Goal: Task Accomplishment & Management: Complete application form

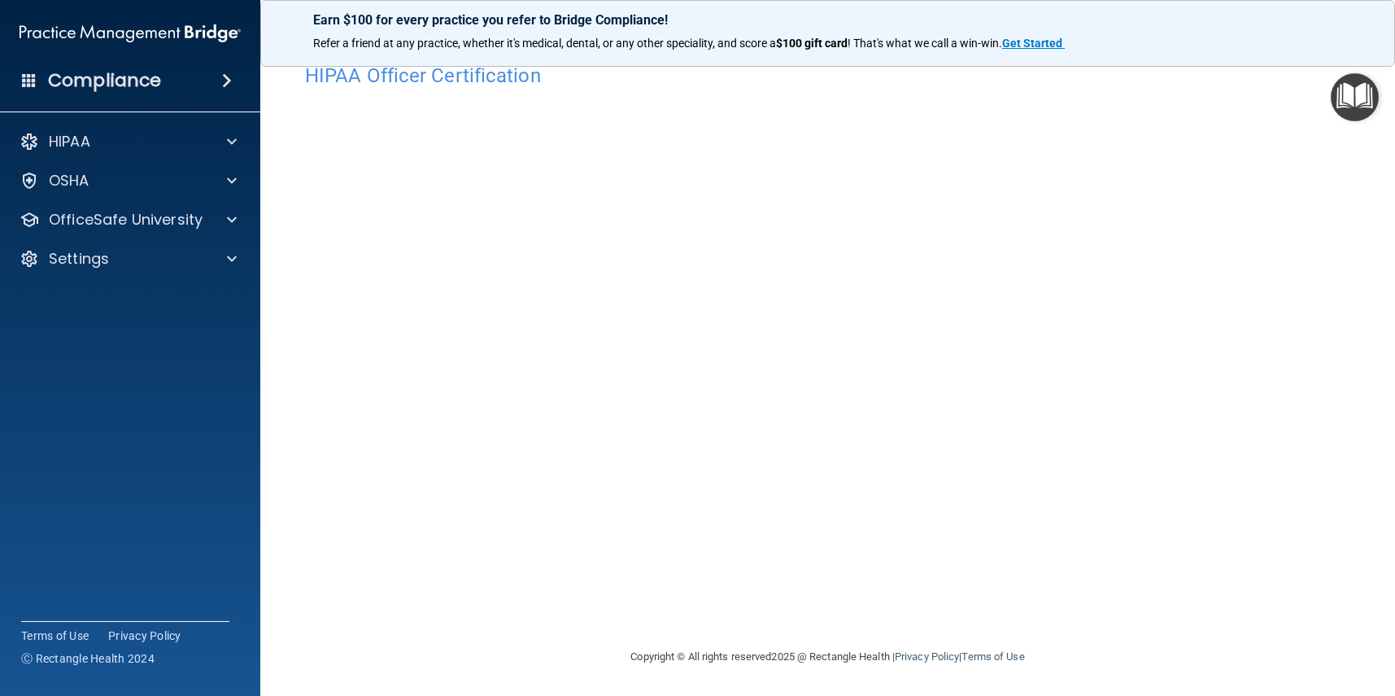
scroll to position [28, 0]
click at [230, 220] on span at bounding box center [232, 220] width 10 height 20
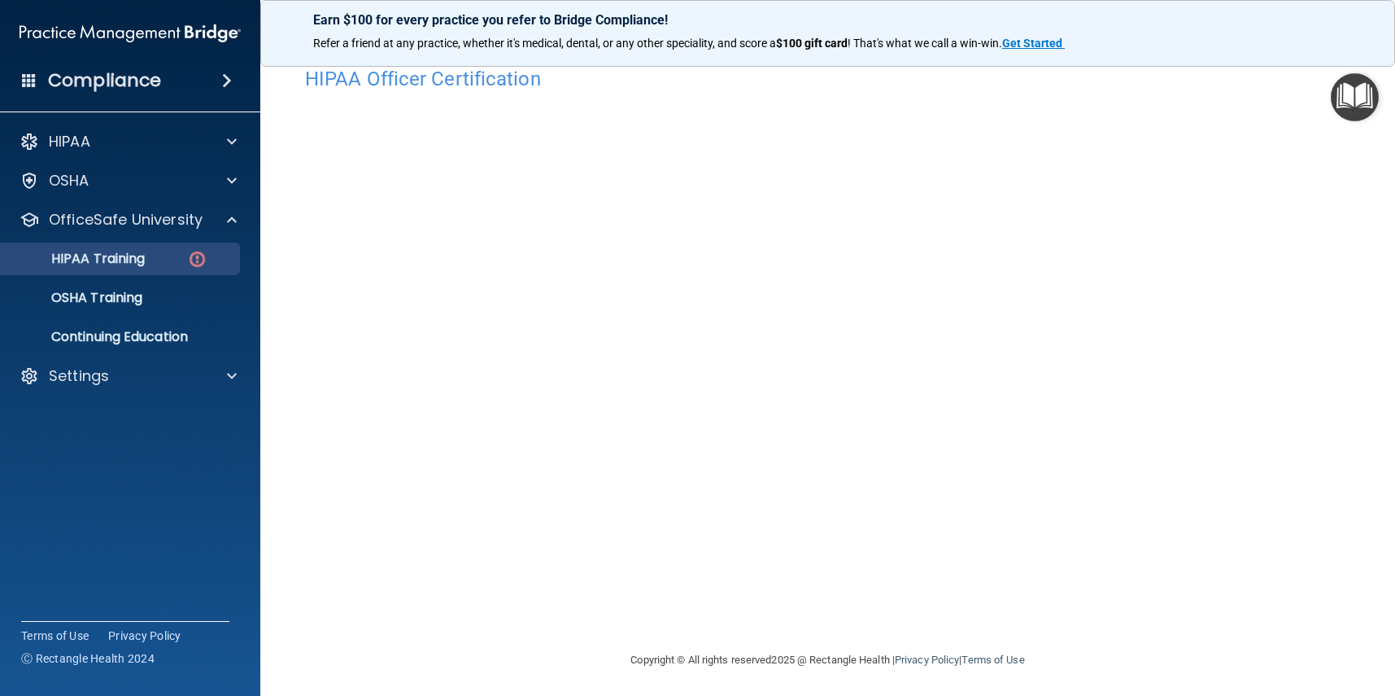
click at [92, 264] on p "HIPAA Training" at bounding box center [78, 259] width 134 height 16
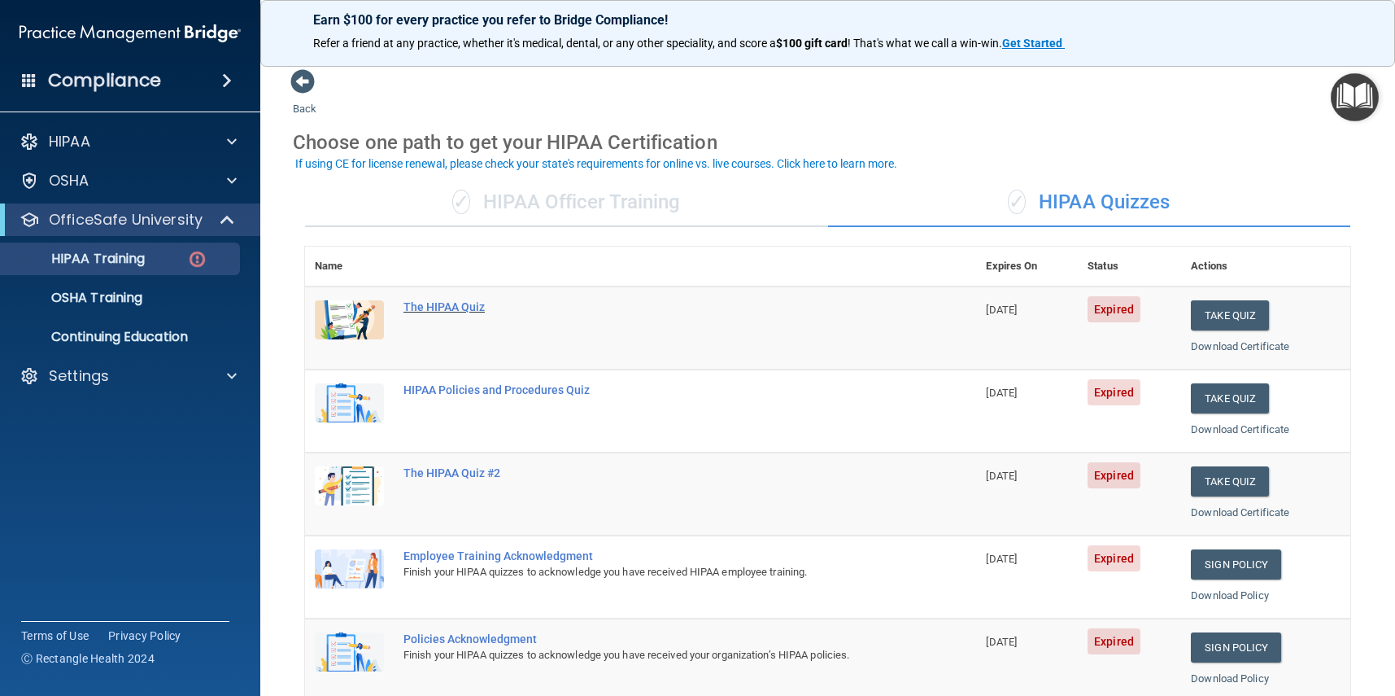
click at [471, 306] on div "The HIPAA Quiz" at bounding box center [649, 306] width 491 height 13
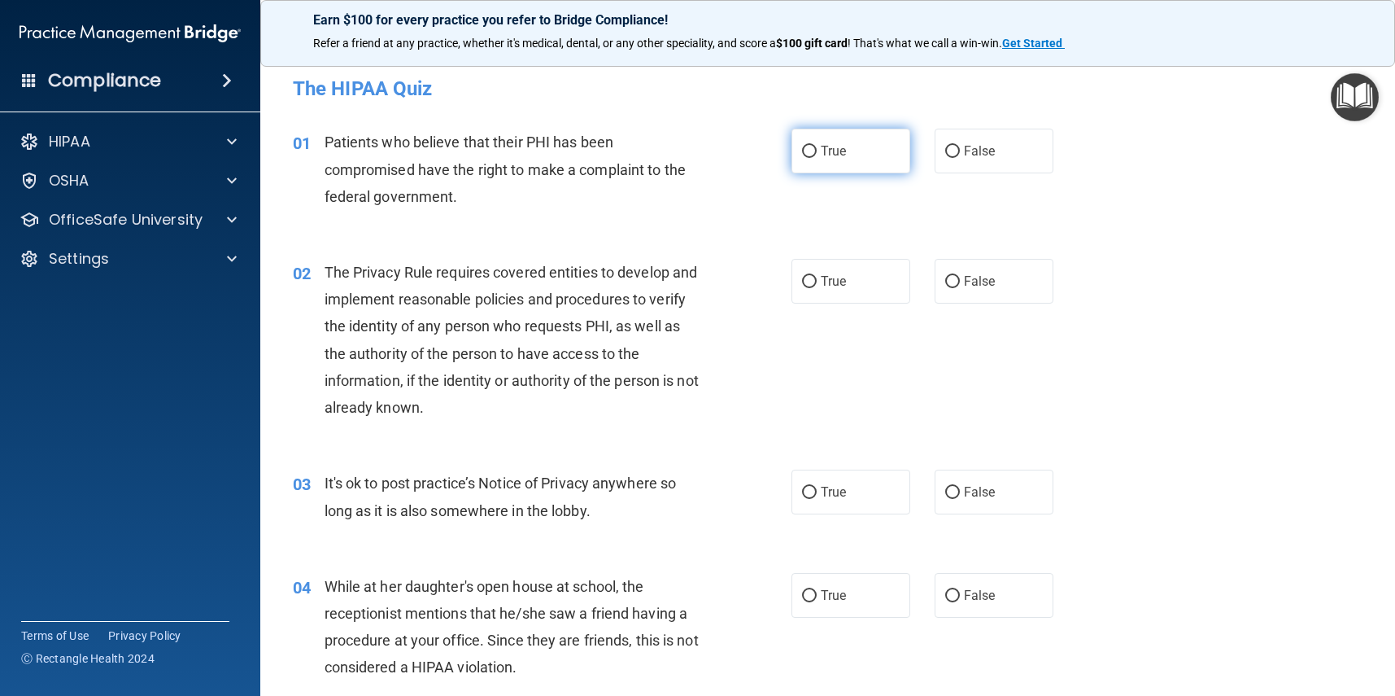
click at [856, 134] on label "True" at bounding box center [851, 151] width 119 height 45
click at [817, 146] on input "True" at bounding box center [809, 152] width 15 height 12
radio input "true"
drag, startPoint x: 840, startPoint y: 274, endPoint x: 817, endPoint y: 362, distance: 90.8
click at [840, 274] on span "True" at bounding box center [833, 280] width 25 height 15
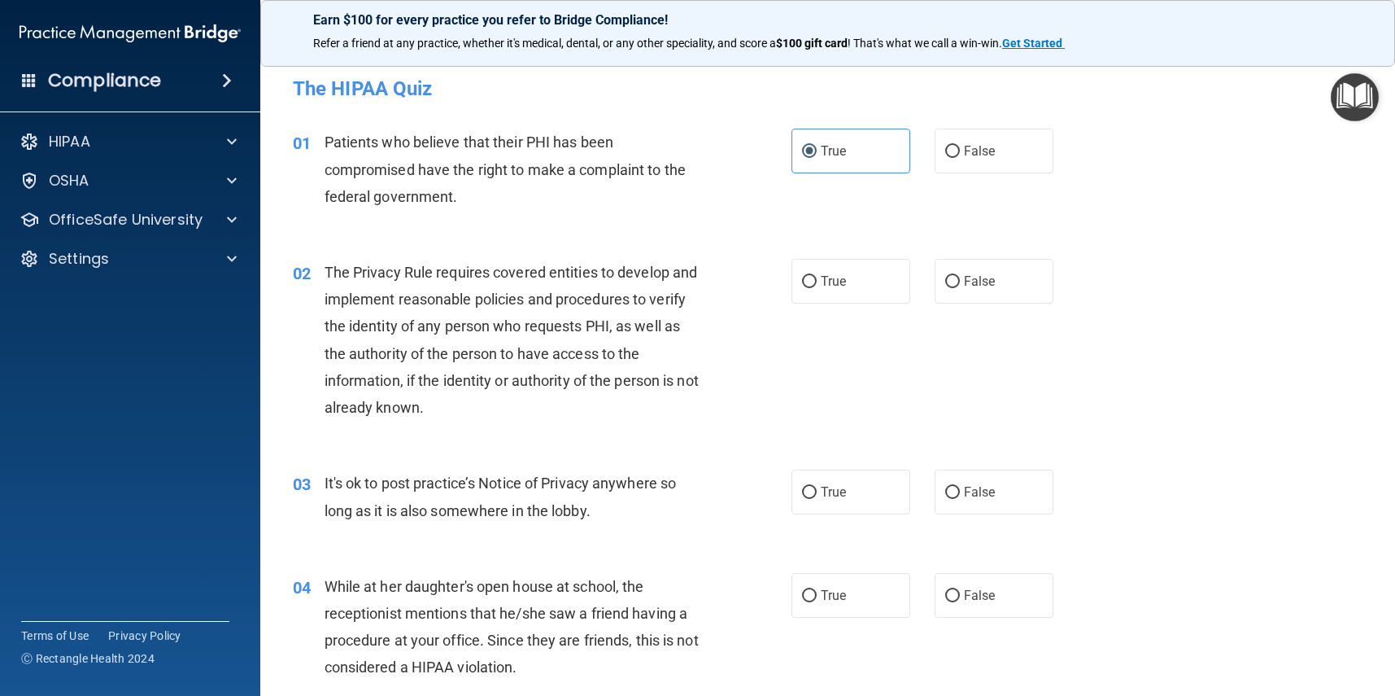
click at [817, 276] on input "True" at bounding box center [809, 282] width 15 height 12
radio input "true"
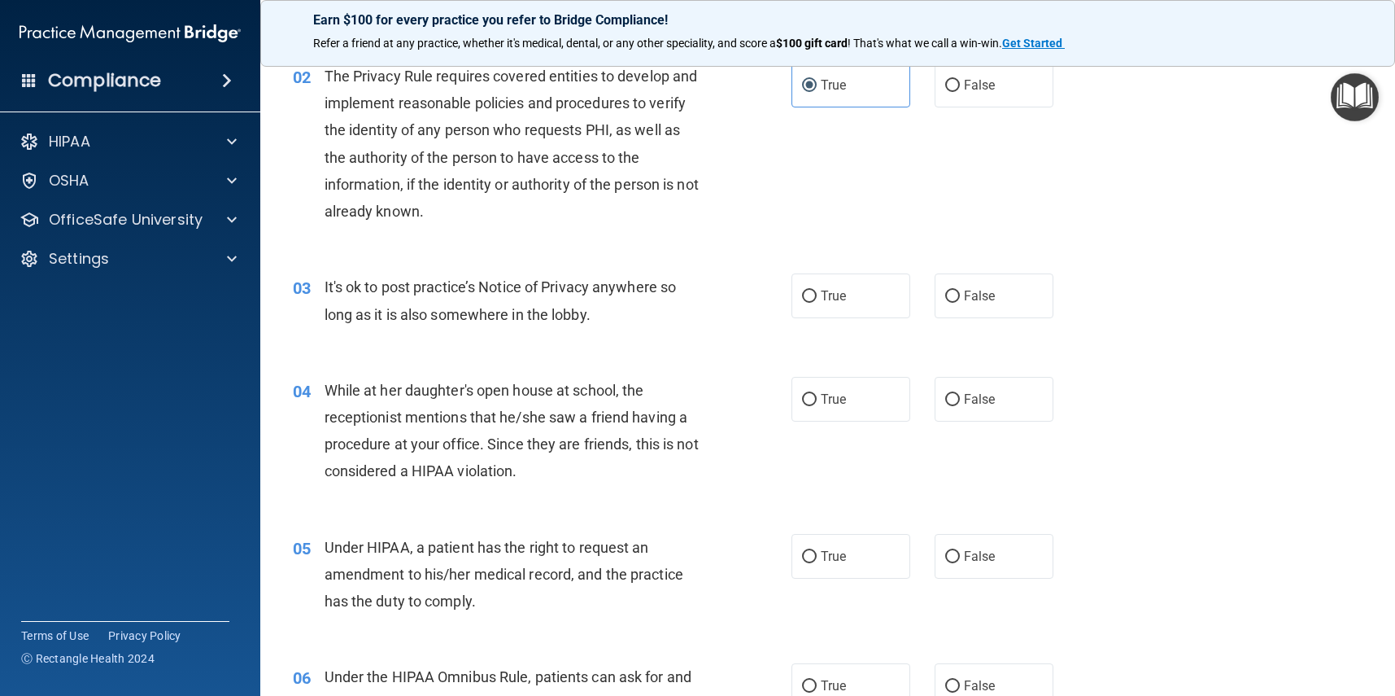
scroll to position [201, 0]
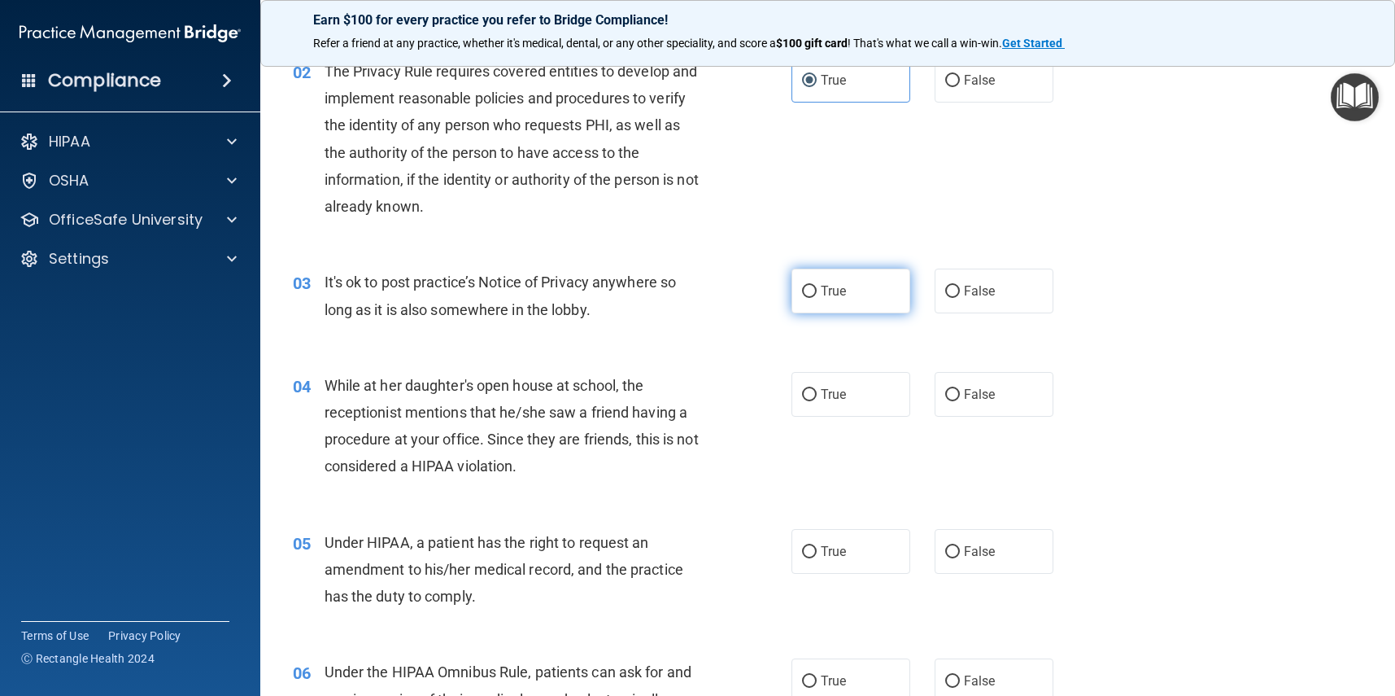
click at [867, 282] on label "True" at bounding box center [851, 291] width 119 height 45
click at [817, 286] on input "True" at bounding box center [809, 292] width 15 height 12
radio input "true"
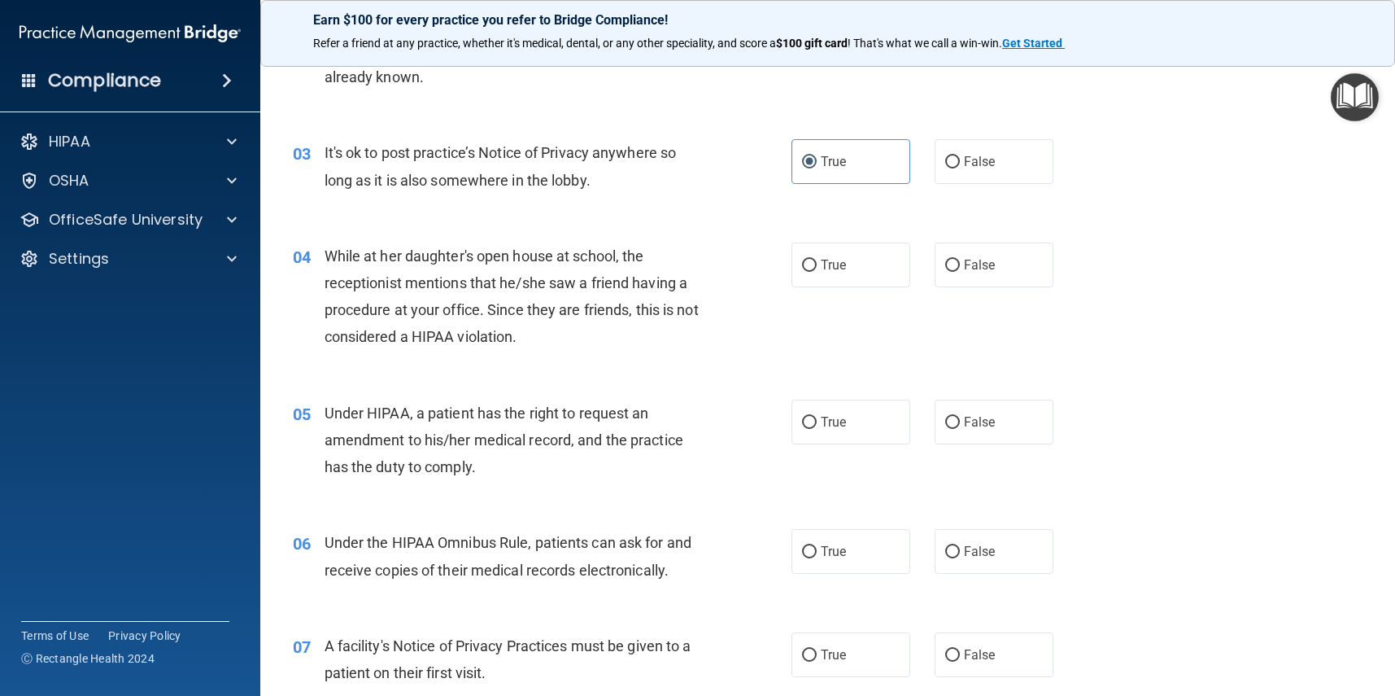
scroll to position [331, 0]
click at [1016, 255] on label "False" at bounding box center [994, 264] width 119 height 45
click at [960, 259] on input "False" at bounding box center [952, 265] width 15 height 12
radio input "true"
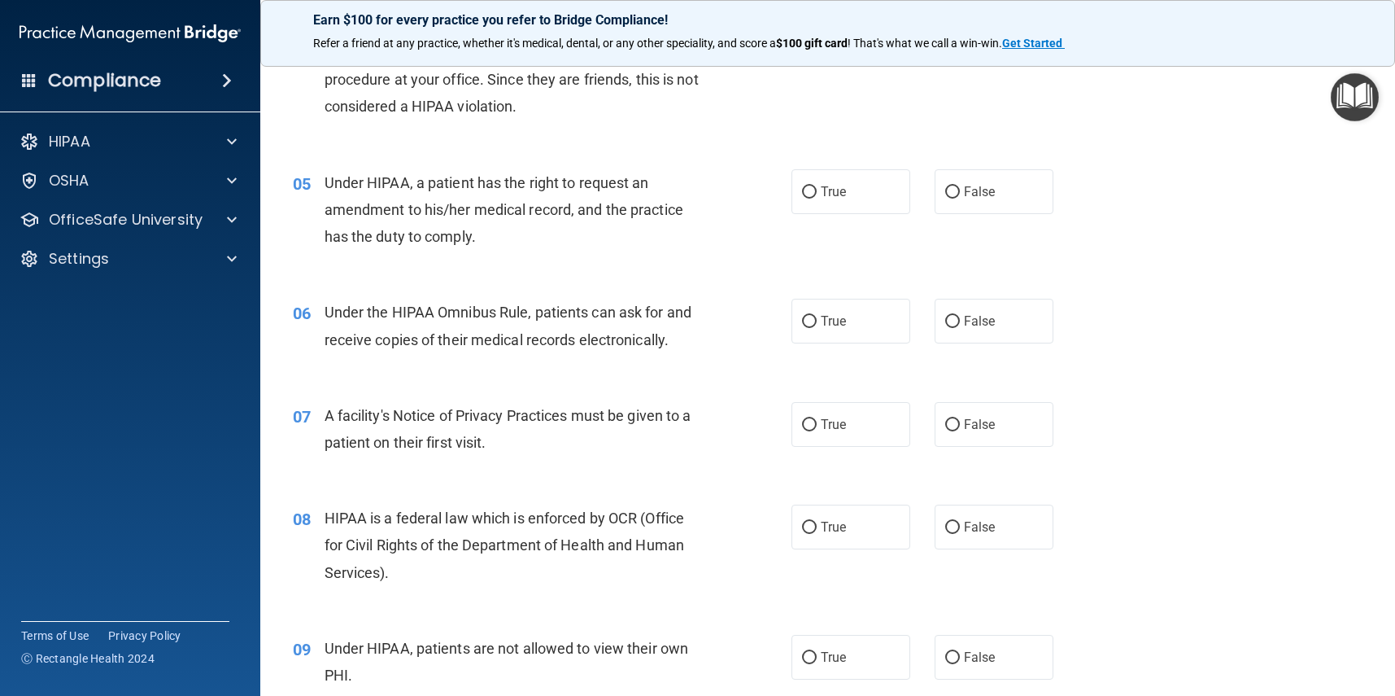
scroll to position [563, 0]
click at [991, 181] on span "False" at bounding box center [980, 188] width 32 height 15
click at [960, 184] on input "False" at bounding box center [952, 190] width 15 height 12
radio input "true"
click at [866, 325] on label "True" at bounding box center [851, 318] width 119 height 45
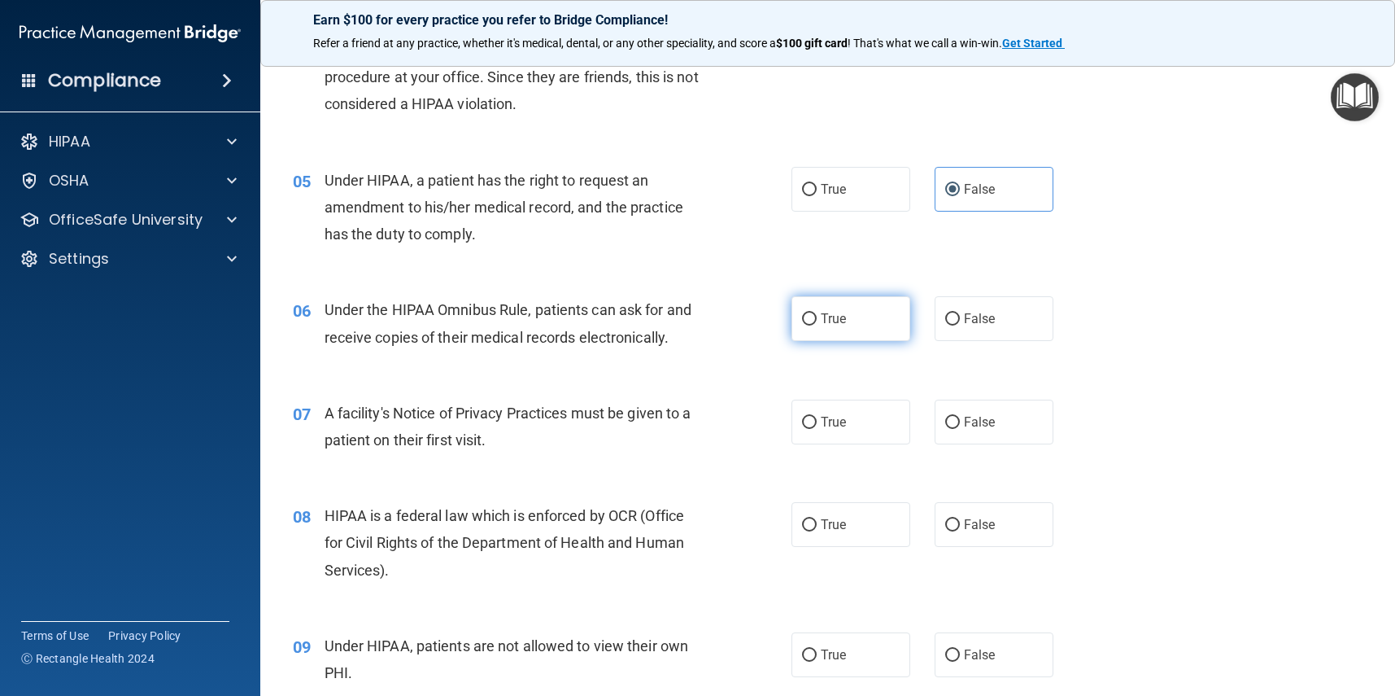
click at [817, 325] on input "True" at bounding box center [809, 319] width 15 height 12
radio input "true"
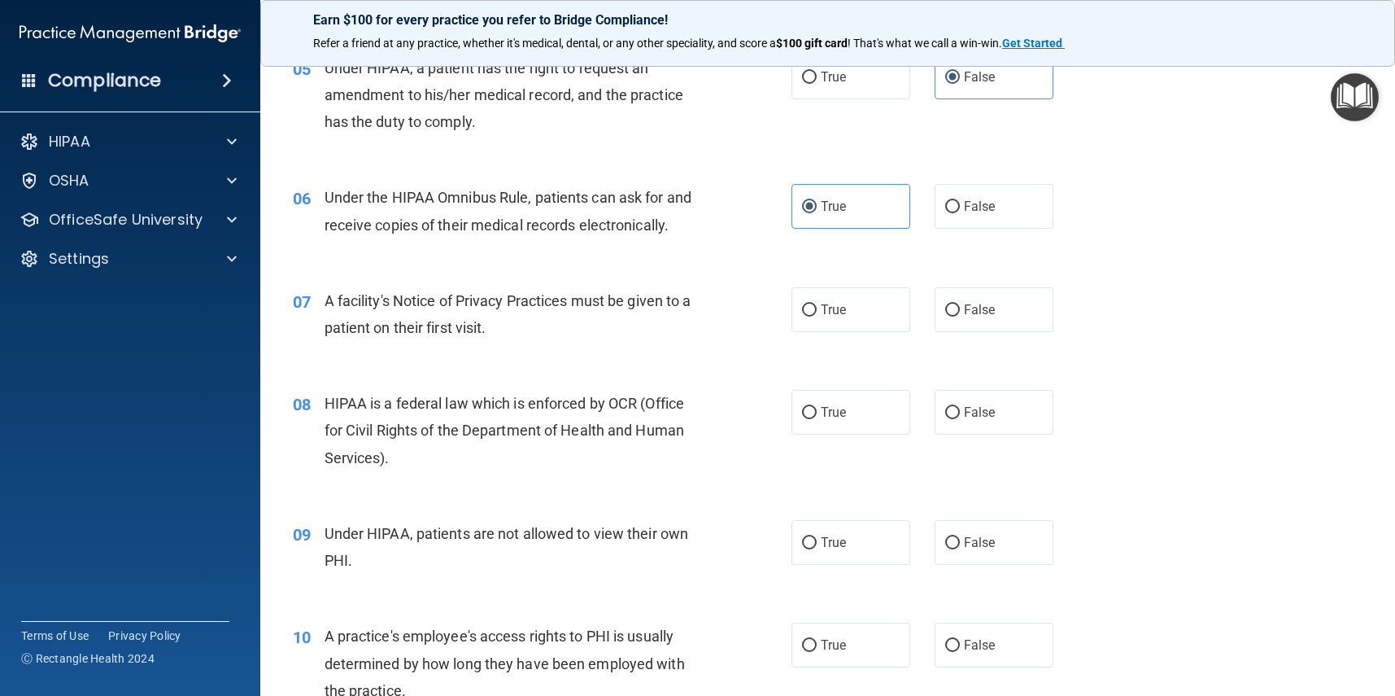
scroll to position [676, 0]
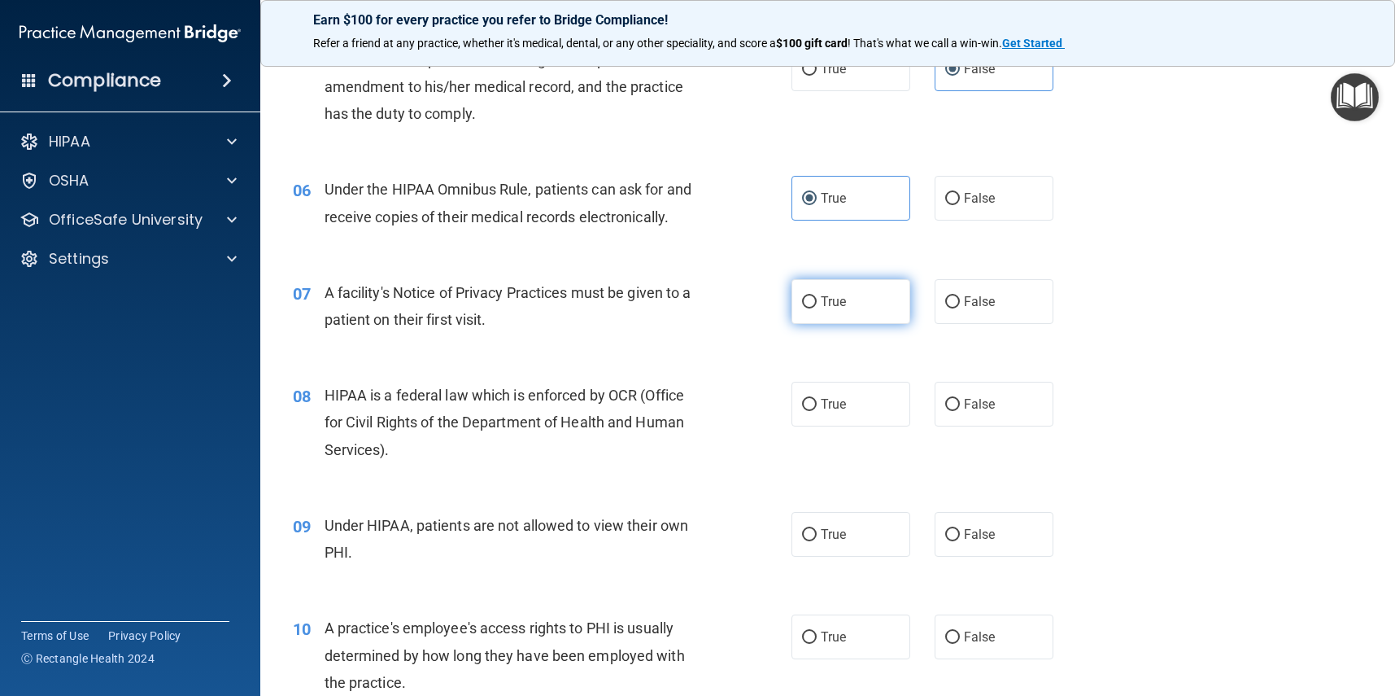
click at [854, 306] on label "True" at bounding box center [851, 301] width 119 height 45
click at [817, 306] on input "True" at bounding box center [809, 302] width 15 height 12
radio input "true"
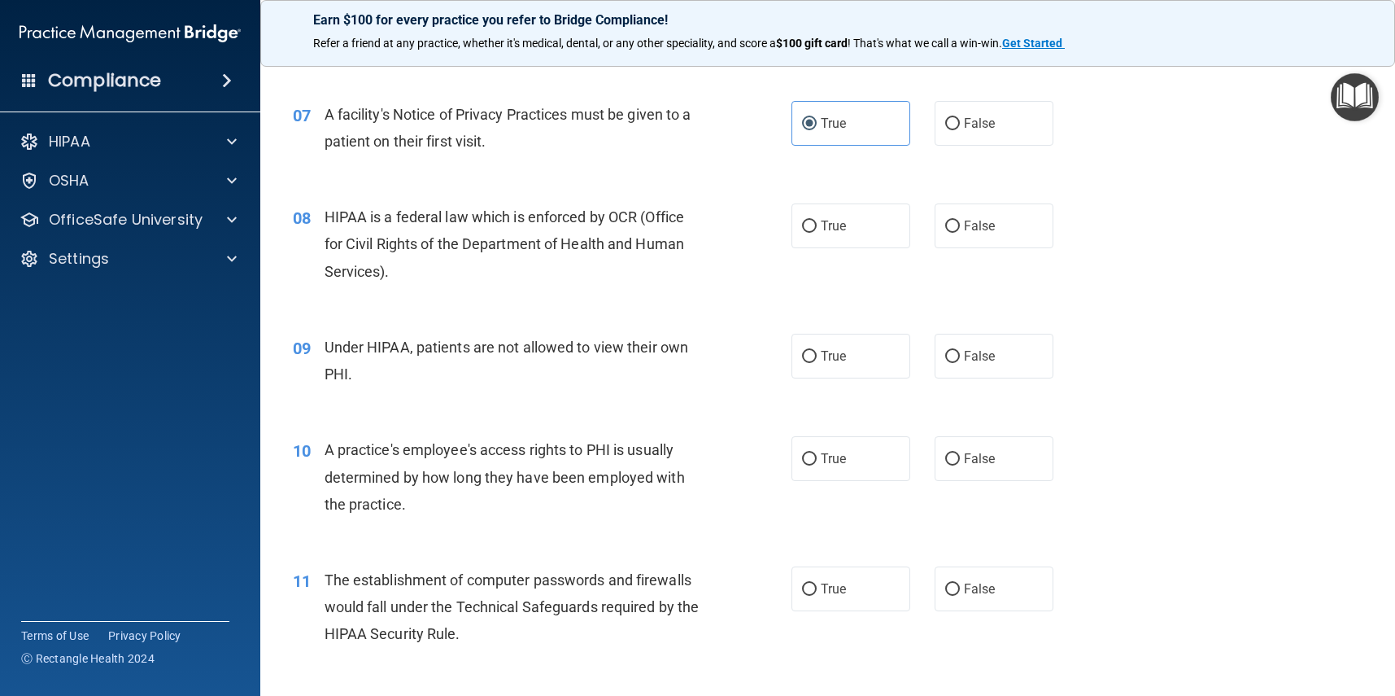
scroll to position [864, 0]
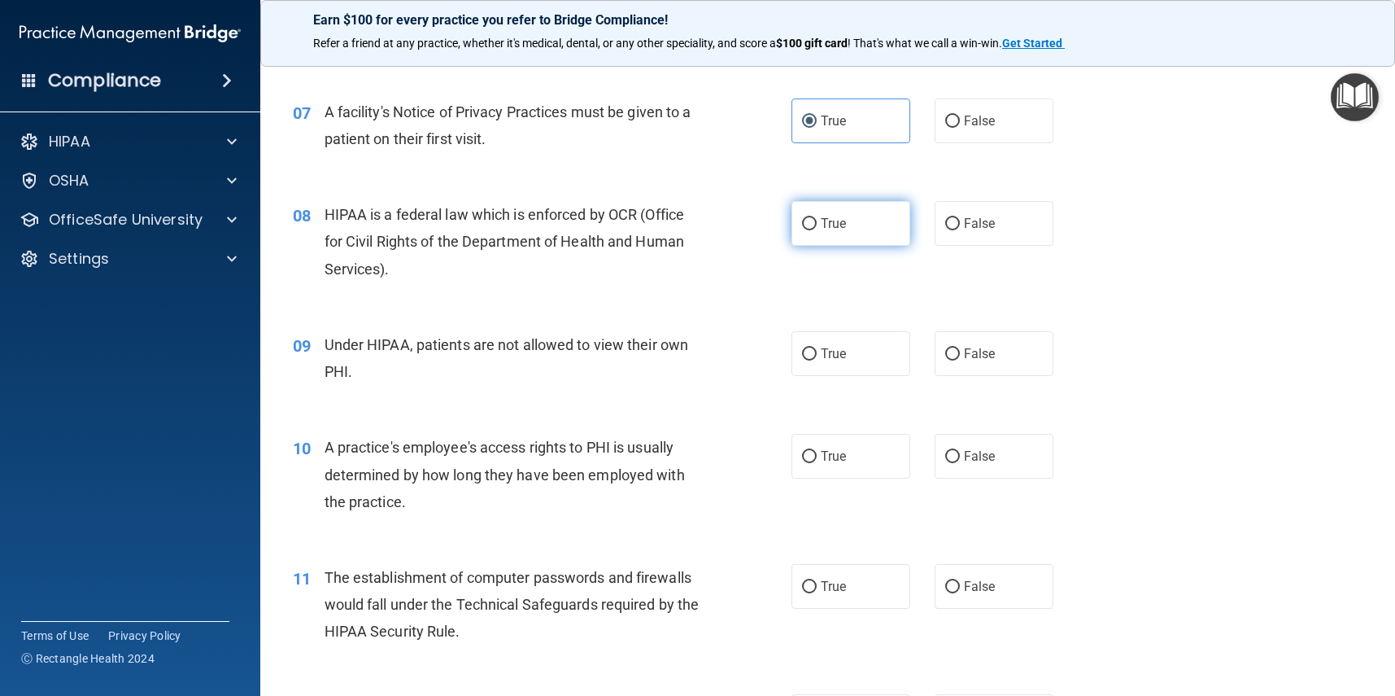
click at [849, 234] on label "True" at bounding box center [851, 223] width 119 height 45
click at [817, 230] on input "True" at bounding box center [809, 224] width 15 height 12
radio input "true"
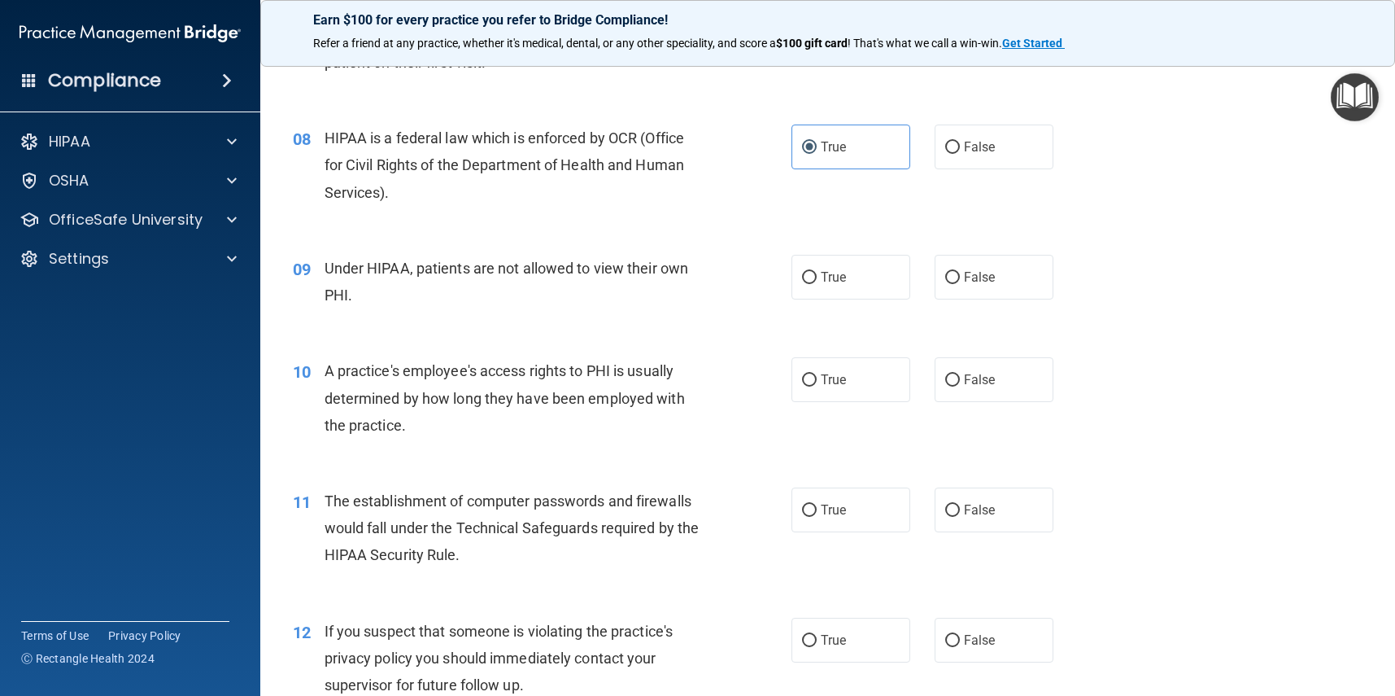
scroll to position [941, 0]
click at [971, 269] on span "False" at bounding box center [980, 276] width 32 height 15
click at [960, 271] on input "False" at bounding box center [952, 277] width 15 height 12
radio input "true"
click at [998, 384] on label "False" at bounding box center [994, 378] width 119 height 45
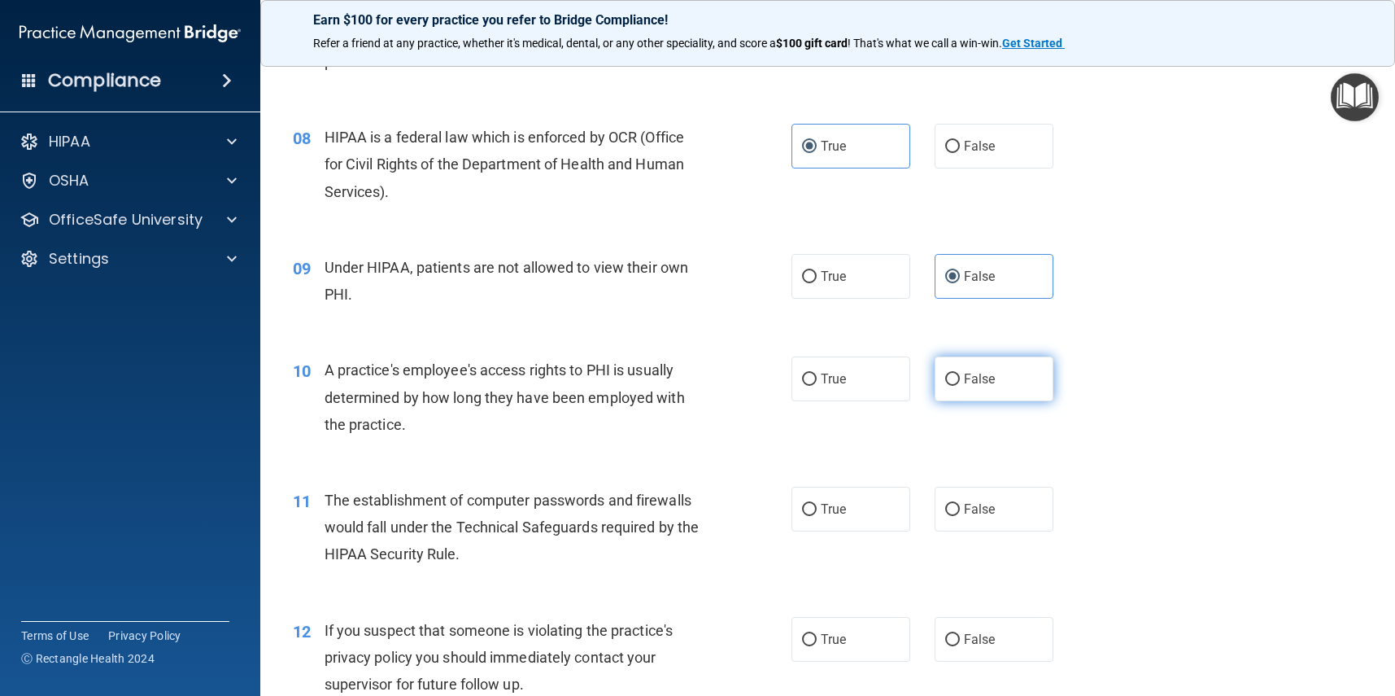
click at [960, 384] on input "False" at bounding box center [952, 379] width 15 height 12
radio input "true"
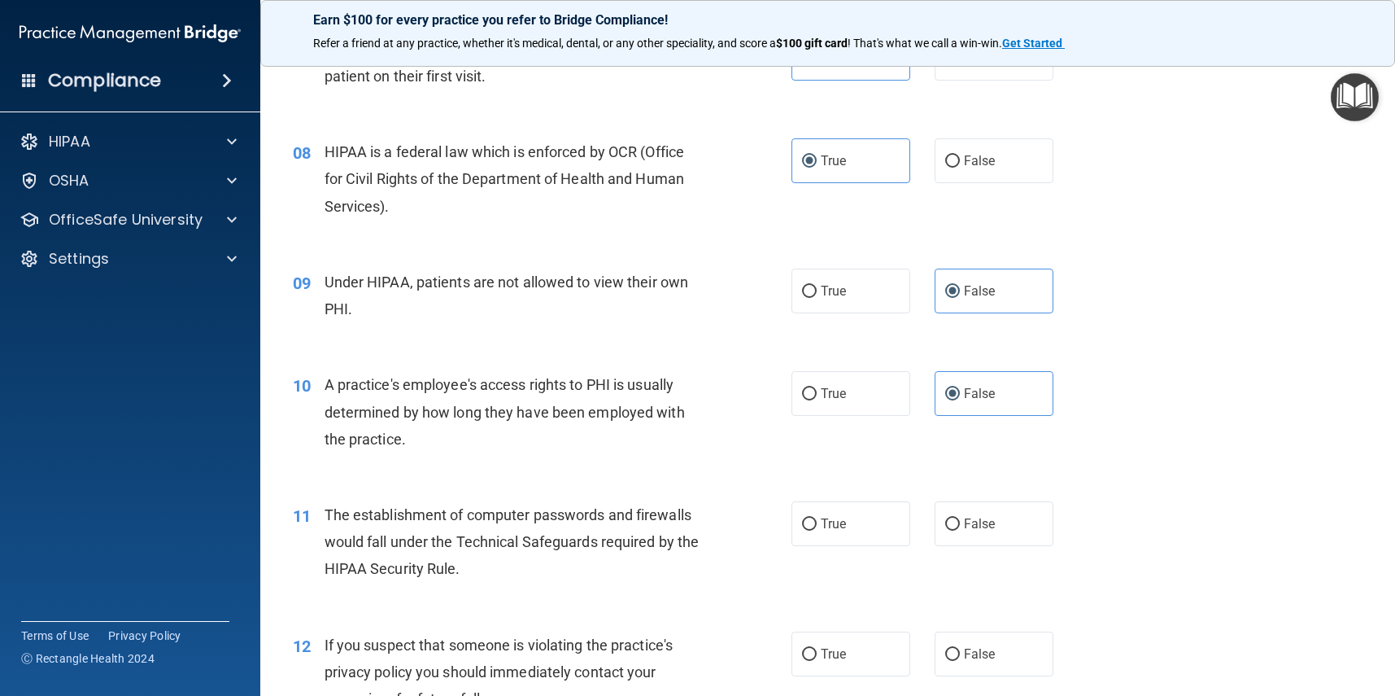
scroll to position [925, 0]
click at [824, 530] on label "True" at bounding box center [851, 525] width 119 height 45
click at [817, 530] on input "True" at bounding box center [809, 526] width 15 height 12
radio input "true"
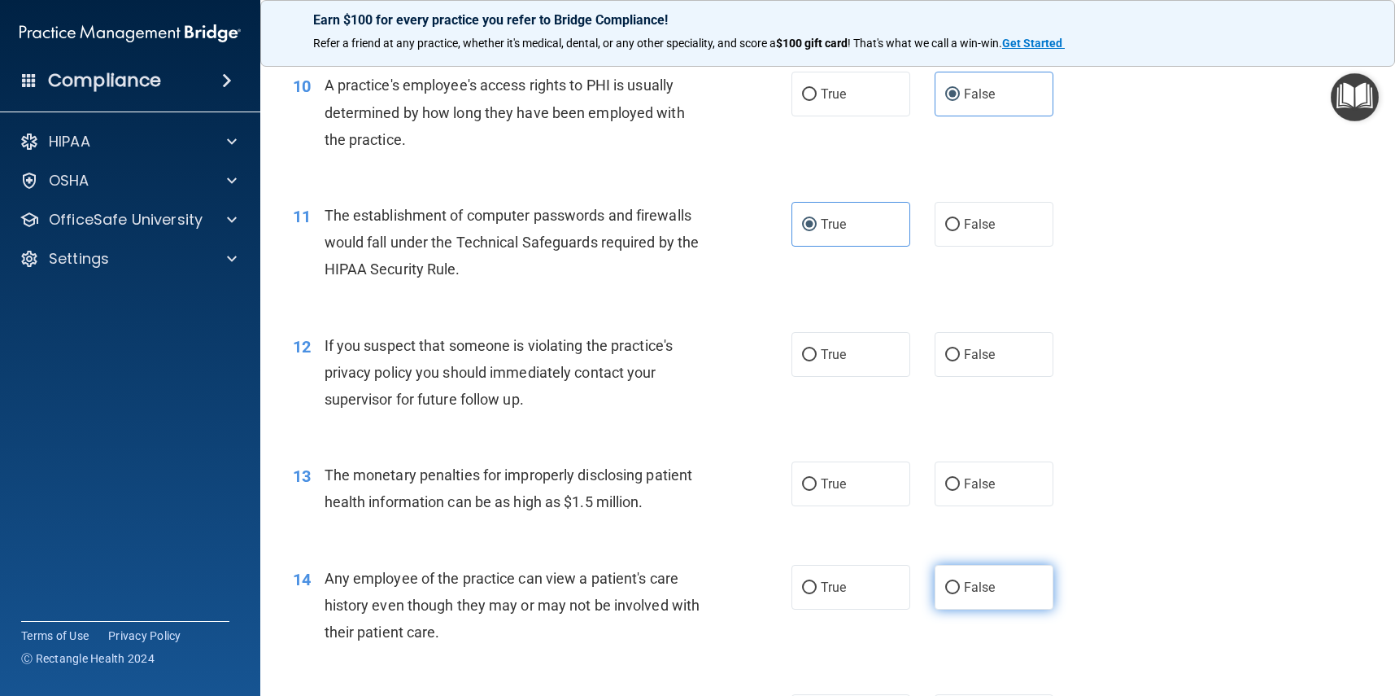
scroll to position [1228, 0]
click at [854, 360] on label "True" at bounding box center [851, 352] width 119 height 45
click at [817, 360] on input "True" at bounding box center [809, 353] width 15 height 12
radio input "true"
drag, startPoint x: 876, startPoint y: 462, endPoint x: 885, endPoint y: 463, distance: 9.0
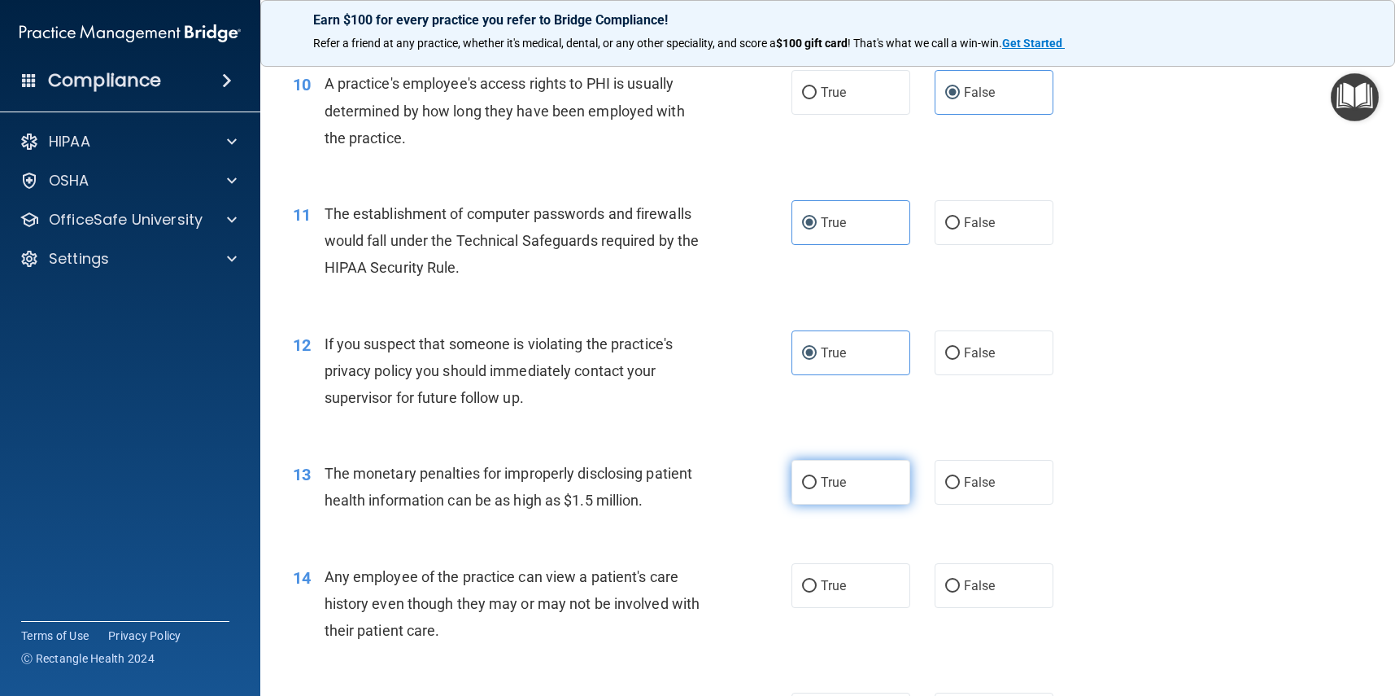
click at [876, 462] on label "True" at bounding box center [851, 482] width 119 height 45
click at [817, 477] on input "True" at bounding box center [809, 483] width 15 height 12
radio input "true"
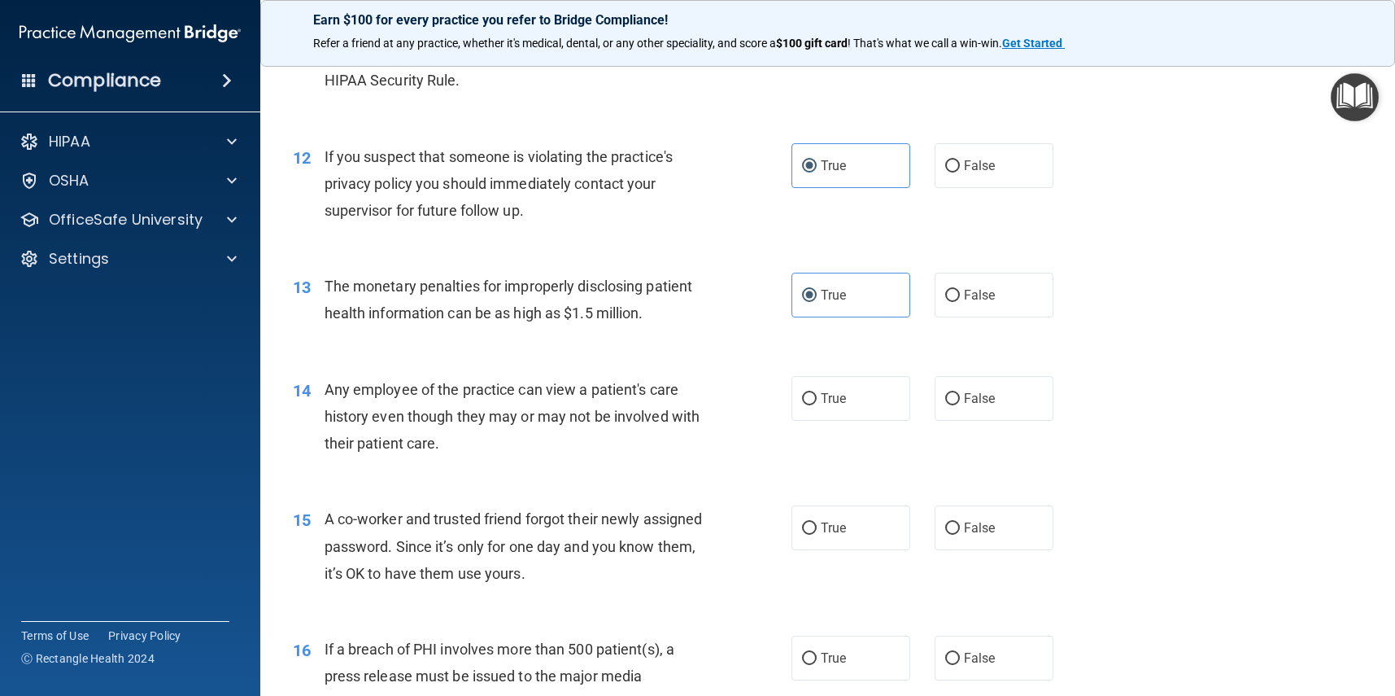
scroll to position [1420, 0]
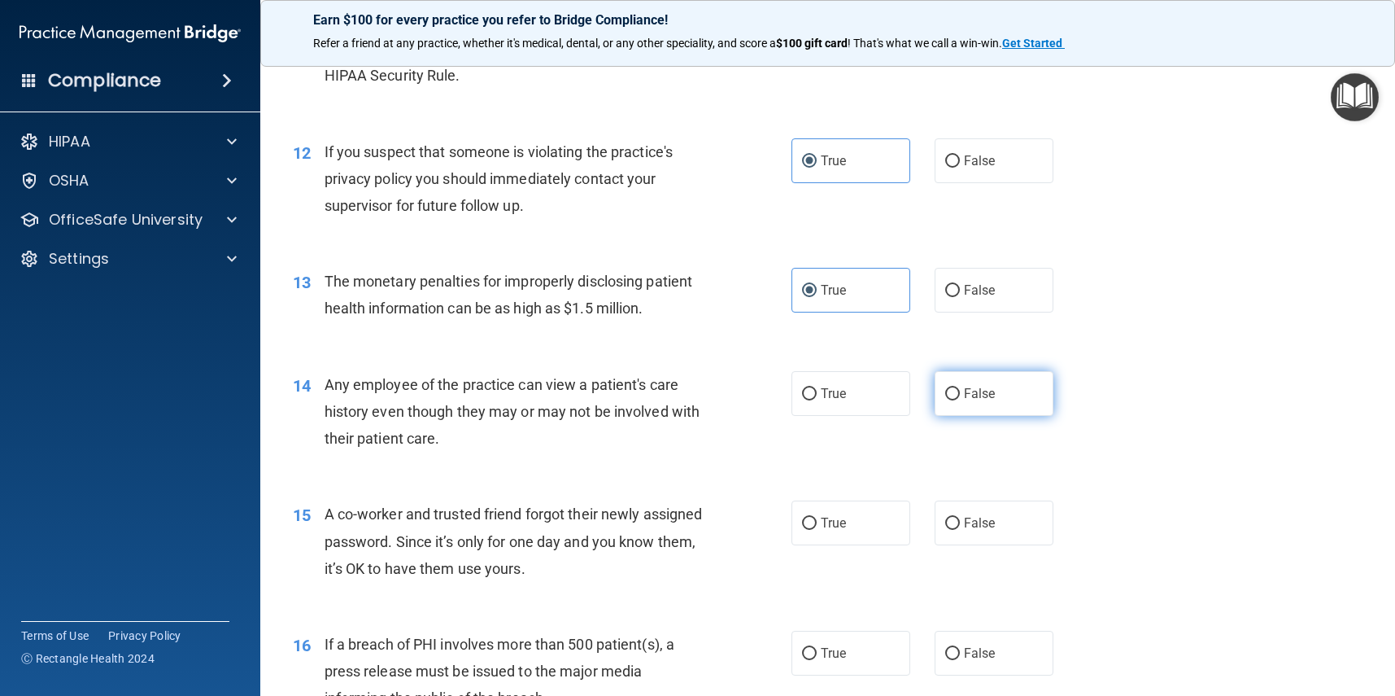
click at [987, 390] on span "False" at bounding box center [980, 393] width 32 height 15
click at [960, 390] on input "False" at bounding box center [952, 394] width 15 height 12
radio input "true"
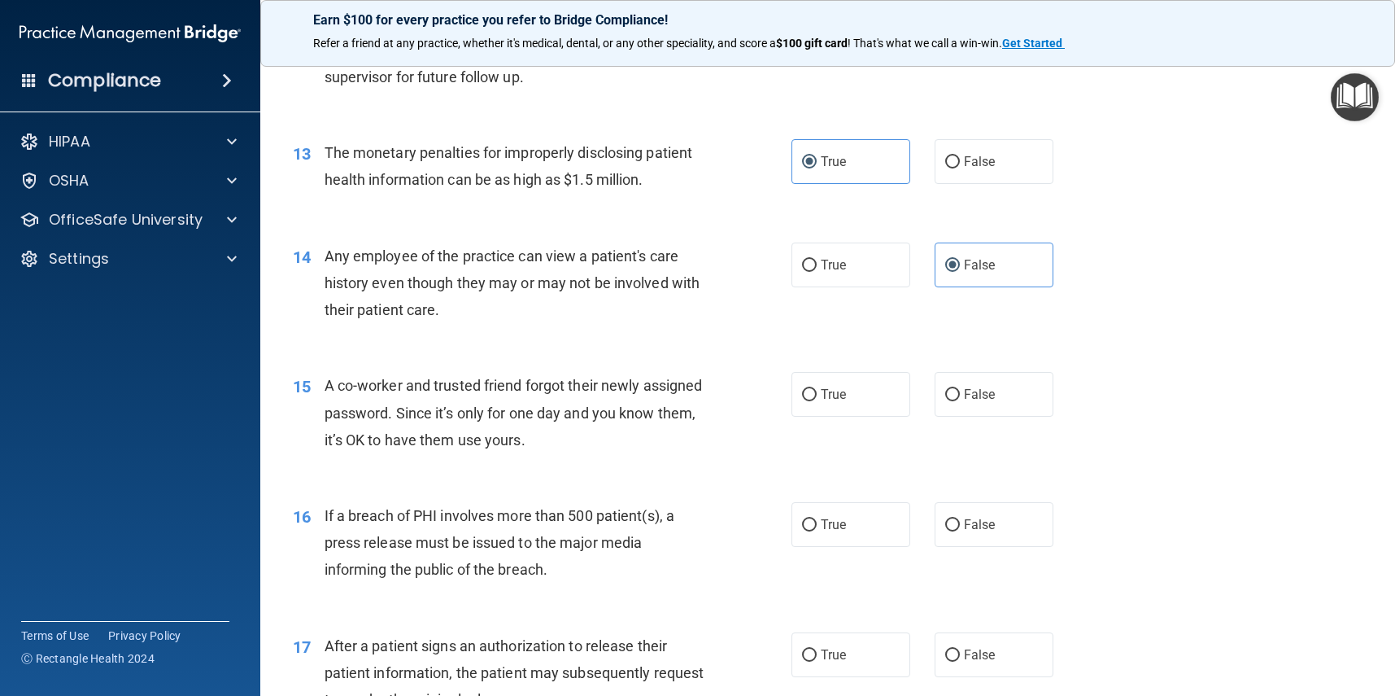
scroll to position [1549, 0]
click at [971, 390] on span "False" at bounding box center [980, 393] width 32 height 15
click at [960, 390] on input "False" at bounding box center [952, 394] width 15 height 12
radio input "true"
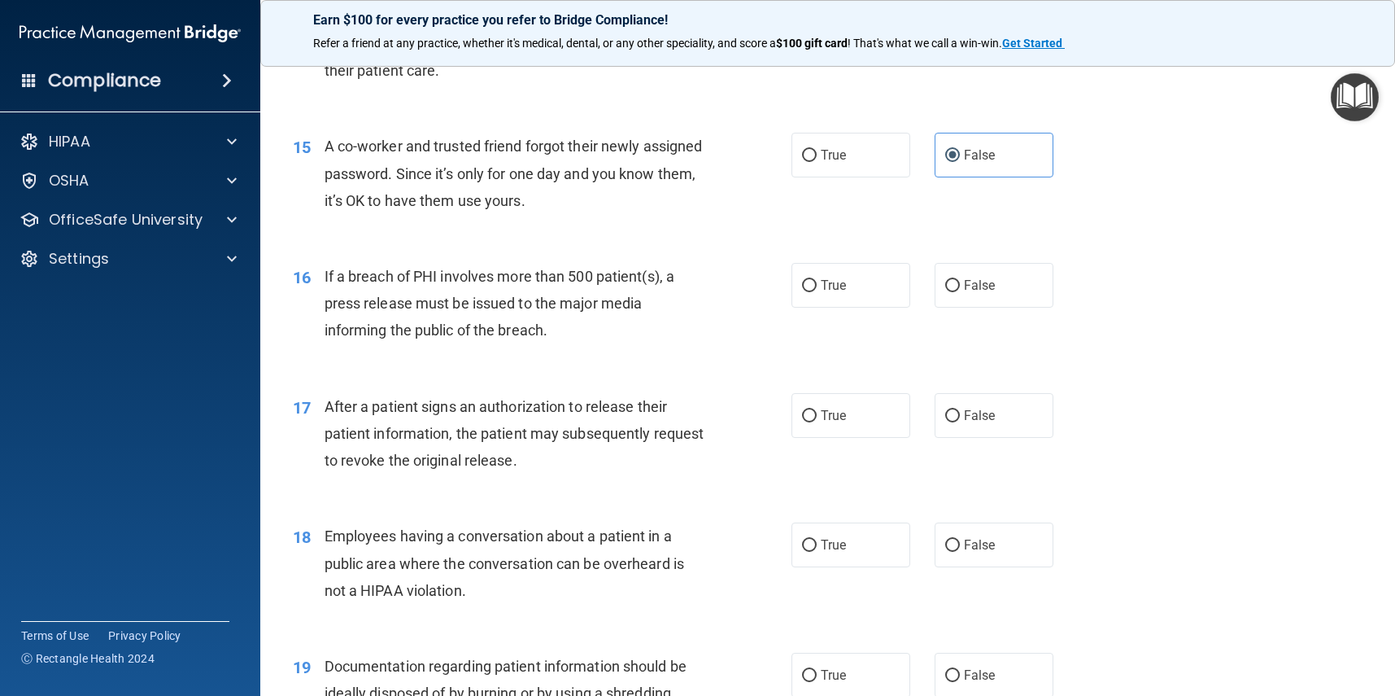
scroll to position [1788, 0]
click at [845, 262] on label "True" at bounding box center [851, 284] width 119 height 45
click at [817, 279] on input "True" at bounding box center [809, 285] width 15 height 12
radio input "true"
click at [867, 399] on label "True" at bounding box center [851, 414] width 119 height 45
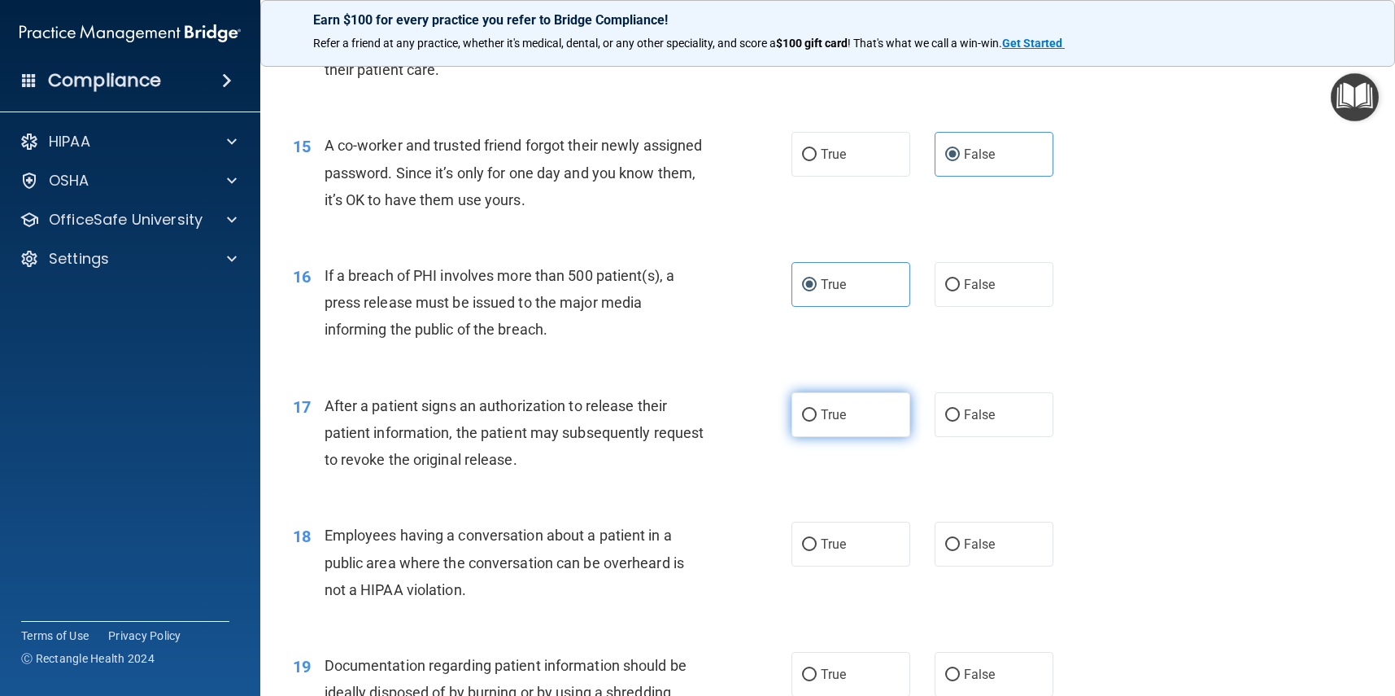
click at [817, 409] on input "True" at bounding box center [809, 415] width 15 height 12
radio input "true"
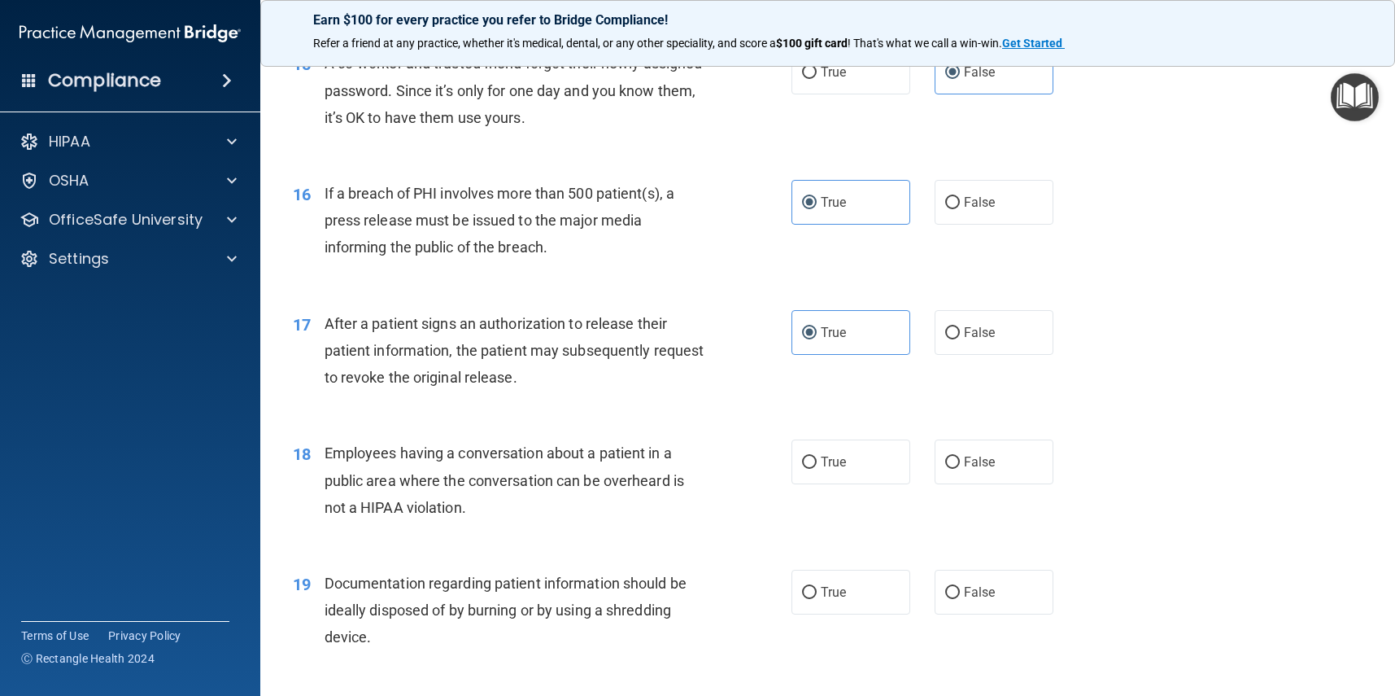
scroll to position [1878, 0]
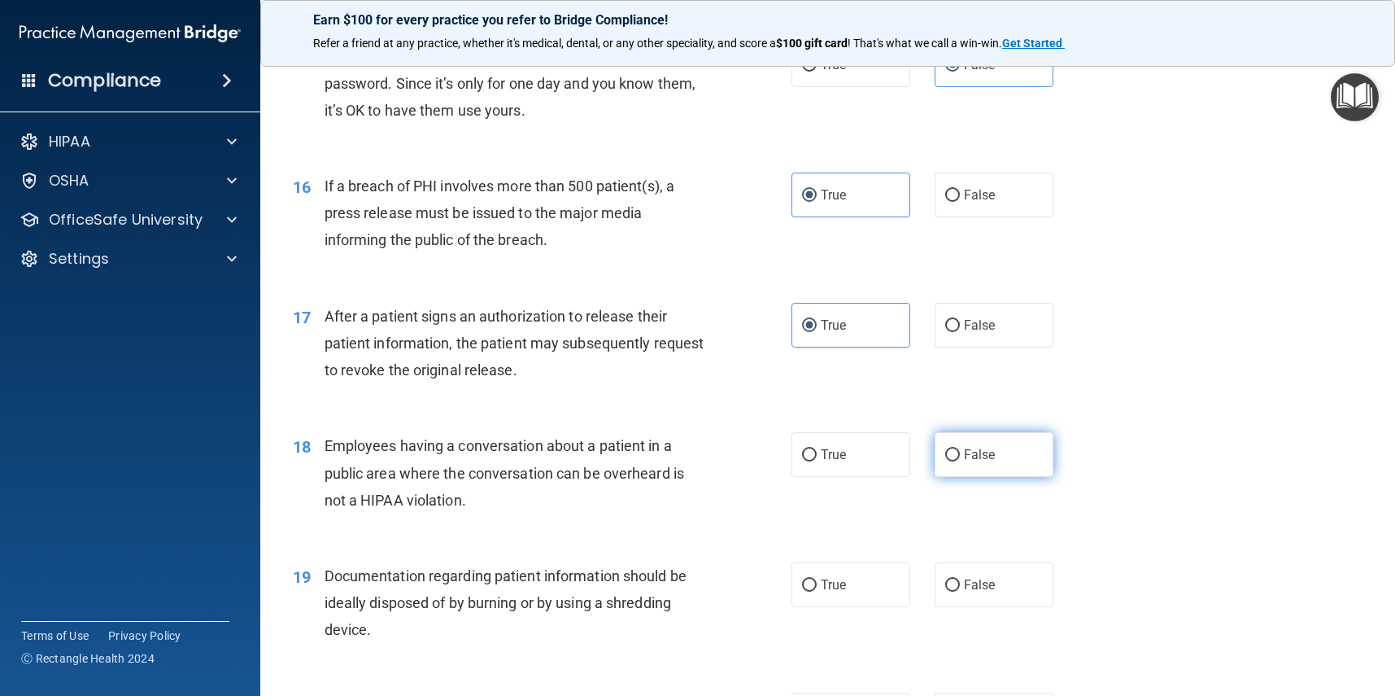
click at [1022, 449] on label "False" at bounding box center [994, 454] width 119 height 45
click at [960, 449] on input "False" at bounding box center [952, 455] width 15 height 12
radio input "true"
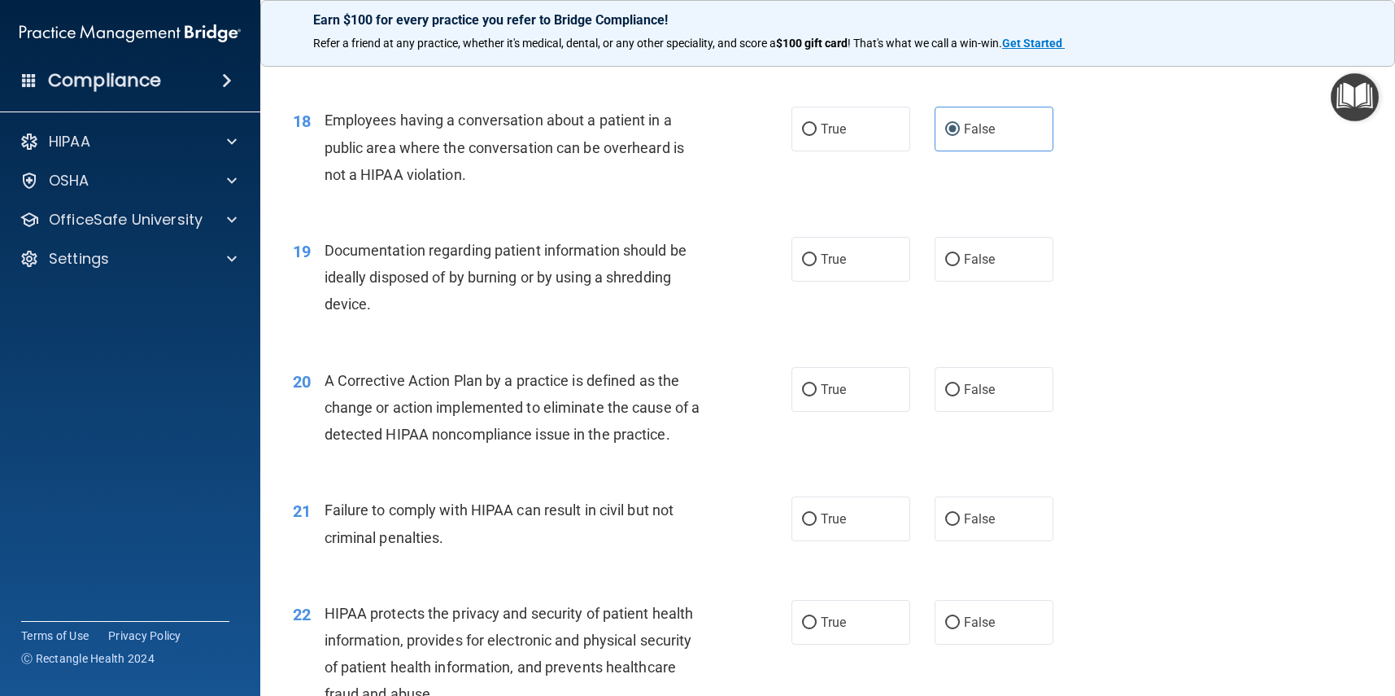
scroll to position [2204, 0]
click at [866, 245] on label "True" at bounding box center [851, 258] width 119 height 45
click at [817, 253] on input "True" at bounding box center [809, 259] width 15 height 12
radio input "true"
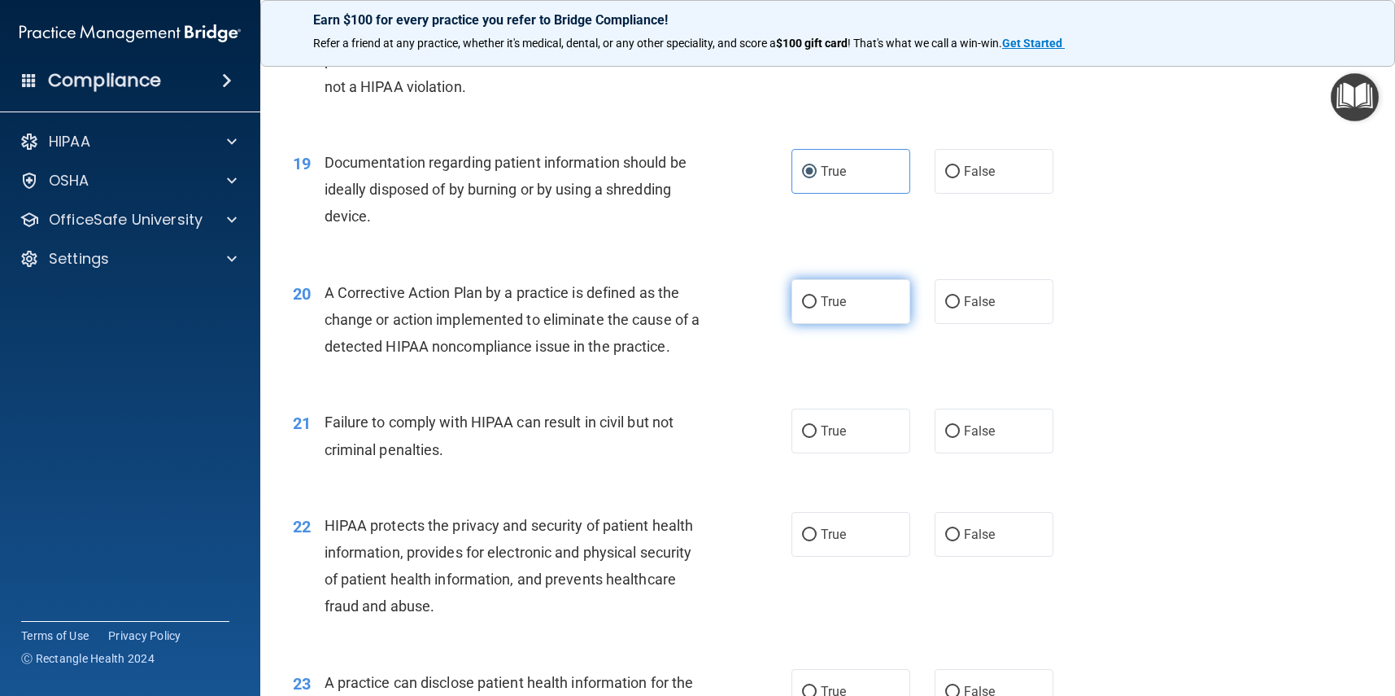
scroll to position [2292, 0]
click at [862, 278] on label "True" at bounding box center [851, 300] width 119 height 45
click at [817, 295] on input "True" at bounding box center [809, 301] width 15 height 12
radio input "true"
drag, startPoint x: 993, startPoint y: 416, endPoint x: 1034, endPoint y: 435, distance: 45.1
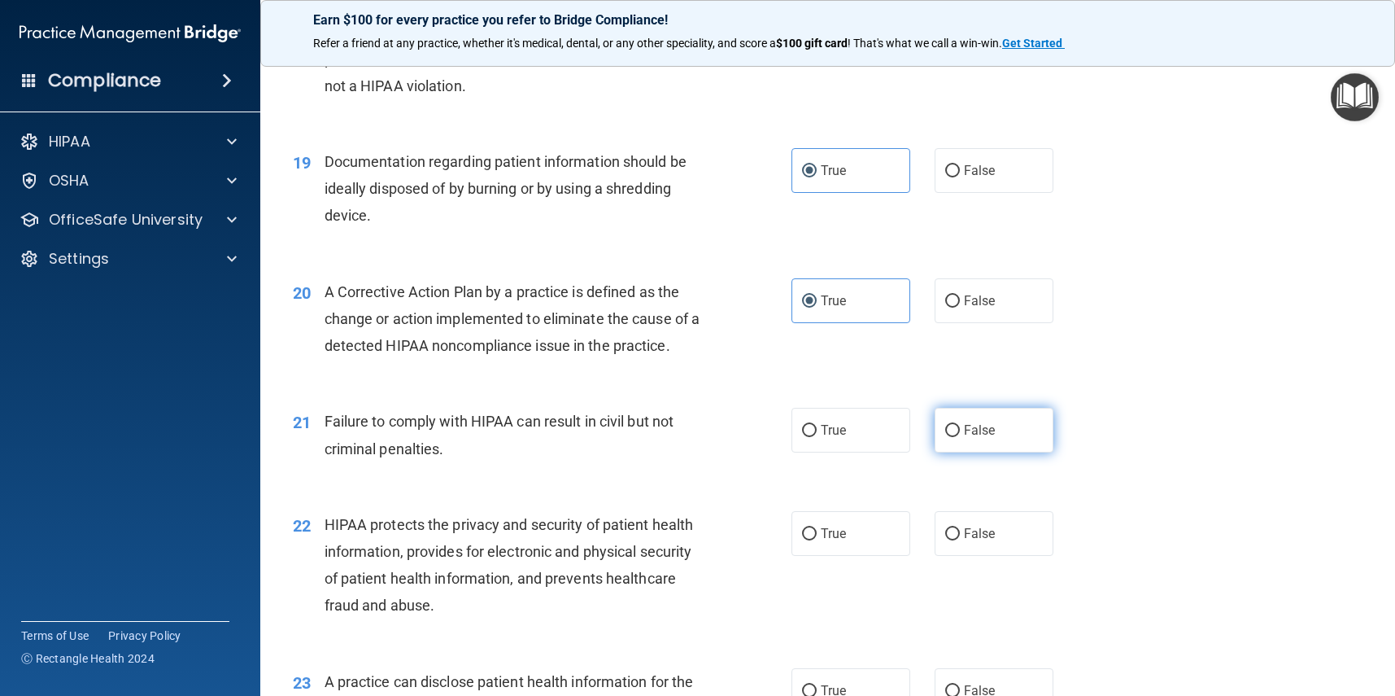
click at [993, 422] on span "False" at bounding box center [980, 429] width 32 height 15
click at [960, 425] on input "False" at bounding box center [952, 431] width 15 height 12
radio input "true"
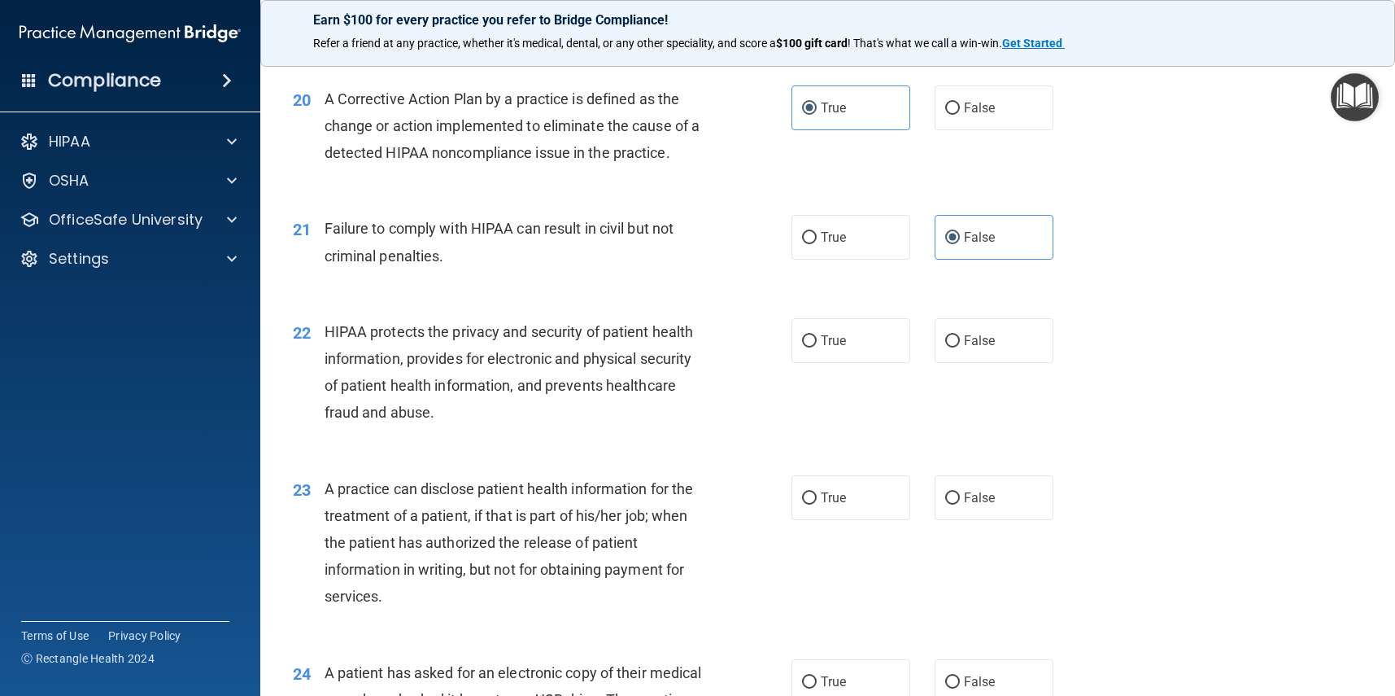
scroll to position [2486, 0]
drag, startPoint x: 811, startPoint y: 333, endPoint x: 1035, endPoint y: 388, distance: 230.5
click at [811, 334] on input "True" at bounding box center [809, 340] width 15 height 12
radio input "true"
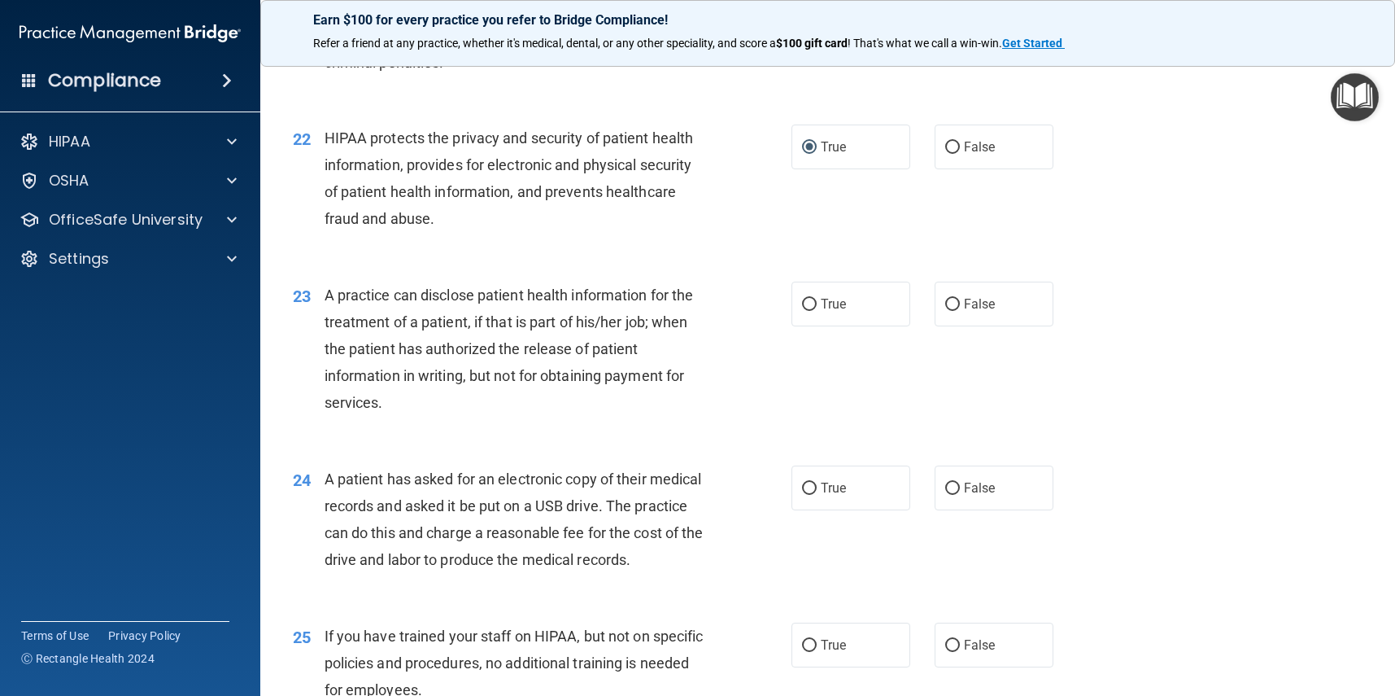
scroll to position [2678, 0]
click at [810, 304] on label "True" at bounding box center [851, 304] width 119 height 45
click at [810, 304] on input "True" at bounding box center [809, 305] width 15 height 12
radio input "true"
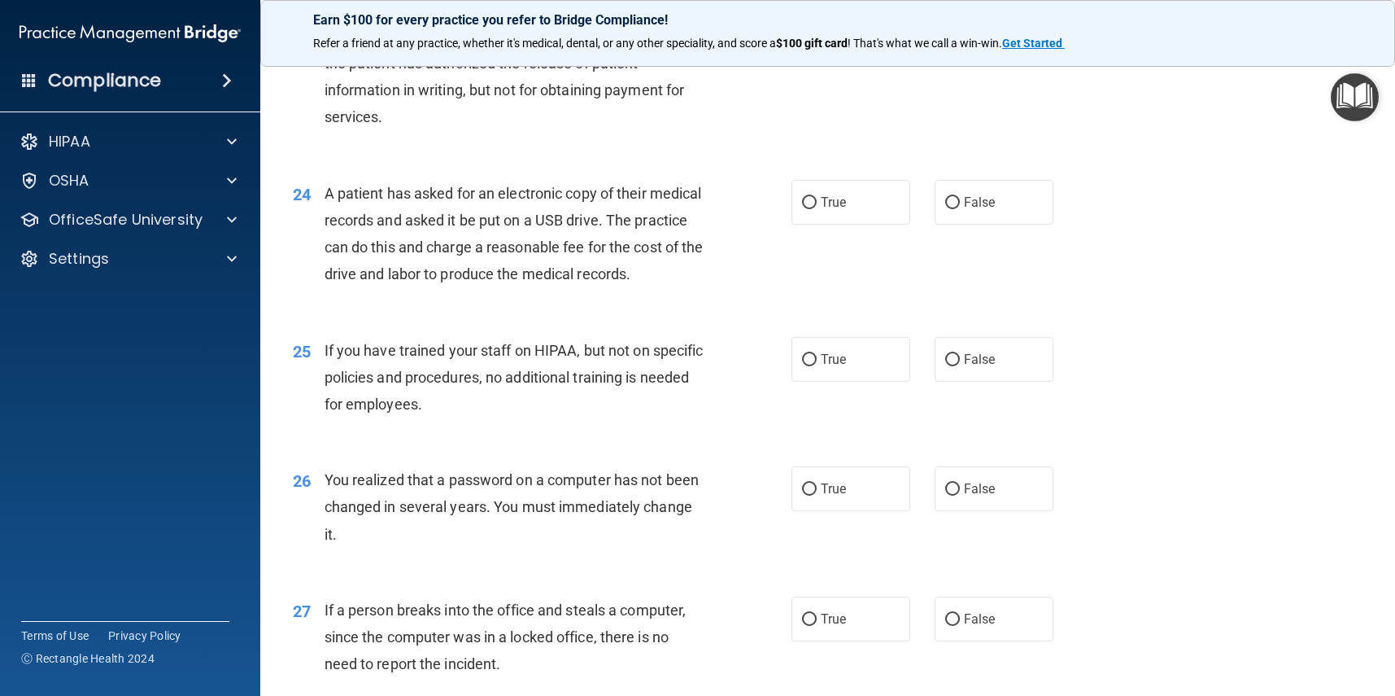
scroll to position [2955, 0]
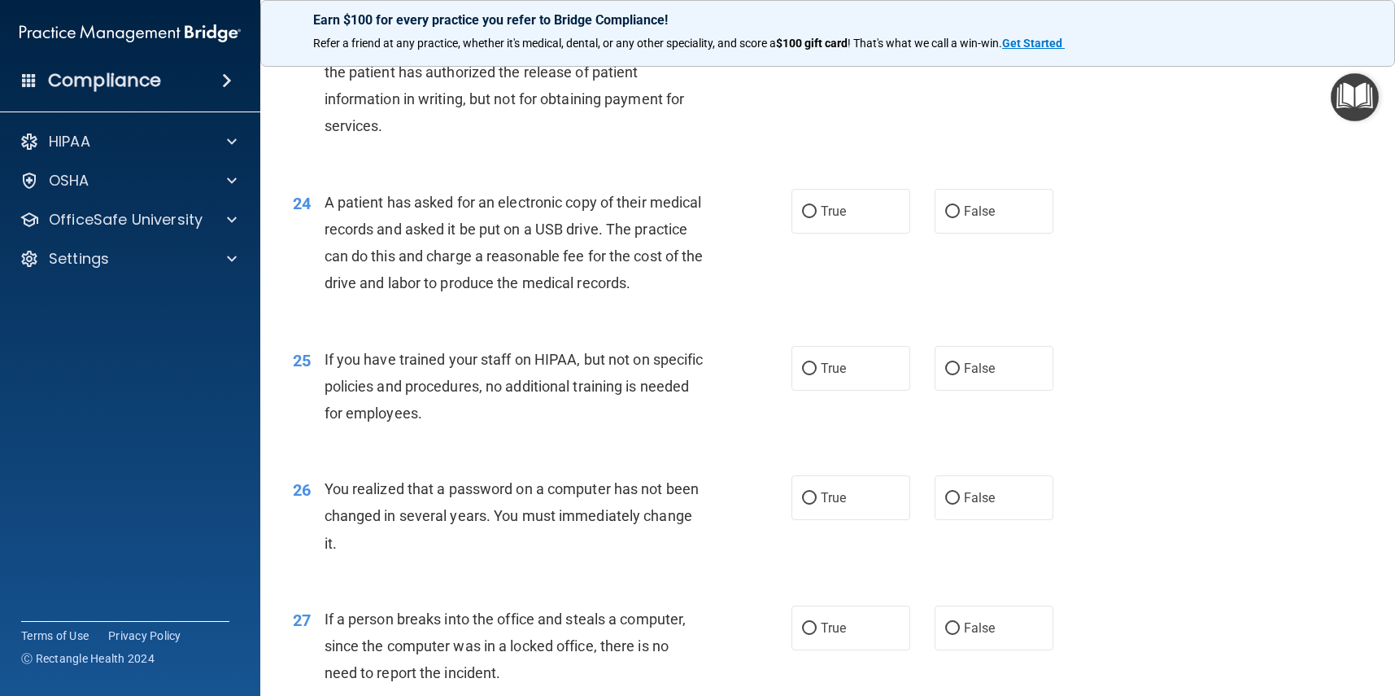
click at [1003, 220] on div "24 A patient has asked for an electronic copy of their medical records and aske…" at bounding box center [828, 246] width 1094 height 157
click at [1006, 215] on label "False" at bounding box center [994, 211] width 119 height 45
click at [960, 215] on input "False" at bounding box center [952, 212] width 15 height 12
radio input "true"
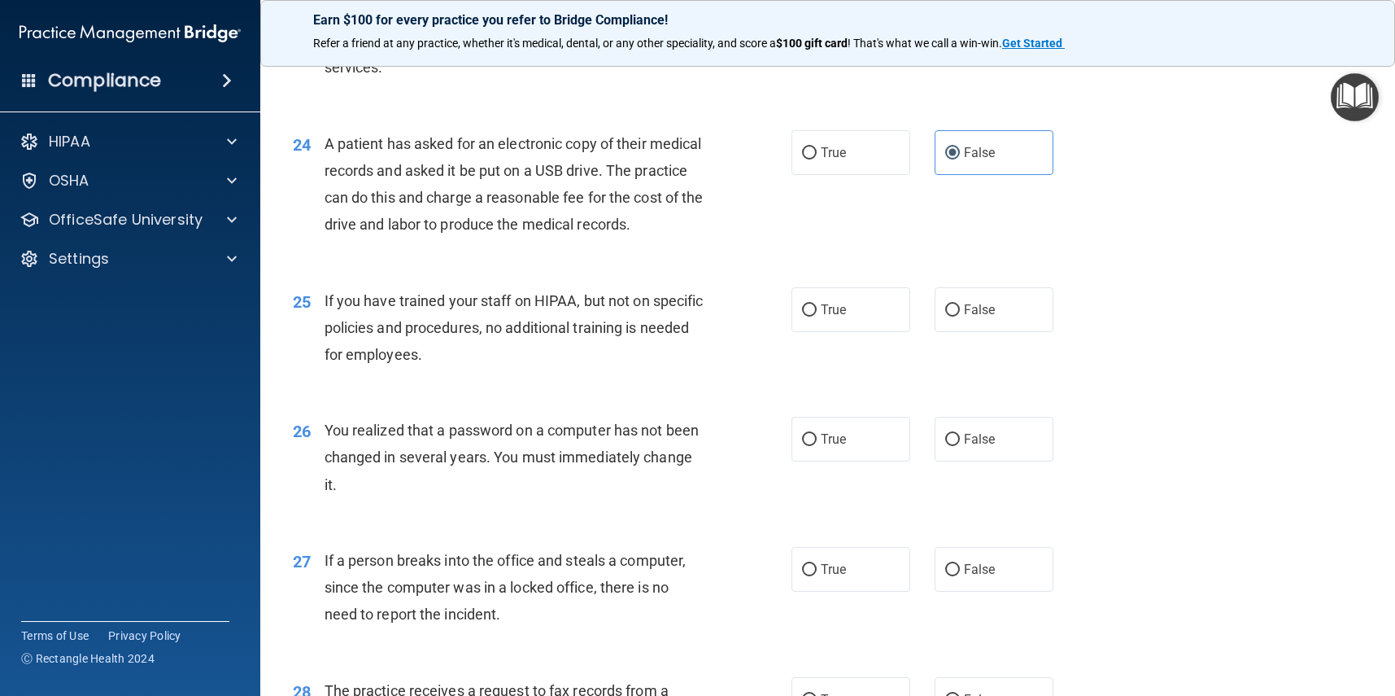
scroll to position [3022, 0]
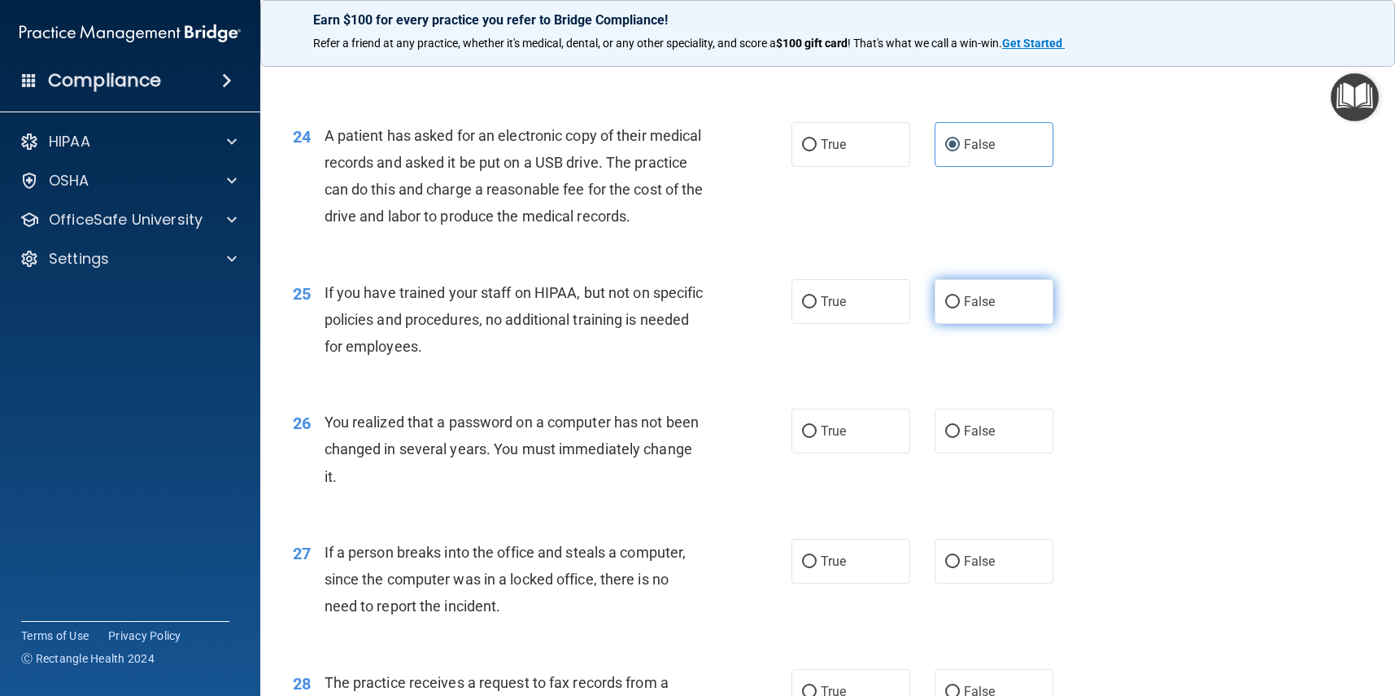
click at [1008, 320] on label "False" at bounding box center [994, 301] width 119 height 45
click at [960, 308] on input "False" at bounding box center [952, 302] width 15 height 12
radio input "true"
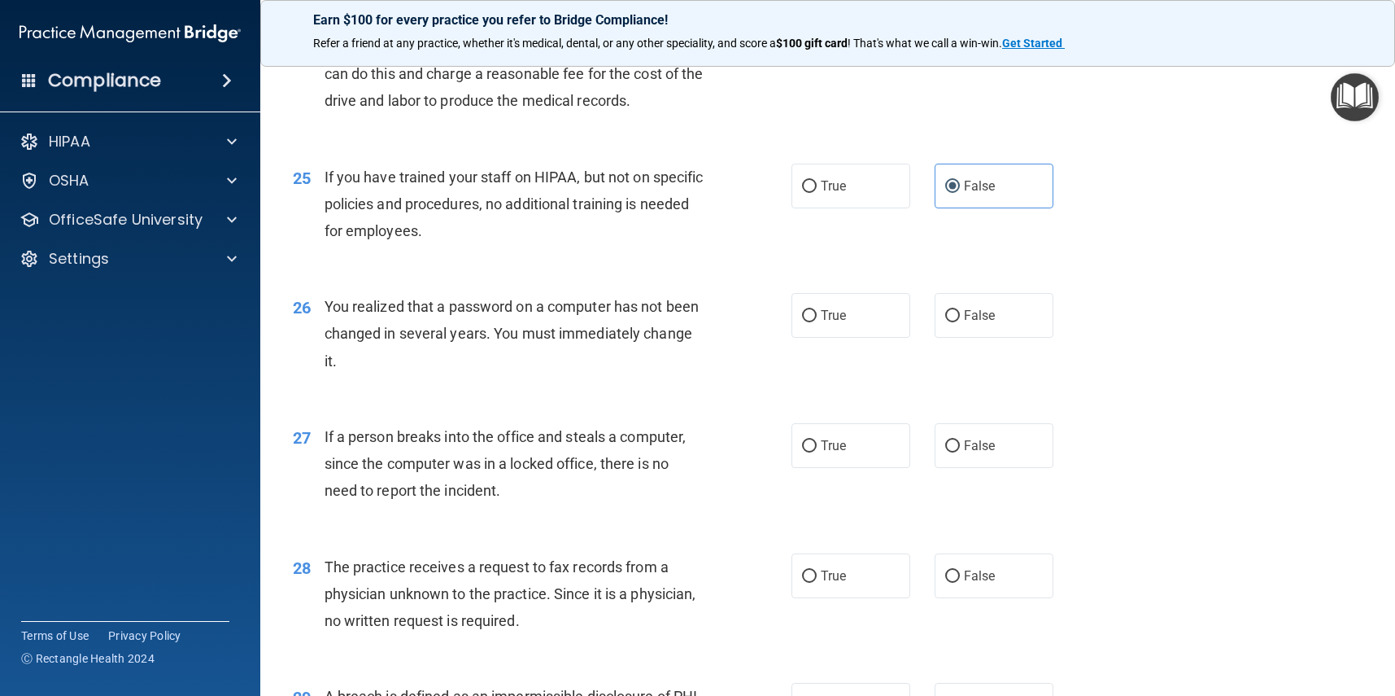
scroll to position [3140, 0]
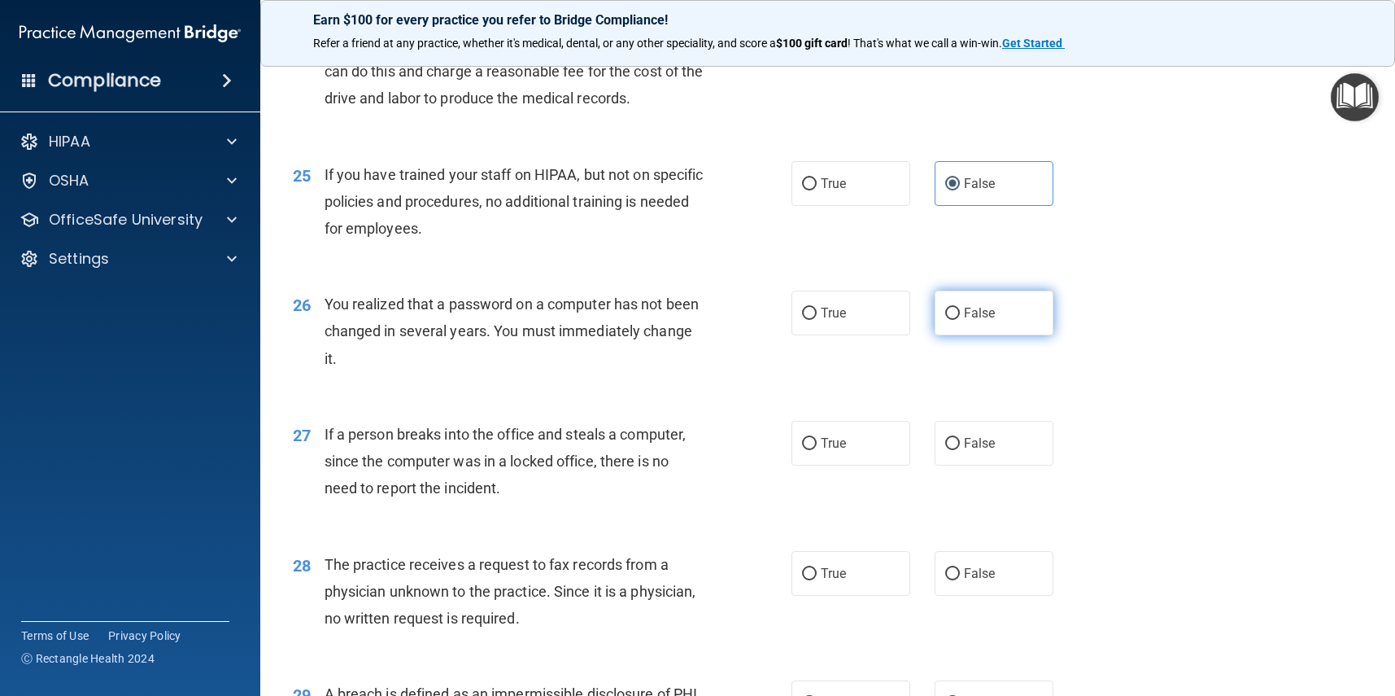
click at [1010, 319] on label "False" at bounding box center [994, 312] width 119 height 45
click at [960, 319] on input "False" at bounding box center [952, 314] width 15 height 12
radio input "true"
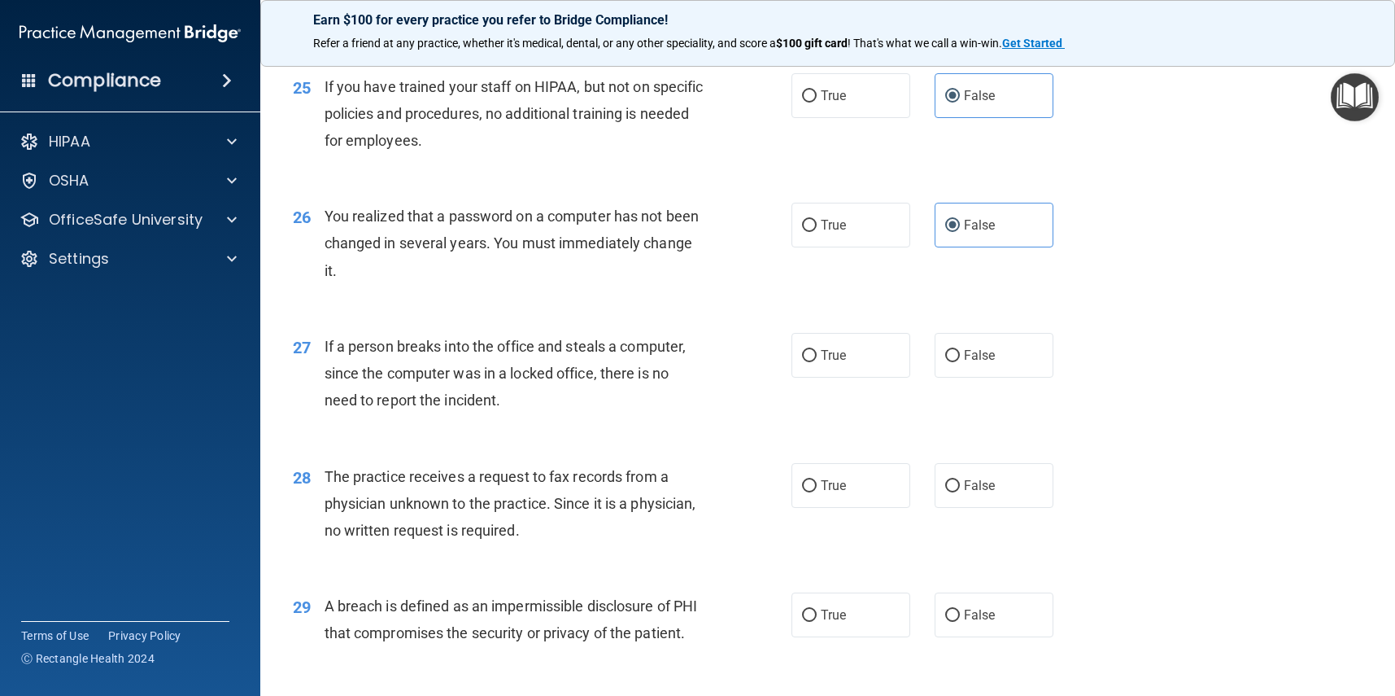
scroll to position [3229, 0]
click at [1024, 369] on label "False" at bounding box center [994, 354] width 119 height 45
click at [960, 361] on input "False" at bounding box center [952, 355] width 15 height 12
radio input "true"
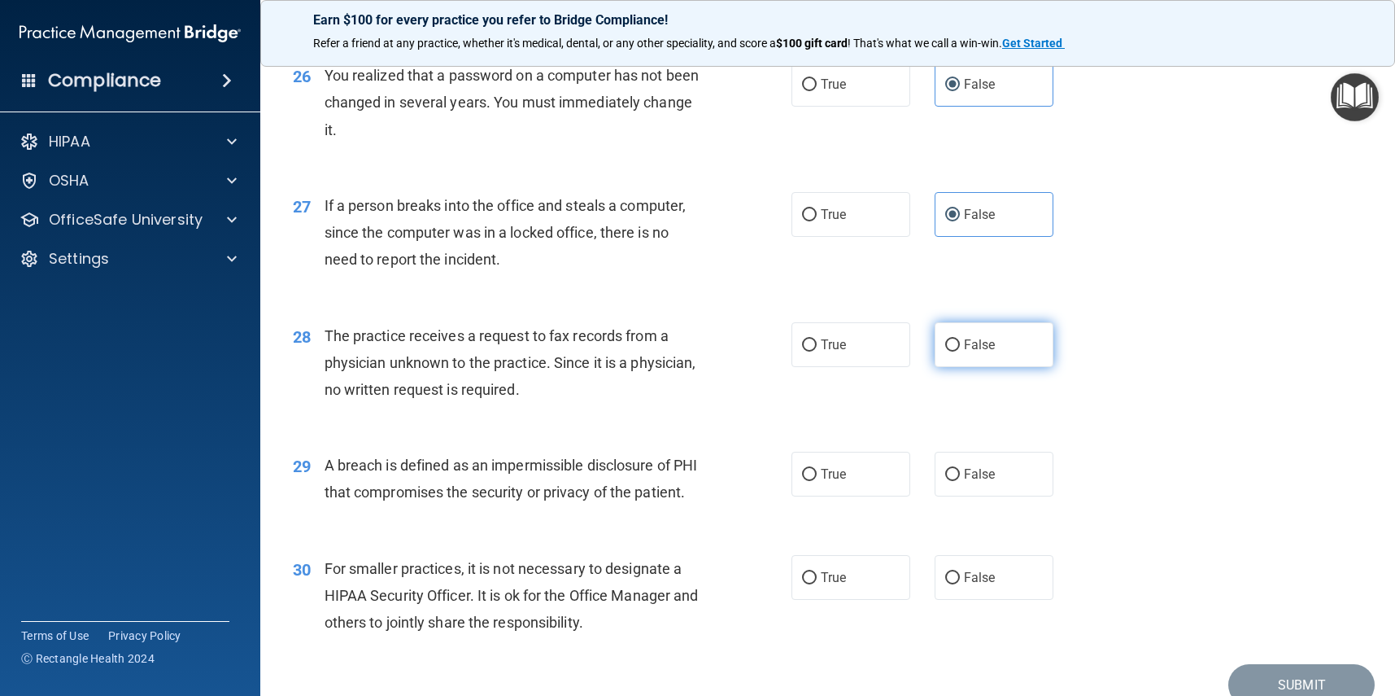
scroll to position [3374, 0]
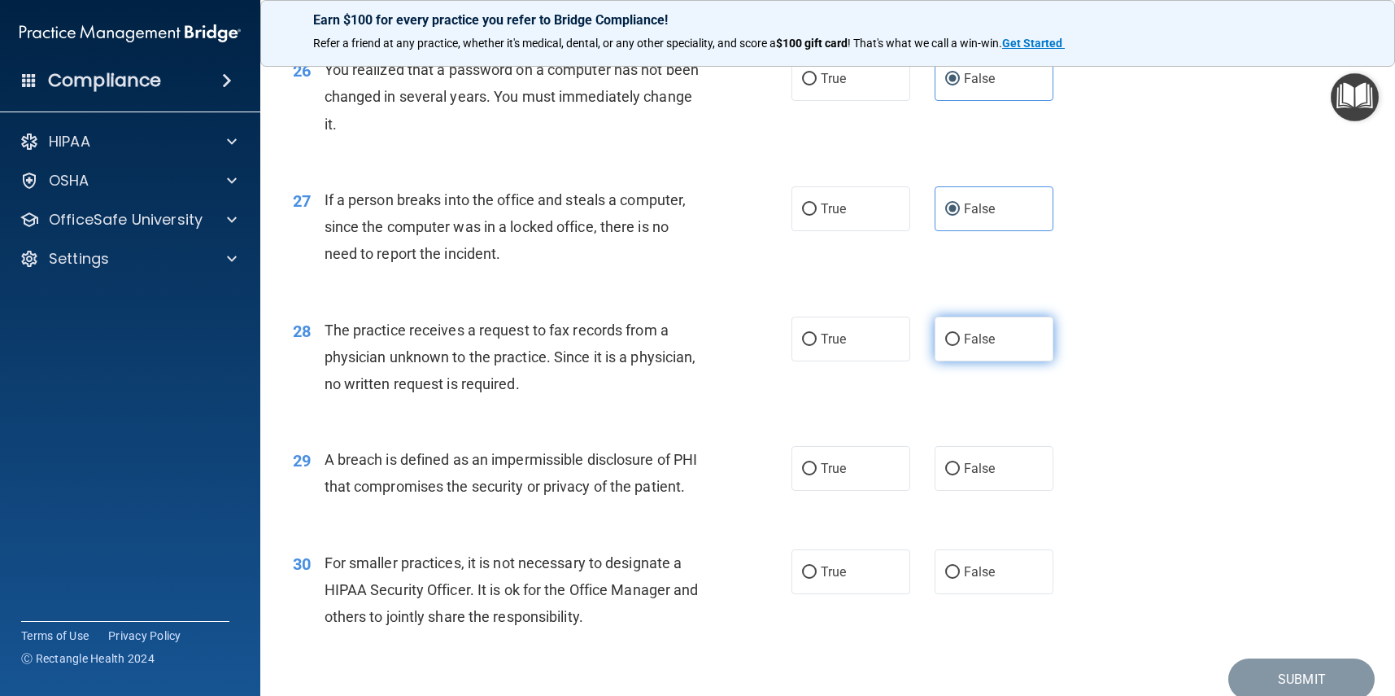
click at [969, 347] on span "False" at bounding box center [980, 338] width 32 height 15
click at [960, 346] on input "False" at bounding box center [952, 340] width 15 height 12
radio input "true"
click at [802, 342] on label "True" at bounding box center [851, 339] width 119 height 45
click at [802, 342] on input "True" at bounding box center [809, 340] width 15 height 12
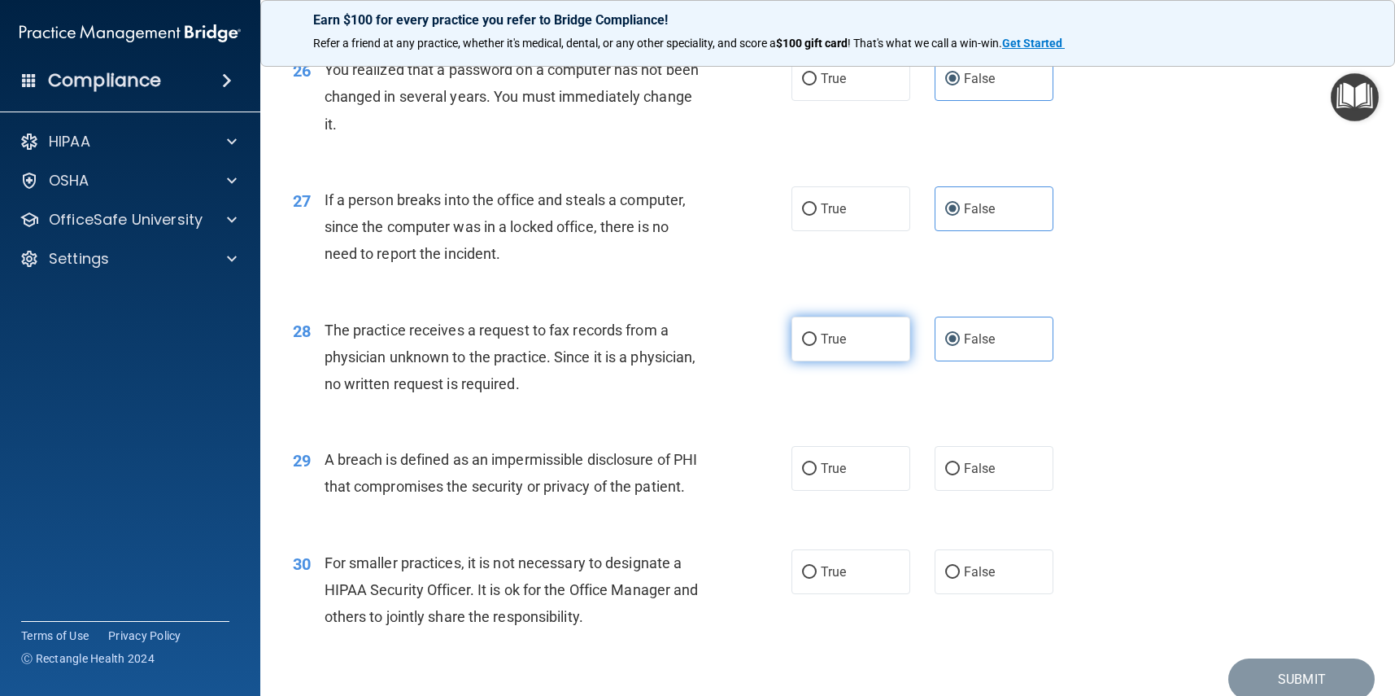
radio input "true"
radio input "false"
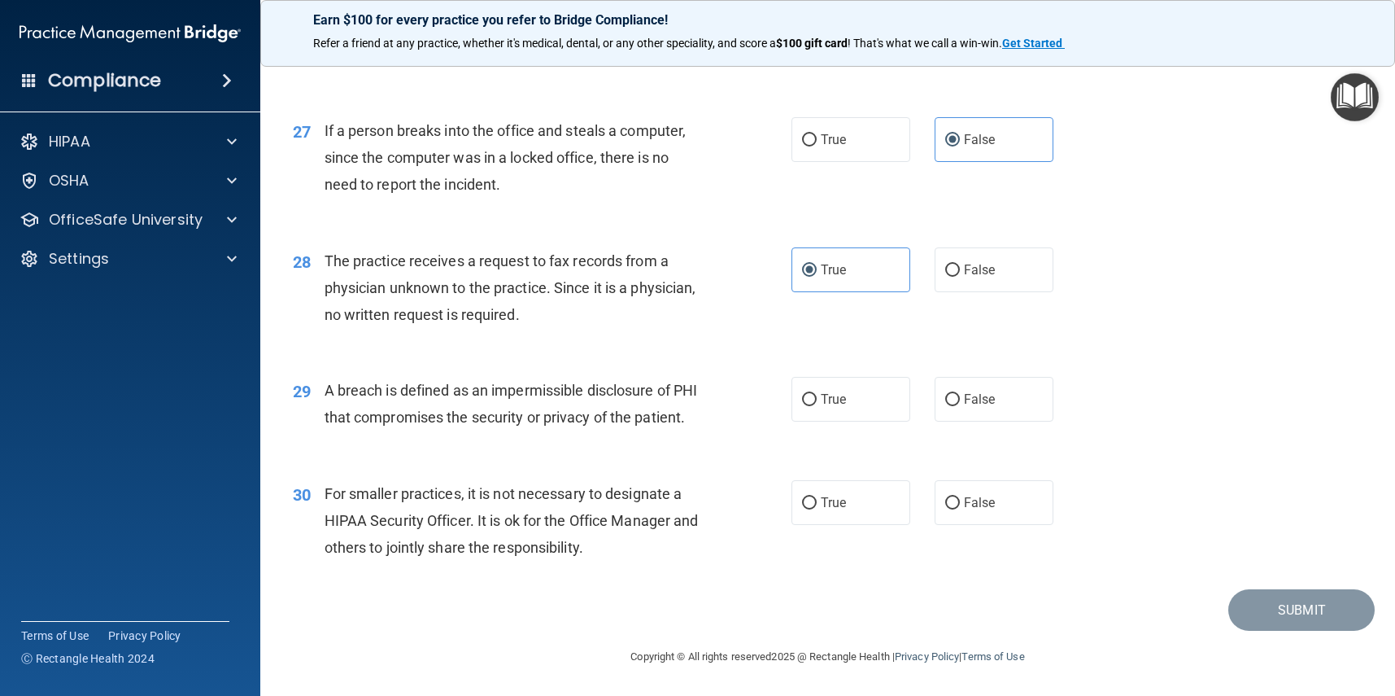
scroll to position [3453, 0]
click at [819, 403] on label "True" at bounding box center [851, 399] width 119 height 45
click at [817, 403] on input "True" at bounding box center [809, 400] width 15 height 12
radio input "true"
click at [1027, 498] on label "False" at bounding box center [994, 502] width 119 height 45
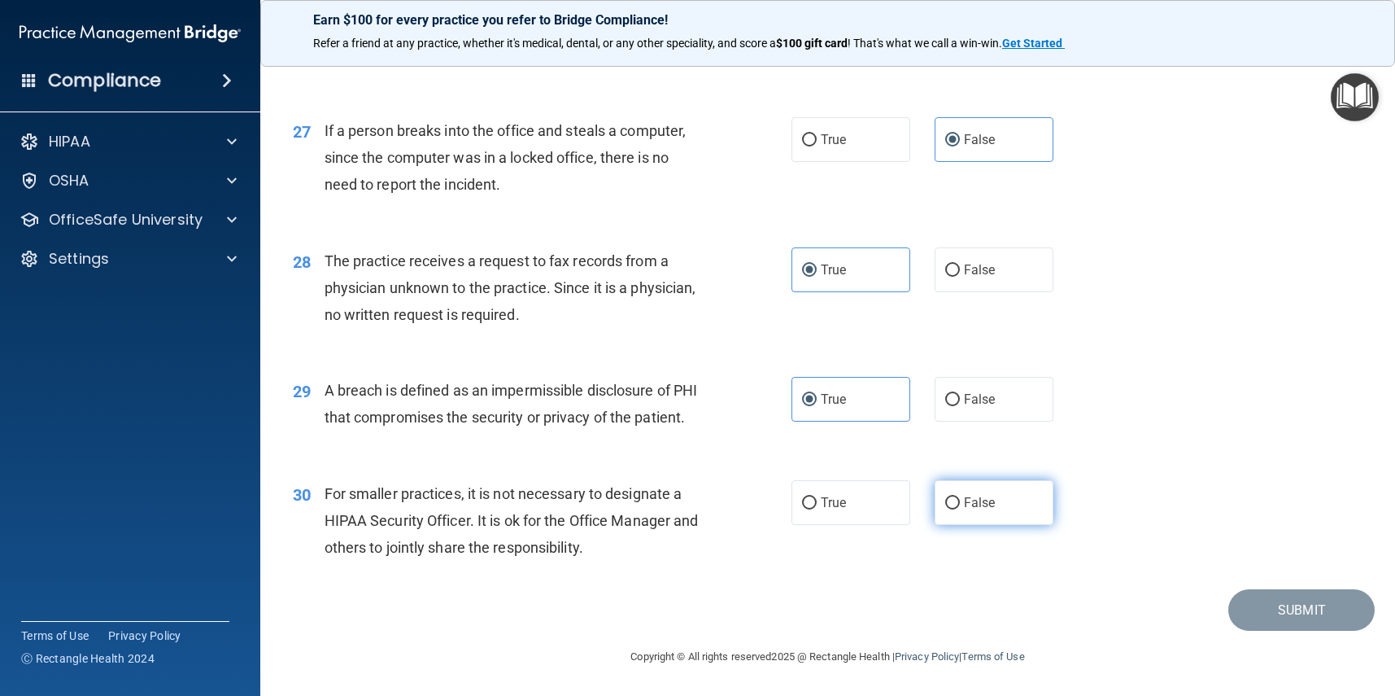
click at [960, 498] on input "False" at bounding box center [952, 503] width 15 height 12
radio input "true"
click at [1348, 610] on button "Submit" at bounding box center [1302, 609] width 146 height 41
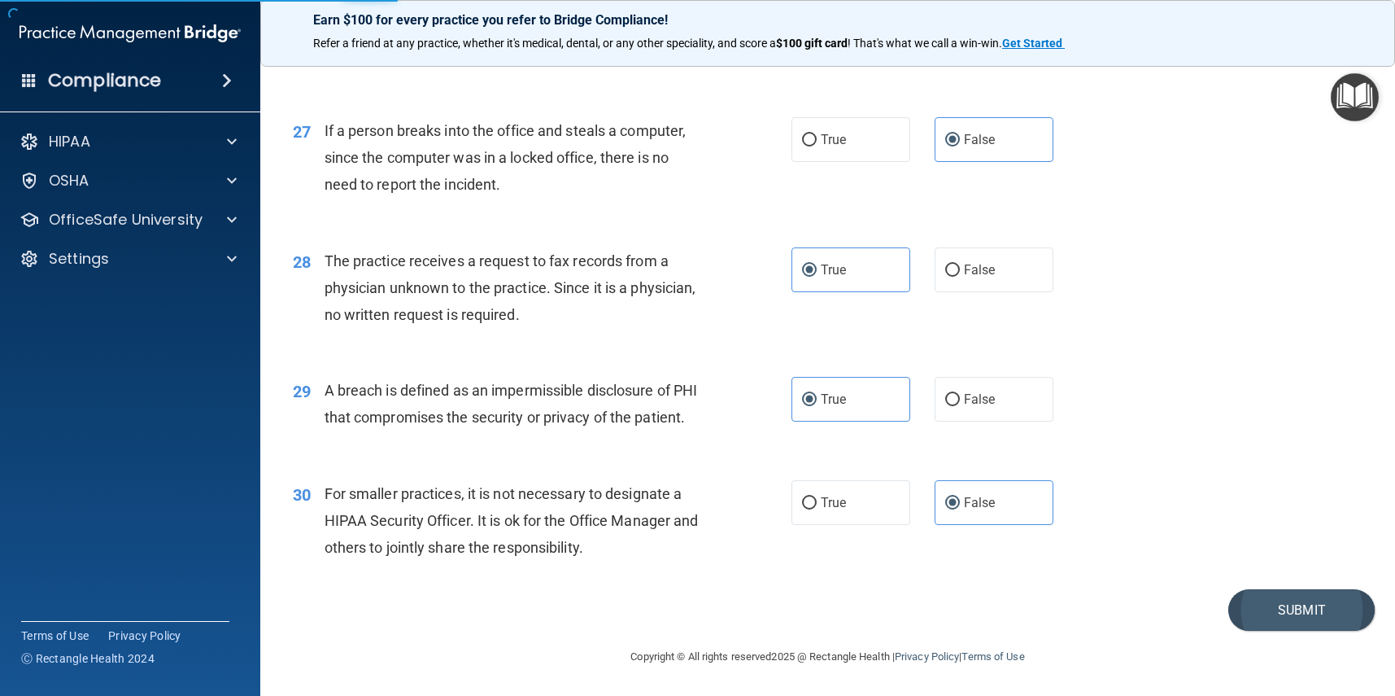
scroll to position [3452, 0]
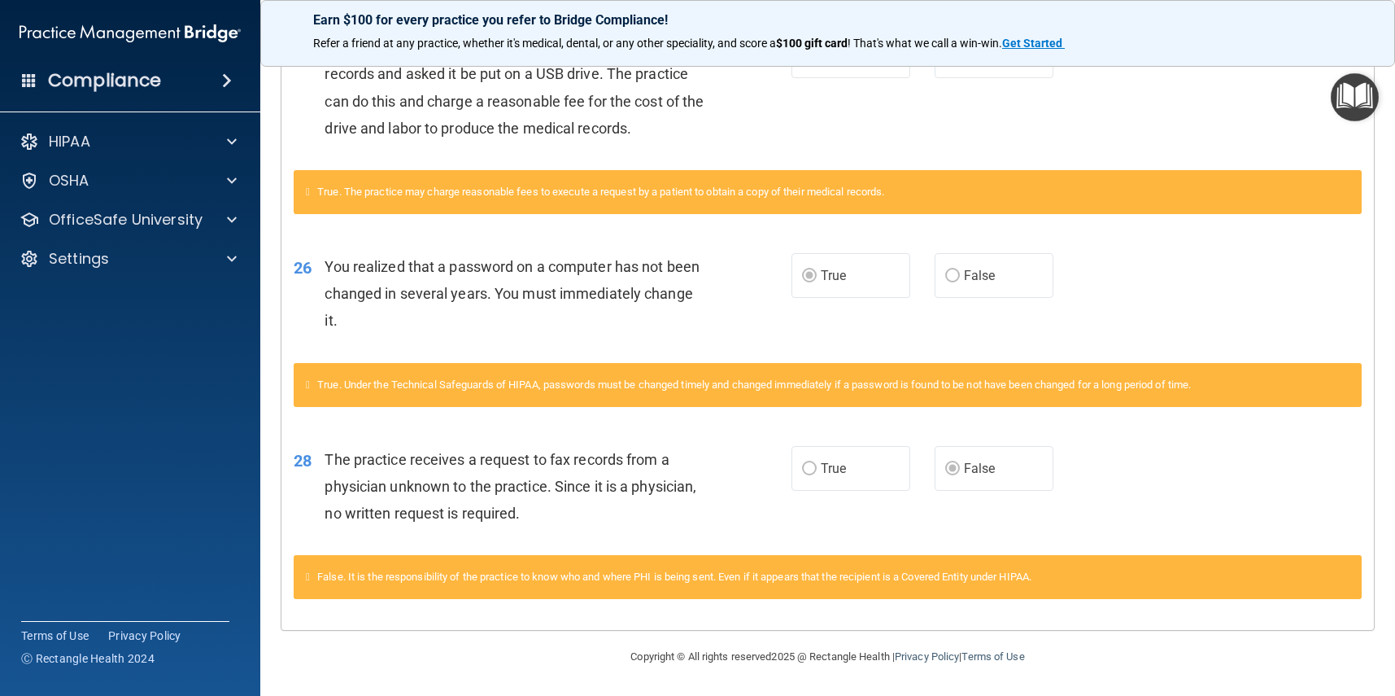
scroll to position [854, 0]
click at [128, 156] on div "HIPAA" at bounding box center [130, 141] width 261 height 33
click at [153, 138] on div "HIPAA" at bounding box center [108, 142] width 202 height 20
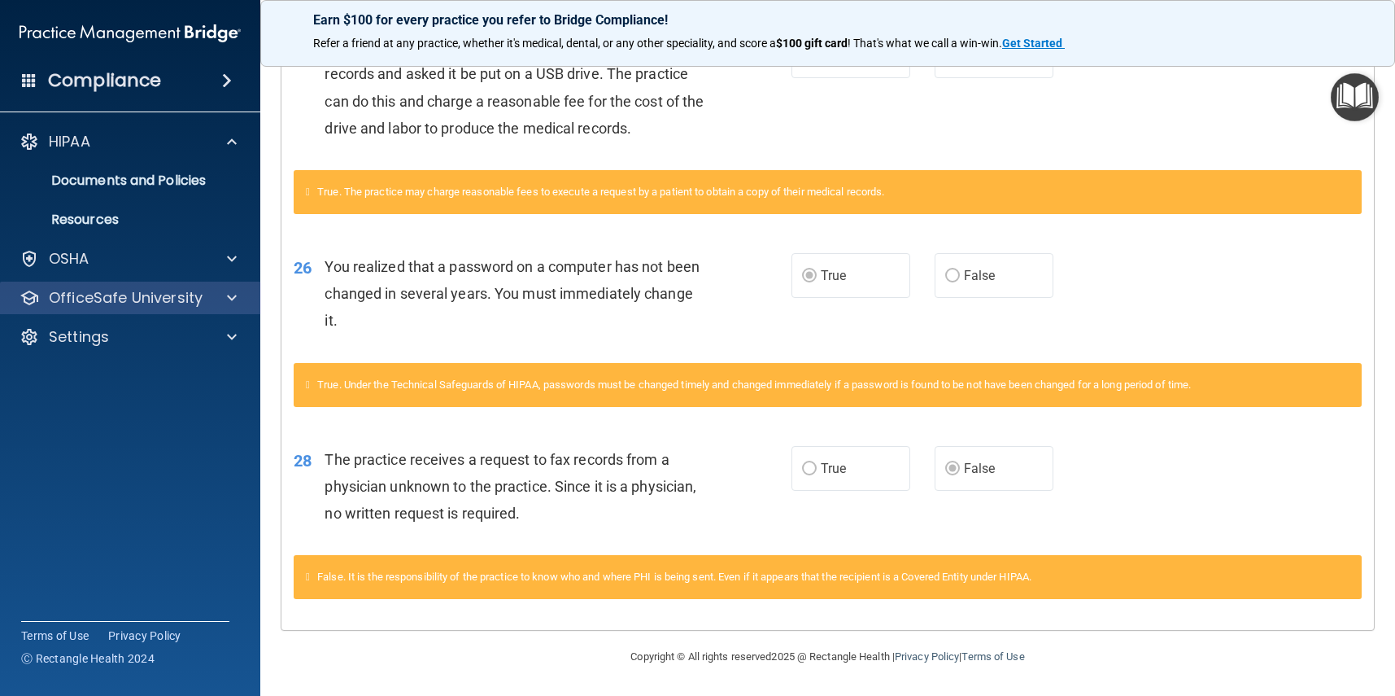
click at [216, 299] on div at bounding box center [229, 298] width 41 height 20
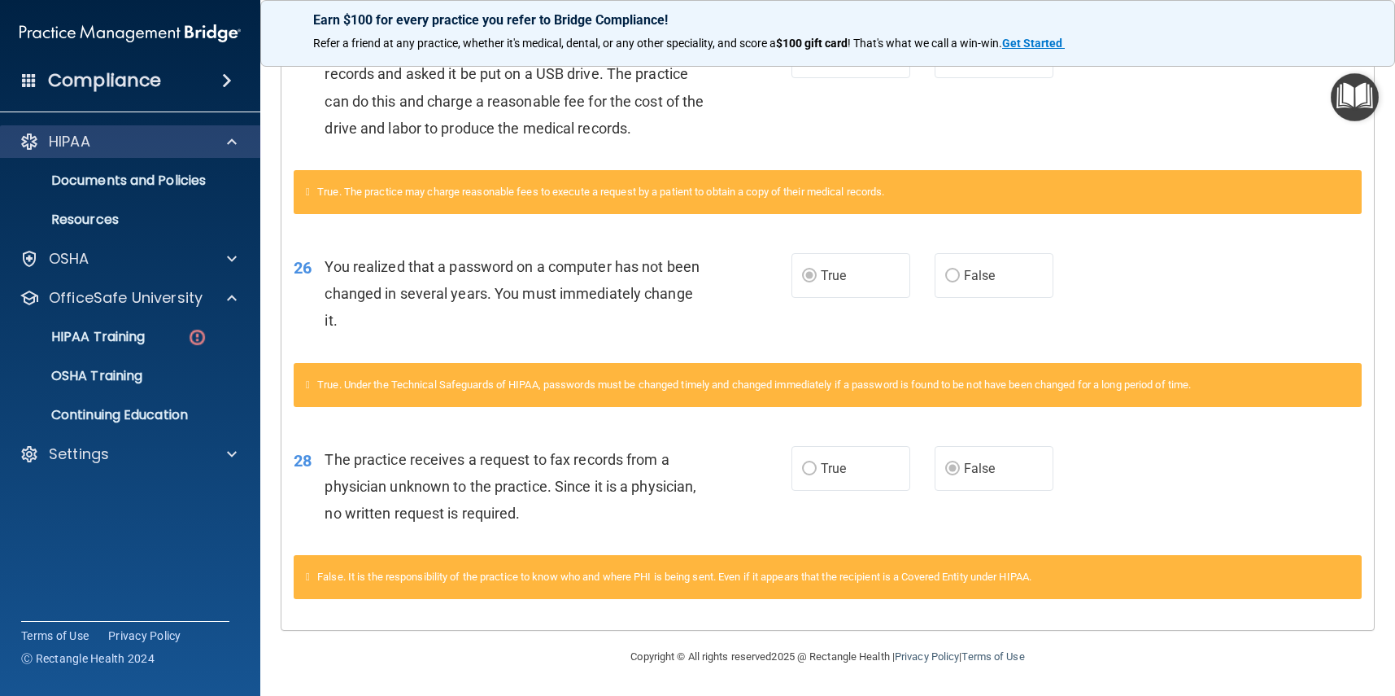
click at [232, 146] on span at bounding box center [232, 142] width 10 height 20
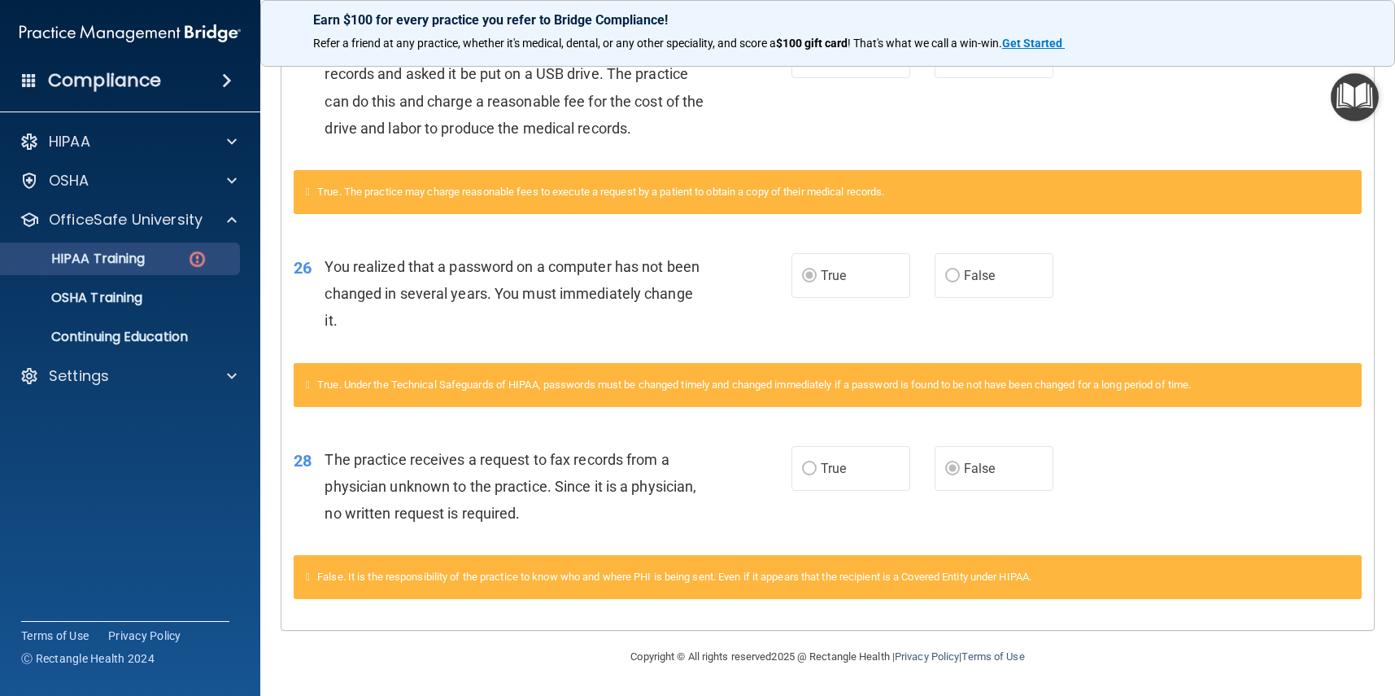
click at [166, 260] on div "HIPAA Training" at bounding box center [122, 259] width 222 height 16
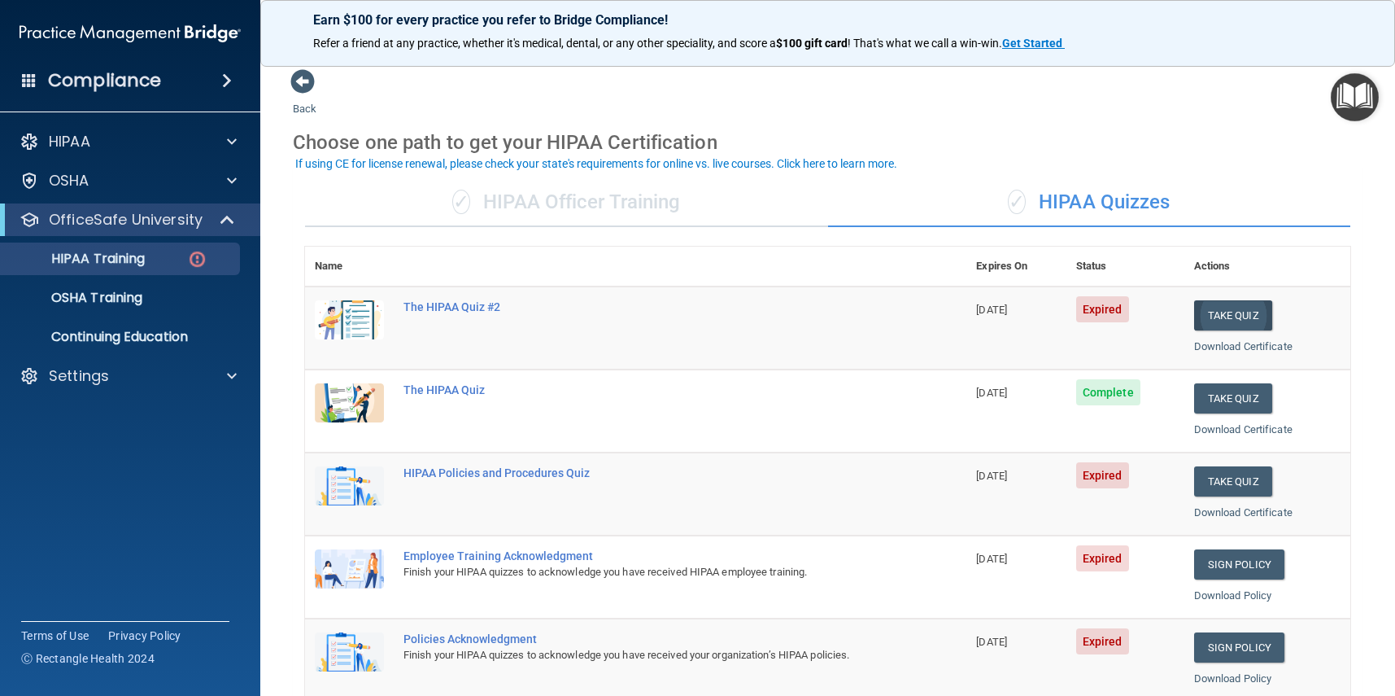
click at [1220, 308] on button "Take Quiz" at bounding box center [1233, 315] width 78 height 30
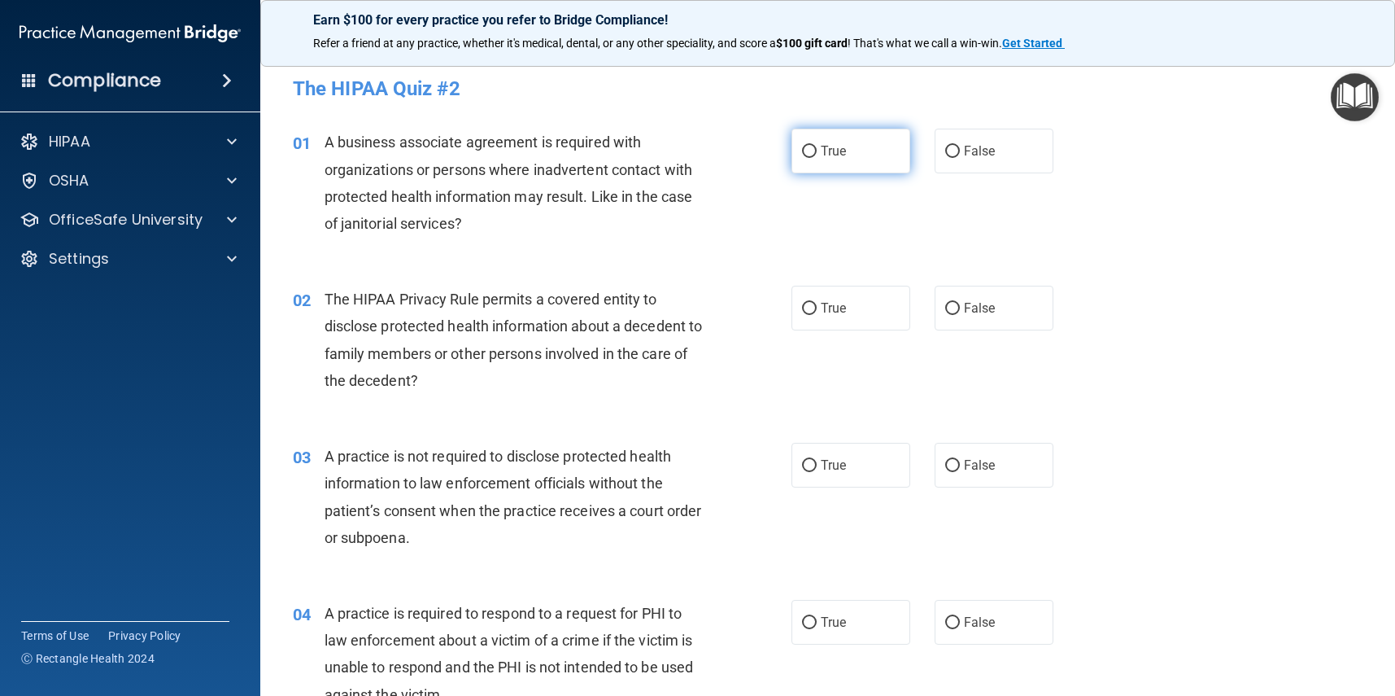
click at [870, 170] on label "True" at bounding box center [851, 151] width 119 height 45
click at [817, 158] on input "True" at bounding box center [809, 152] width 15 height 12
radio input "true"
click at [880, 303] on label "True" at bounding box center [851, 308] width 119 height 45
click at [817, 303] on input "True" at bounding box center [809, 309] width 15 height 12
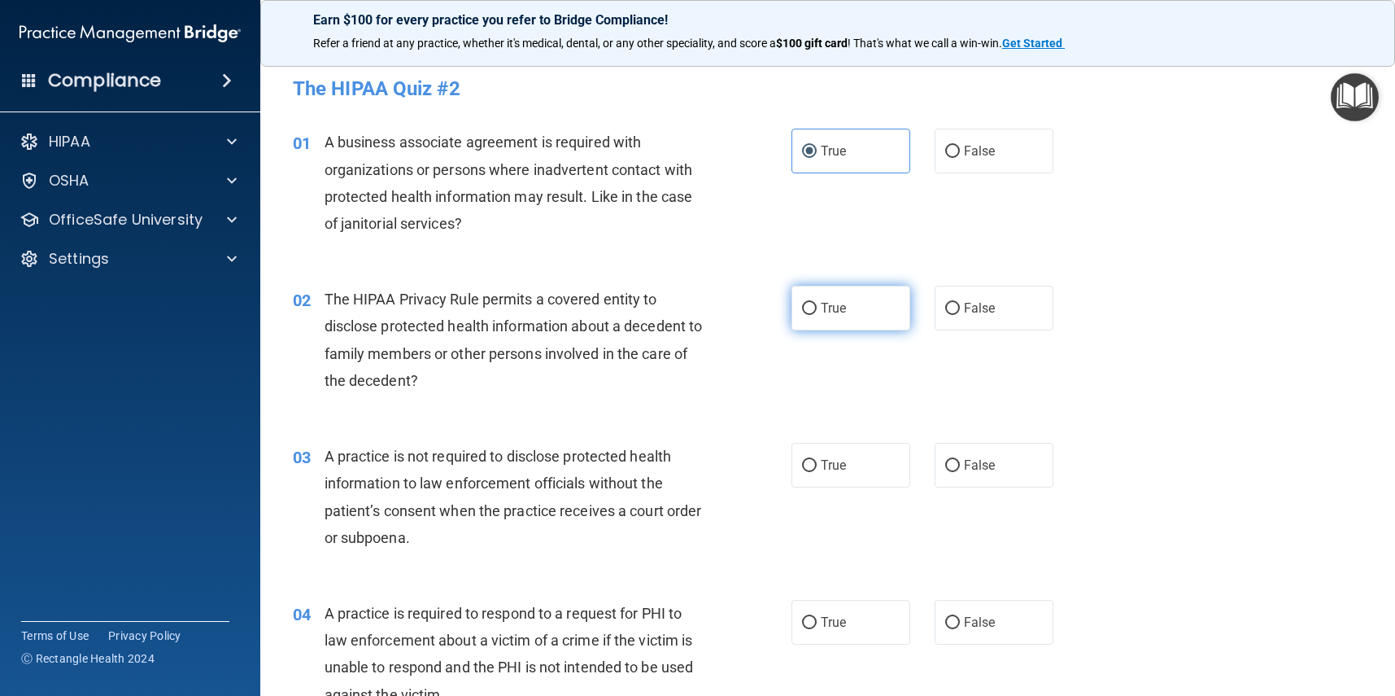
radio input "true"
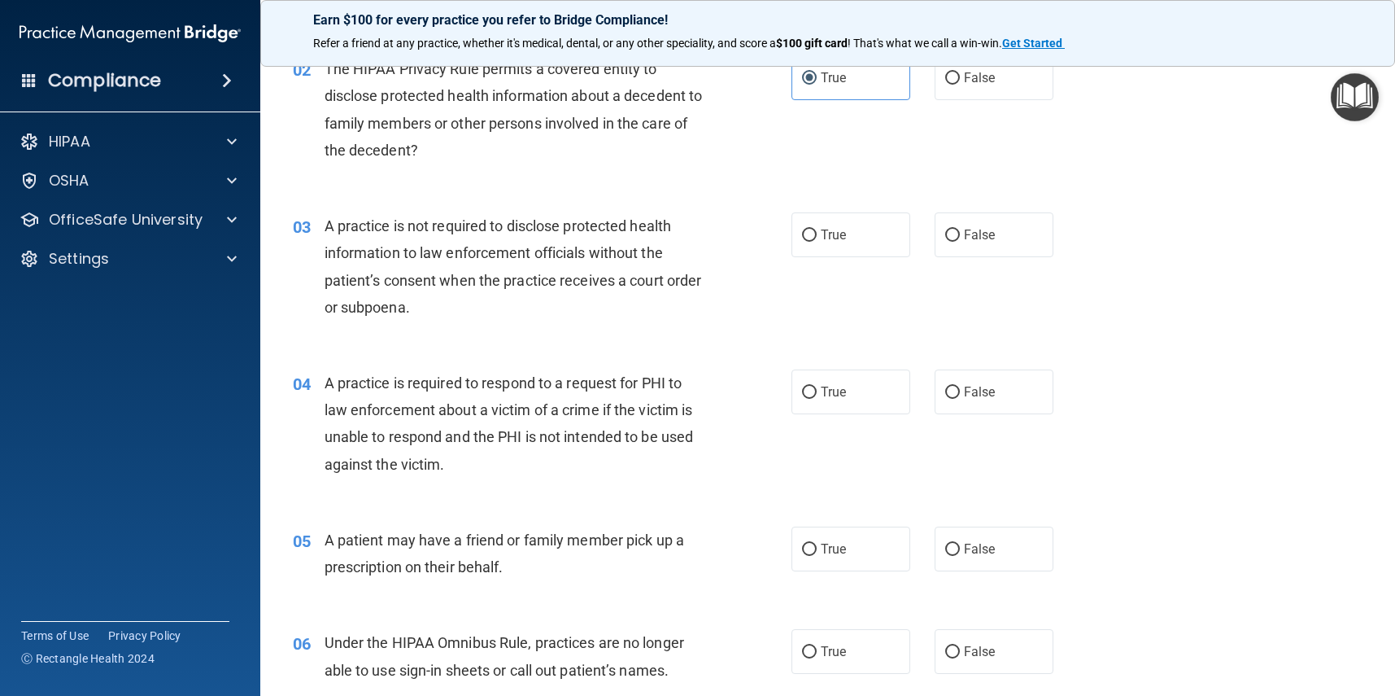
scroll to position [231, 0]
click at [982, 240] on label "False" at bounding box center [994, 234] width 119 height 45
click at [960, 240] on input "False" at bounding box center [952, 235] width 15 height 12
radio input "true"
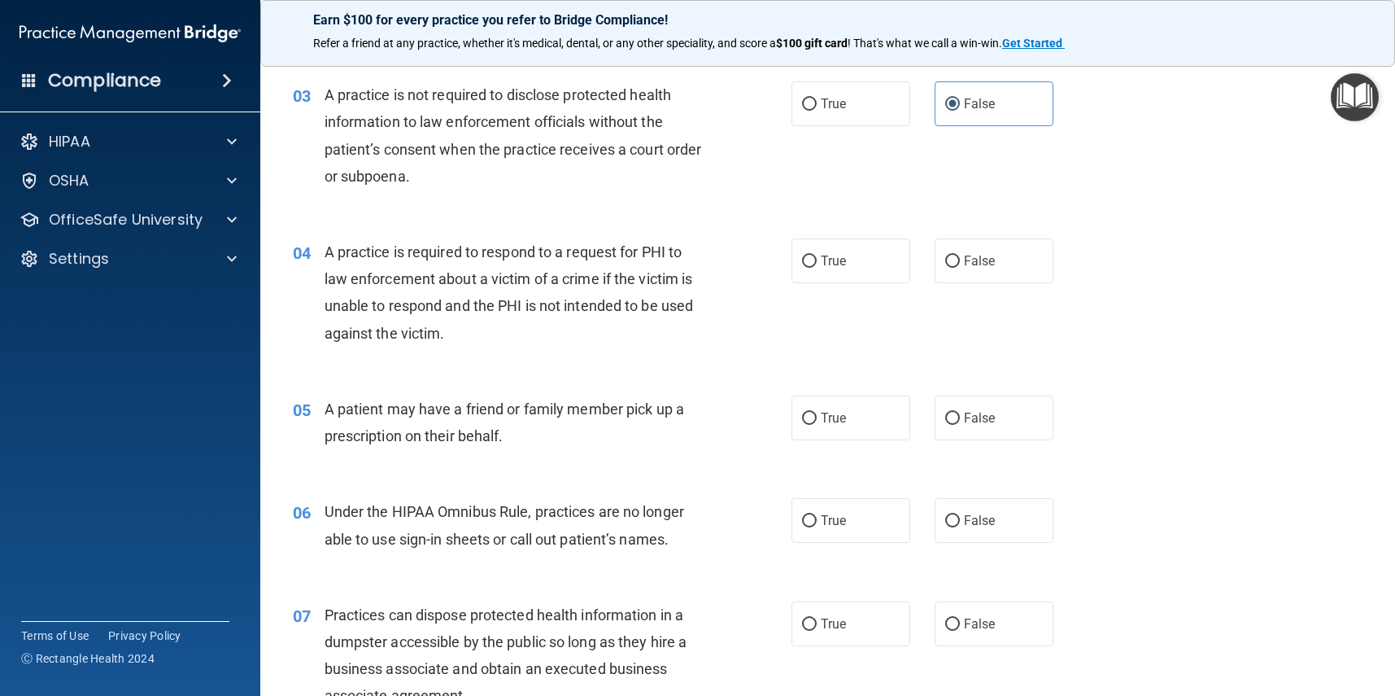
scroll to position [362, 0]
drag, startPoint x: 832, startPoint y: 255, endPoint x: 854, endPoint y: 260, distance: 21.7
click at [832, 255] on span "True" at bounding box center [833, 259] width 25 height 15
click at [817, 255] on input "True" at bounding box center [809, 261] width 15 height 12
radio input "true"
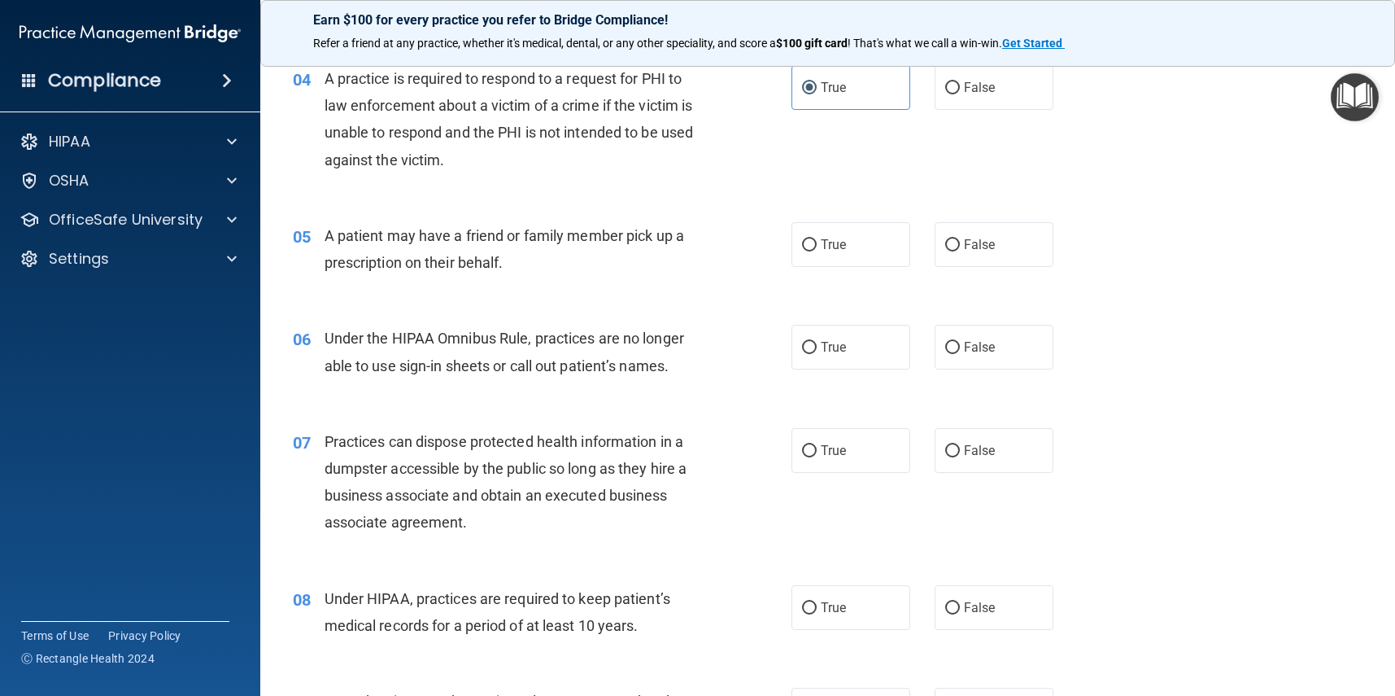
scroll to position [550, 0]
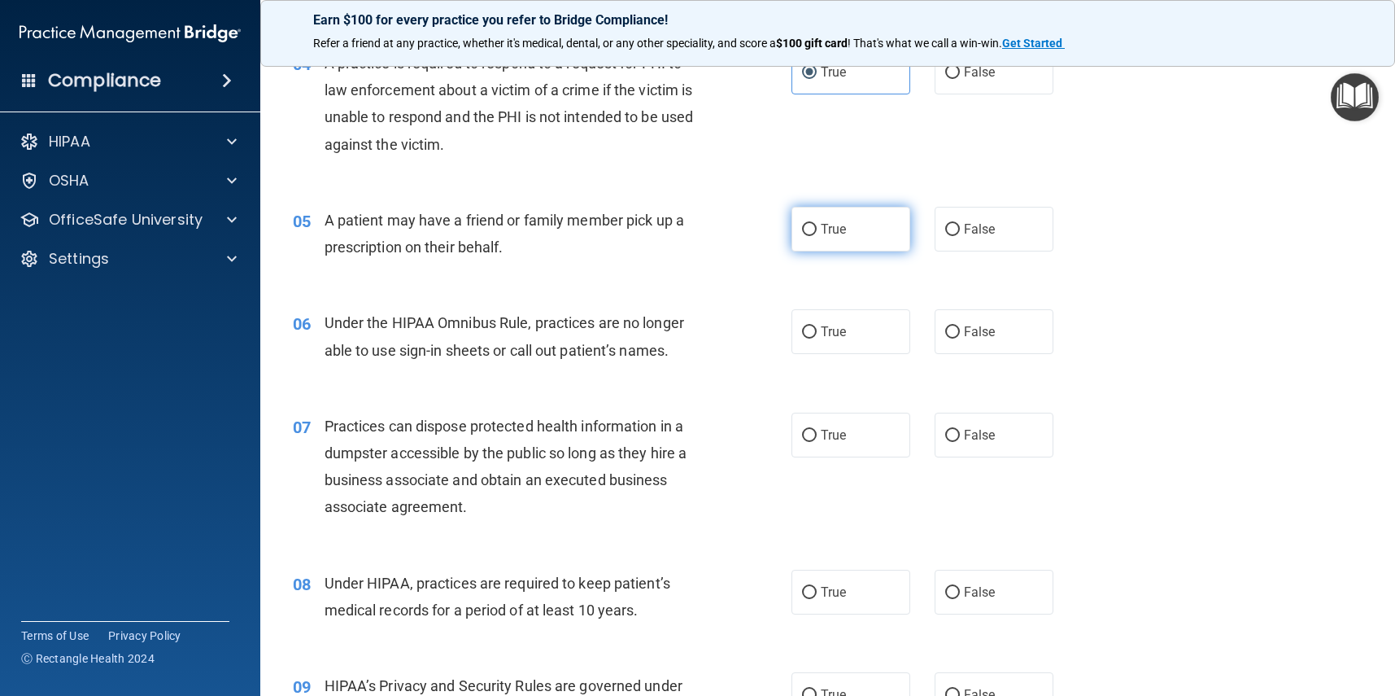
click at [834, 217] on label "True" at bounding box center [851, 229] width 119 height 45
click at [817, 224] on input "True" at bounding box center [809, 230] width 15 height 12
radio input "true"
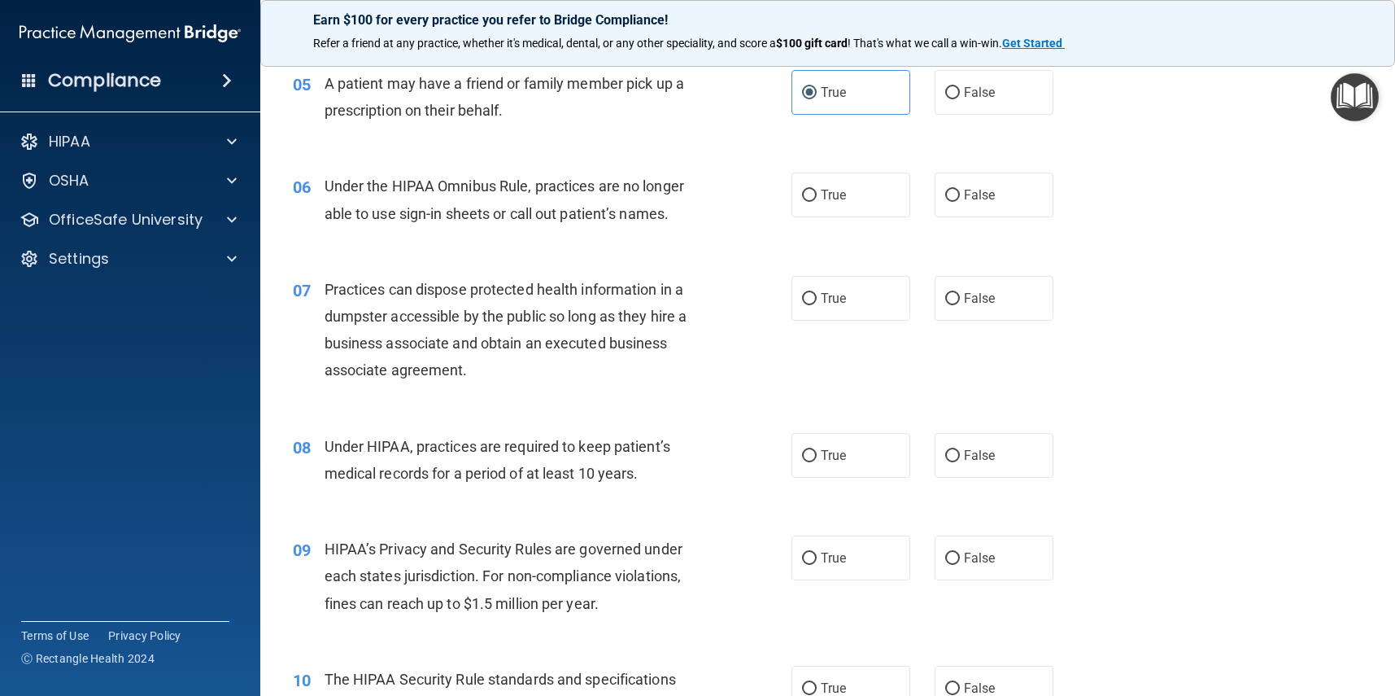
scroll to position [688, 0]
click at [976, 194] on span "False" at bounding box center [980, 193] width 32 height 15
click at [960, 194] on input "False" at bounding box center [952, 194] width 15 height 12
radio input "true"
click at [971, 308] on label "False" at bounding box center [994, 296] width 119 height 45
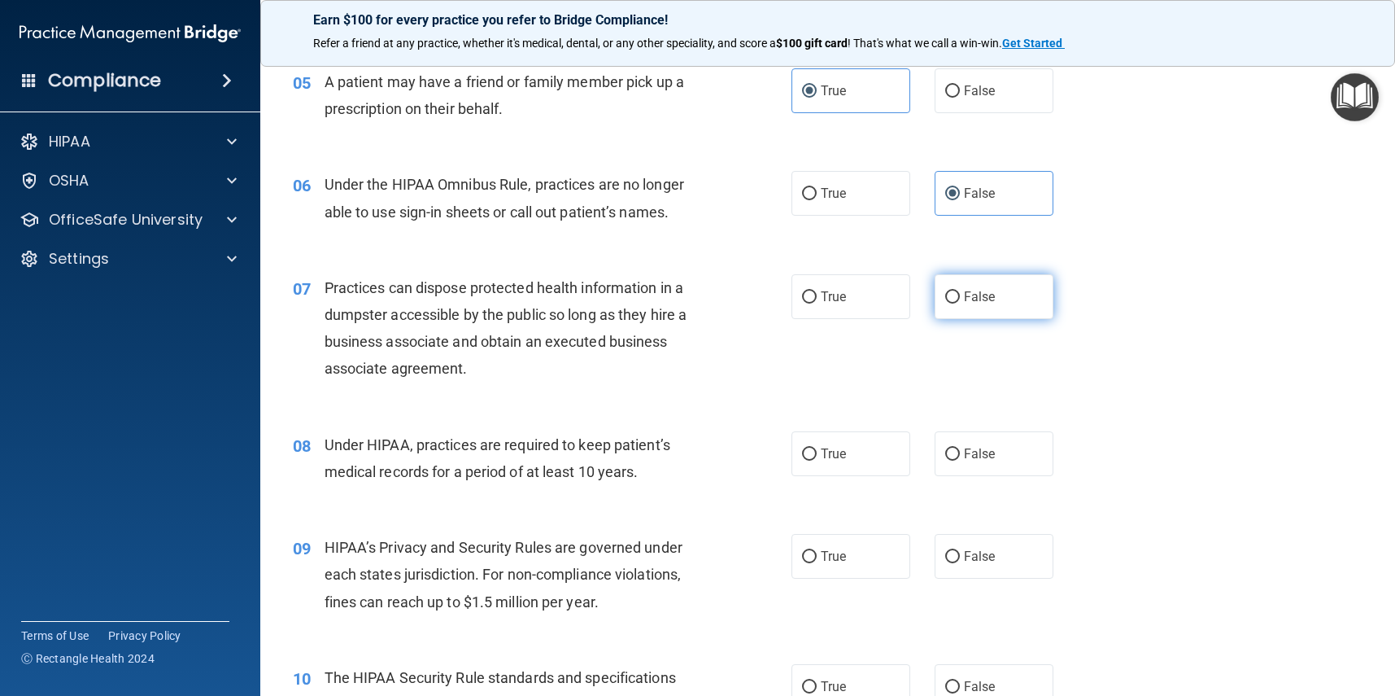
click at [960, 303] on input "False" at bounding box center [952, 297] width 15 height 12
radio input "true"
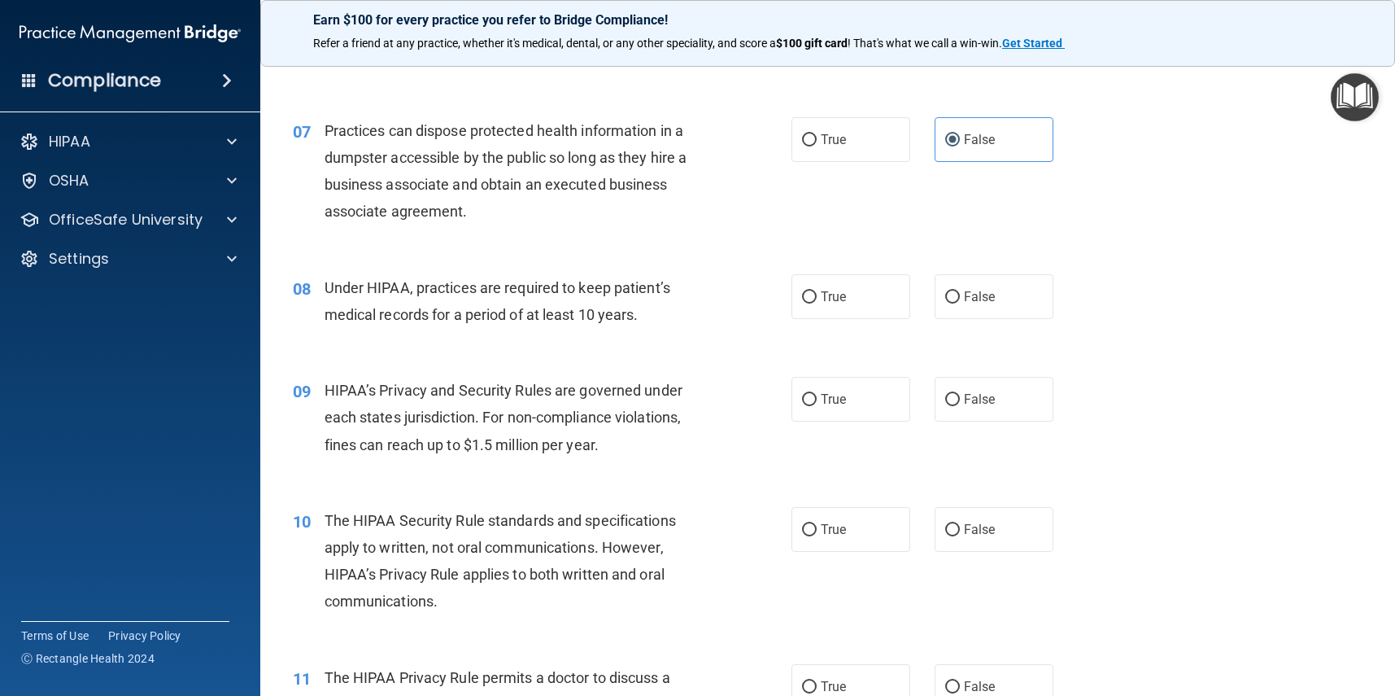
scroll to position [849, 0]
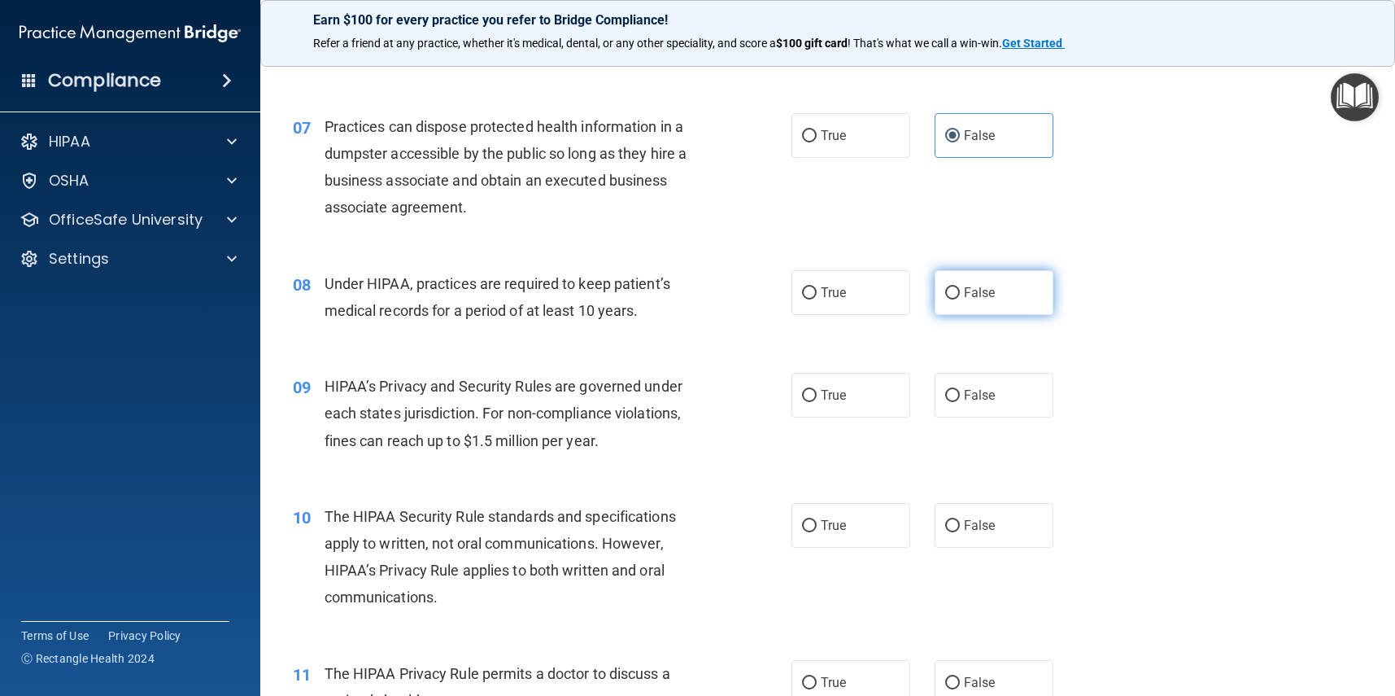
click at [980, 301] on label "False" at bounding box center [994, 292] width 119 height 45
click at [960, 299] on input "False" at bounding box center [952, 293] width 15 height 12
radio input "true"
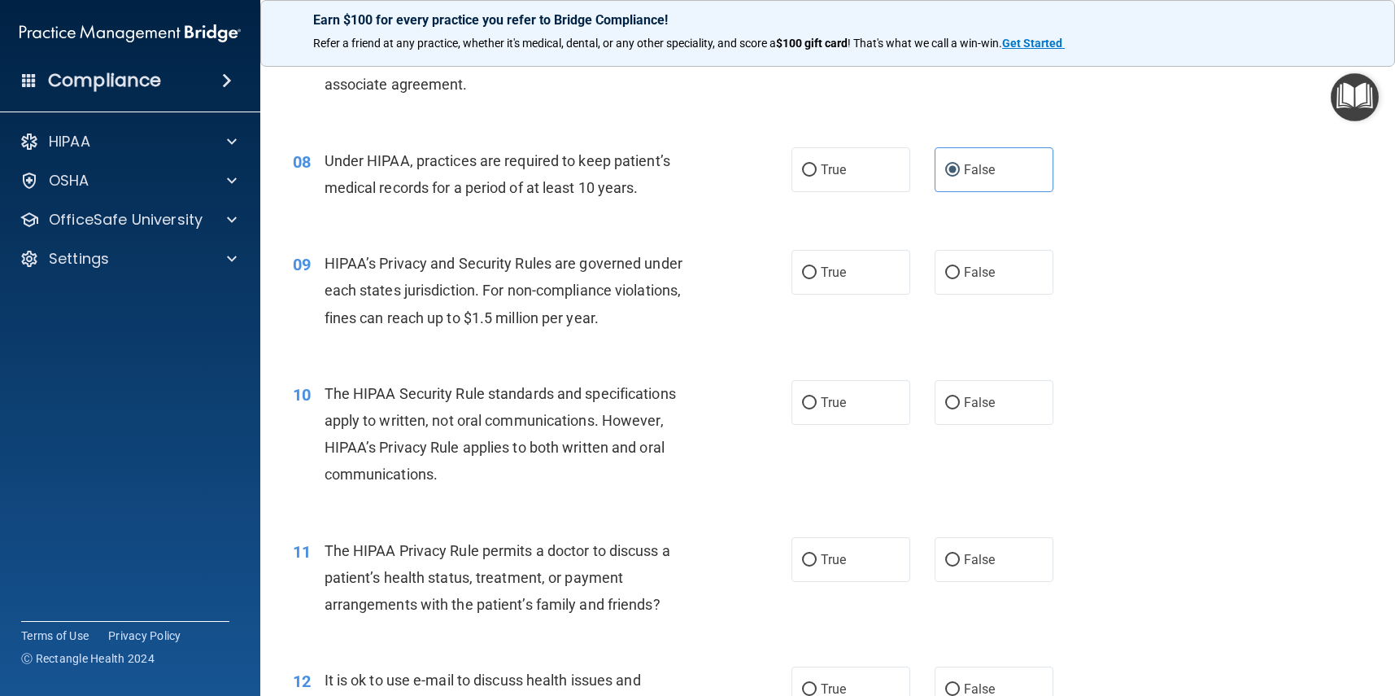
scroll to position [974, 0]
click at [876, 282] on label "True" at bounding box center [851, 270] width 119 height 45
click at [817, 277] on input "True" at bounding box center [809, 271] width 15 height 12
radio input "true"
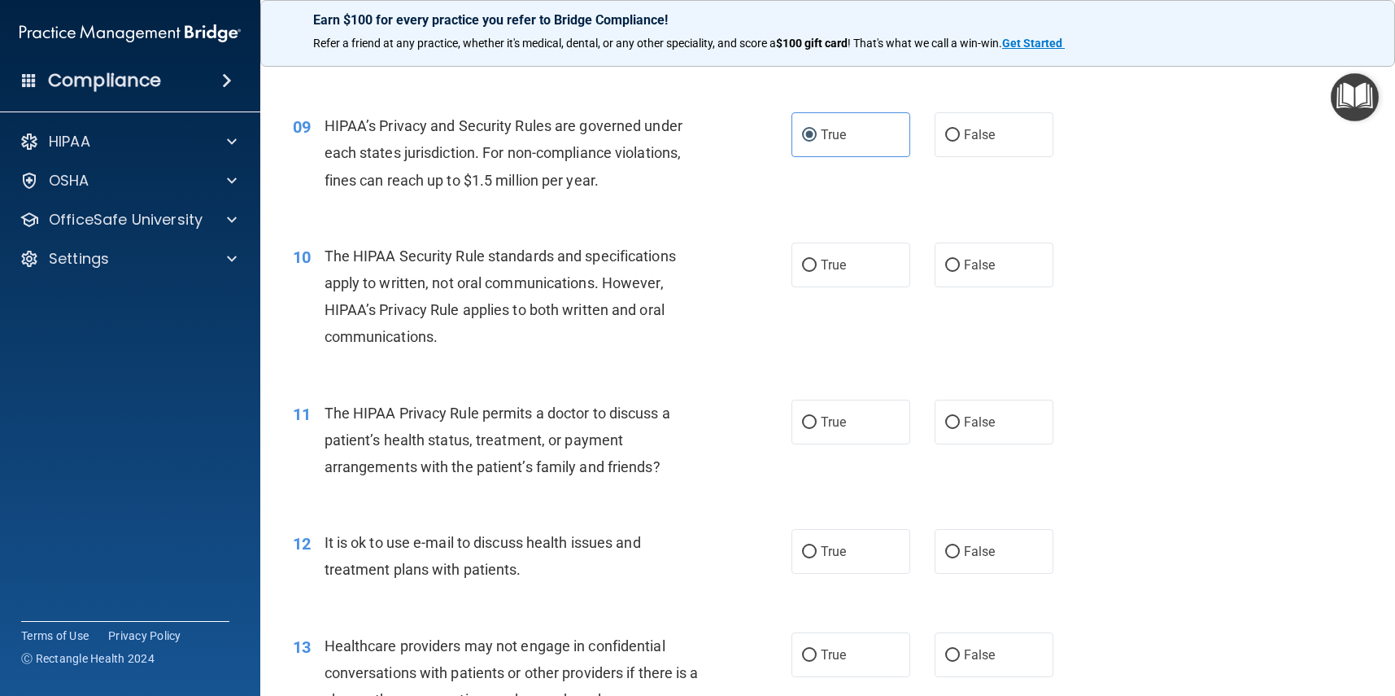
scroll to position [1111, 0]
click at [844, 269] on label "True" at bounding box center [851, 263] width 119 height 45
click at [817, 269] on input "True" at bounding box center [809, 264] width 15 height 12
radio input "true"
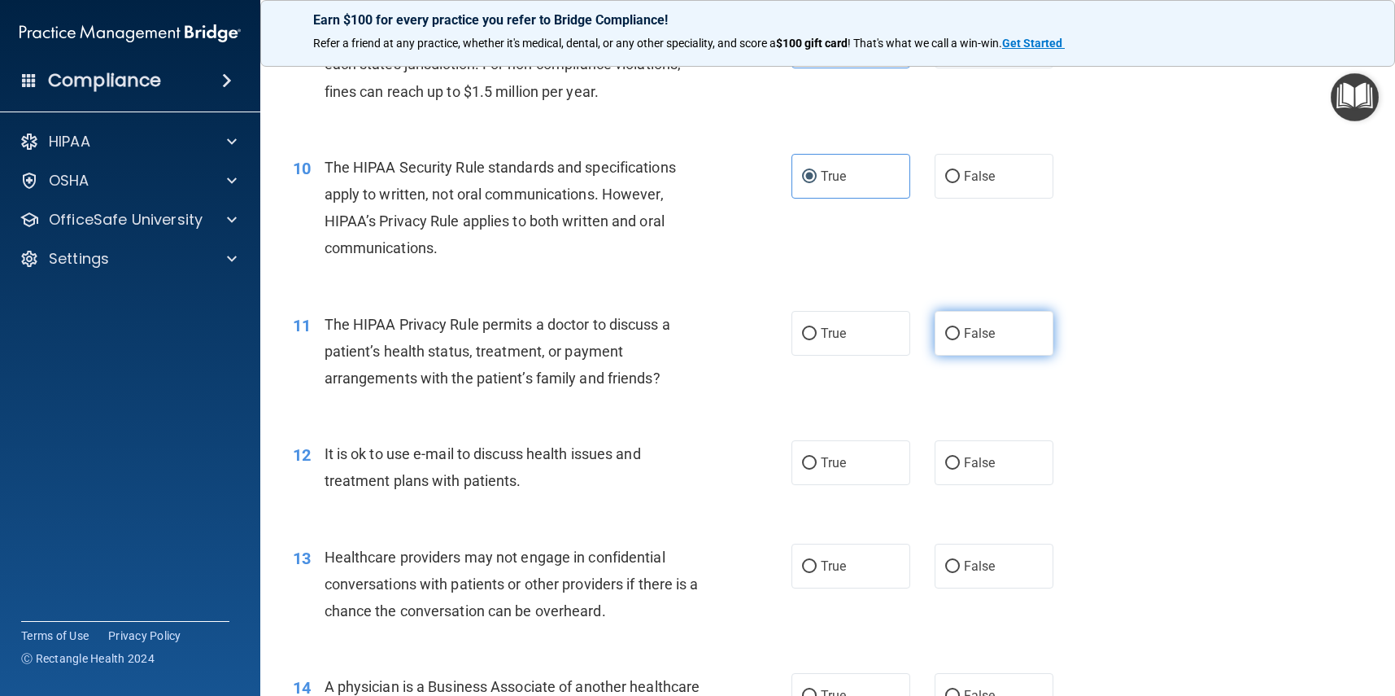
scroll to position [1203, 0]
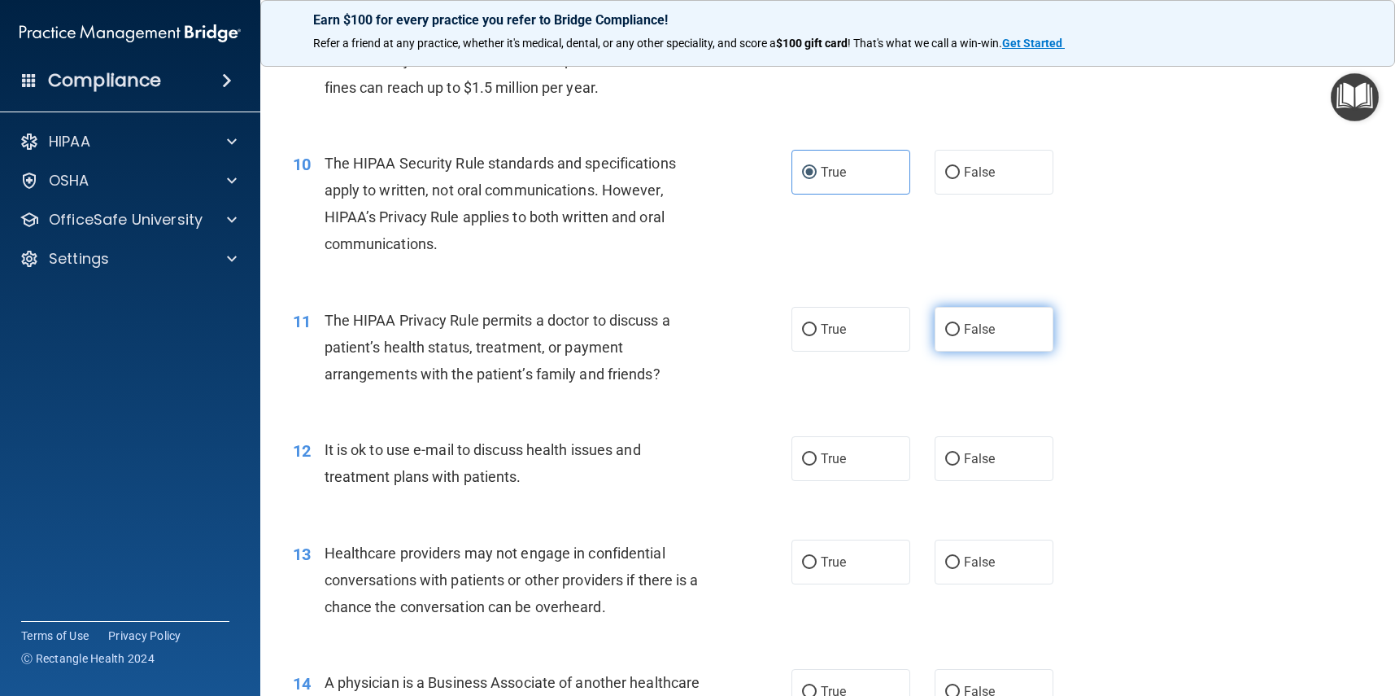
click at [989, 330] on span "False" at bounding box center [980, 328] width 32 height 15
click at [960, 330] on input "False" at bounding box center [952, 330] width 15 height 12
radio input "true"
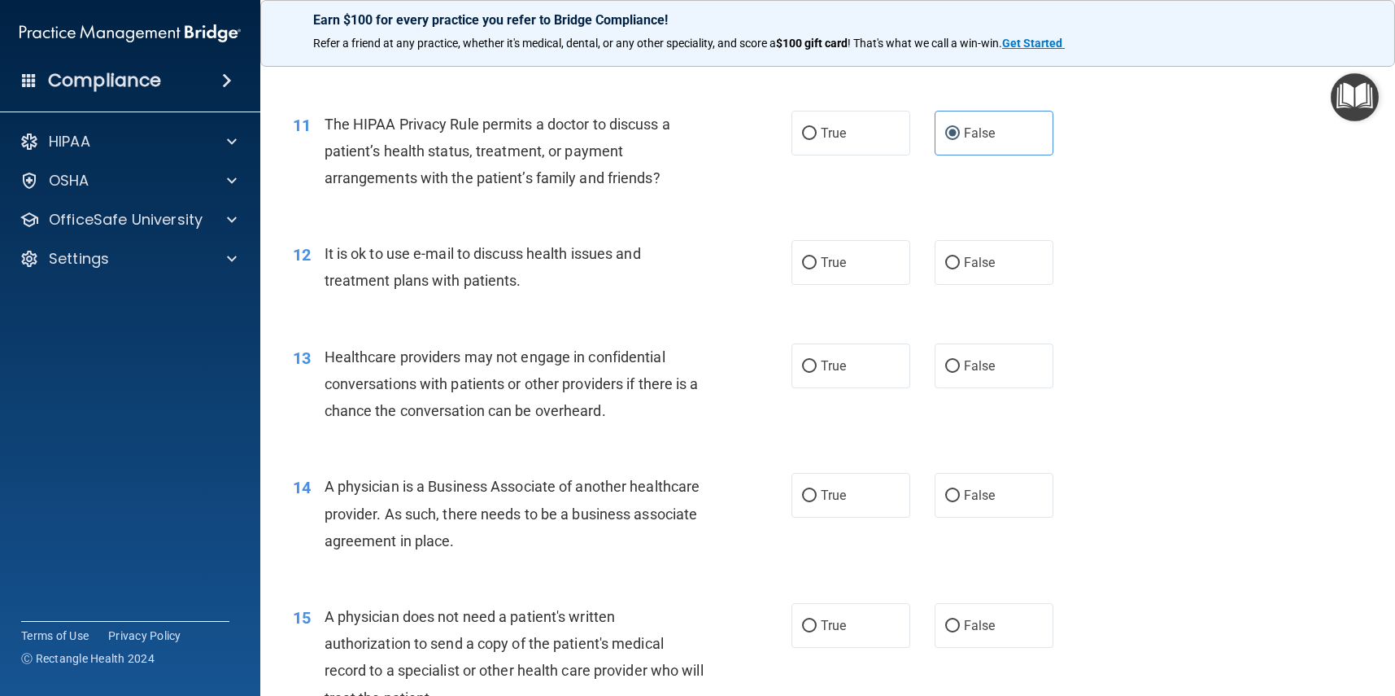
scroll to position [1400, 0]
click at [851, 276] on div "12 It is ok to use e-mail to discuss health issues and treatment plans with pat…" at bounding box center [828, 269] width 1094 height 103
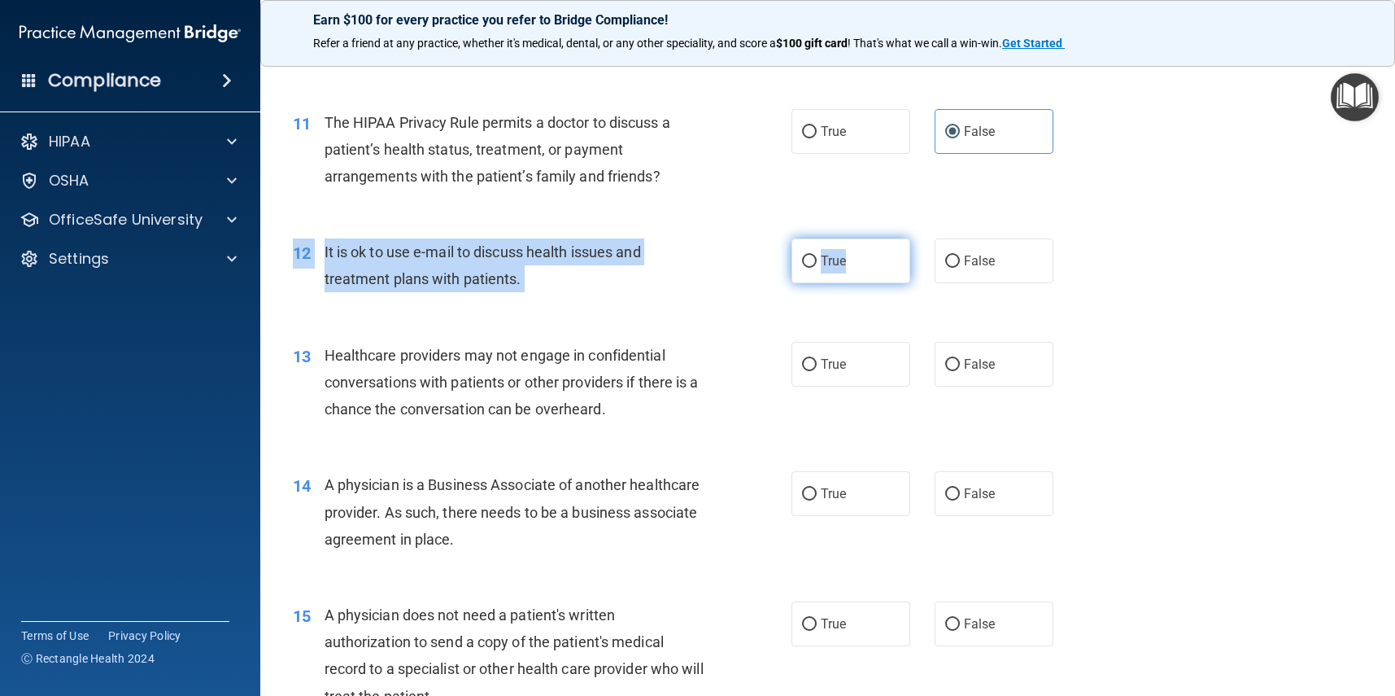
click at [869, 265] on label "True" at bounding box center [851, 260] width 119 height 45
click at [817, 265] on input "True" at bounding box center [809, 261] width 15 height 12
radio input "true"
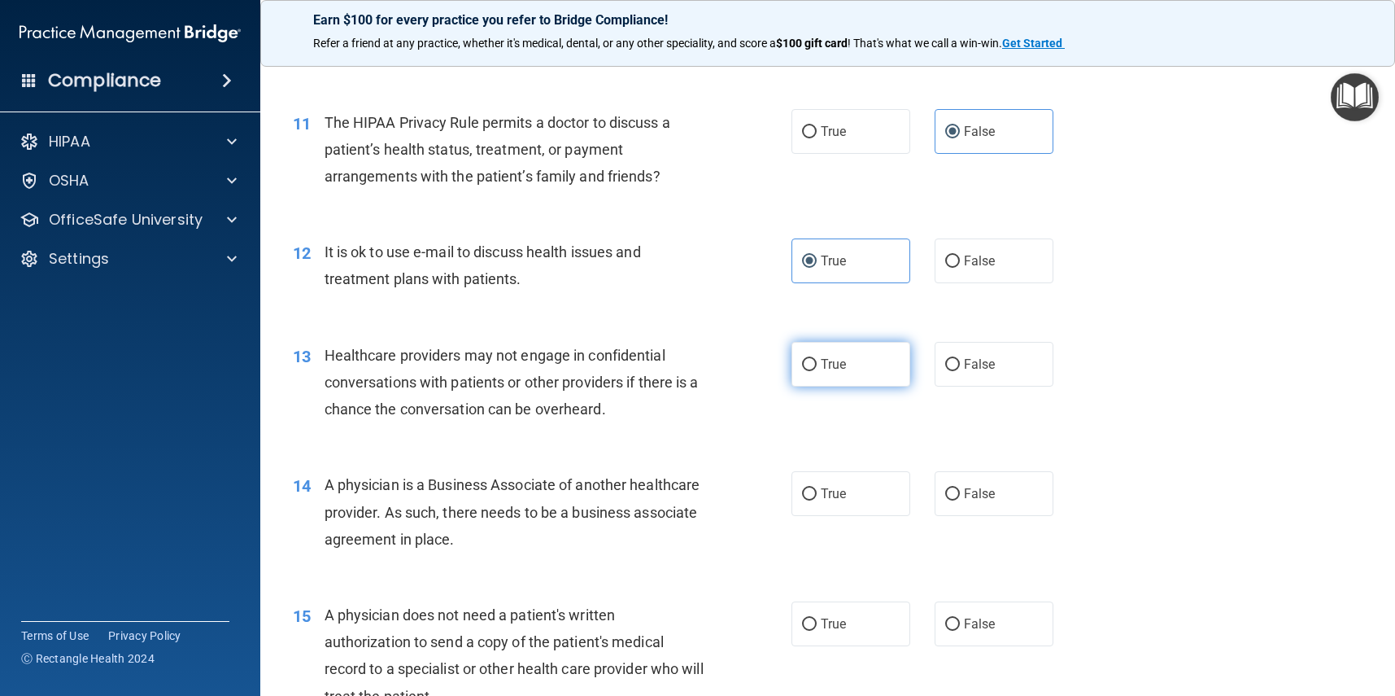
click at [888, 356] on label "True" at bounding box center [851, 364] width 119 height 45
click at [817, 359] on input "True" at bounding box center [809, 365] width 15 height 12
radio input "true"
click at [995, 472] on label "False" at bounding box center [994, 493] width 119 height 45
click at [960, 488] on input "False" at bounding box center [952, 494] width 15 height 12
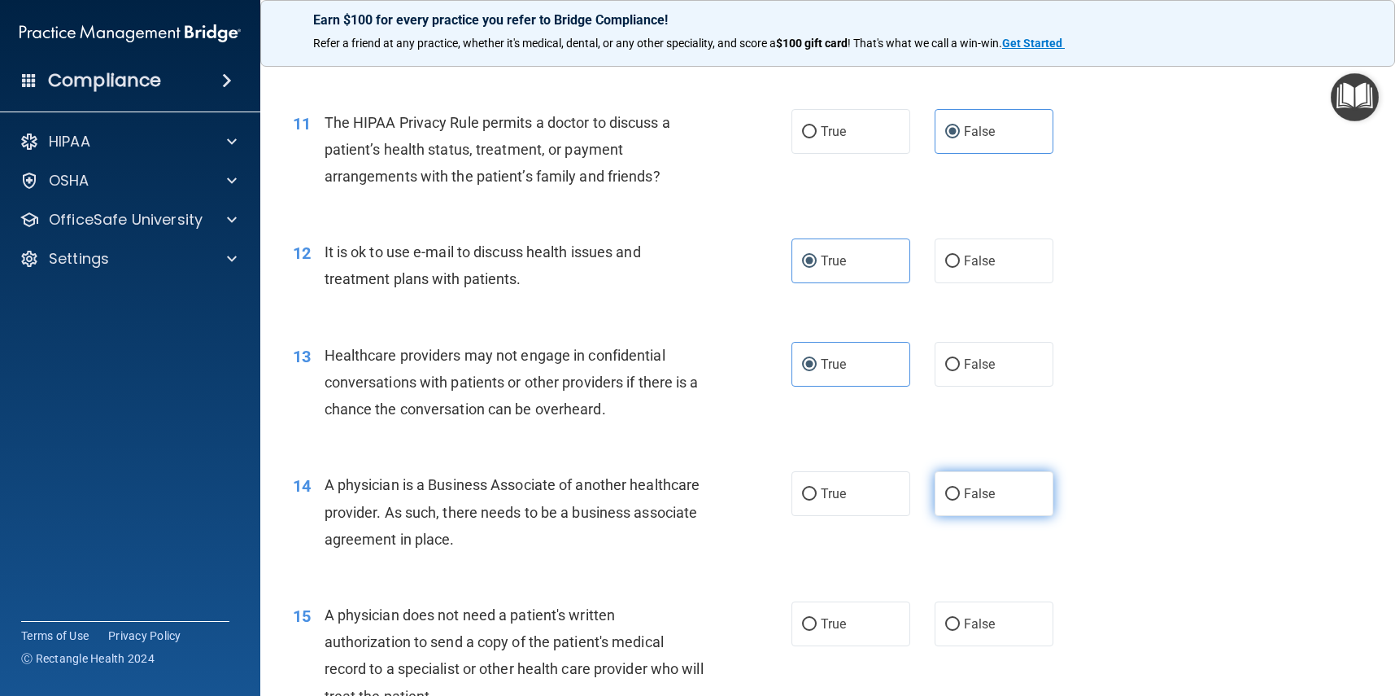
radio input "true"
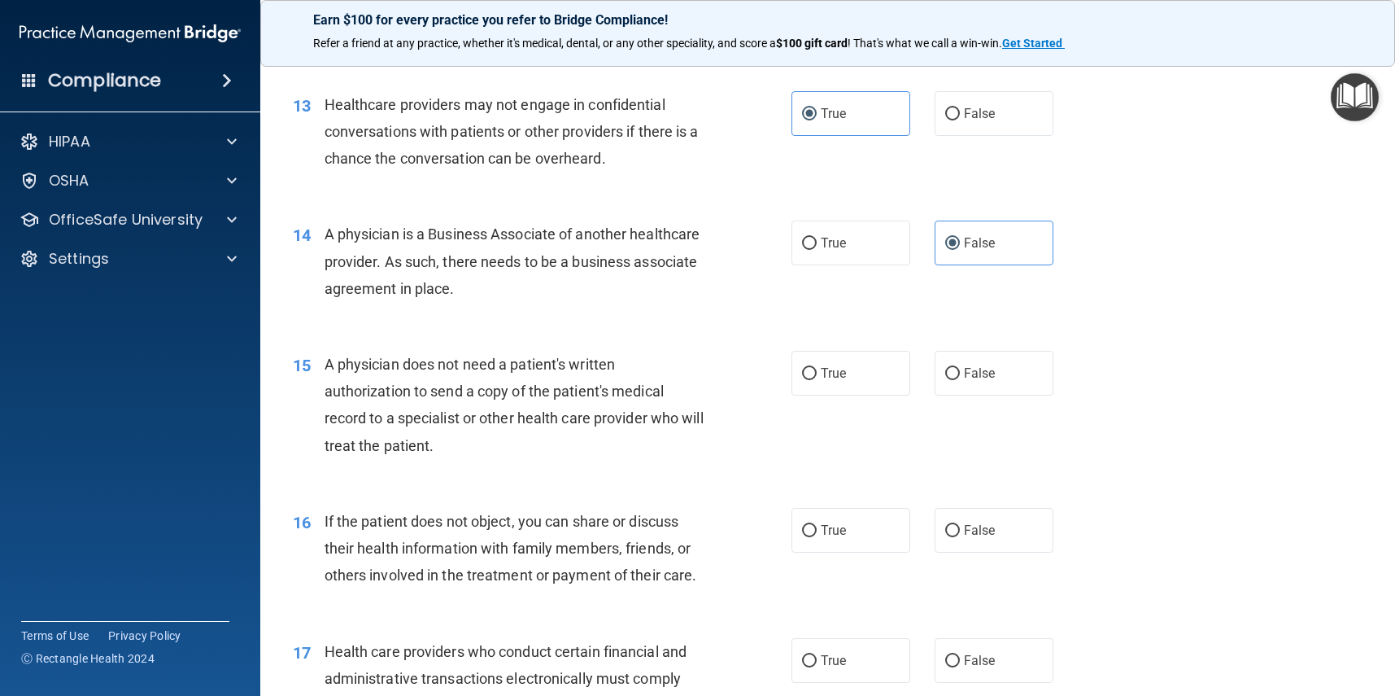
scroll to position [1653, 0]
click at [862, 365] on label "True" at bounding box center [851, 371] width 119 height 45
click at [817, 366] on input "True" at bounding box center [809, 372] width 15 height 12
radio input "true"
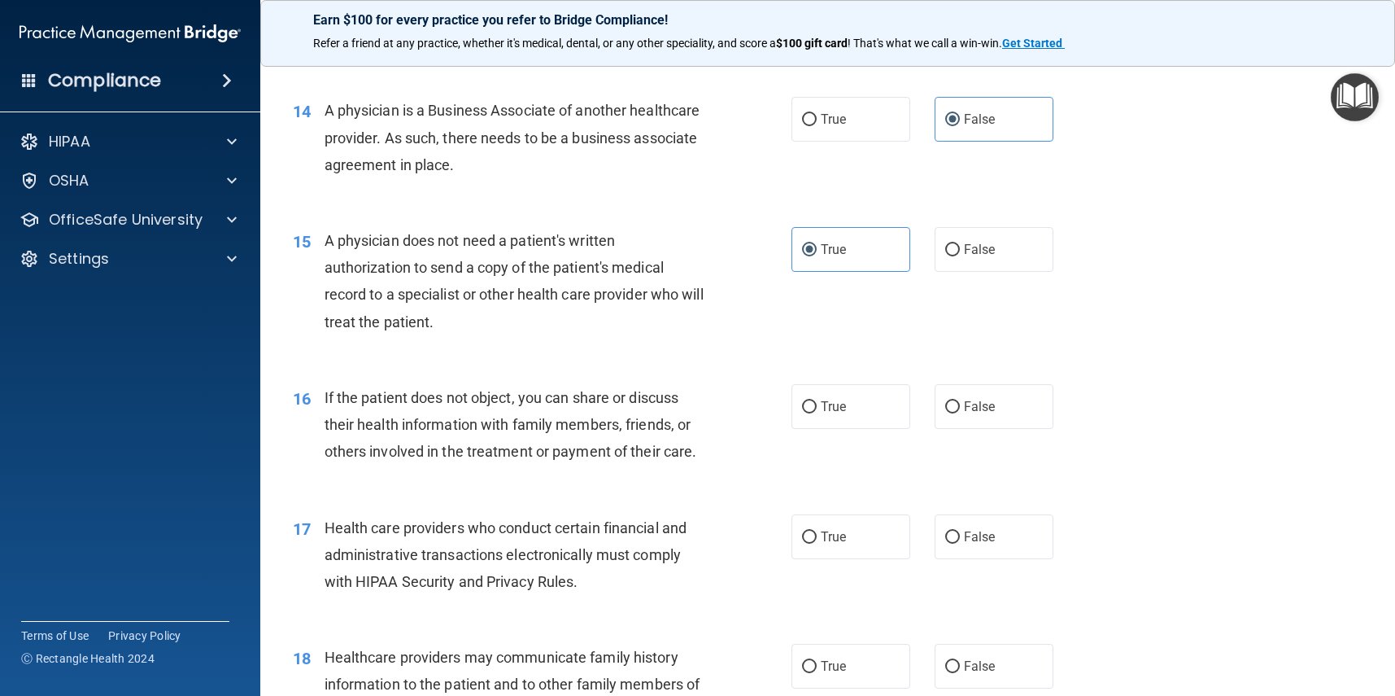
scroll to position [1776, 0]
drag, startPoint x: 835, startPoint y: 395, endPoint x: 845, endPoint y: 392, distance: 10.1
click at [836, 397] on span "True" at bounding box center [833, 404] width 25 height 15
click at [817, 399] on input "True" at bounding box center [809, 405] width 15 height 12
radio input "true"
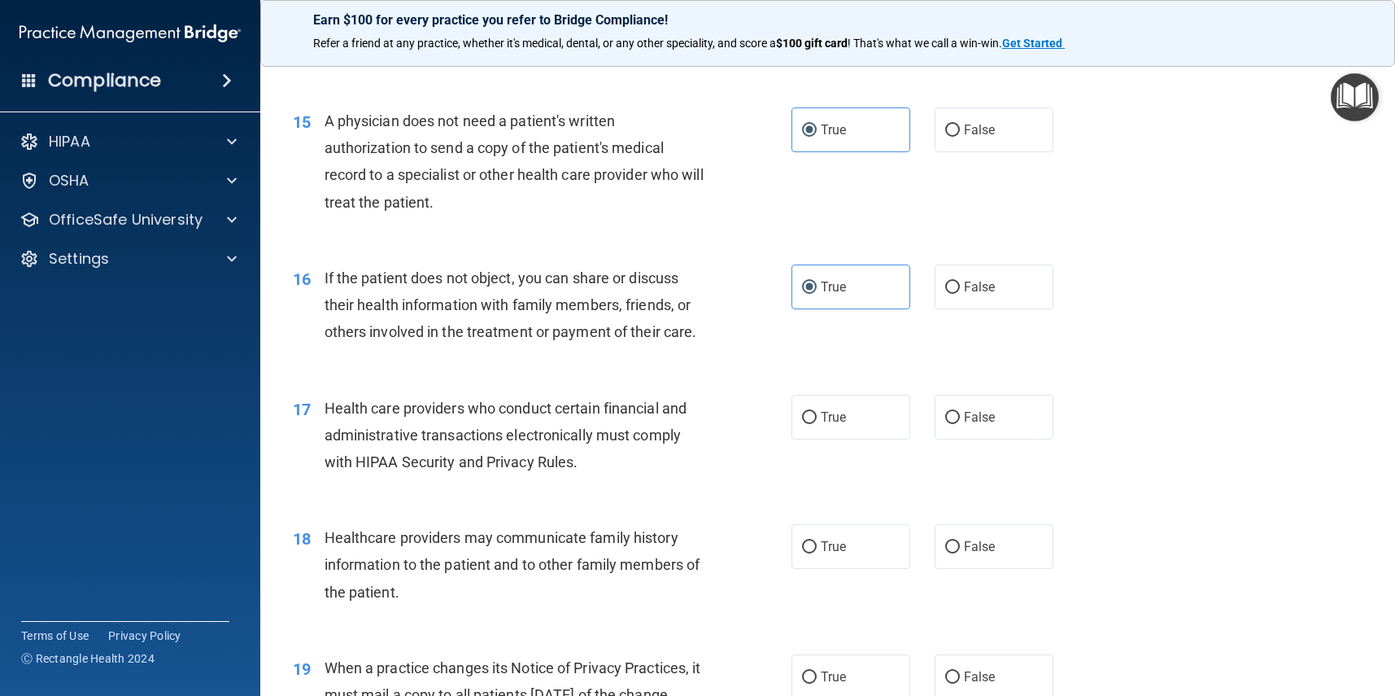
scroll to position [1897, 0]
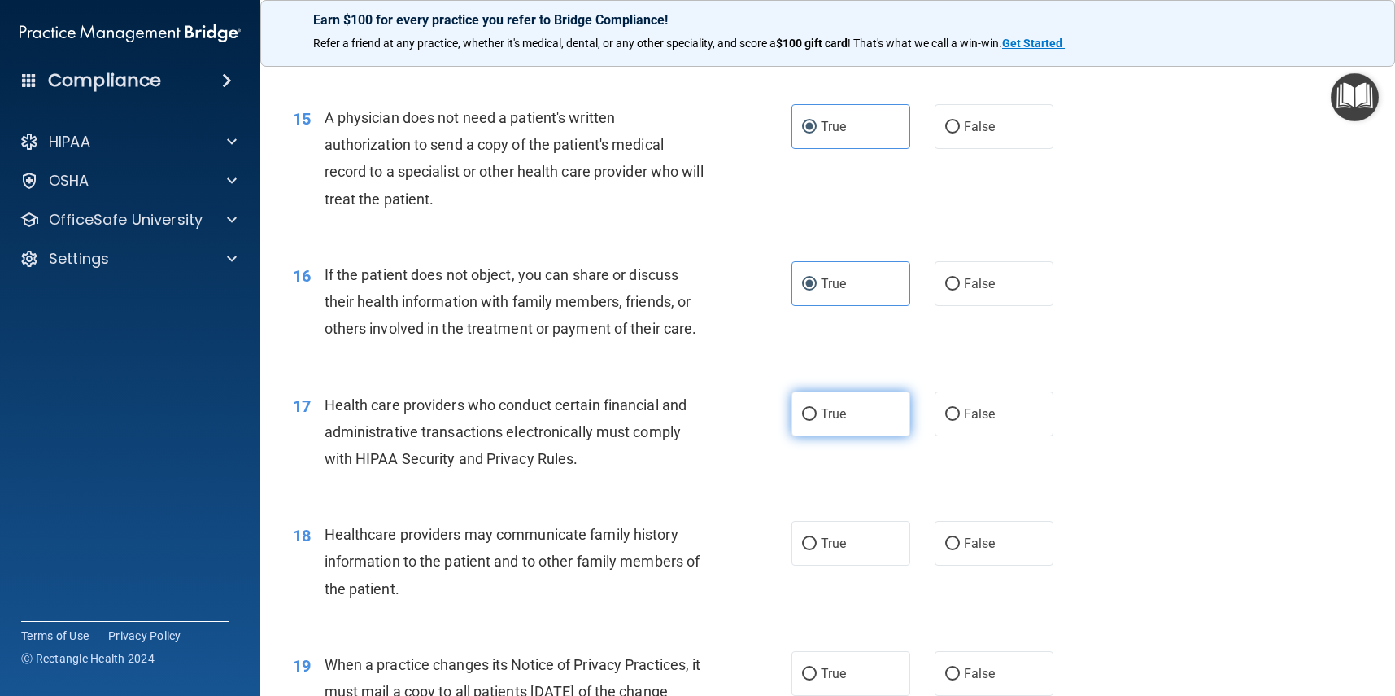
drag, startPoint x: 832, startPoint y: 404, endPoint x: 846, endPoint y: 402, distance: 14.7
click at [832, 406] on span "True" at bounding box center [833, 413] width 25 height 15
click at [817, 408] on input "True" at bounding box center [809, 414] width 15 height 12
radio input "true"
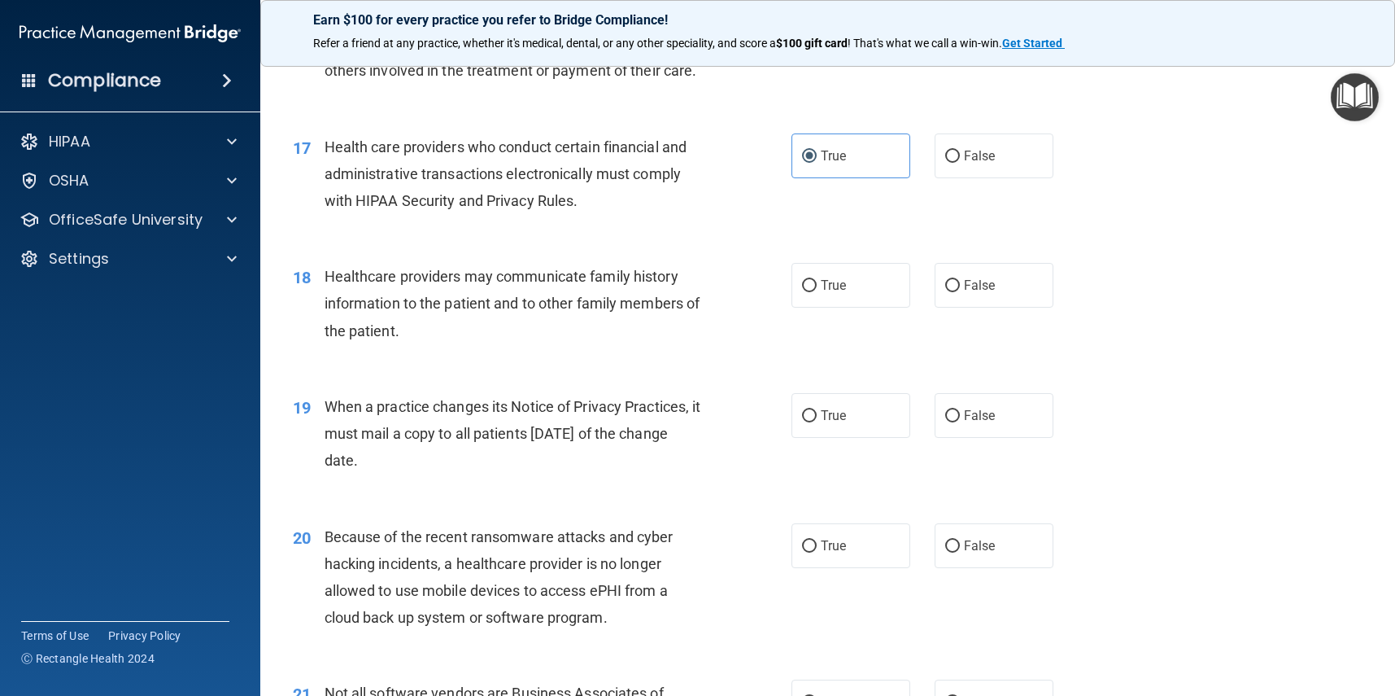
scroll to position [2156, 0]
click at [822, 277] on span "True" at bounding box center [833, 284] width 25 height 15
click at [817, 279] on input "True" at bounding box center [809, 285] width 15 height 12
radio input "true"
drag, startPoint x: 1029, startPoint y: 385, endPoint x: 1176, endPoint y: 372, distance: 147.0
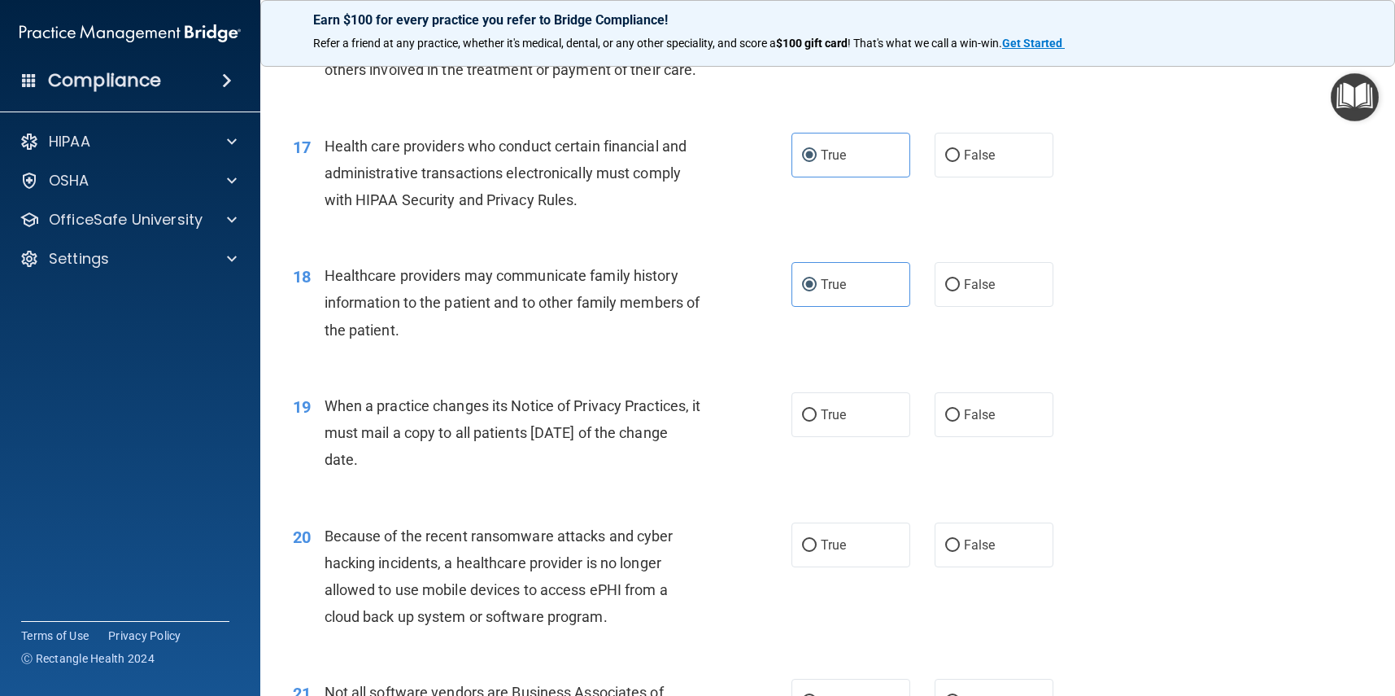
click at [1031, 392] on label "False" at bounding box center [994, 414] width 119 height 45
click at [960, 409] on input "False" at bounding box center [952, 415] width 15 height 12
radio input "true"
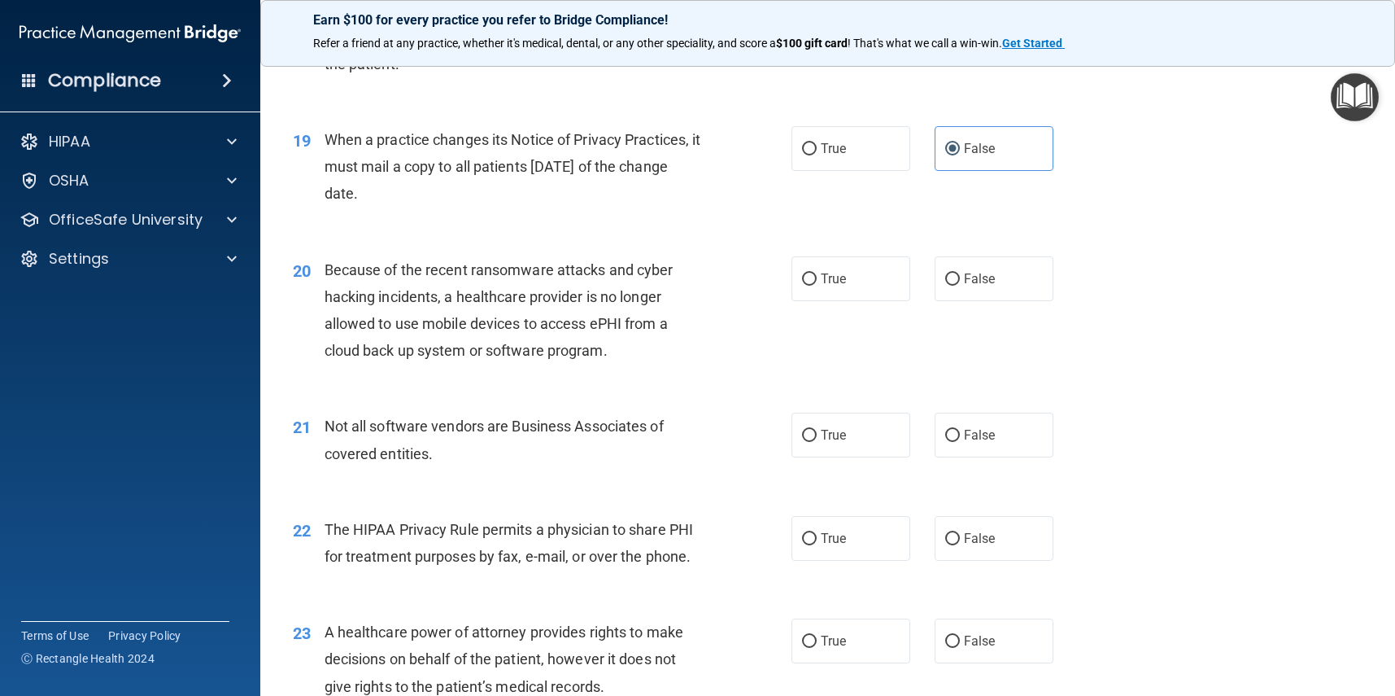
scroll to position [2430, 0]
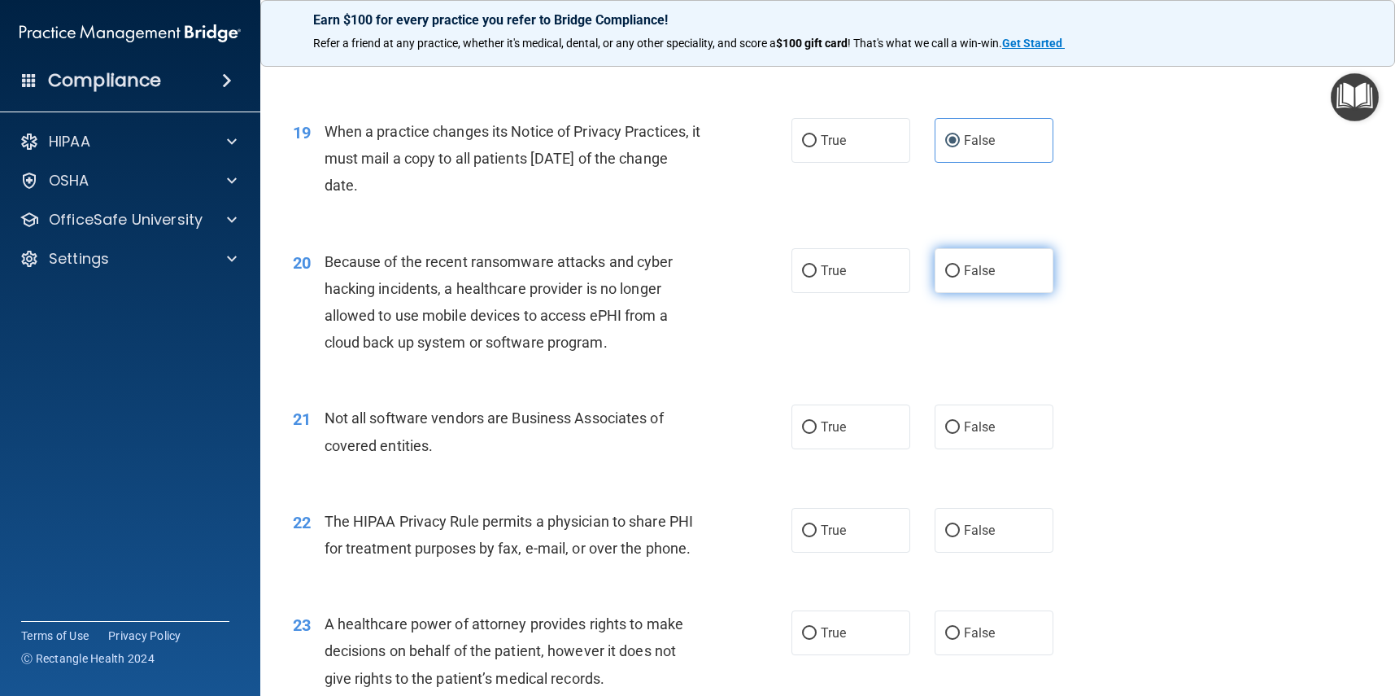
click at [1016, 256] on label "False" at bounding box center [994, 270] width 119 height 45
click at [960, 265] on input "False" at bounding box center [952, 271] width 15 height 12
radio input "true"
click at [860, 424] on label "True" at bounding box center [851, 426] width 119 height 45
click at [817, 424] on input "True" at bounding box center [809, 427] width 15 height 12
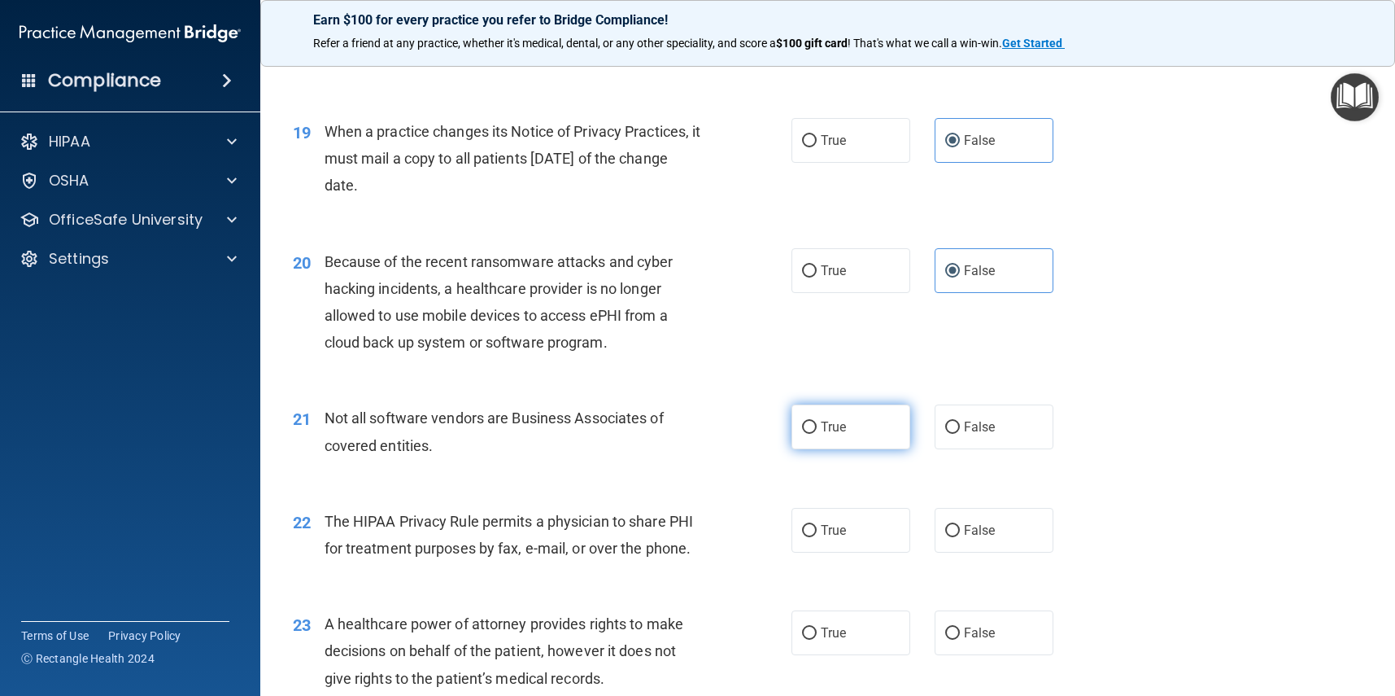
radio input "true"
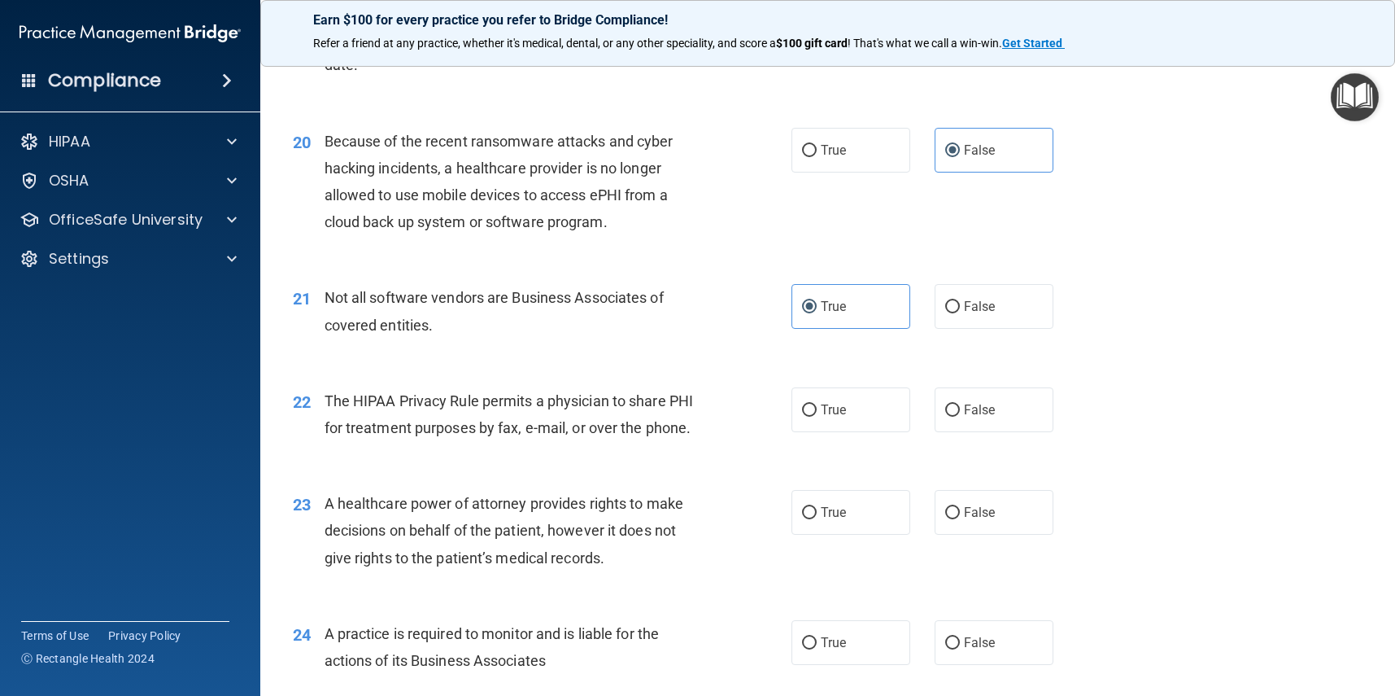
scroll to position [2552, 0]
click at [862, 389] on label "True" at bounding box center [851, 408] width 119 height 45
click at [817, 404] on input "True" at bounding box center [809, 410] width 15 height 12
radio input "true"
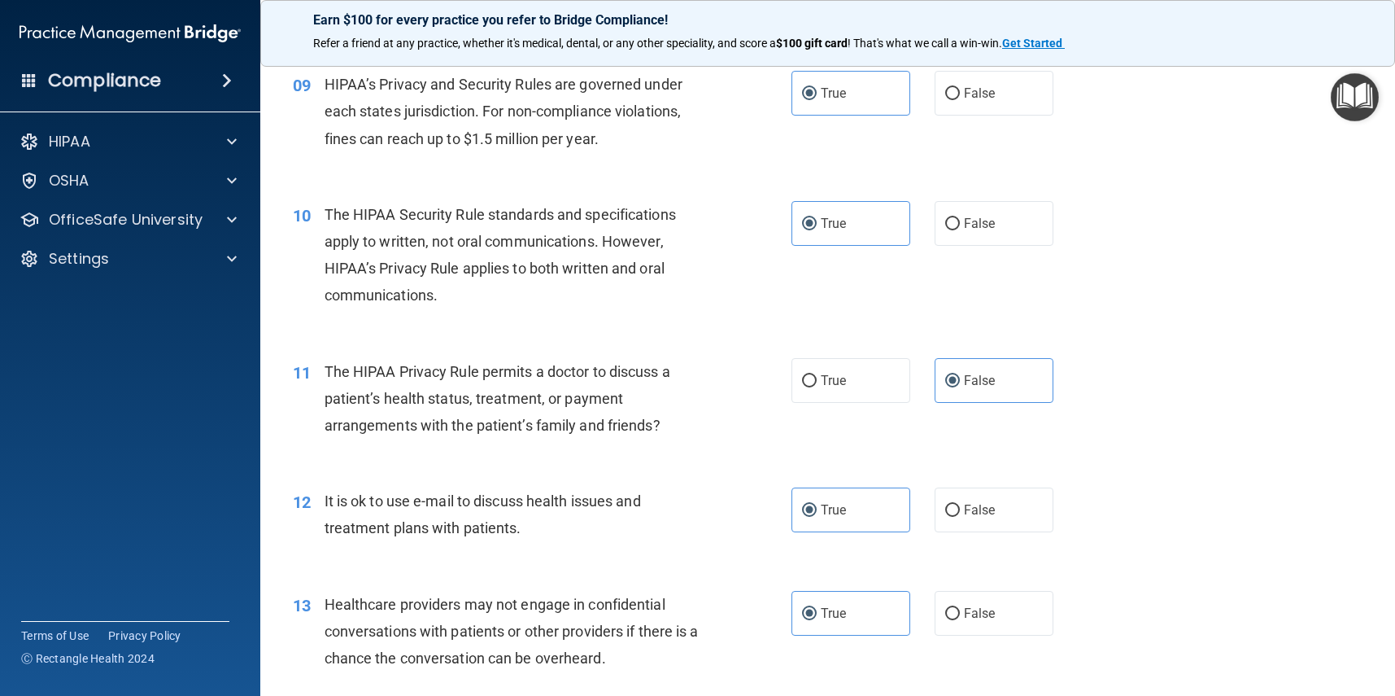
scroll to position [1150, 0]
click at [869, 388] on label "True" at bounding box center [851, 382] width 119 height 45
click at [817, 388] on input "True" at bounding box center [809, 383] width 15 height 12
radio input "true"
radio input "false"
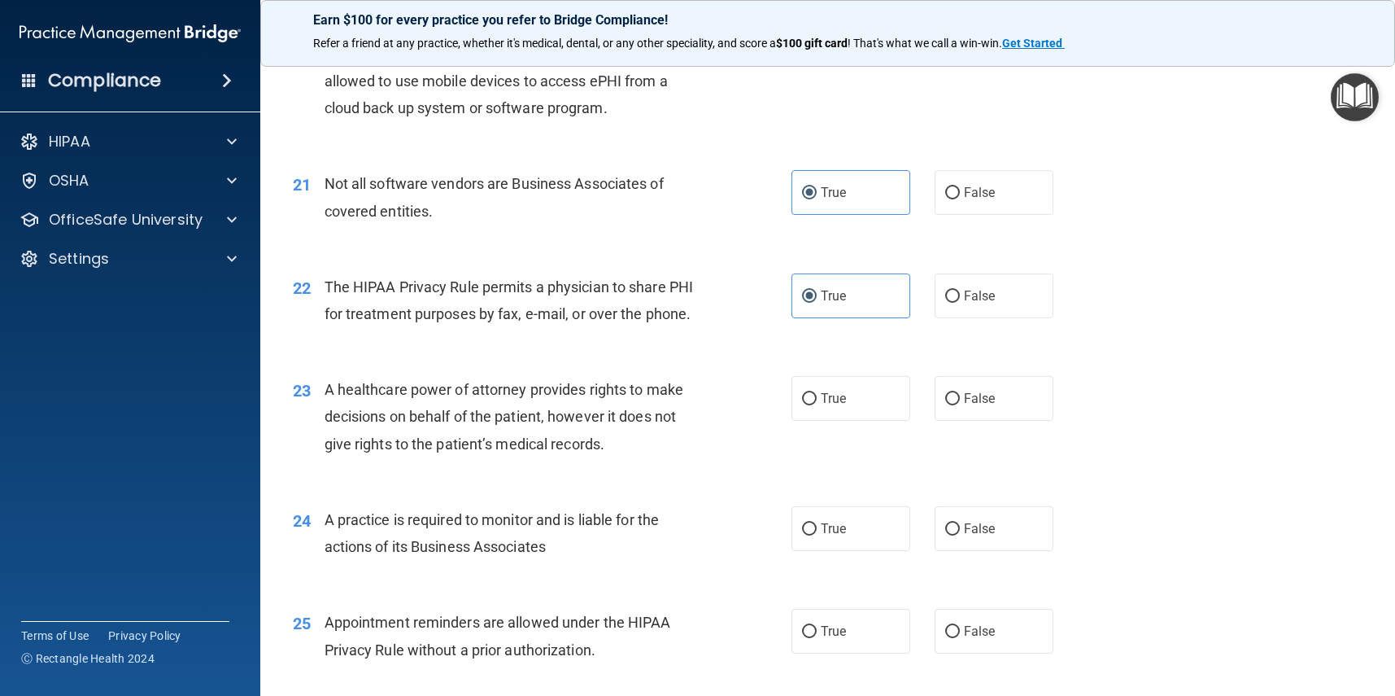
scroll to position [2666, 0]
drag, startPoint x: 831, startPoint y: 377, endPoint x: 887, endPoint y: 376, distance: 56.1
click at [831, 389] on span "True" at bounding box center [833, 396] width 25 height 15
click at [817, 391] on input "True" at bounding box center [809, 397] width 15 height 12
radio input "true"
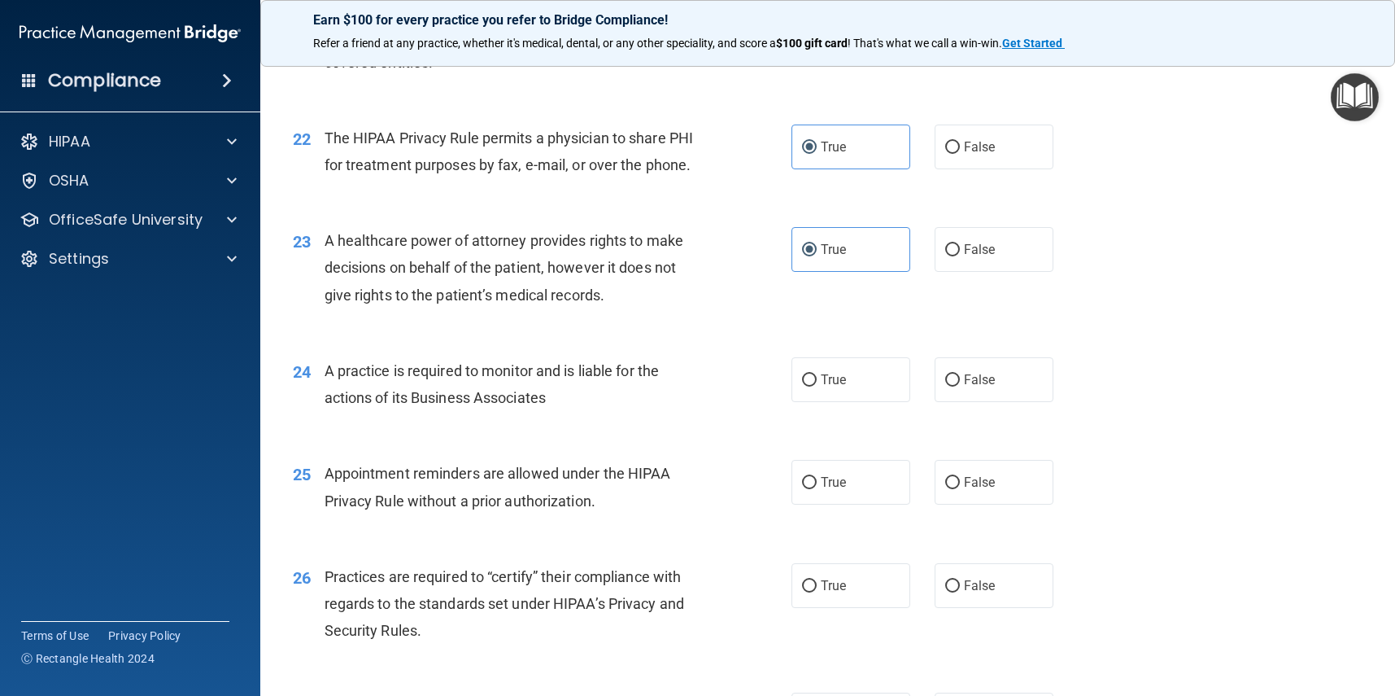
scroll to position [2815, 0]
click at [985, 340] on div "24 A practice is required to monitor and is liable for the actions of its Busin…" at bounding box center [828, 386] width 1094 height 103
click at [1000, 359] on label "False" at bounding box center [994, 378] width 119 height 45
click at [960, 373] on input "False" at bounding box center [952, 379] width 15 height 12
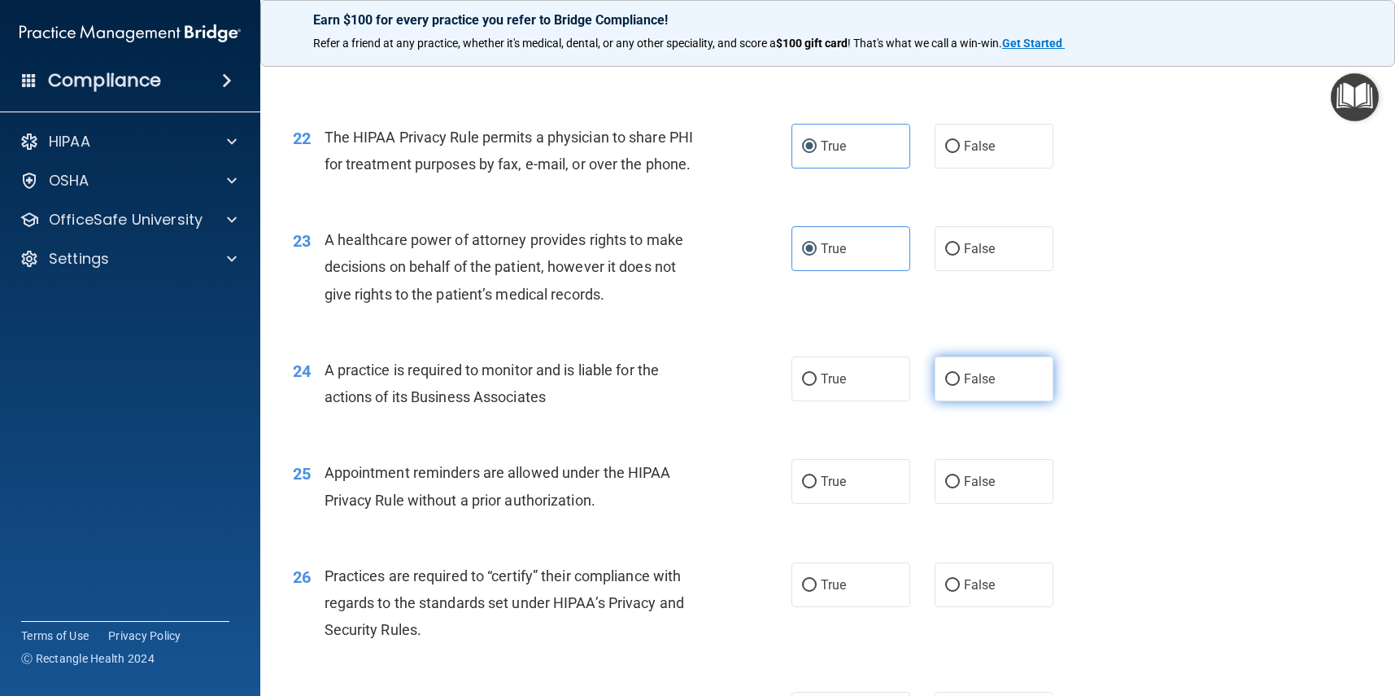
radio input "true"
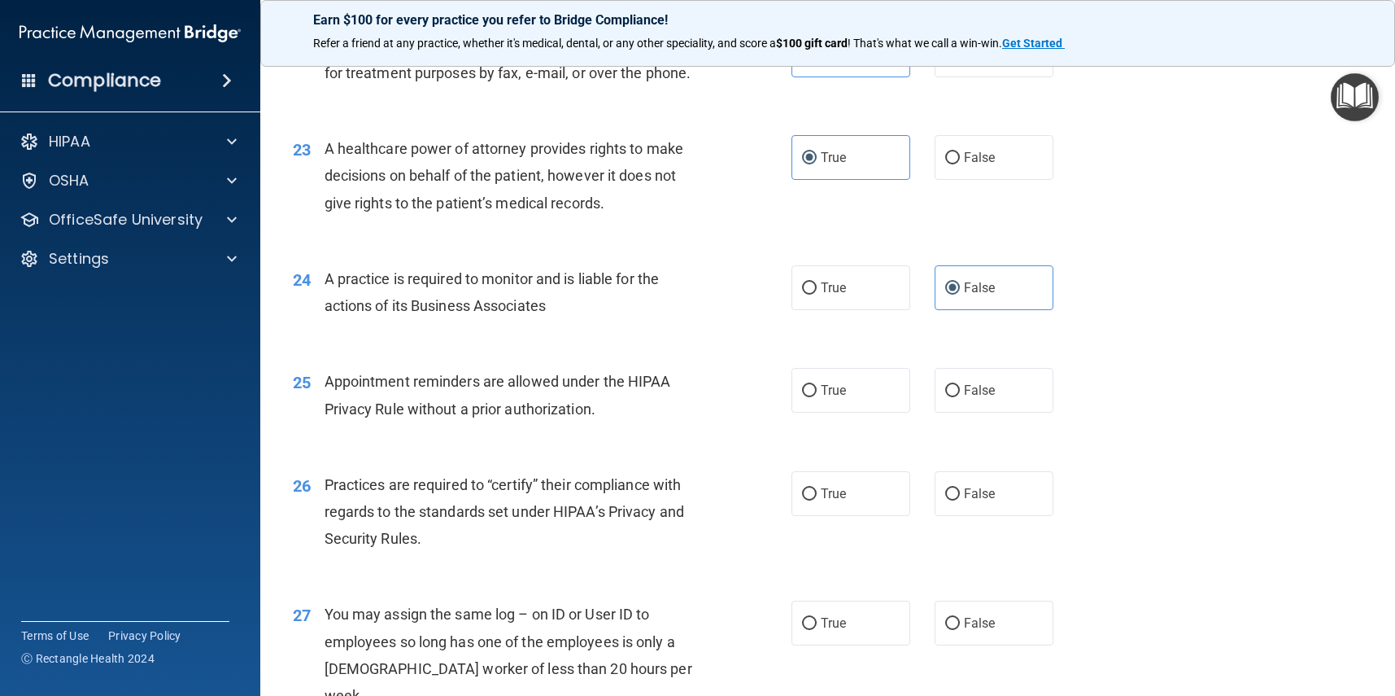
scroll to position [2916, 0]
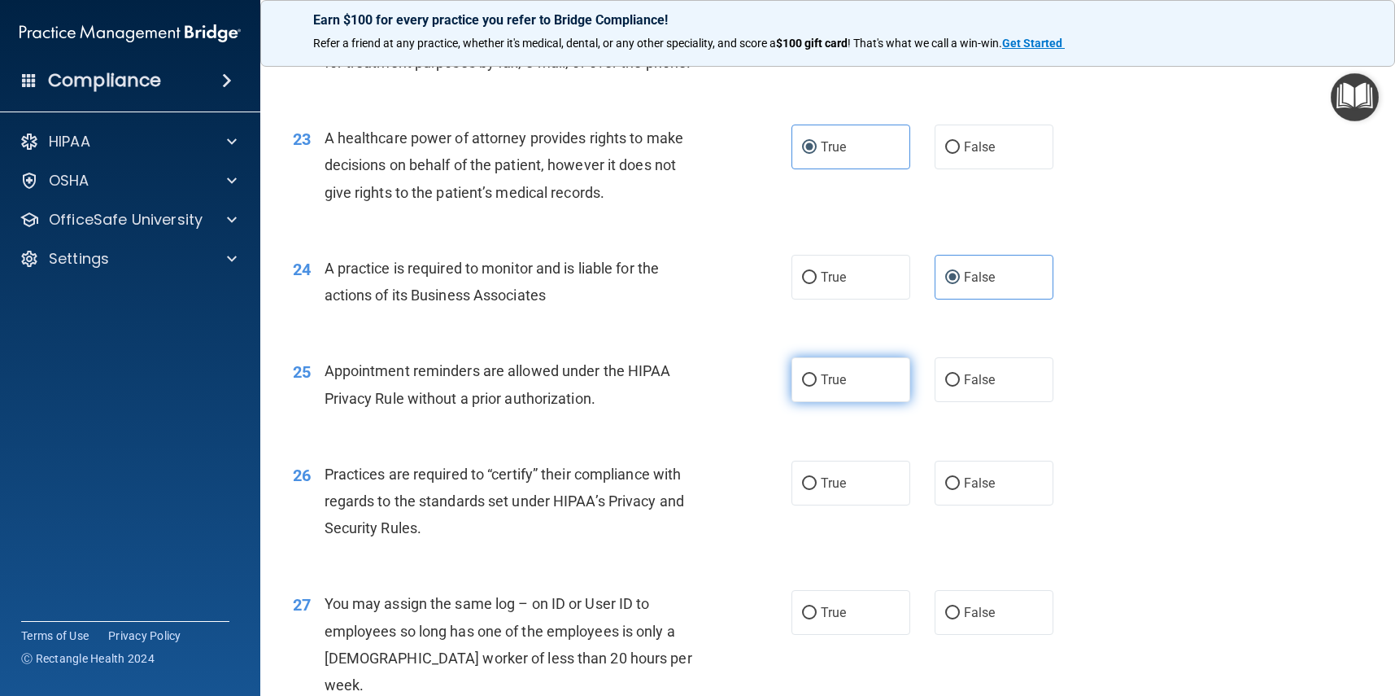
click at [871, 357] on label "True" at bounding box center [851, 379] width 119 height 45
click at [817, 374] on input "True" at bounding box center [809, 380] width 15 height 12
radio input "true"
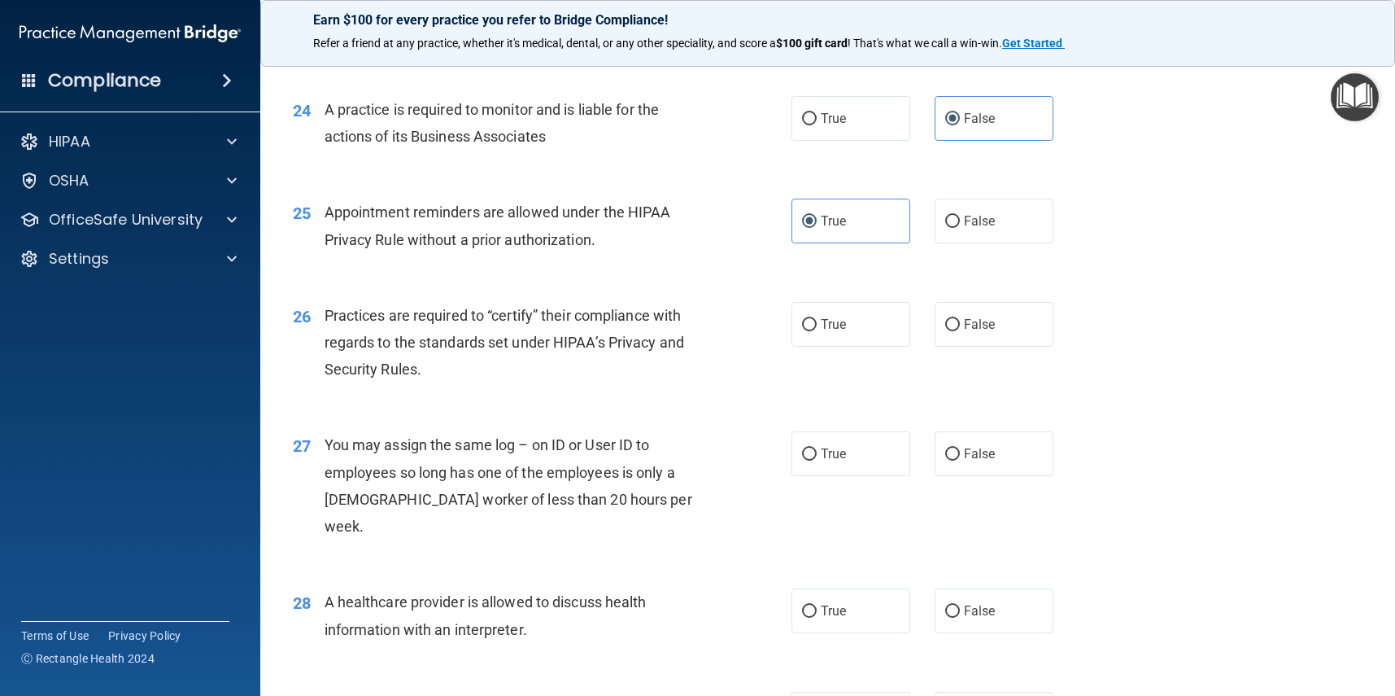
scroll to position [3076, 0]
click at [867, 304] on label "True" at bounding box center [851, 323] width 119 height 45
click at [817, 318] on input "True" at bounding box center [809, 324] width 15 height 12
radio input "true"
drag, startPoint x: 1024, startPoint y: 424, endPoint x: 1040, endPoint y: 414, distance: 18.3
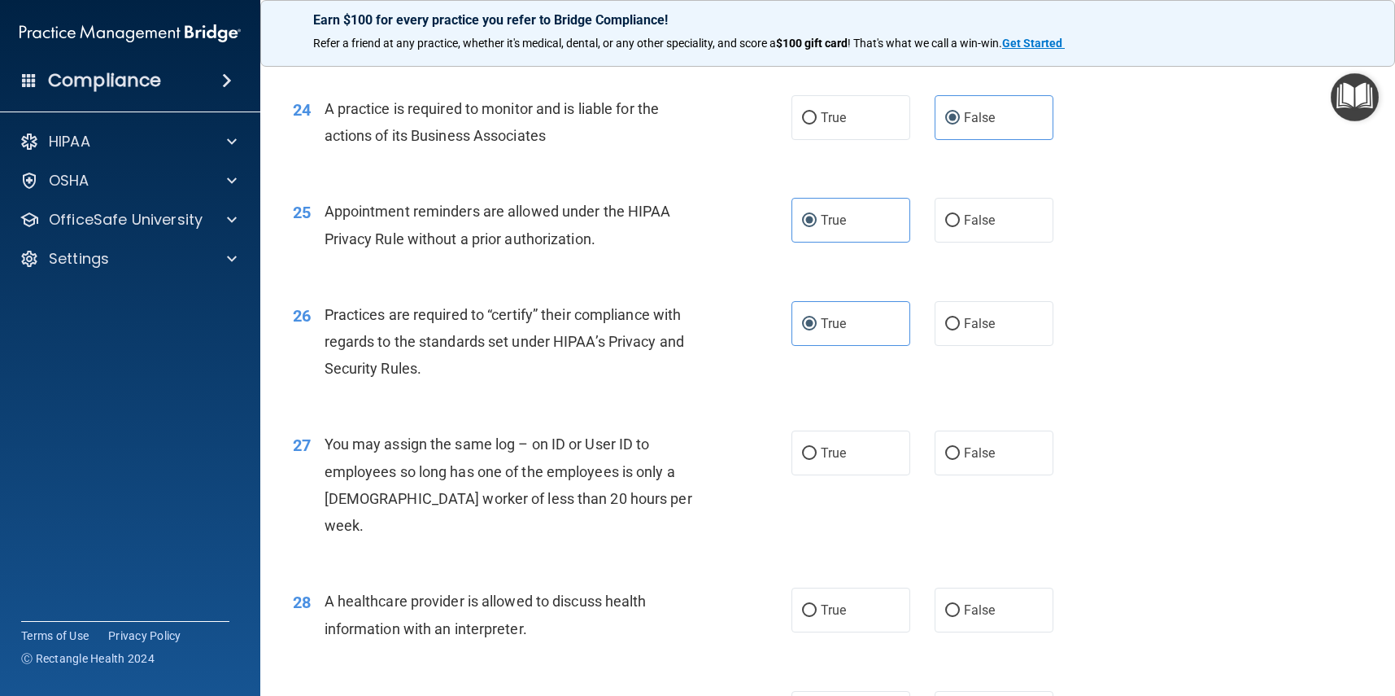
click at [1025, 430] on label "False" at bounding box center [994, 452] width 119 height 45
click at [960, 448] on input "False" at bounding box center [952, 454] width 15 height 12
radio input "true"
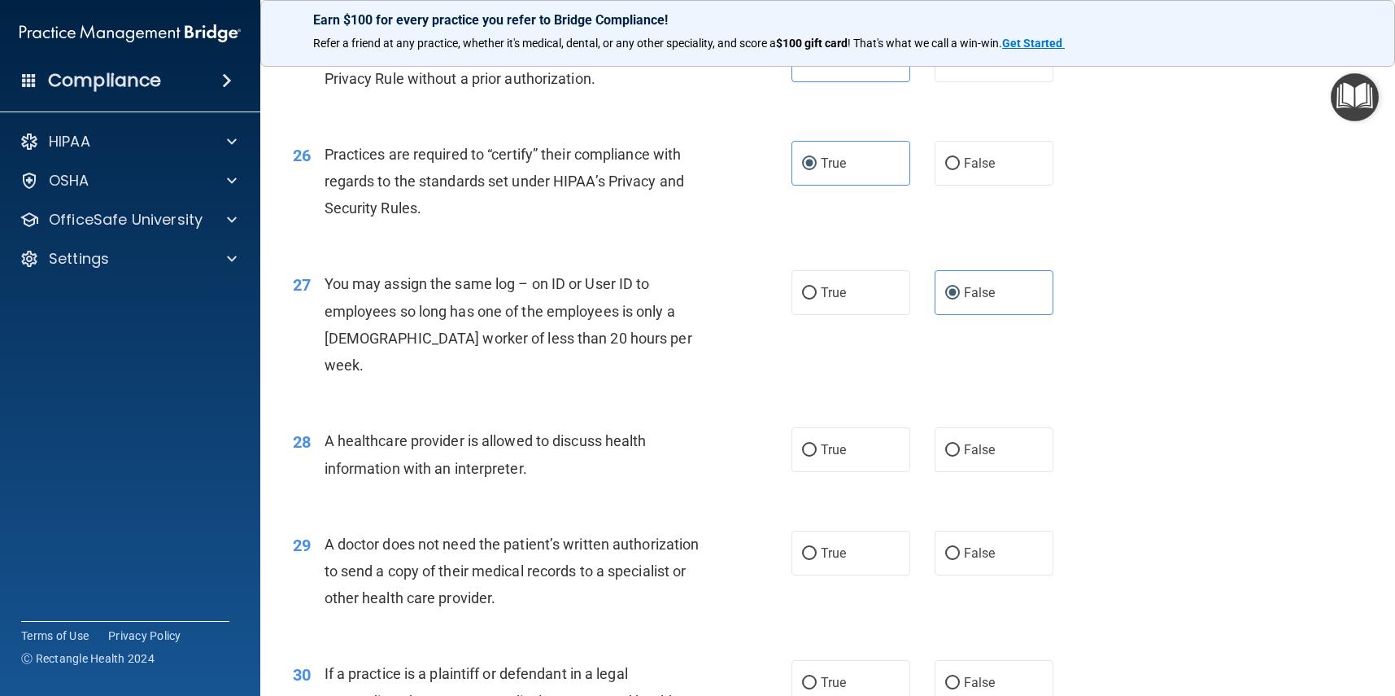
scroll to position [3241, 0]
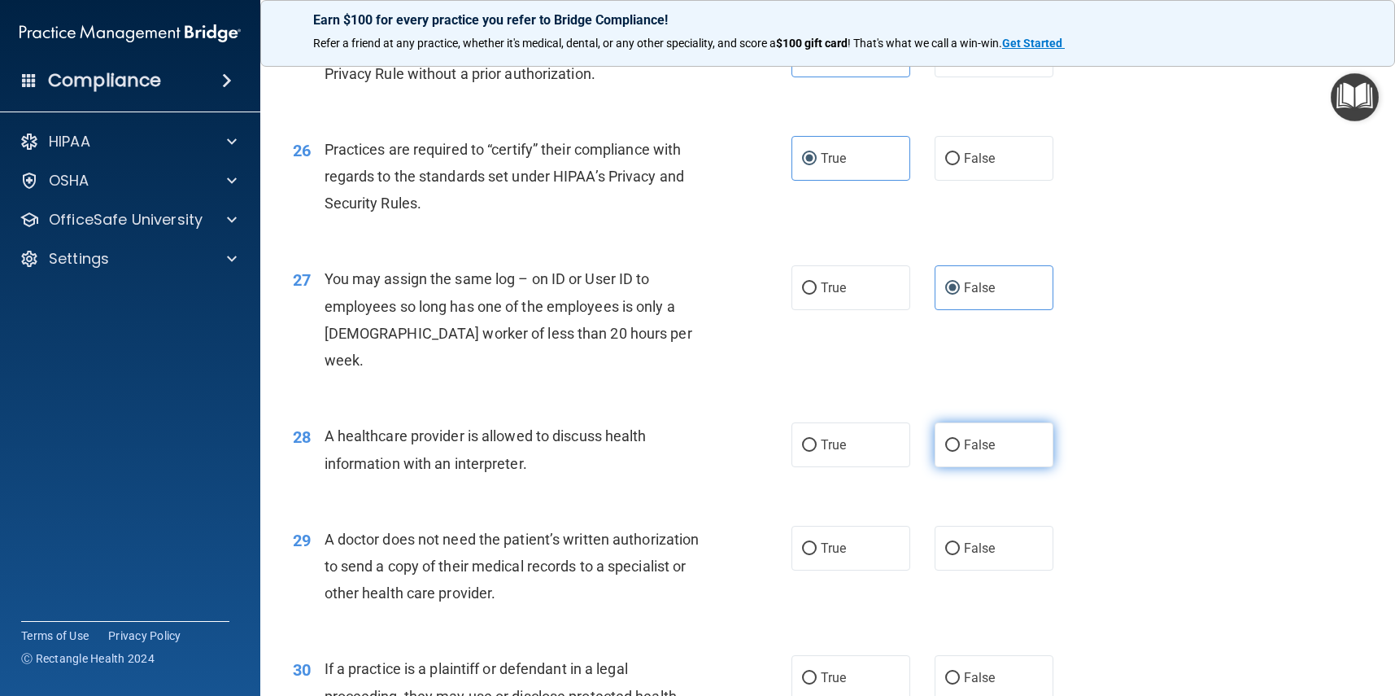
click at [1010, 422] on label "False" at bounding box center [994, 444] width 119 height 45
click at [960, 439] on input "False" at bounding box center [952, 445] width 15 height 12
radio input "true"
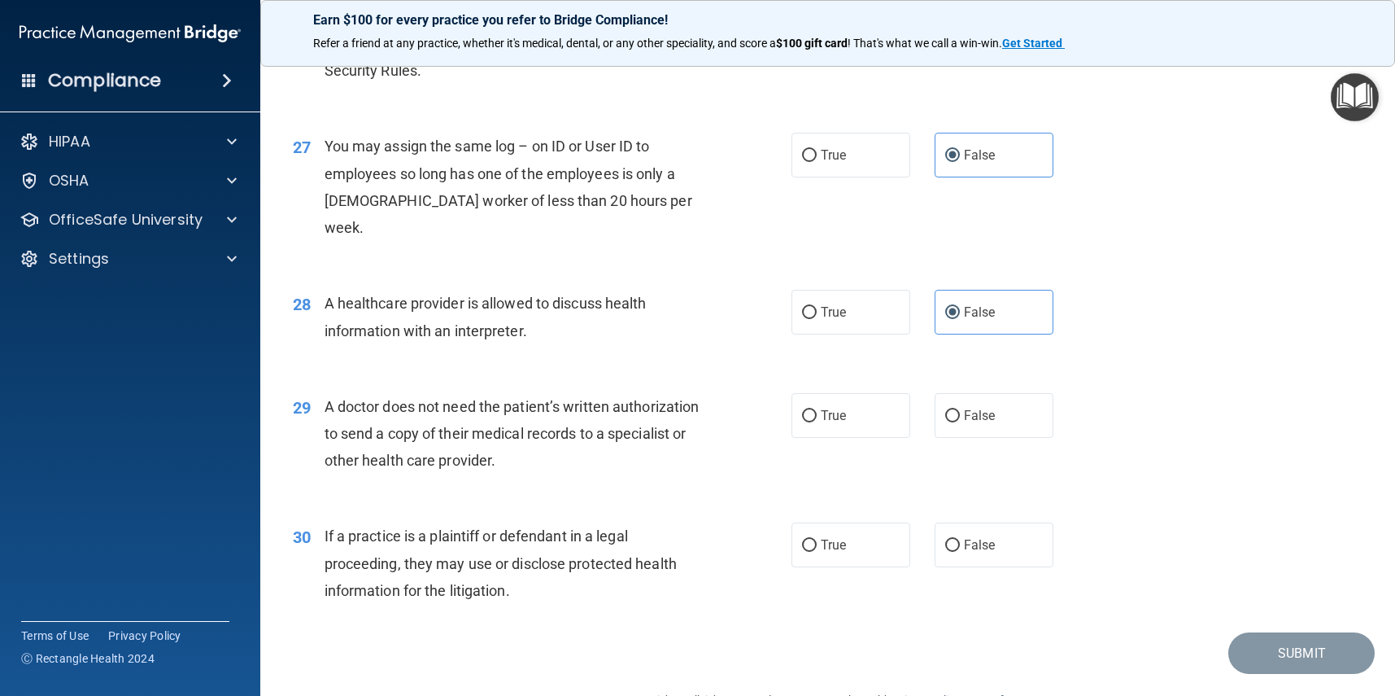
scroll to position [3373, 0]
click at [878, 290] on label "True" at bounding box center [851, 312] width 119 height 45
click at [817, 308] on input "True" at bounding box center [809, 314] width 15 height 12
radio input "true"
radio input "false"
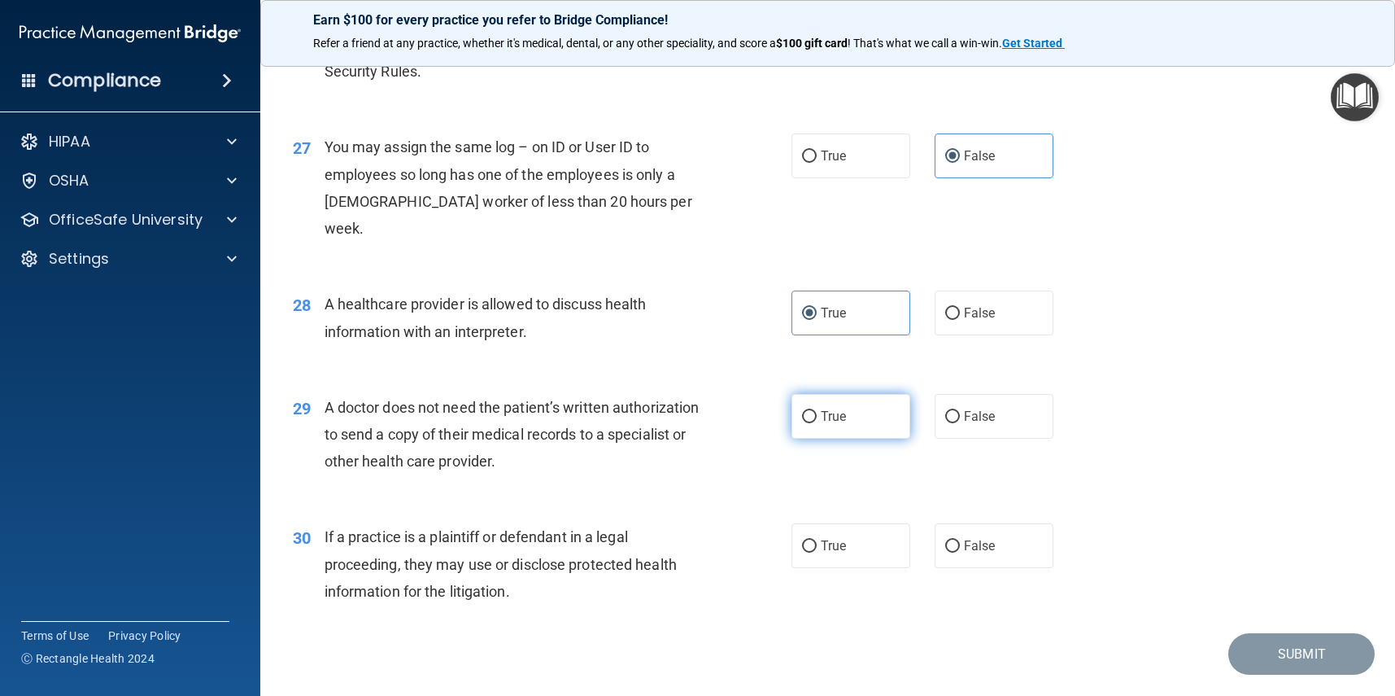
click at [823, 408] on span "True" at bounding box center [833, 415] width 25 height 15
click at [817, 411] on input "True" at bounding box center [809, 417] width 15 height 12
radio input "true"
click at [866, 523] on label "True" at bounding box center [851, 545] width 119 height 45
click at [817, 540] on input "True" at bounding box center [809, 546] width 15 height 12
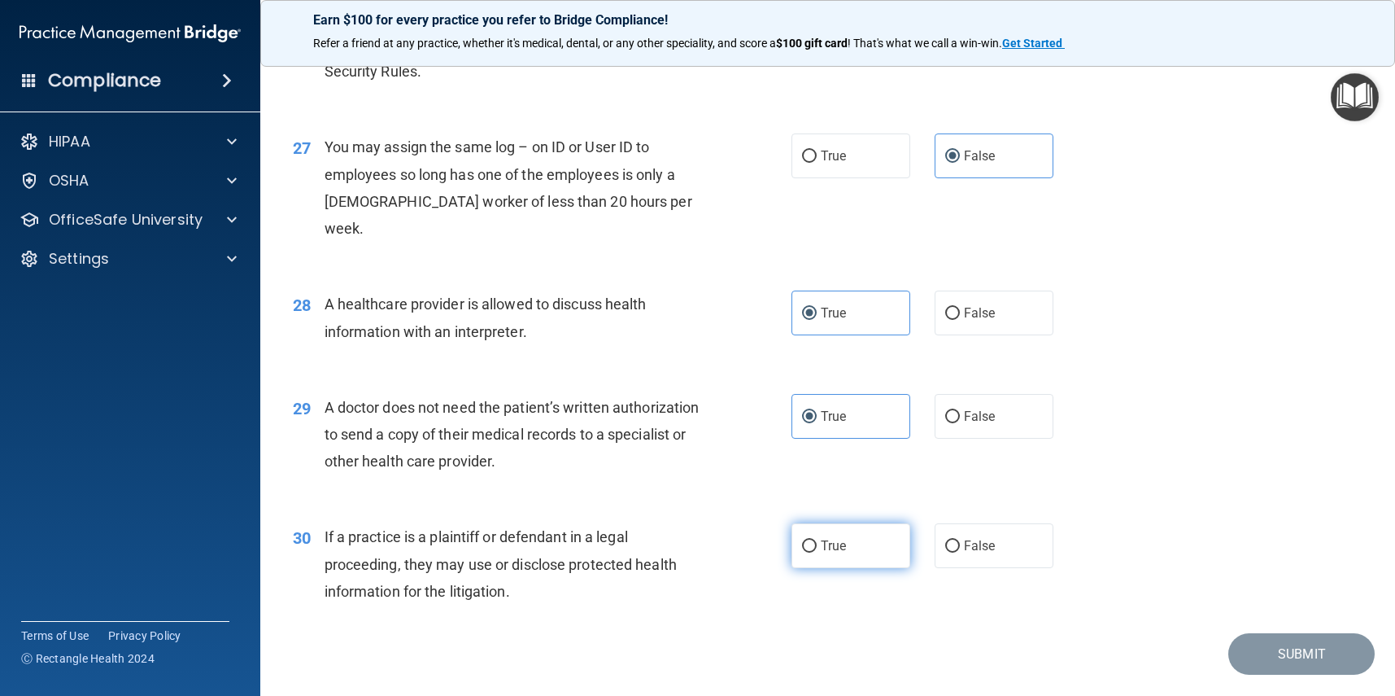
radio input "true"
click at [1267, 633] on button "Submit" at bounding box center [1302, 653] width 146 height 41
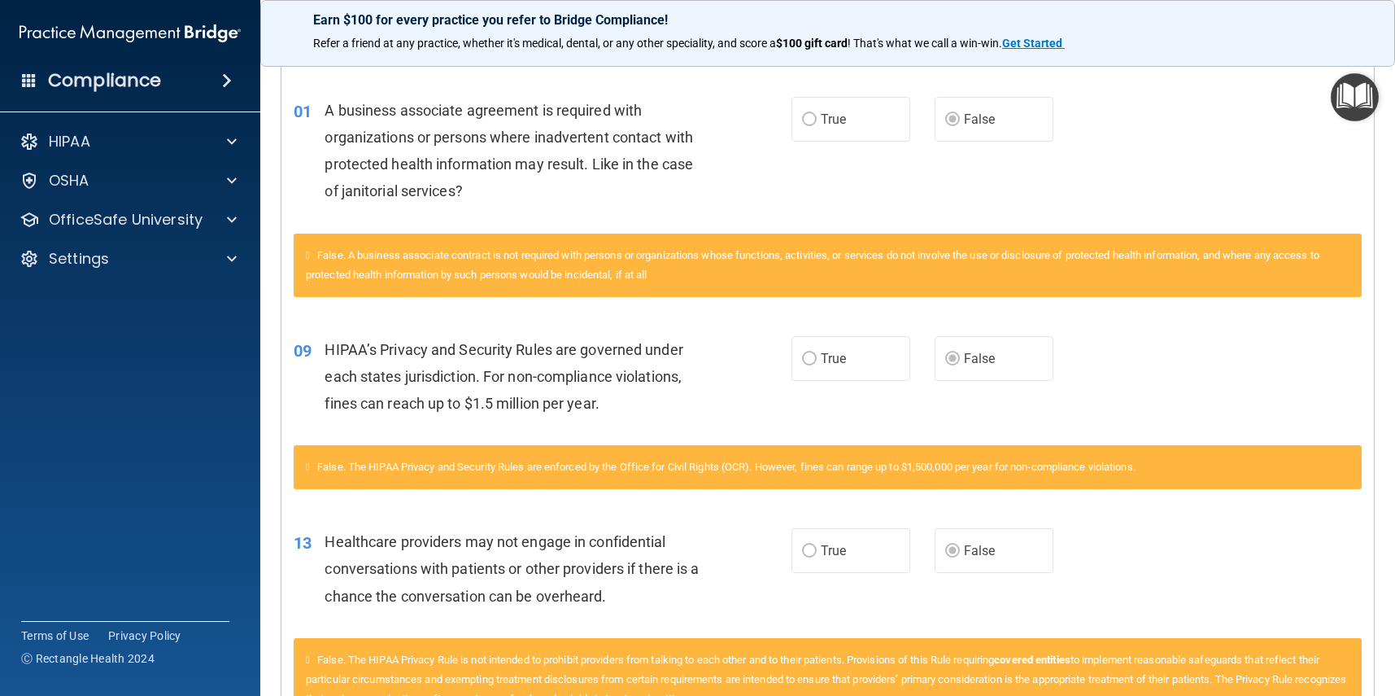
scroll to position [245, 0]
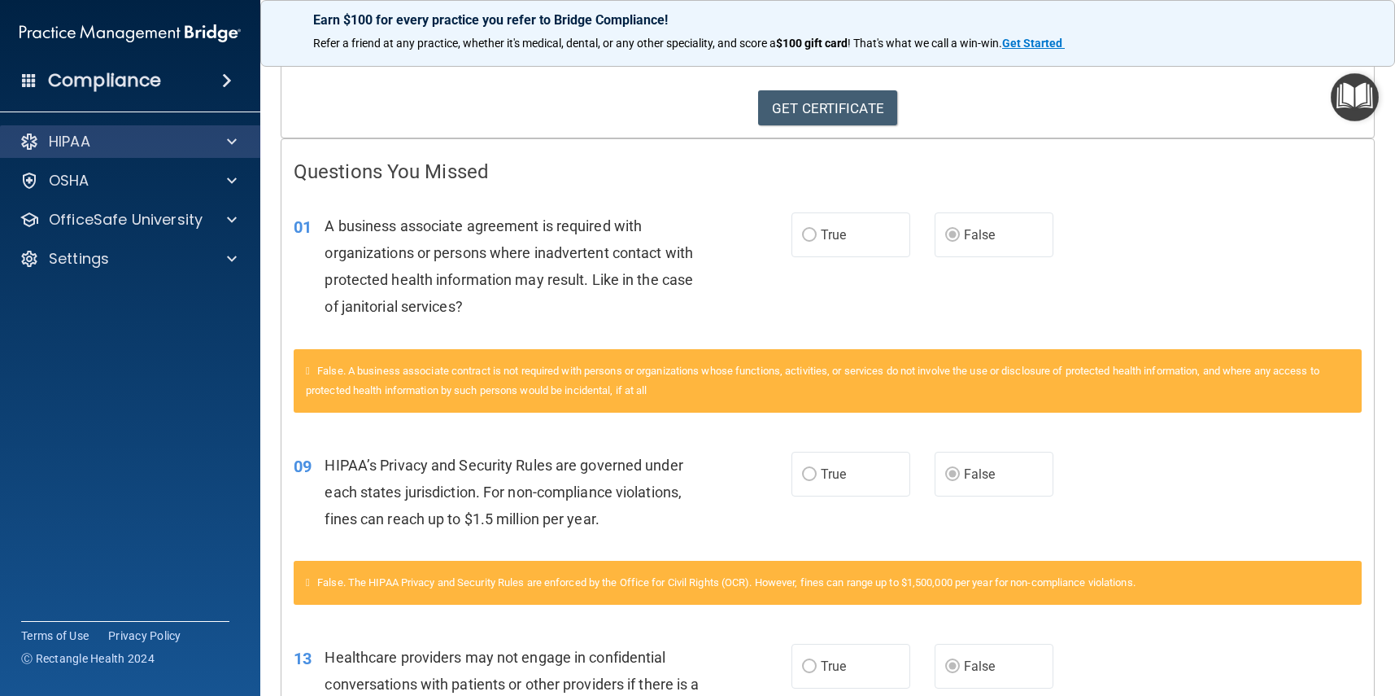
click at [218, 151] on div at bounding box center [229, 142] width 41 height 20
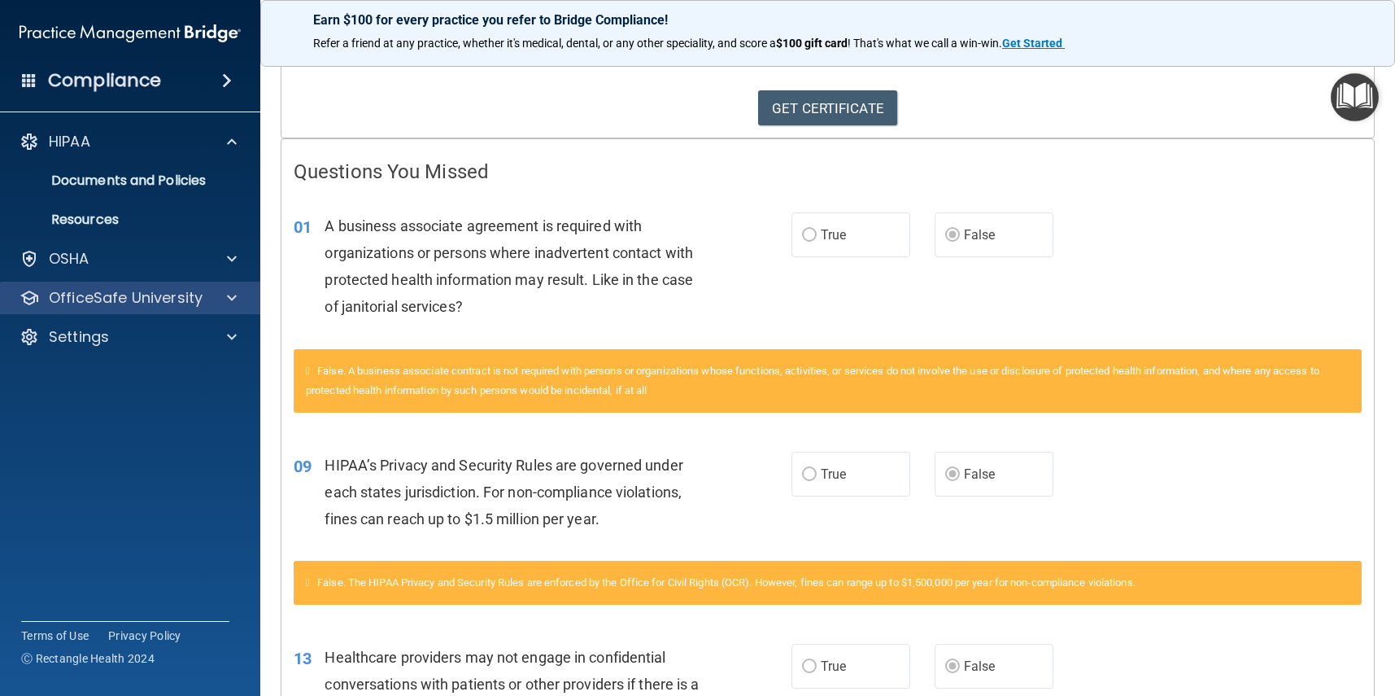
click at [233, 291] on span at bounding box center [232, 298] width 10 height 20
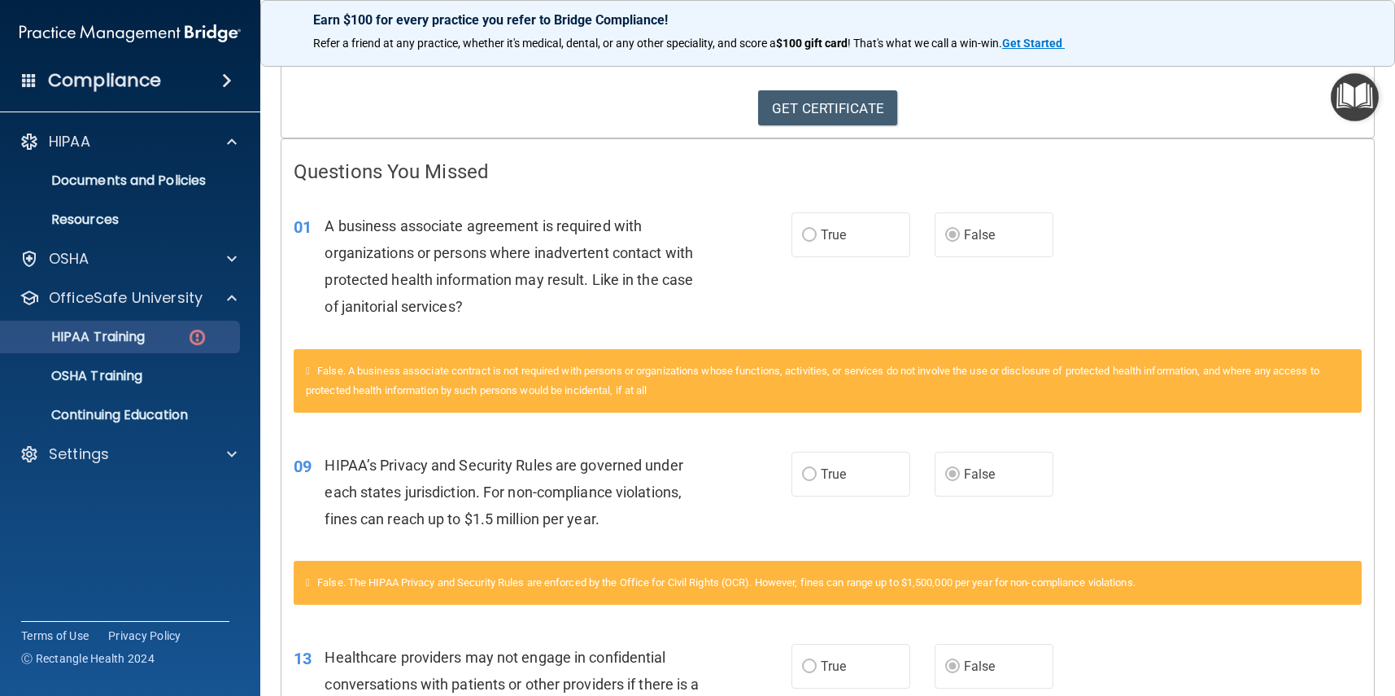
click at [213, 335] on div "HIPAA Training" at bounding box center [122, 337] width 222 height 16
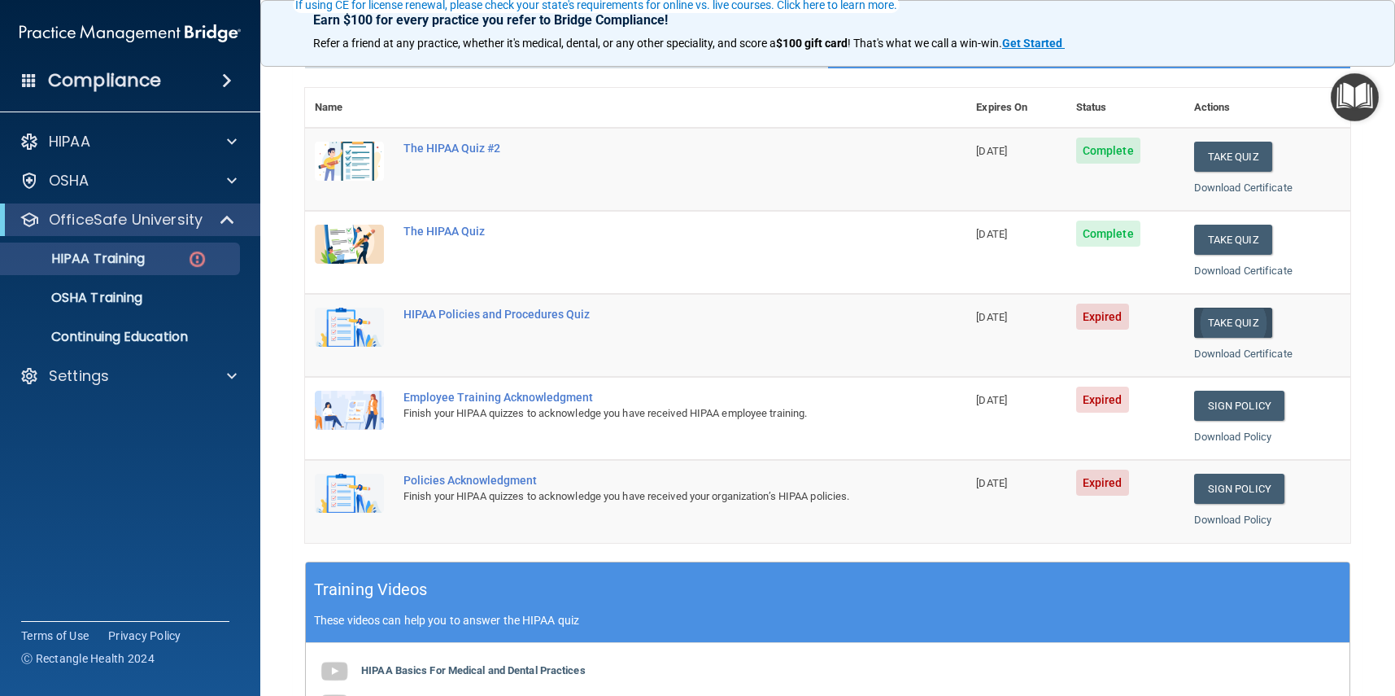
scroll to position [162, 0]
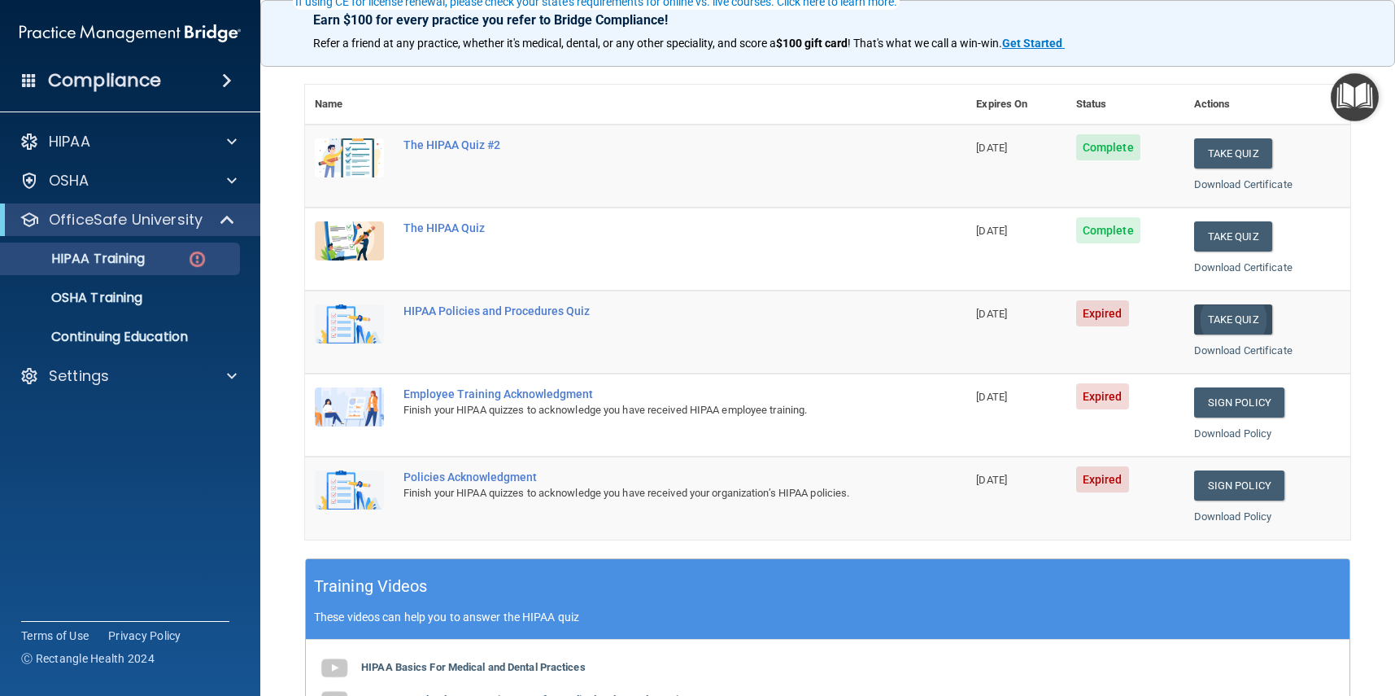
click at [1209, 317] on button "Take Quiz" at bounding box center [1233, 319] width 78 height 30
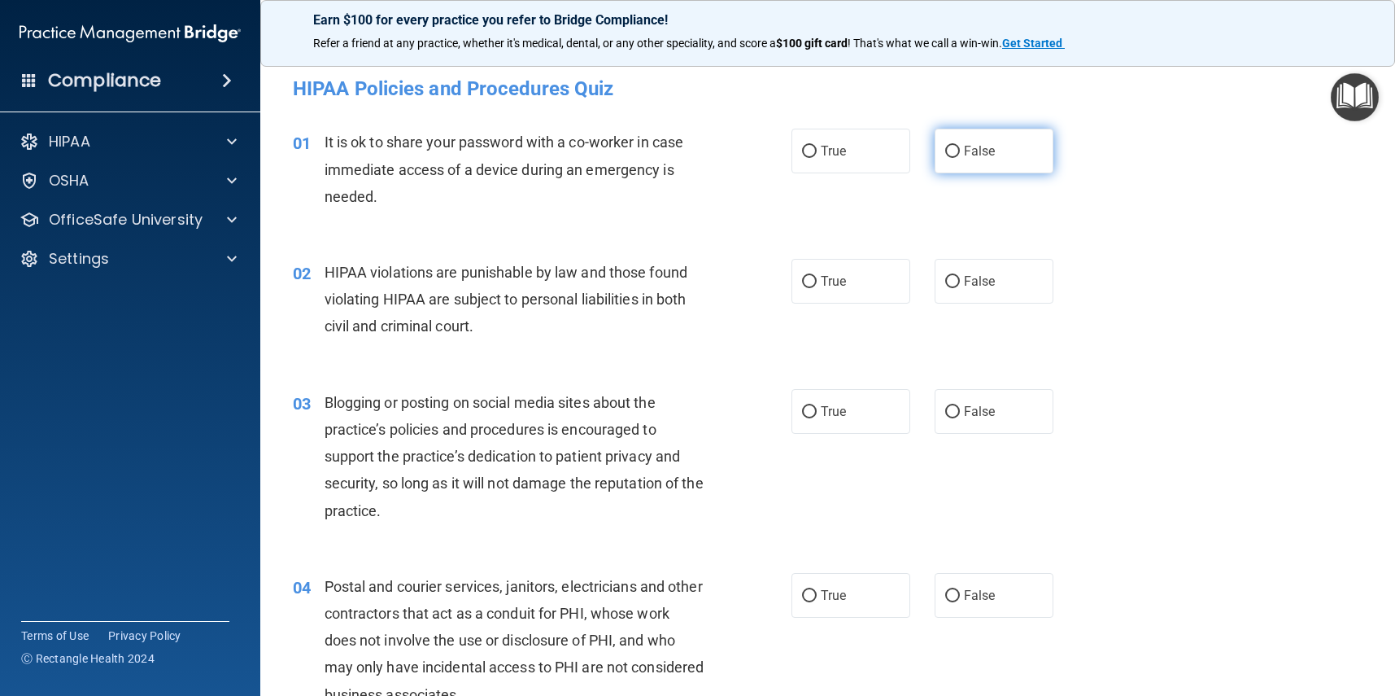
click at [979, 163] on label "False" at bounding box center [994, 151] width 119 height 45
click at [960, 158] on input "False" at bounding box center [952, 152] width 15 height 12
radio input "true"
click at [879, 261] on label "True" at bounding box center [851, 281] width 119 height 45
click at [817, 276] on input "True" at bounding box center [809, 282] width 15 height 12
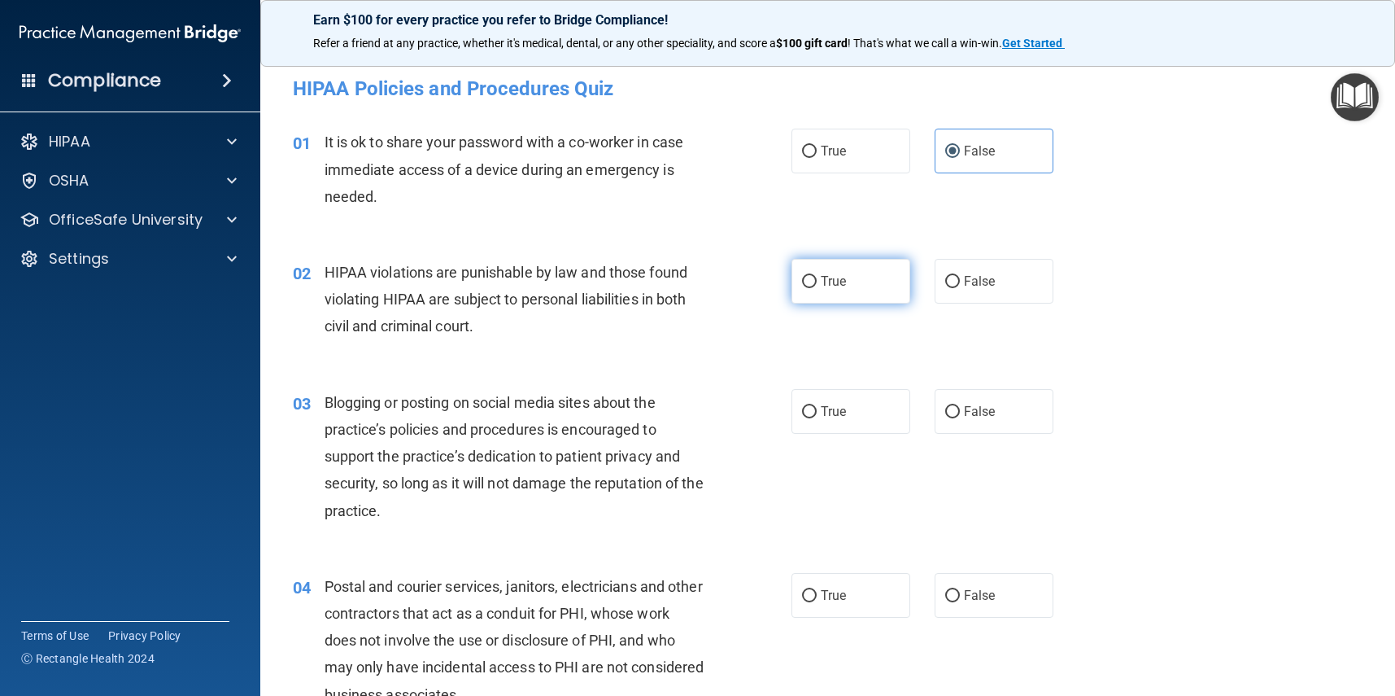
radio input "true"
click at [1011, 407] on label "False" at bounding box center [994, 411] width 119 height 45
click at [960, 407] on input "False" at bounding box center [952, 412] width 15 height 12
radio input "true"
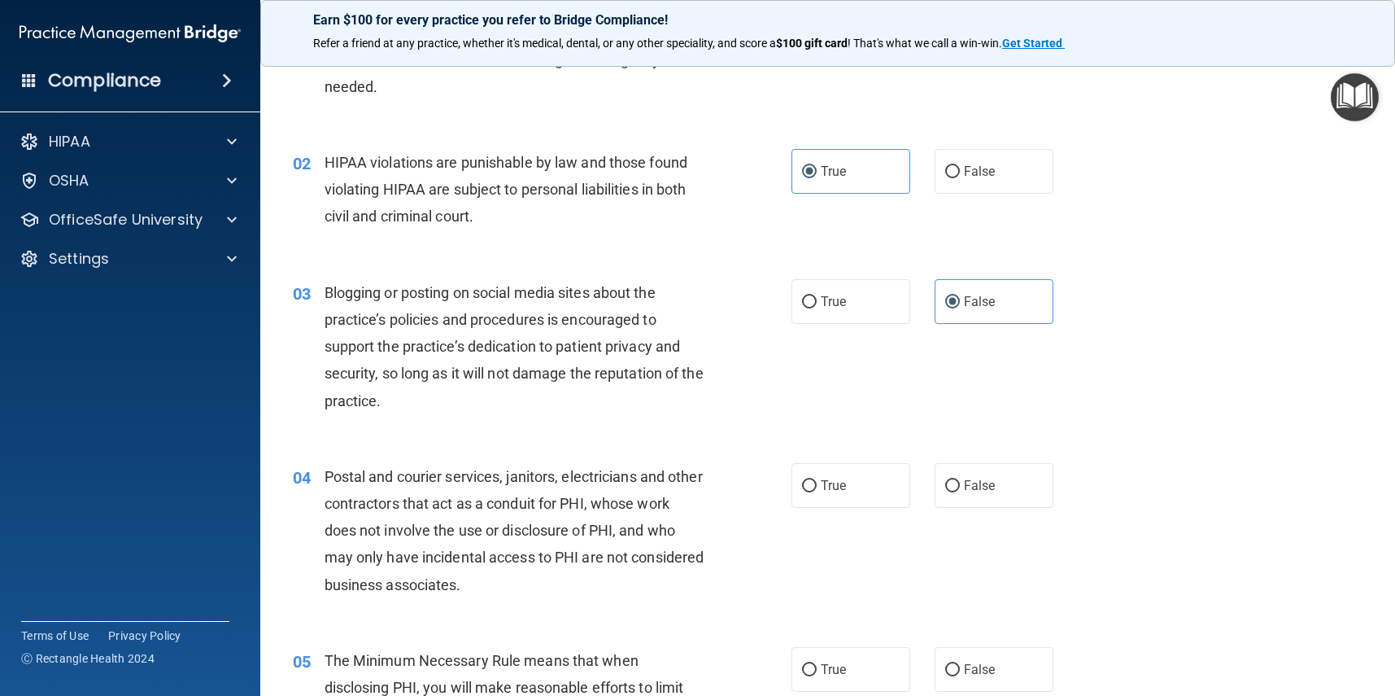
scroll to position [128, 0]
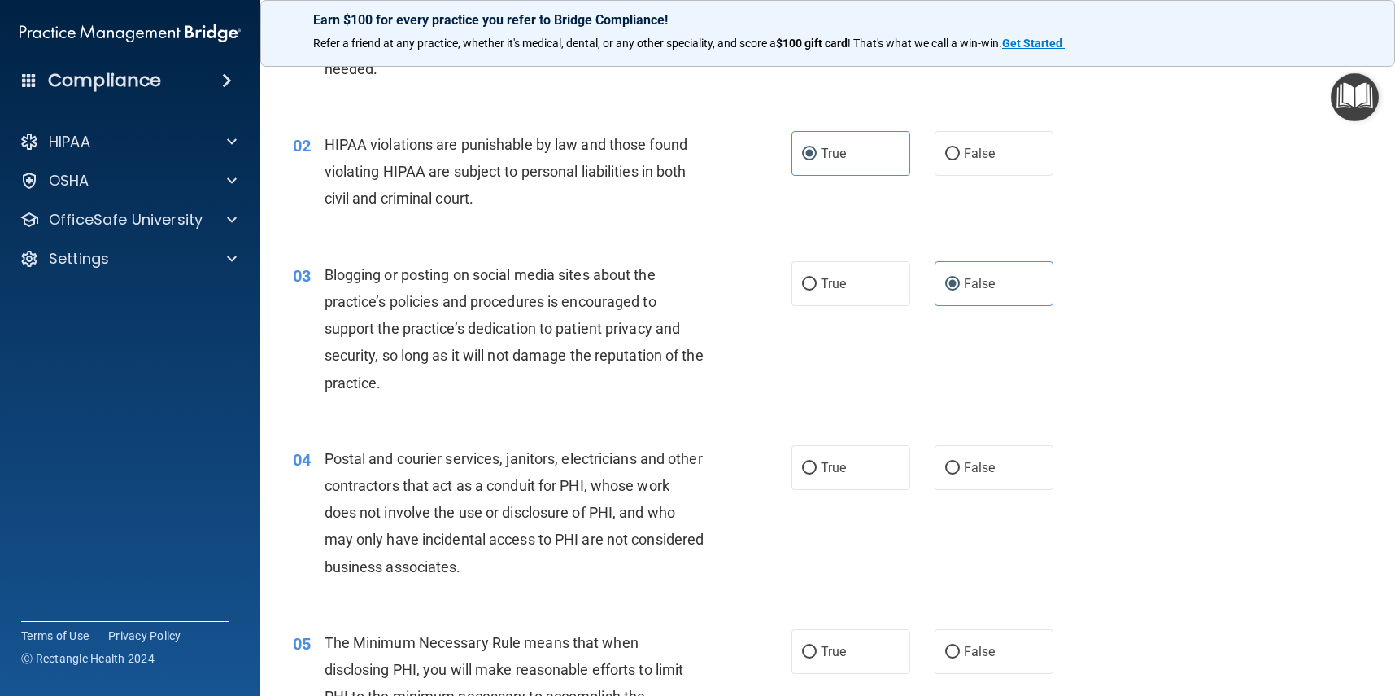
drag, startPoint x: 990, startPoint y: 490, endPoint x: 782, endPoint y: 408, distance: 223.6
click at [984, 536] on div "04 Postal and courier services, janitors, electricians and other contractors th…" at bounding box center [828, 517] width 1094 height 184
click at [841, 463] on span "True" at bounding box center [833, 467] width 25 height 15
click at [817, 463] on input "True" at bounding box center [809, 468] width 15 height 12
radio input "true"
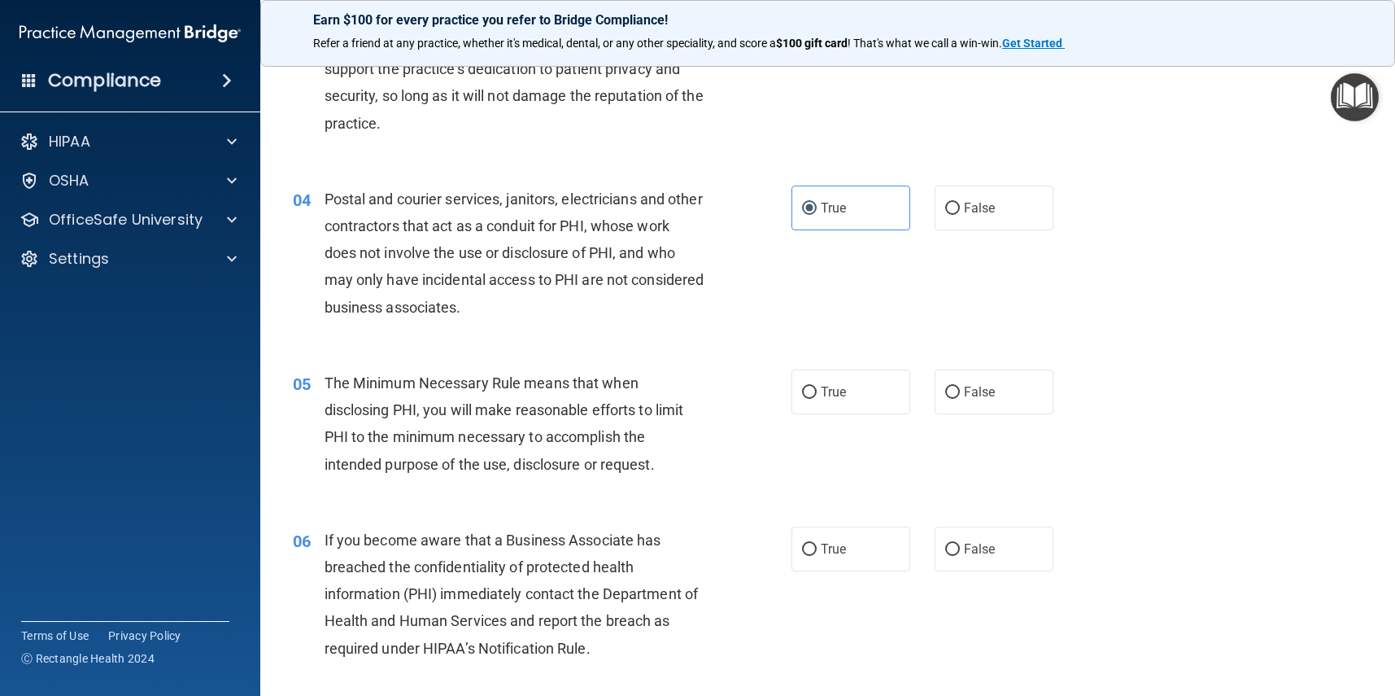
scroll to position [388, 0]
click at [852, 387] on label "True" at bounding box center [851, 391] width 119 height 45
click at [817, 387] on input "True" at bounding box center [809, 392] width 15 height 12
radio input "true"
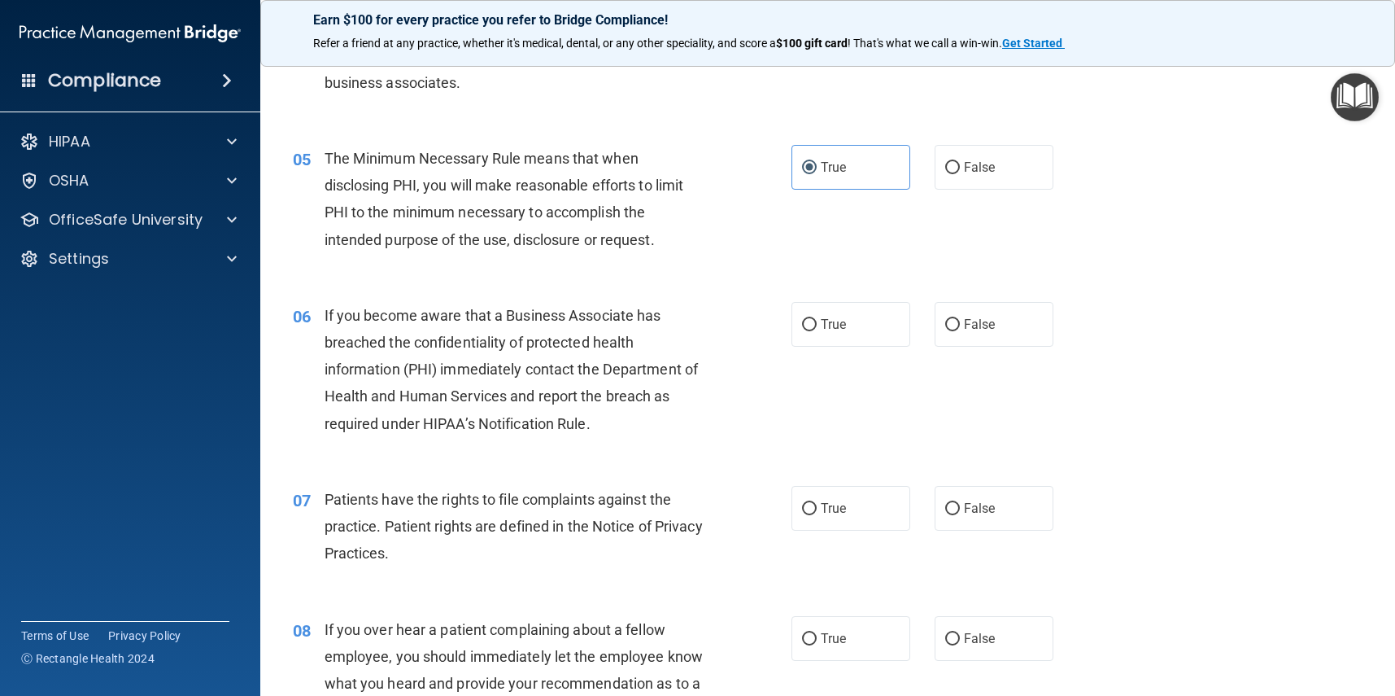
scroll to position [614, 0]
click at [973, 331] on label "False" at bounding box center [994, 321] width 119 height 45
click at [960, 329] on input "False" at bounding box center [952, 323] width 15 height 12
radio input "true"
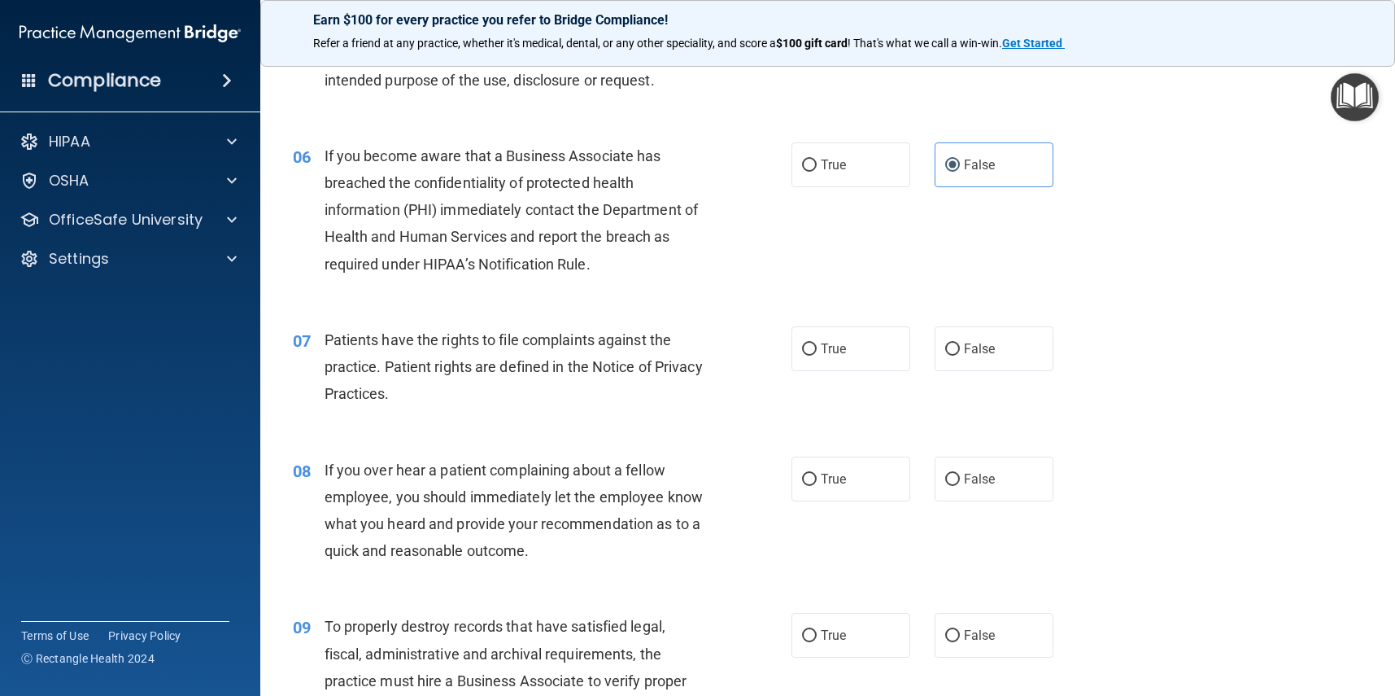
scroll to position [774, 0]
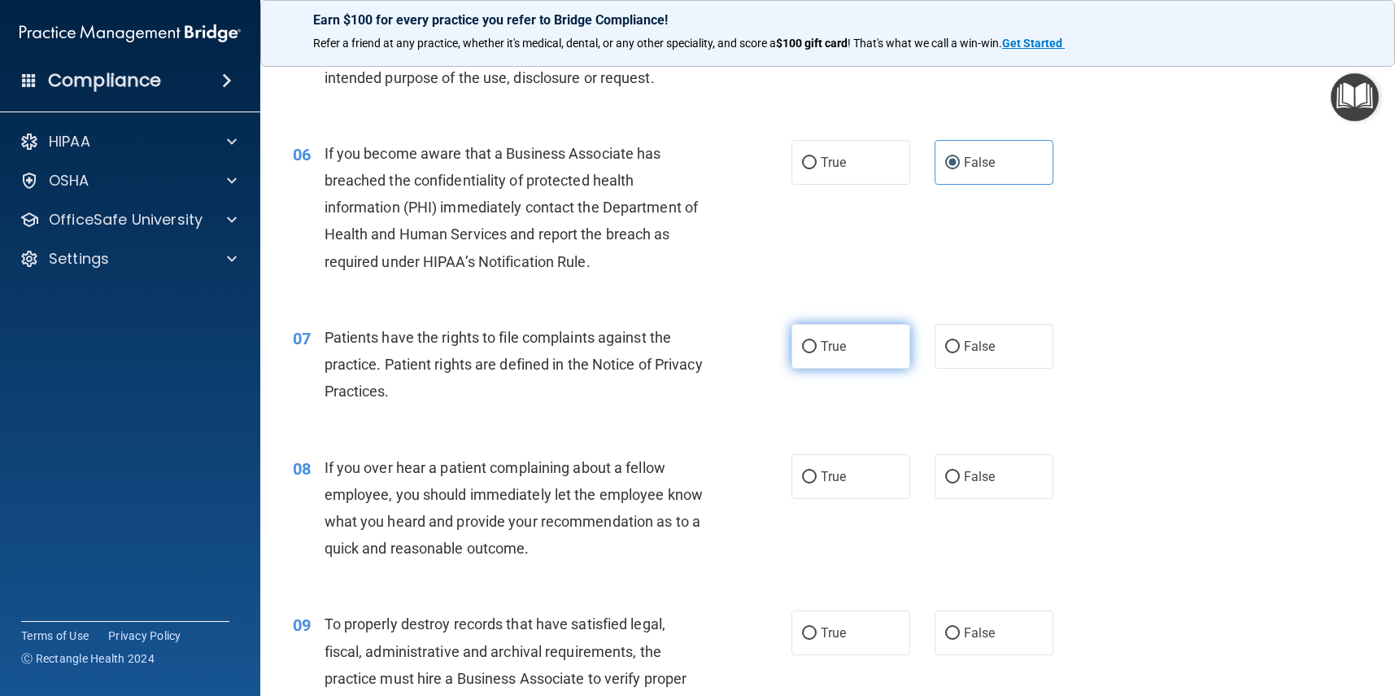
click at [827, 343] on span "True" at bounding box center [833, 345] width 25 height 15
click at [817, 343] on input "True" at bounding box center [809, 347] width 15 height 12
radio input "true"
click at [1013, 478] on label "False" at bounding box center [994, 476] width 119 height 45
click at [960, 478] on input "False" at bounding box center [952, 477] width 15 height 12
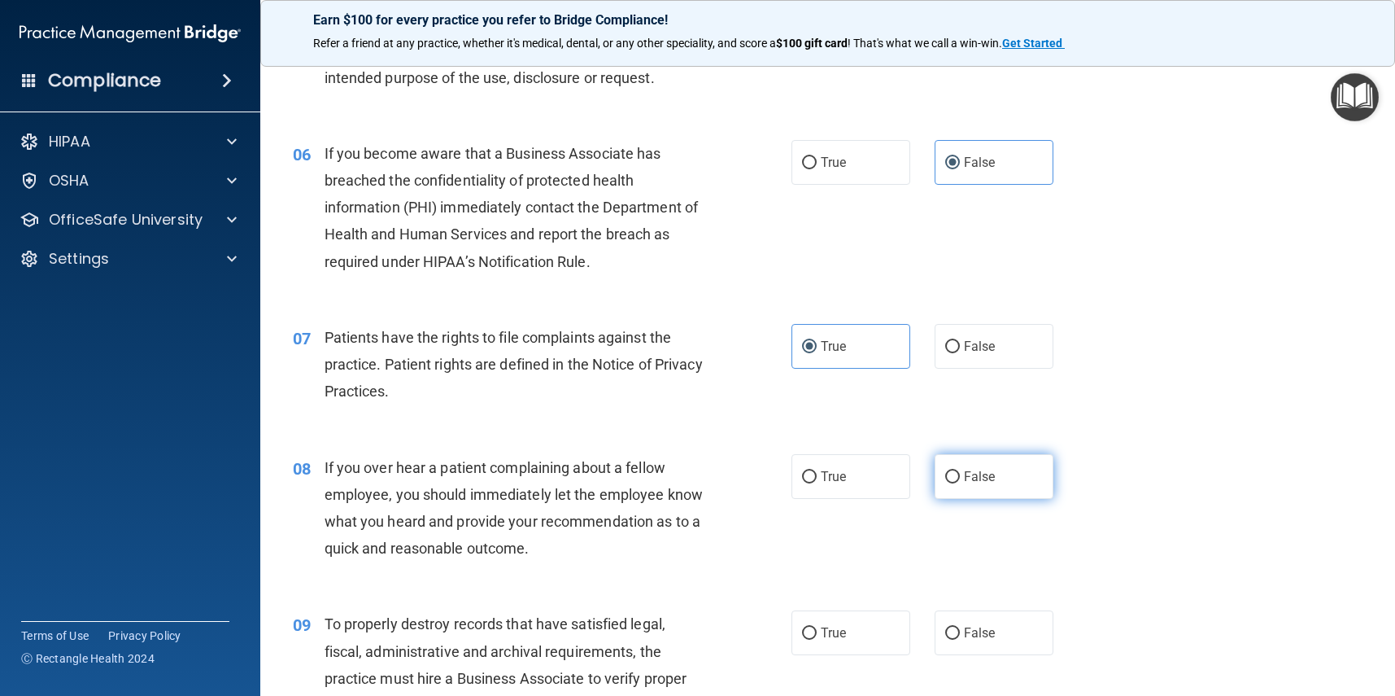
radio input "true"
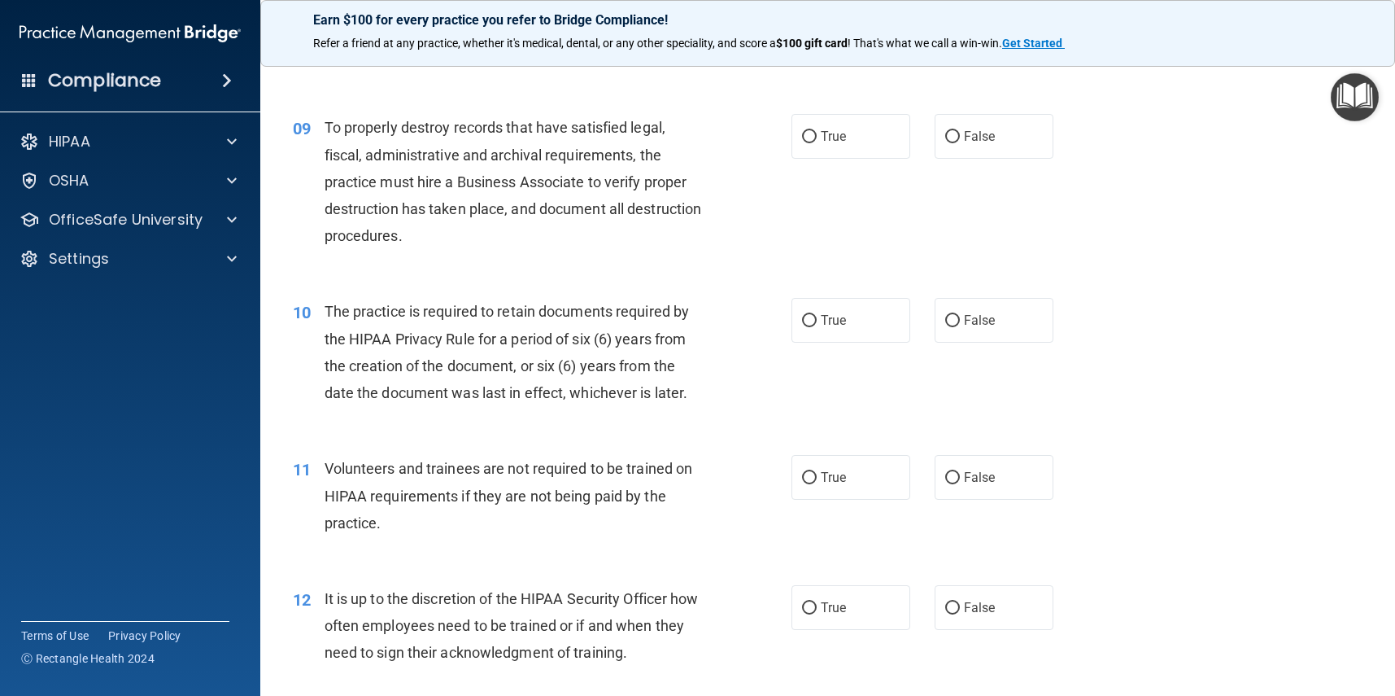
scroll to position [1272, 0]
click at [874, 128] on label "True" at bounding box center [851, 134] width 119 height 45
click at [817, 129] on input "True" at bounding box center [809, 135] width 15 height 12
radio input "true"
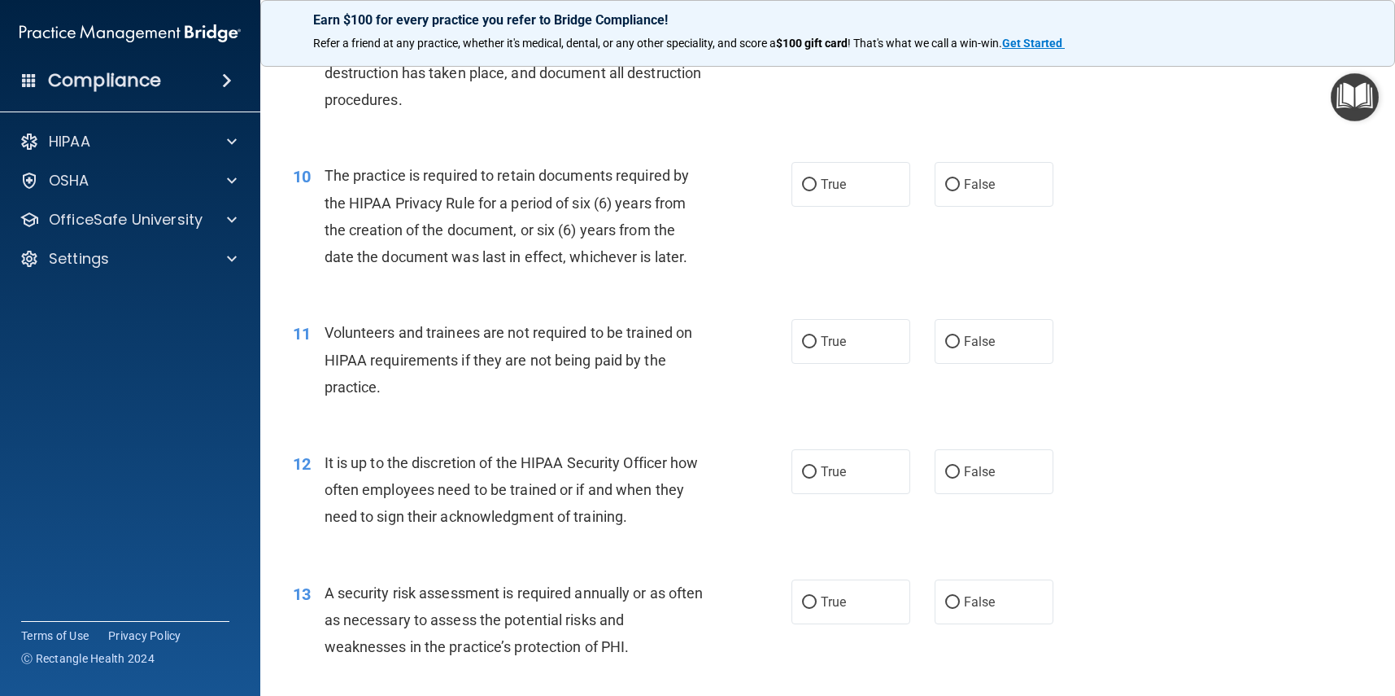
scroll to position [1410, 0]
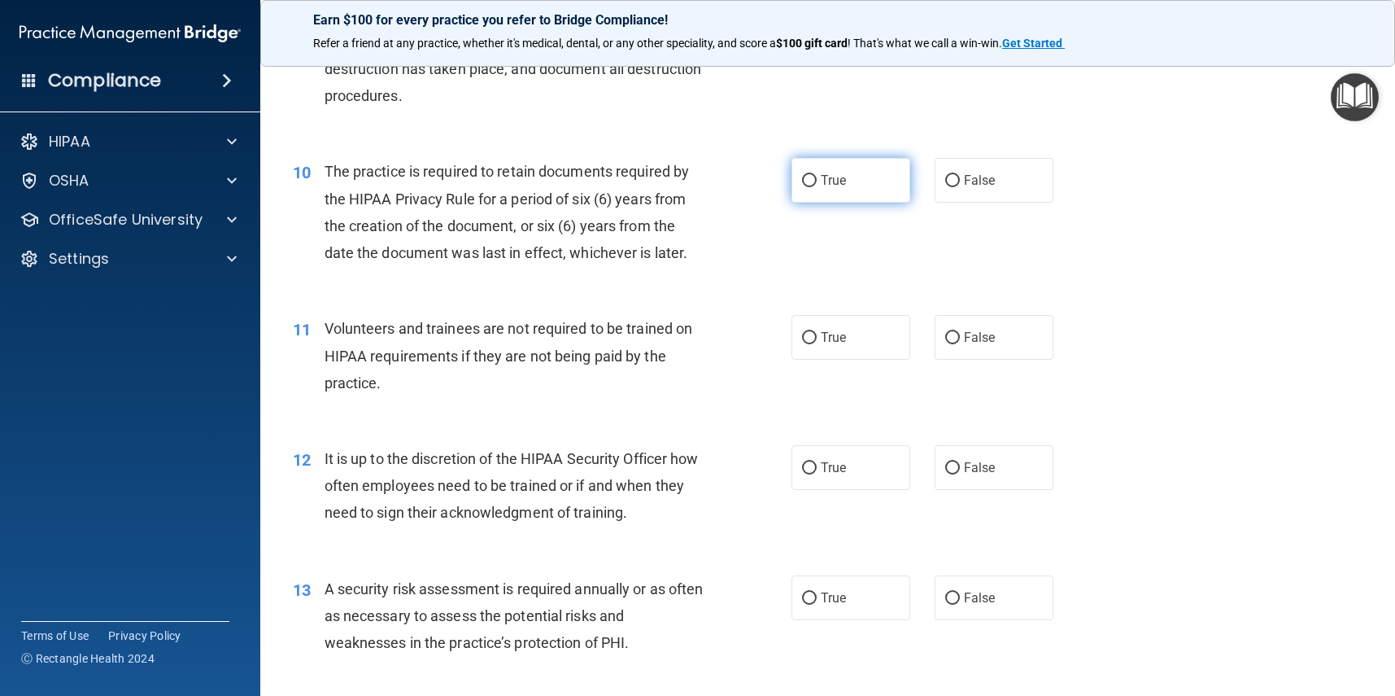
click at [864, 172] on label "True" at bounding box center [851, 180] width 119 height 45
click at [817, 175] on input "True" at bounding box center [809, 181] width 15 height 12
radio input "true"
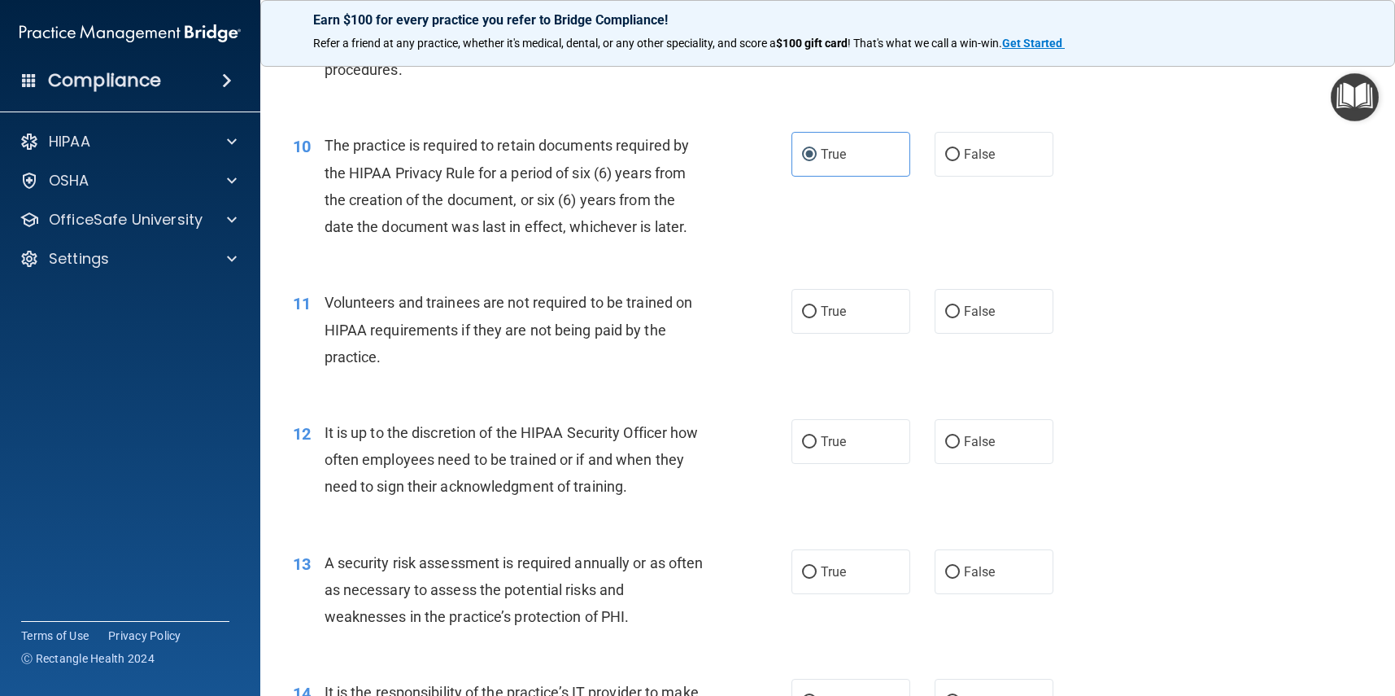
scroll to position [1439, 0]
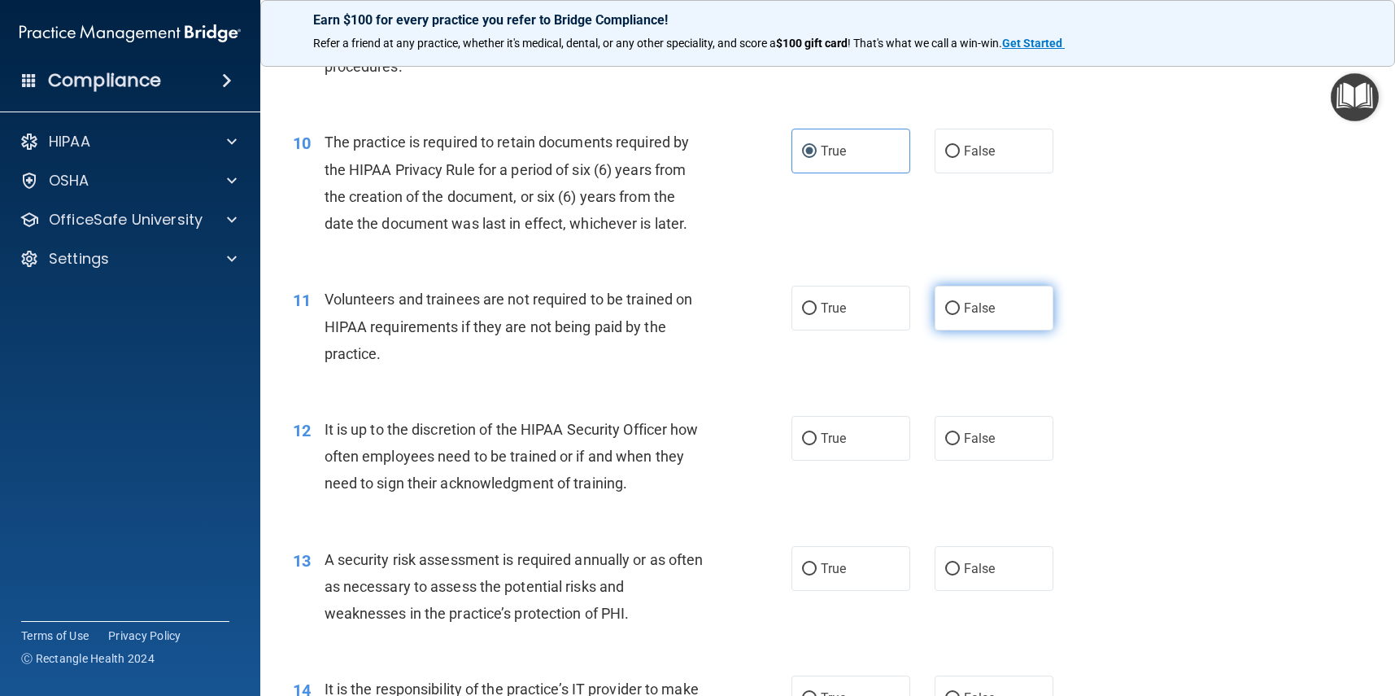
click at [958, 321] on label "False" at bounding box center [994, 308] width 119 height 45
click at [958, 315] on input "False" at bounding box center [952, 309] width 15 height 12
radio input "true"
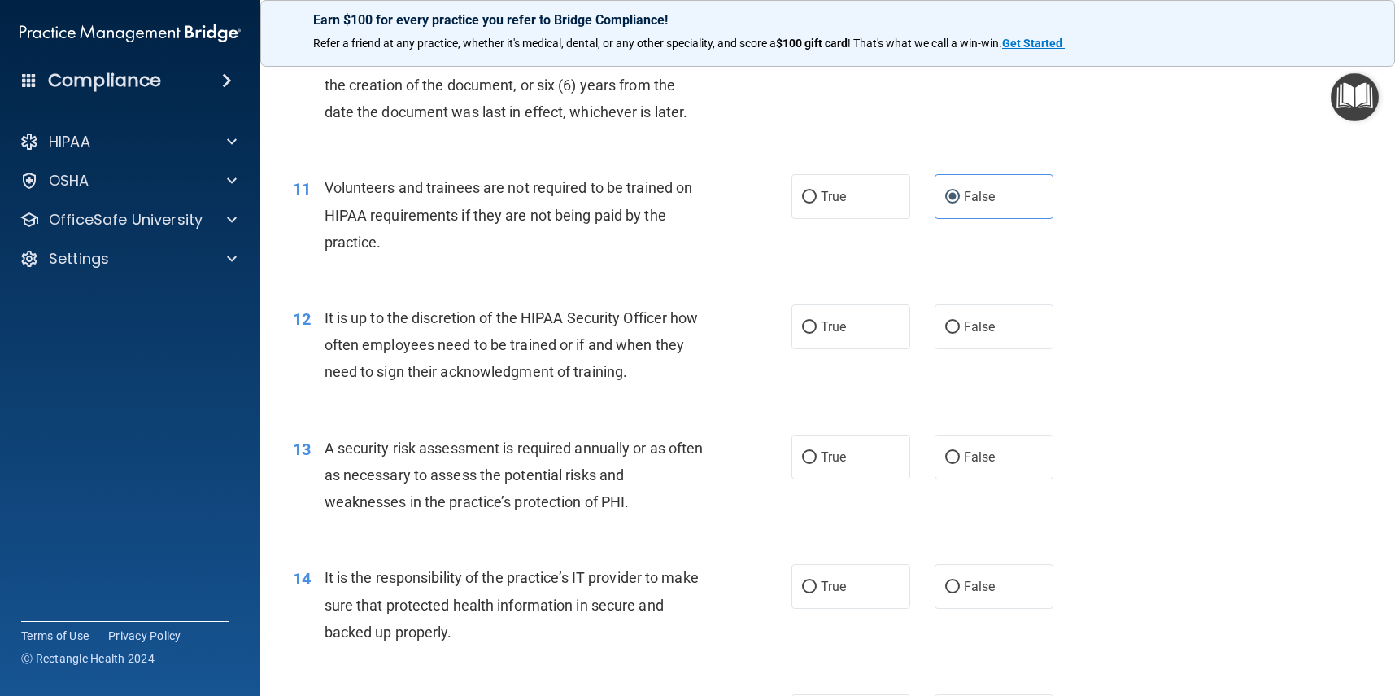
scroll to position [1561, 0]
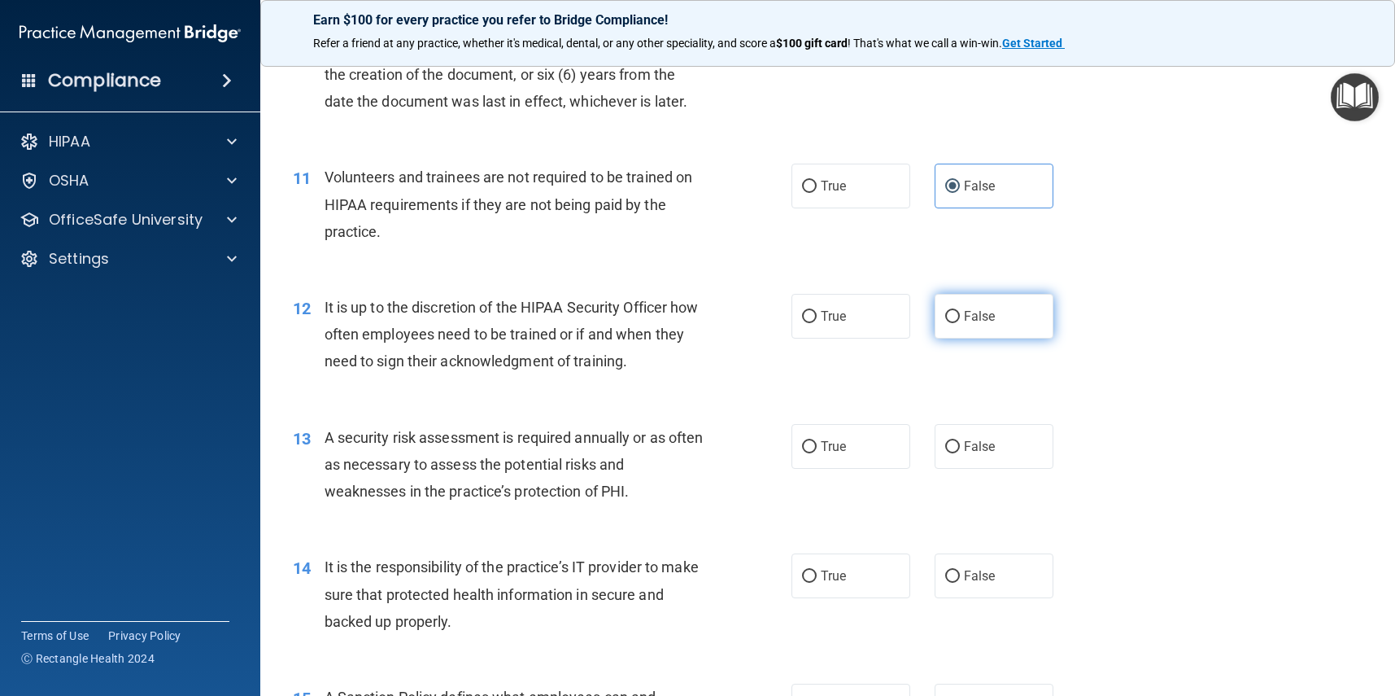
click at [959, 311] on input "False" at bounding box center [952, 317] width 15 height 12
radio input "true"
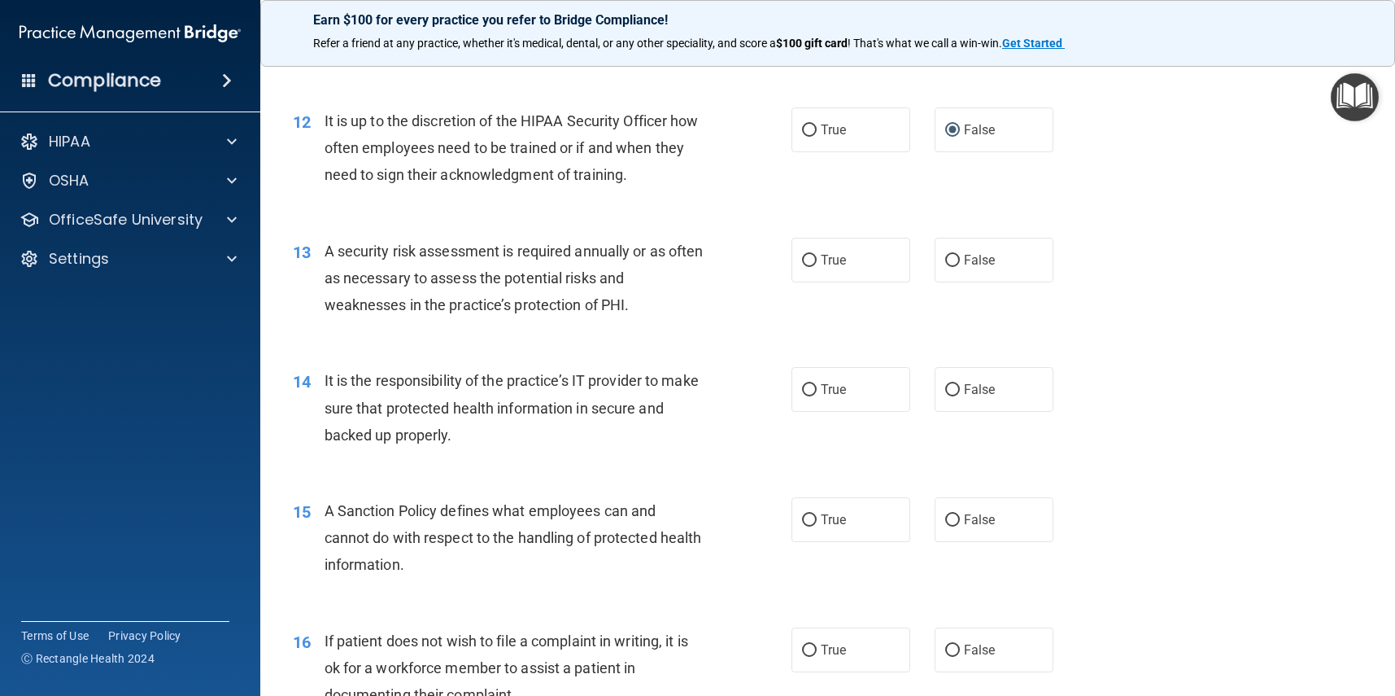
scroll to position [1750, 0]
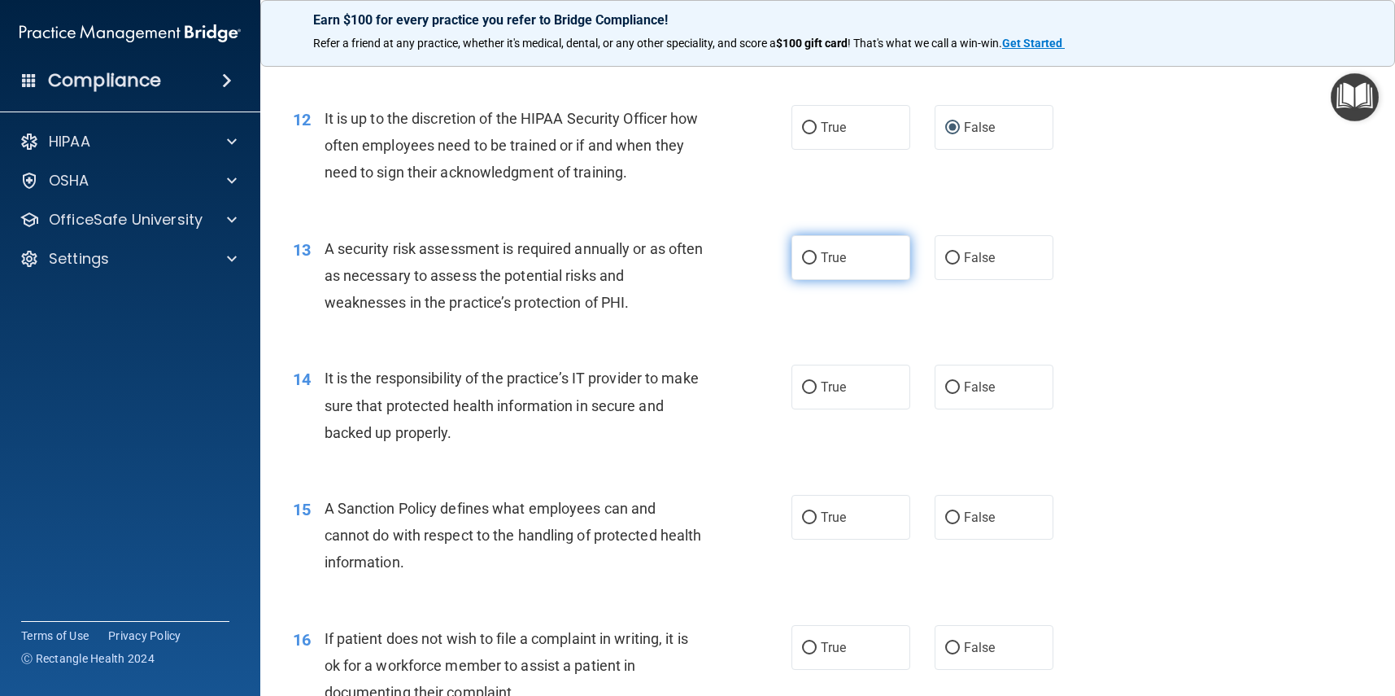
click at [829, 268] on label "True" at bounding box center [851, 257] width 119 height 45
click at [817, 264] on input "True" at bounding box center [809, 258] width 15 height 12
radio input "true"
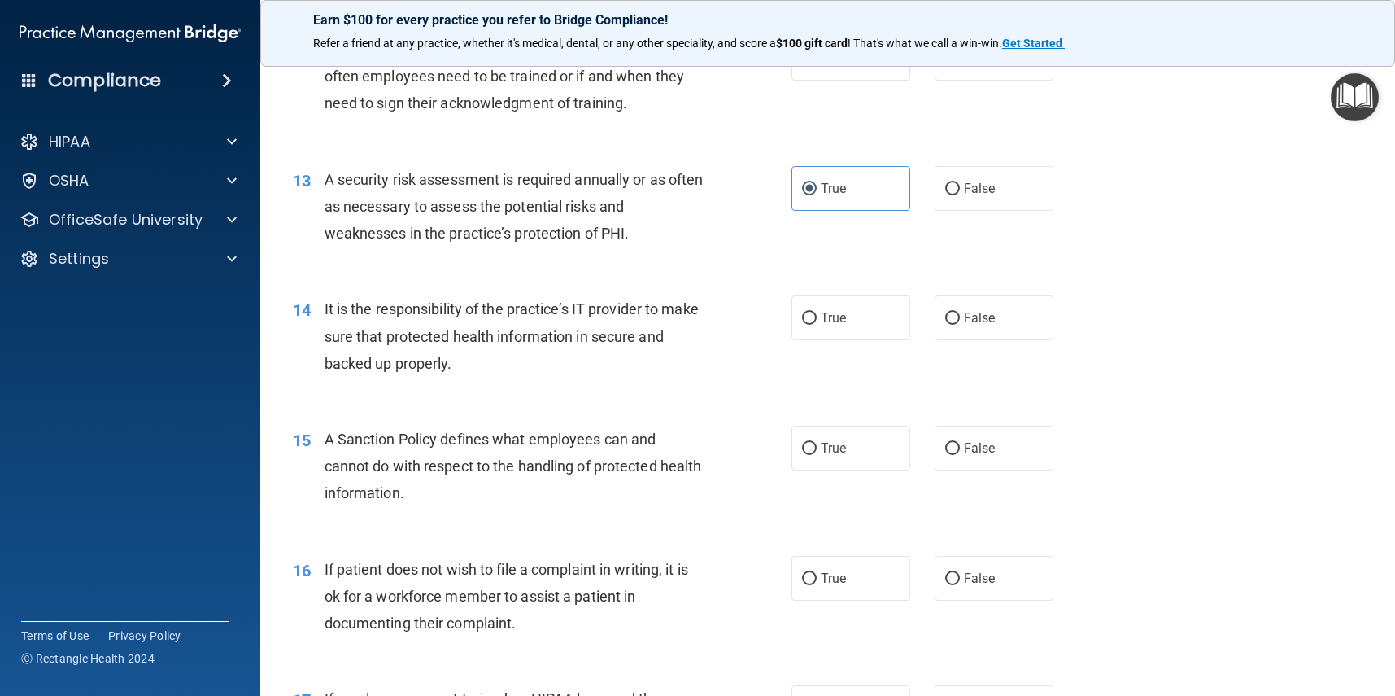
scroll to position [1832, 0]
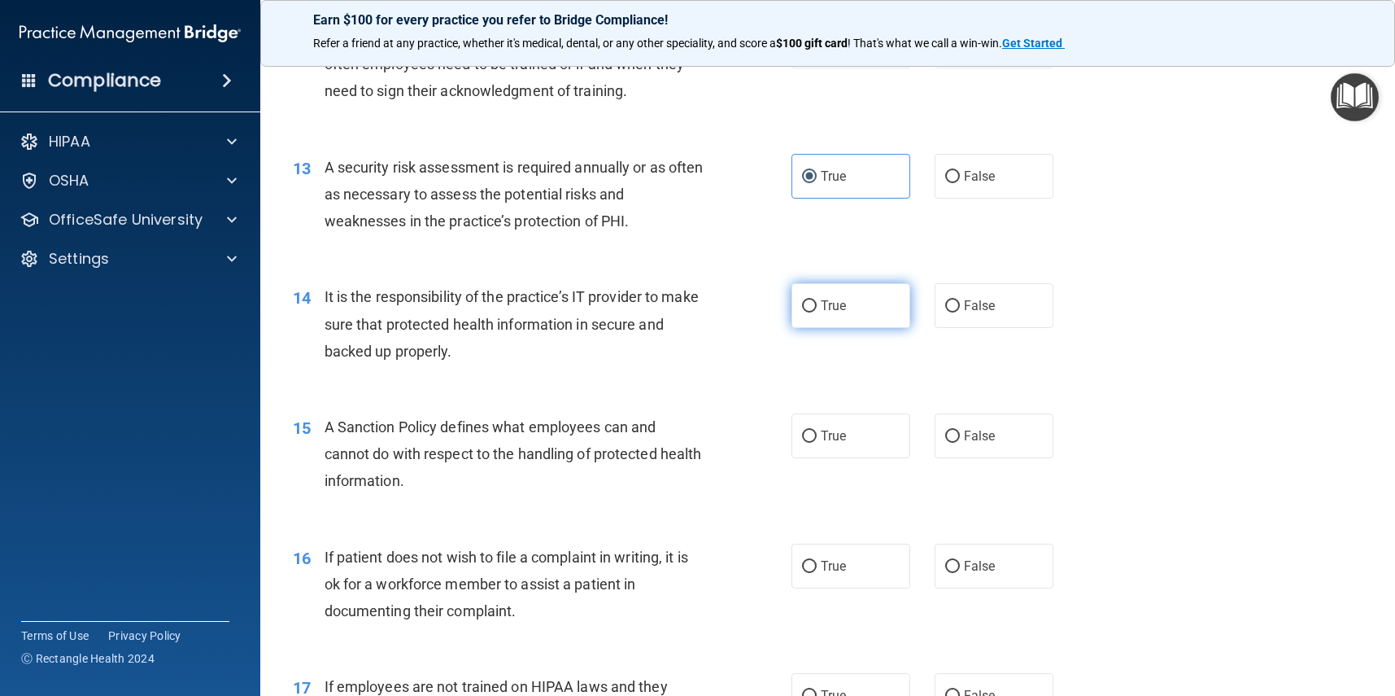
click at [810, 300] on input "True" at bounding box center [809, 306] width 15 height 12
radio input "true"
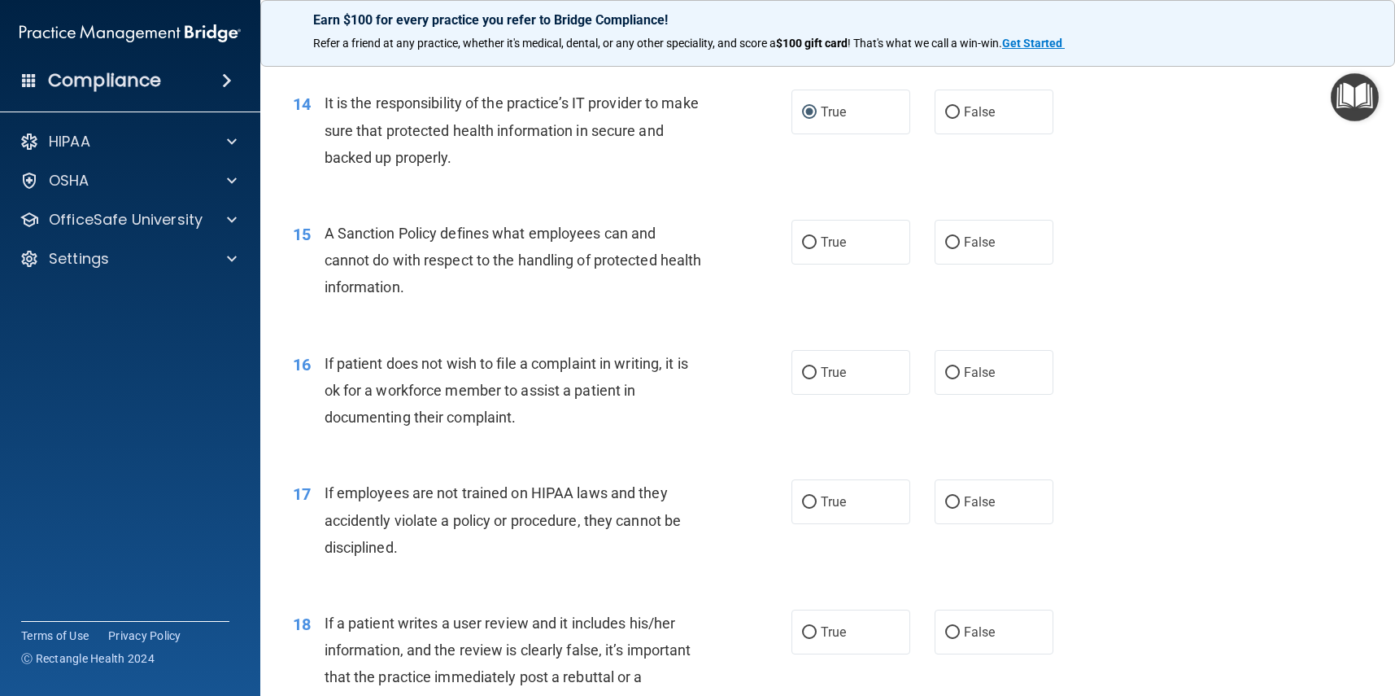
scroll to position [2030, 0]
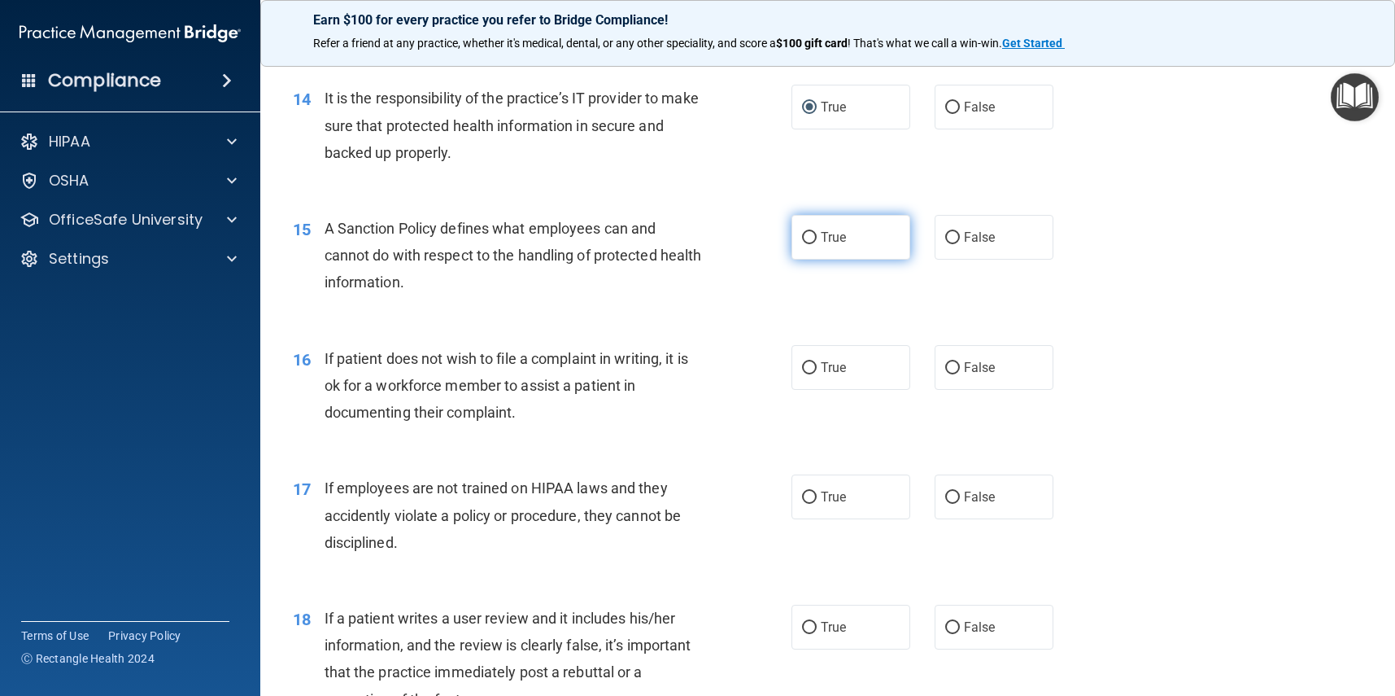
click at [873, 238] on label "True" at bounding box center [851, 237] width 119 height 45
click at [817, 238] on input "True" at bounding box center [809, 238] width 15 height 12
radio input "true"
click at [865, 361] on label "True" at bounding box center [851, 367] width 119 height 45
click at [817, 362] on input "True" at bounding box center [809, 368] width 15 height 12
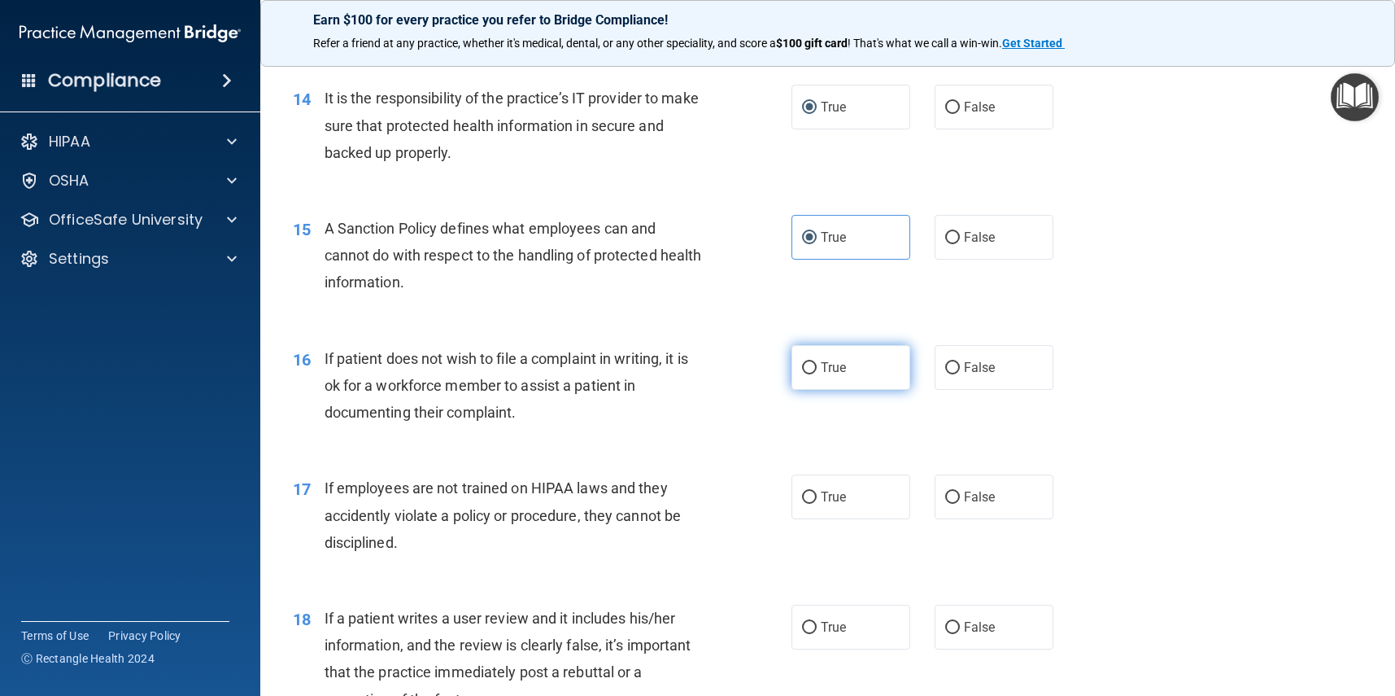
radio input "true"
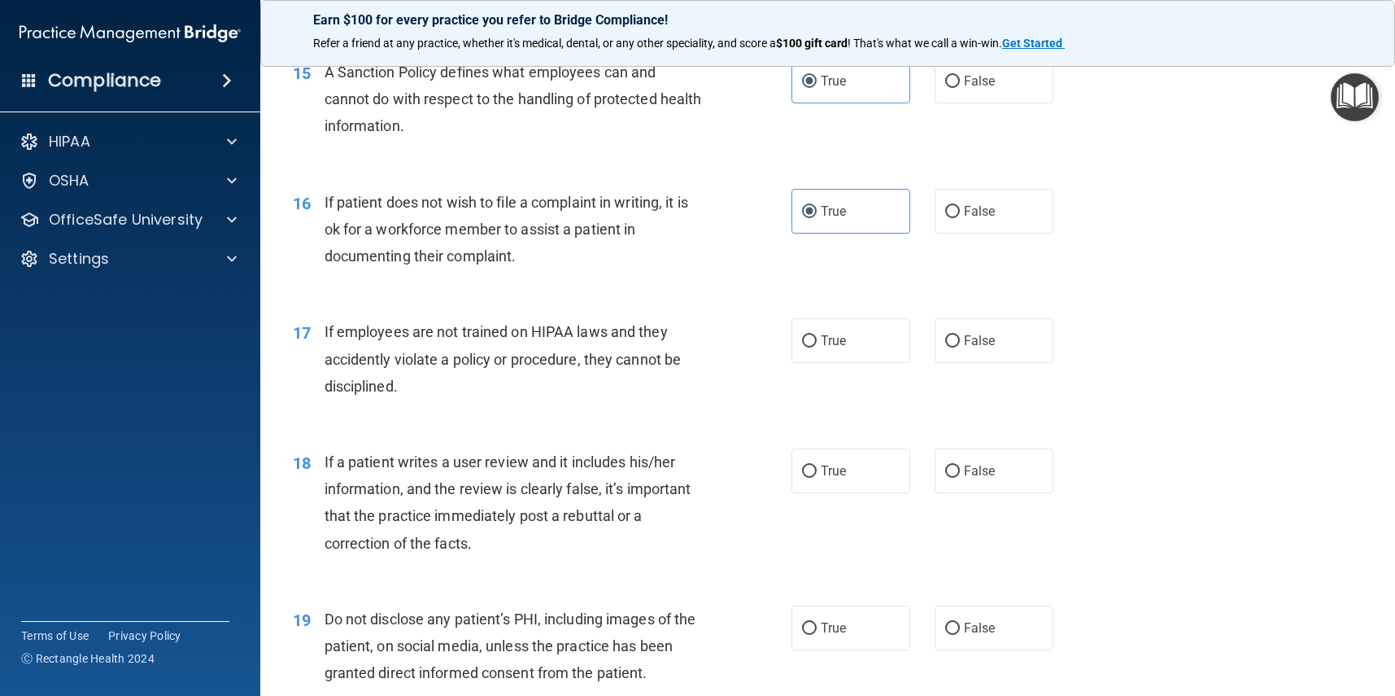
scroll to position [2187, 0]
click at [967, 332] on span "False" at bounding box center [980, 339] width 32 height 15
click at [960, 334] on input "False" at bounding box center [952, 340] width 15 height 12
radio input "true"
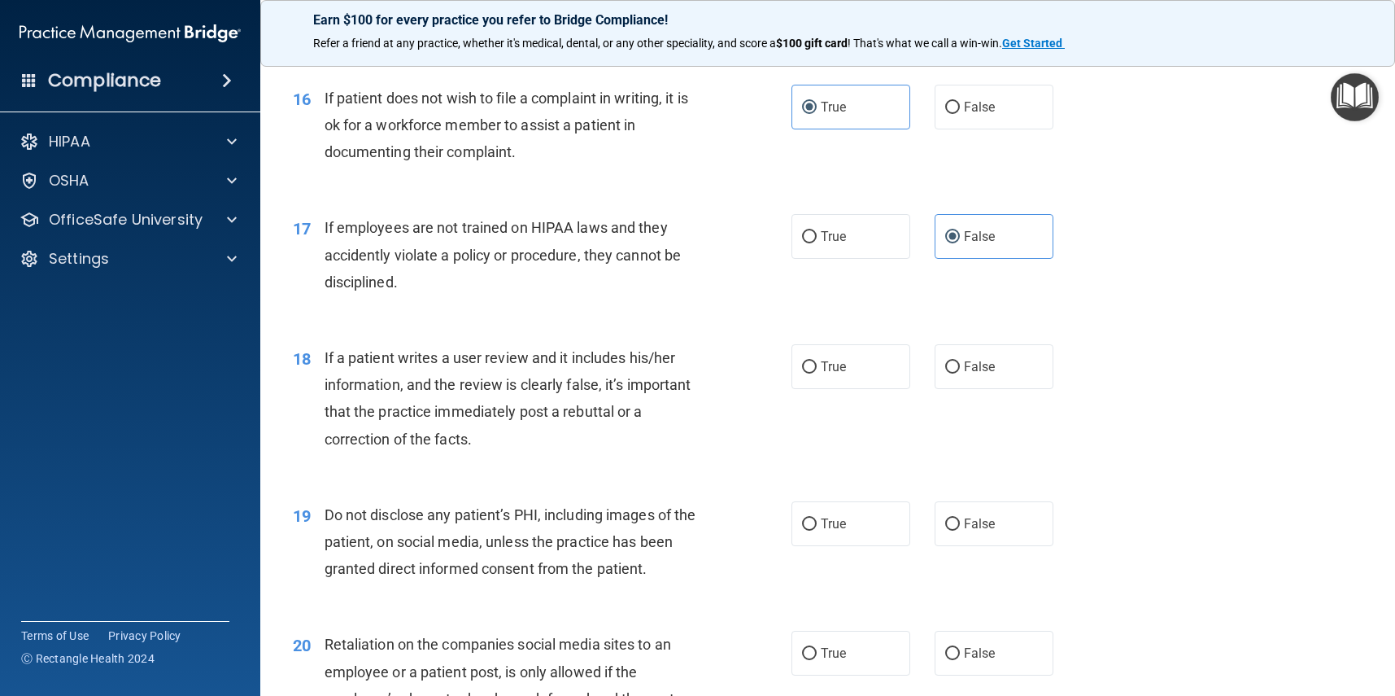
scroll to position [2291, 0]
drag, startPoint x: 951, startPoint y: 365, endPoint x: 973, endPoint y: 368, distance: 22.2
click at [951, 365] on label "False" at bounding box center [994, 365] width 119 height 45
click at [951, 365] on input "False" at bounding box center [952, 366] width 15 height 12
radio input "true"
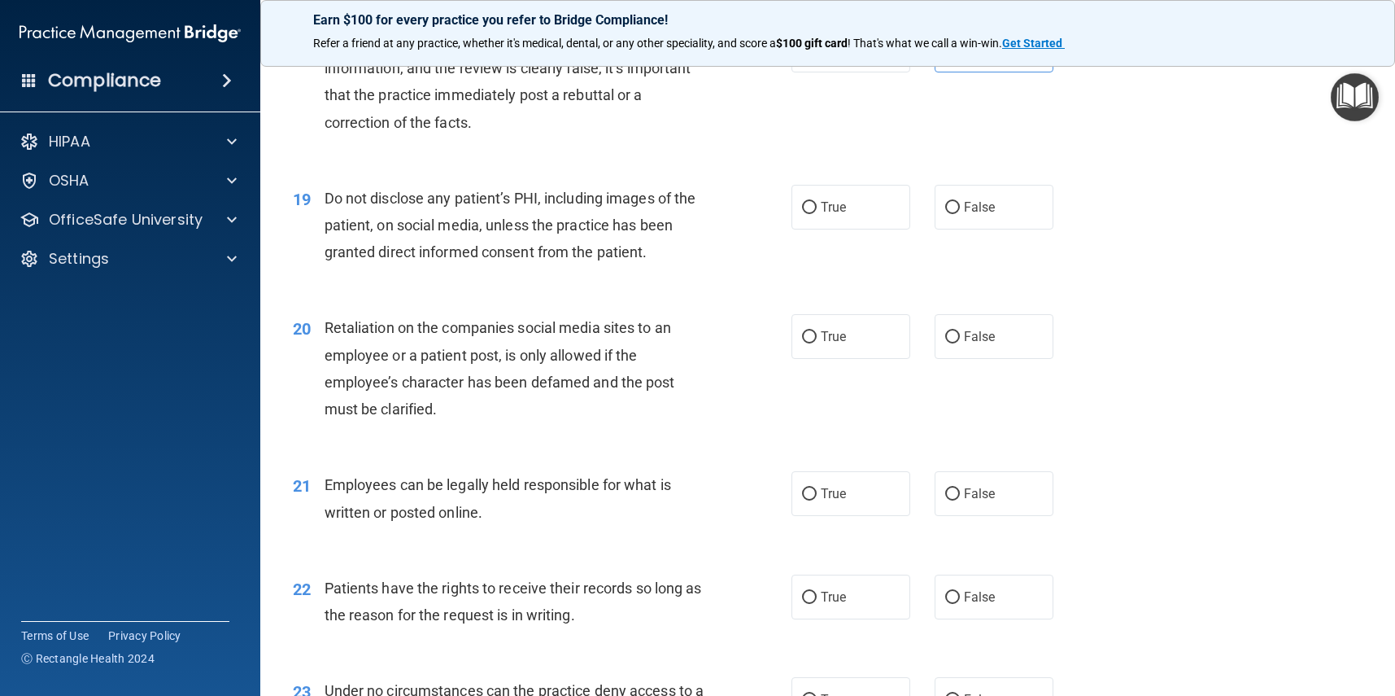
scroll to position [2609, 0]
click at [849, 208] on label "True" at bounding box center [851, 204] width 119 height 45
click at [817, 208] on input "True" at bounding box center [809, 205] width 15 height 12
radio input "true"
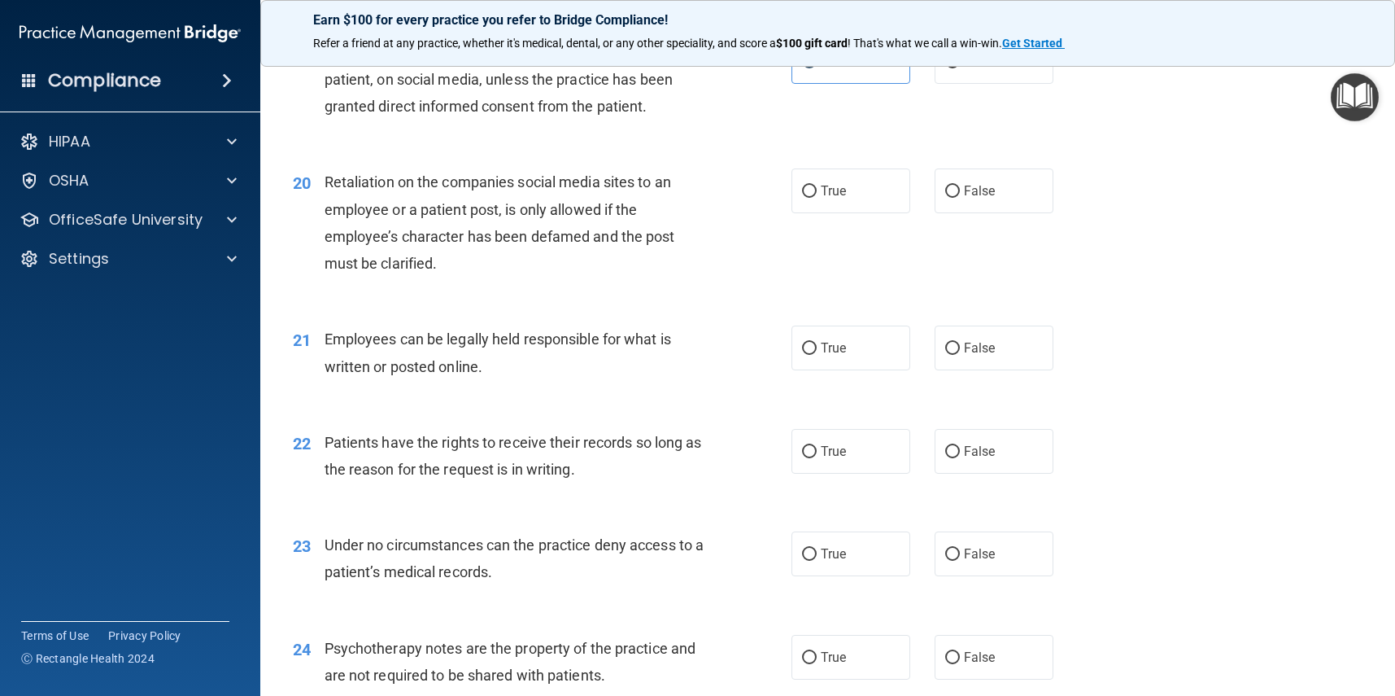
scroll to position [2754, 0]
click at [967, 200] on div "20 Retaliation on the companies social media sites to an employee or a patient …" at bounding box center [828, 224] width 1094 height 157
click at [1015, 176] on label "False" at bounding box center [994, 189] width 119 height 45
click at [960, 184] on input "False" at bounding box center [952, 190] width 15 height 12
radio input "true"
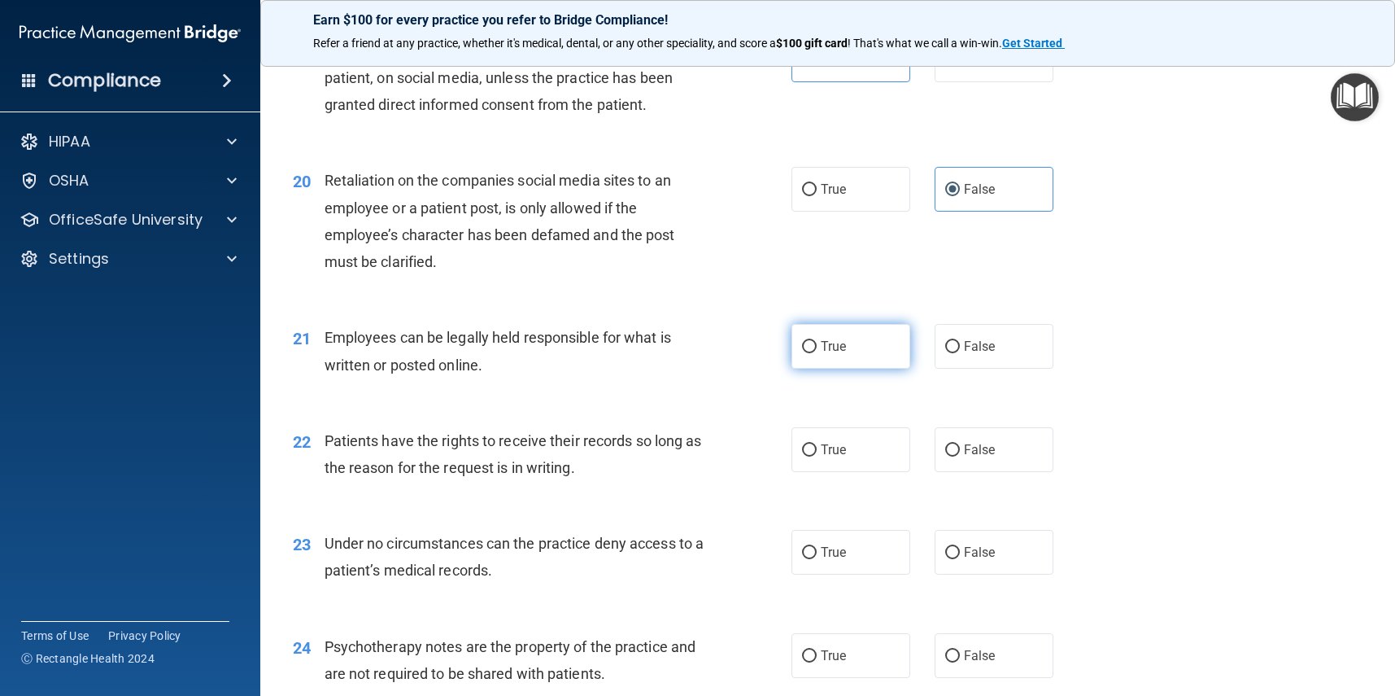
click at [867, 334] on label "True" at bounding box center [851, 346] width 119 height 45
click at [817, 341] on input "True" at bounding box center [809, 347] width 15 height 12
radio input "true"
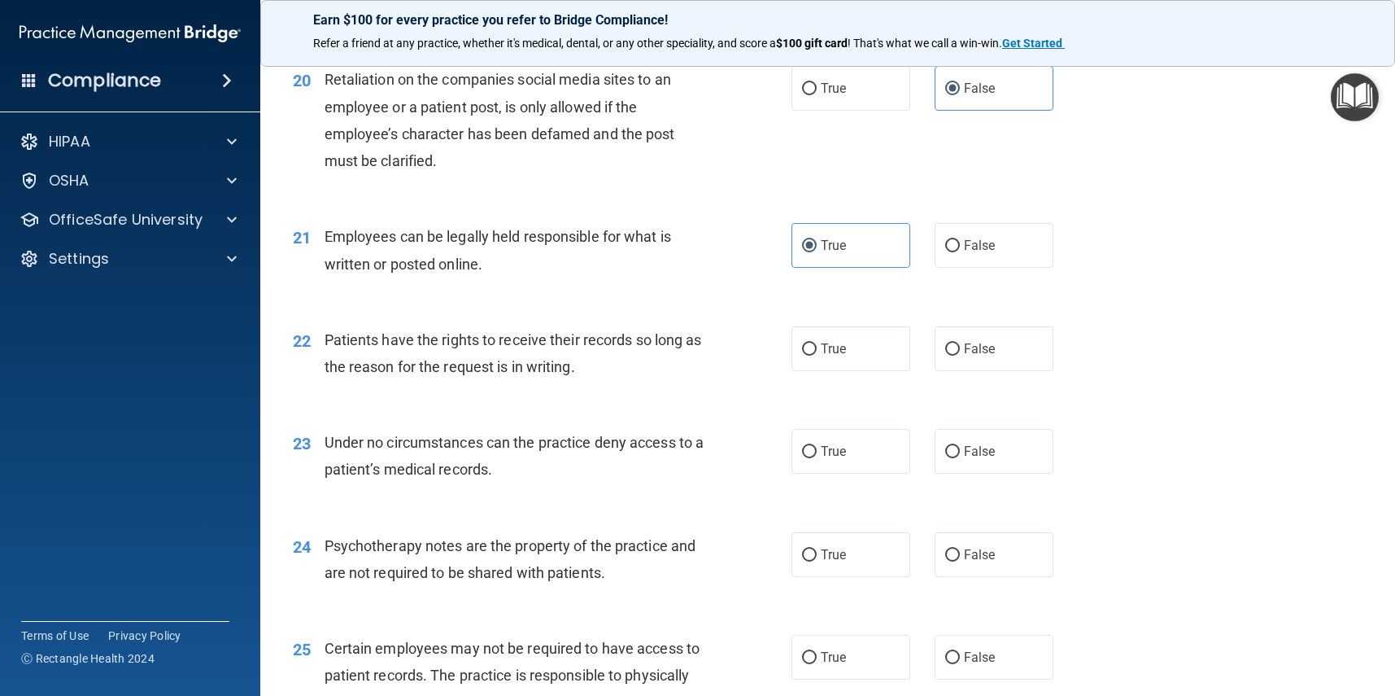
scroll to position [2857, 0]
click at [997, 340] on label "False" at bounding box center [994, 347] width 119 height 45
click at [960, 342] on input "False" at bounding box center [952, 348] width 15 height 12
radio input "true"
click at [944, 440] on label "False" at bounding box center [994, 449] width 119 height 45
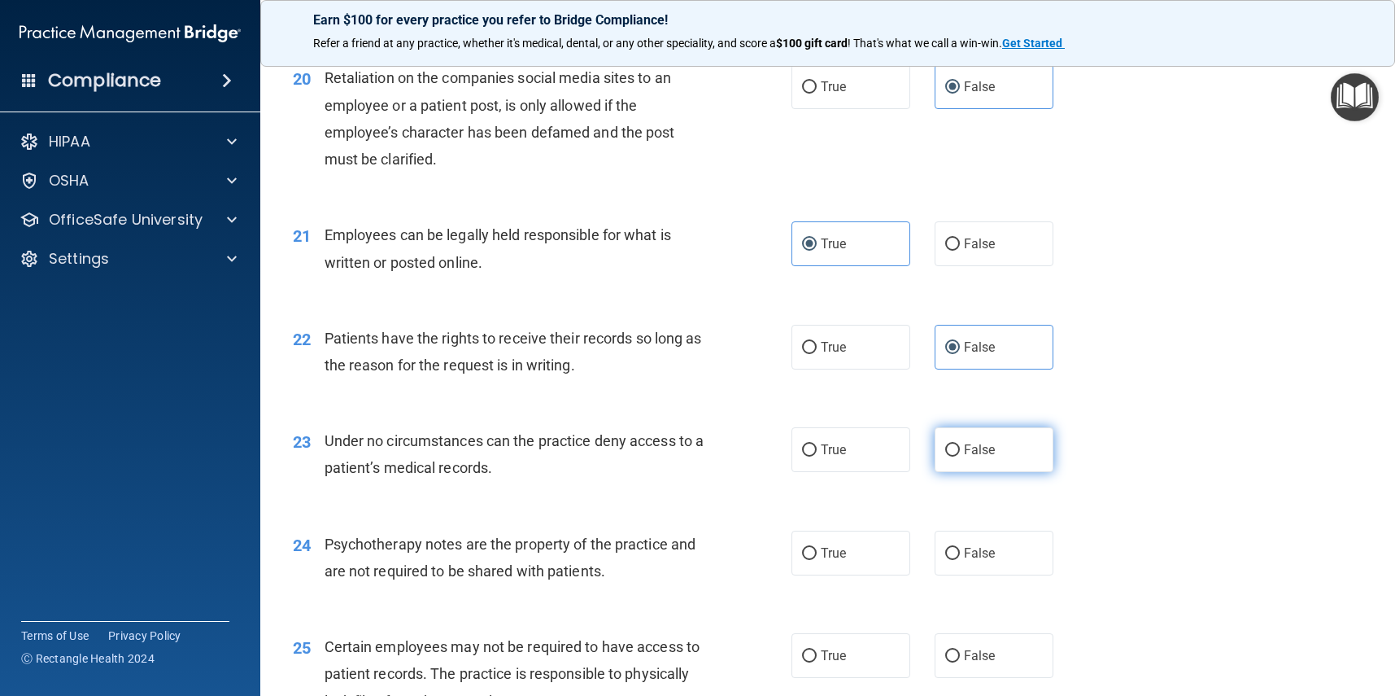
click at [945, 444] on input "False" at bounding box center [952, 450] width 15 height 12
radio input "true"
drag, startPoint x: 970, startPoint y: 439, endPoint x: 893, endPoint y: 434, distance: 77.5
click at [970, 442] on span "False" at bounding box center [980, 449] width 32 height 15
click at [960, 444] on input "False" at bounding box center [952, 450] width 15 height 12
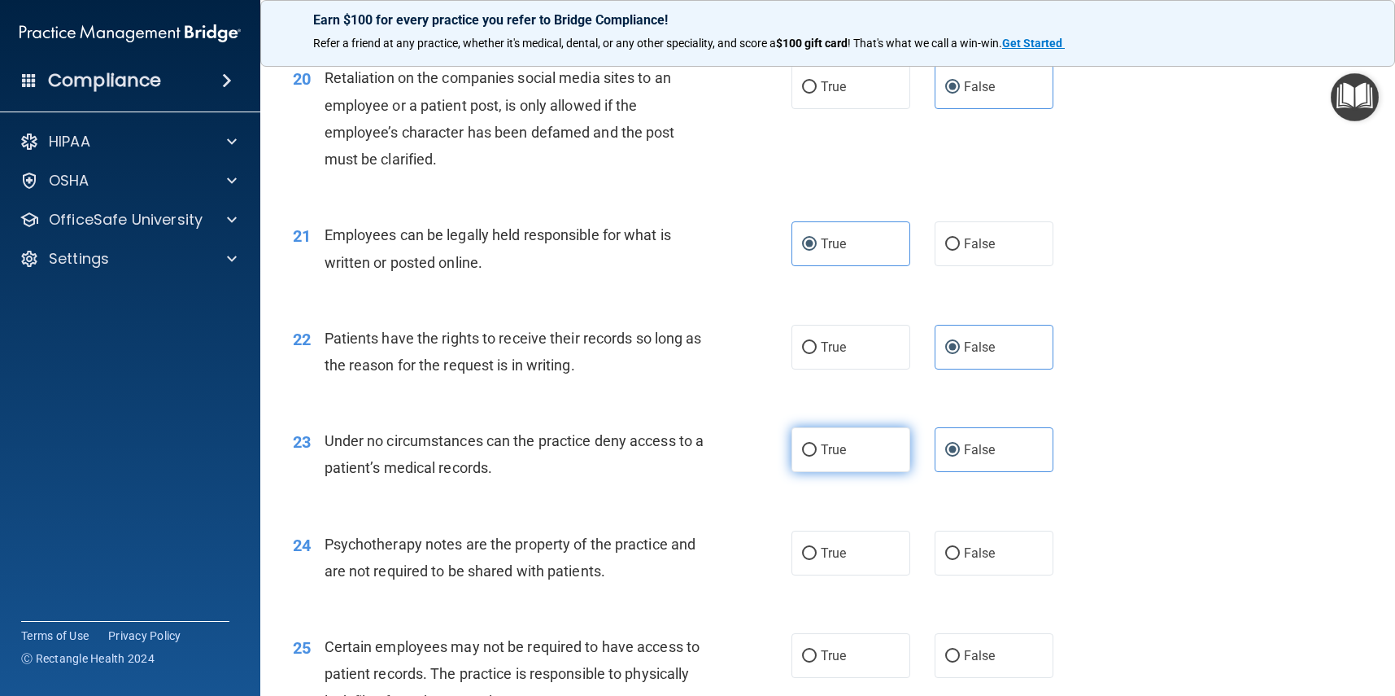
click at [872, 433] on label "True" at bounding box center [851, 449] width 119 height 45
click at [817, 444] on input "True" at bounding box center [809, 450] width 15 height 12
radio input "true"
radio input "false"
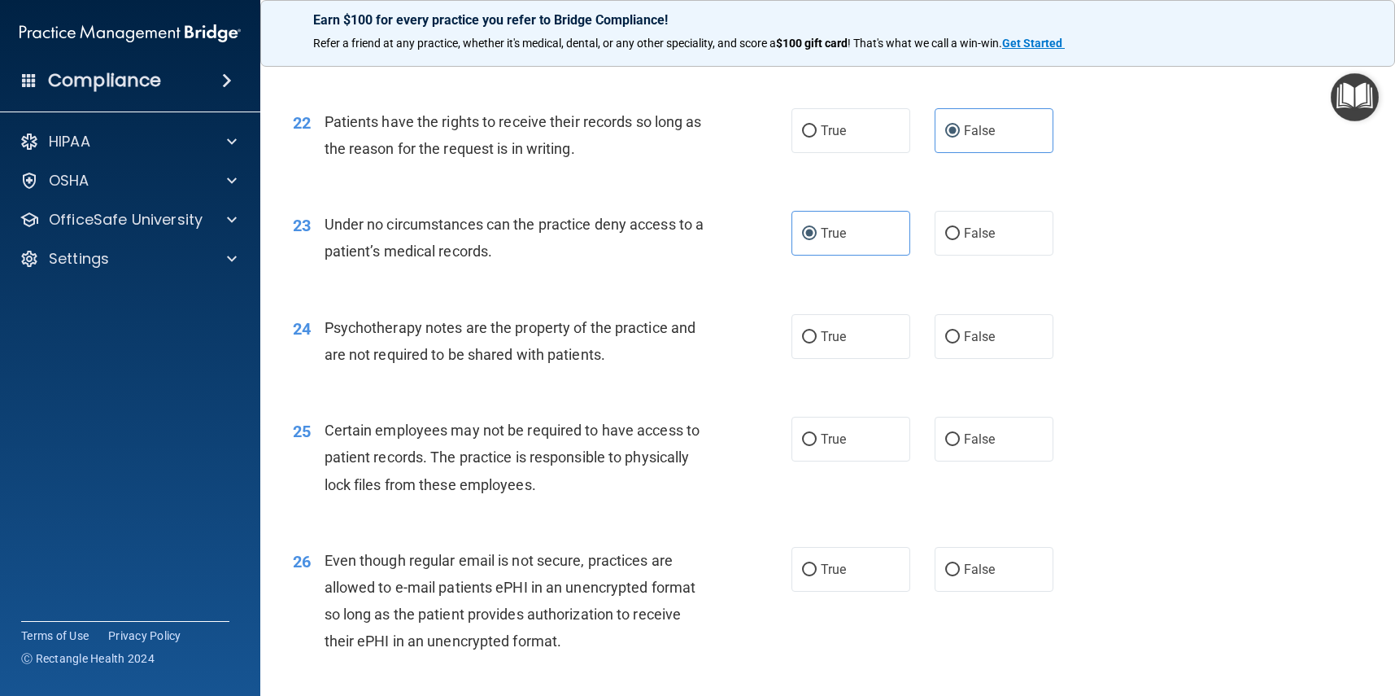
scroll to position [3075, 0]
click at [998, 323] on label "False" at bounding box center [994, 334] width 119 height 45
click at [960, 330] on input "False" at bounding box center [952, 336] width 15 height 12
radio input "true"
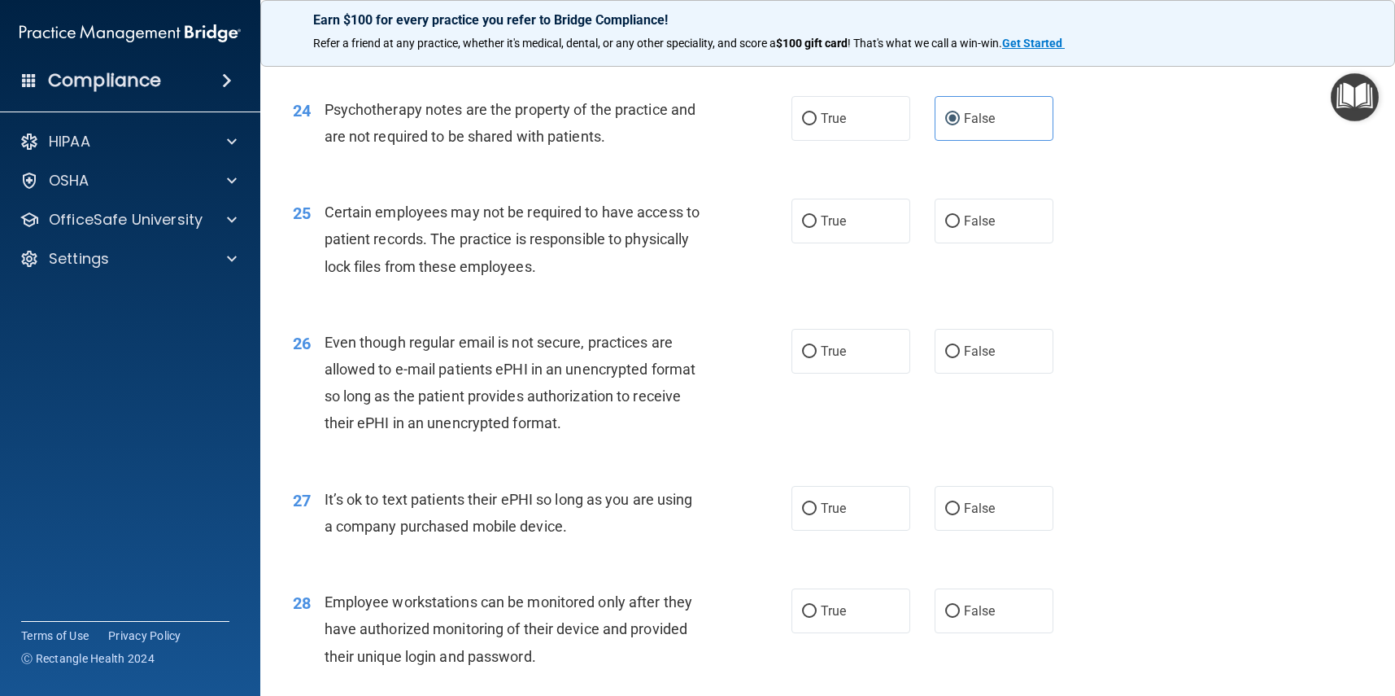
scroll to position [3293, 0]
drag, startPoint x: 856, startPoint y: 200, endPoint x: 869, endPoint y: 198, distance: 13.2
click at [856, 200] on label "True" at bounding box center [851, 219] width 119 height 45
click at [817, 214] on input "True" at bounding box center [809, 220] width 15 height 12
radio input "true"
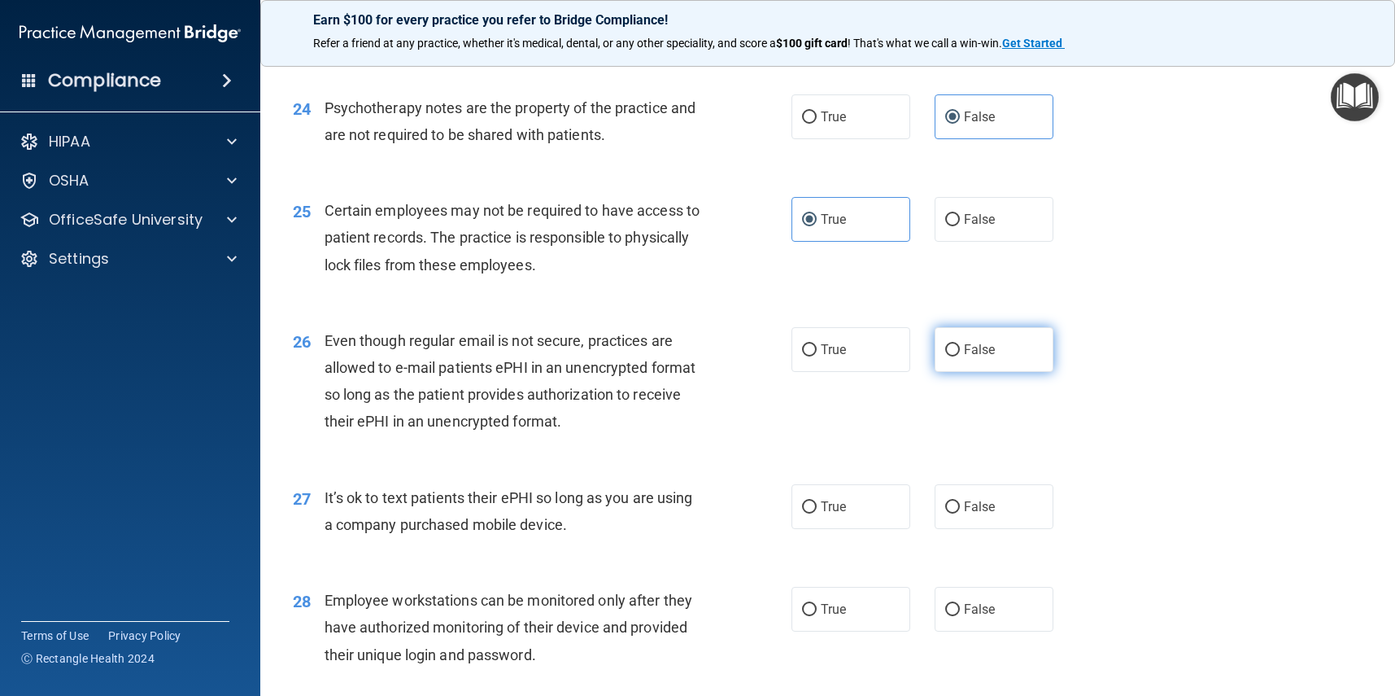
drag, startPoint x: 971, startPoint y: 348, endPoint x: 1021, endPoint y: 354, distance: 50.0
click at [972, 348] on label "False" at bounding box center [994, 349] width 119 height 45
click at [960, 348] on input "False" at bounding box center [952, 350] width 15 height 12
radio input "true"
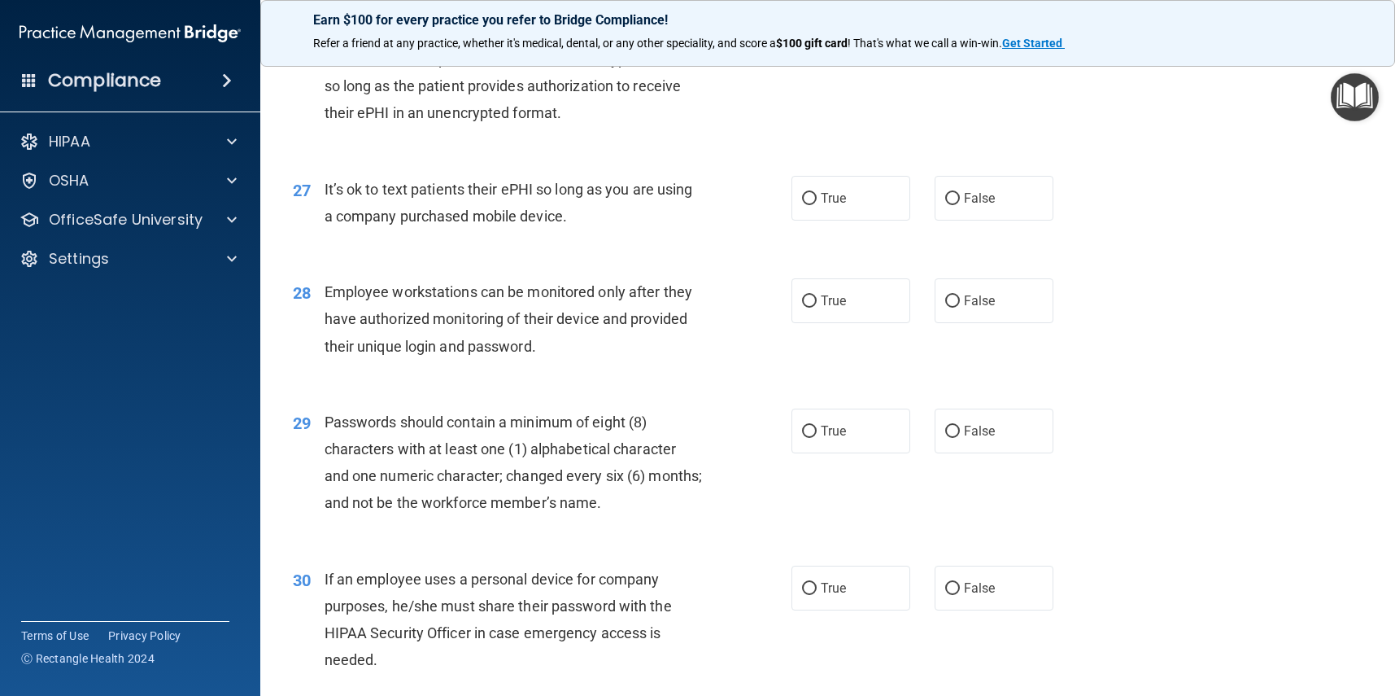
scroll to position [3602, 0]
click at [995, 175] on label "False" at bounding box center [994, 197] width 119 height 45
click at [960, 192] on input "False" at bounding box center [952, 198] width 15 height 12
radio input "true"
click at [863, 190] on label "True" at bounding box center [851, 197] width 119 height 45
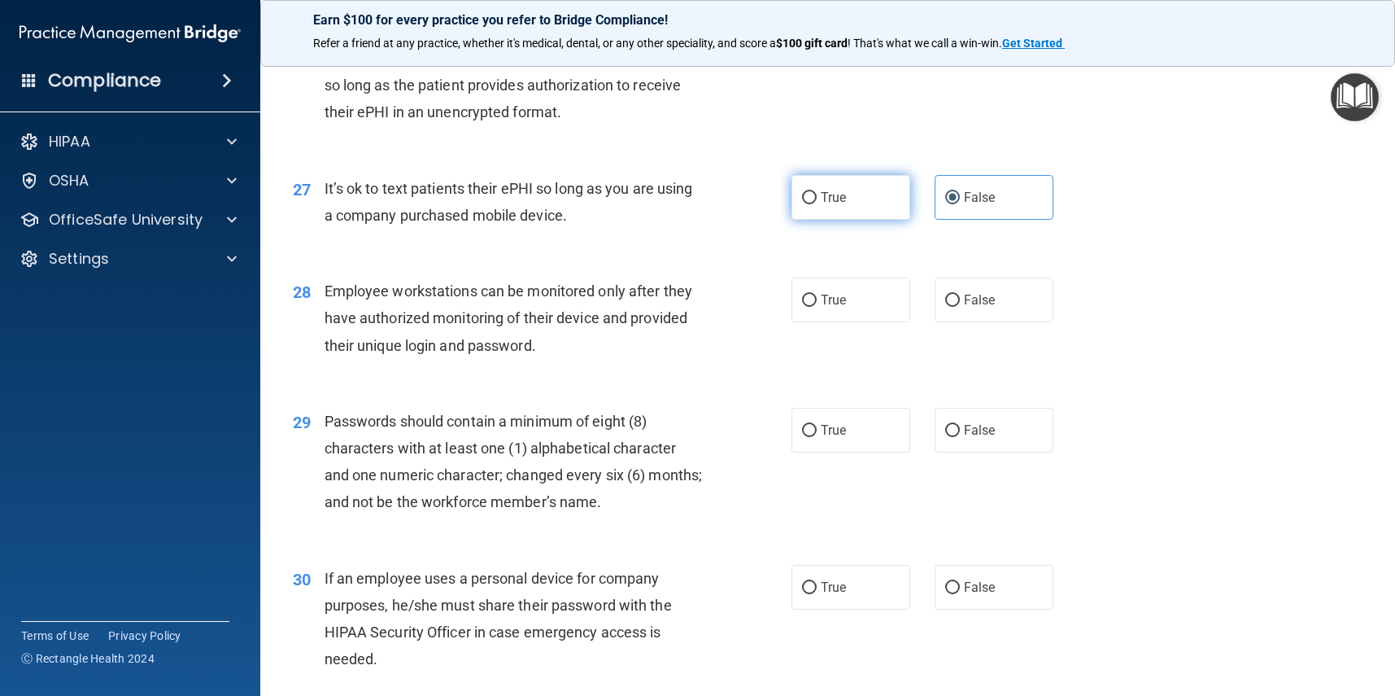
click at [817, 192] on input "True" at bounding box center [809, 198] width 15 height 12
radio input "true"
radio input "false"
click at [1017, 292] on label "False" at bounding box center [994, 299] width 119 height 45
click at [960, 295] on input "False" at bounding box center [952, 301] width 15 height 12
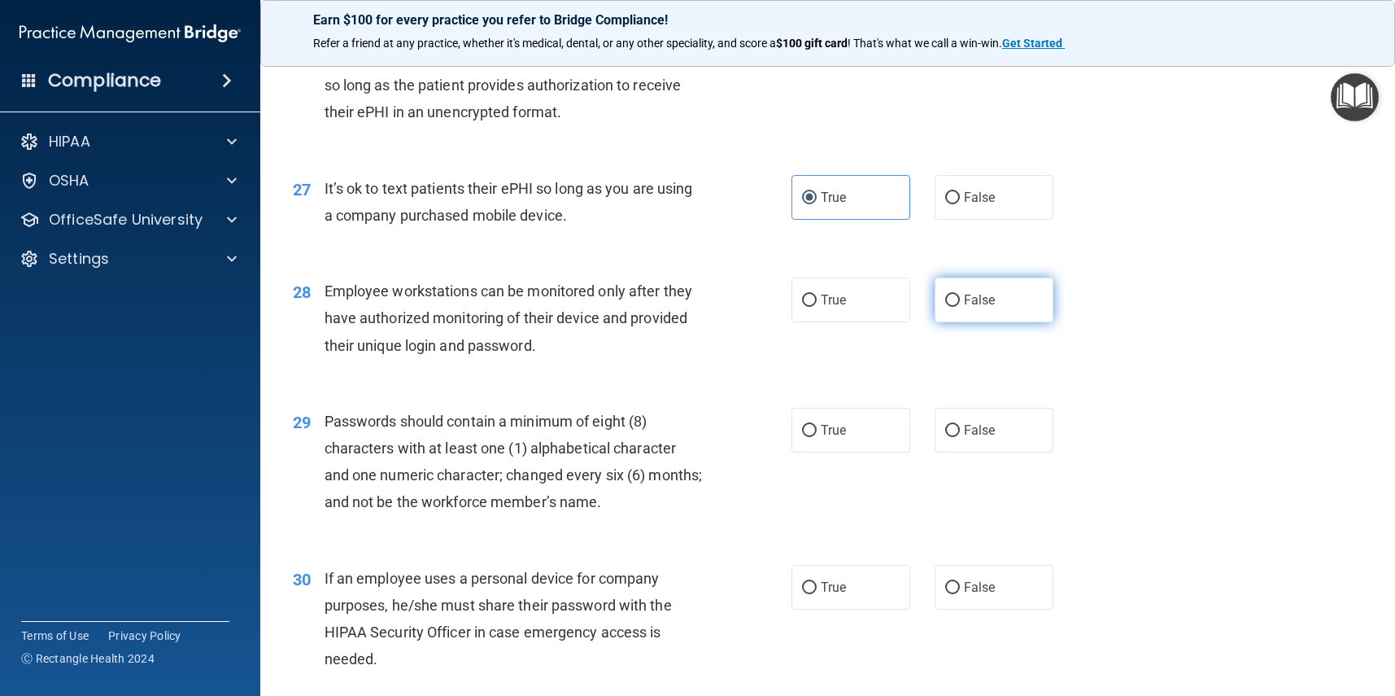
radio input "true"
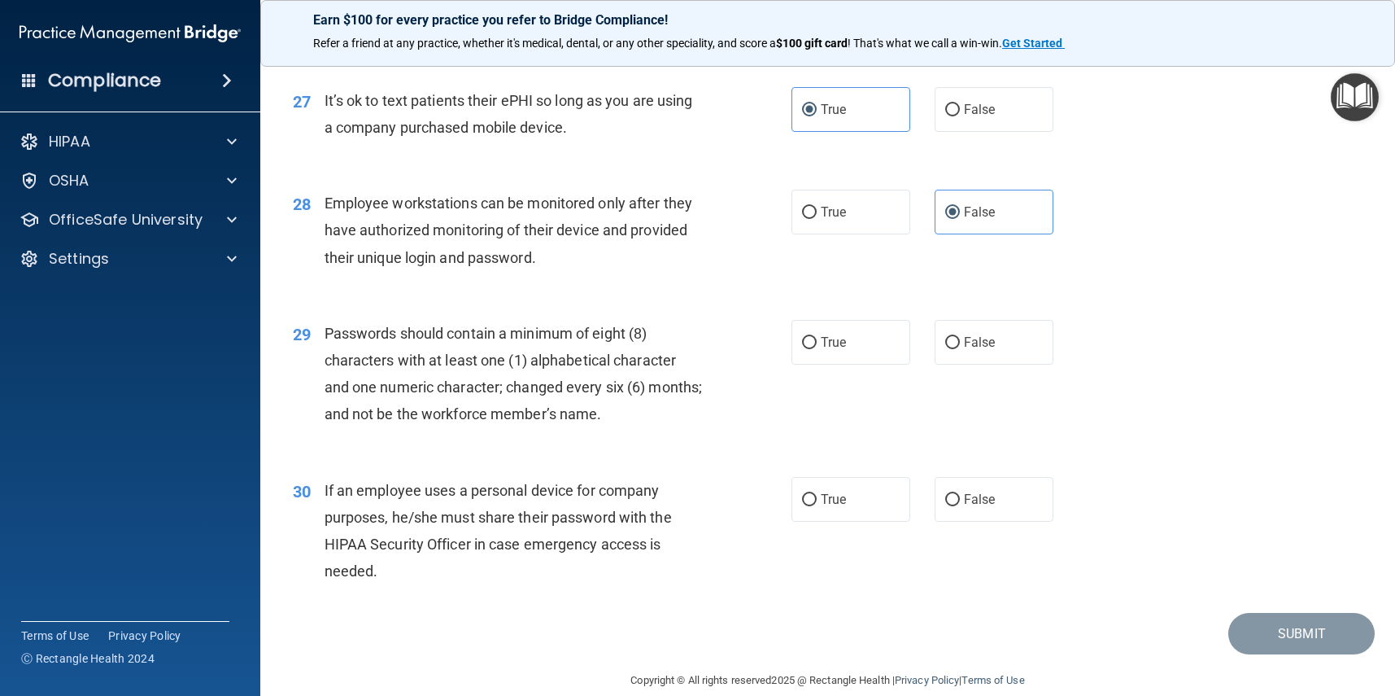
scroll to position [3693, 0]
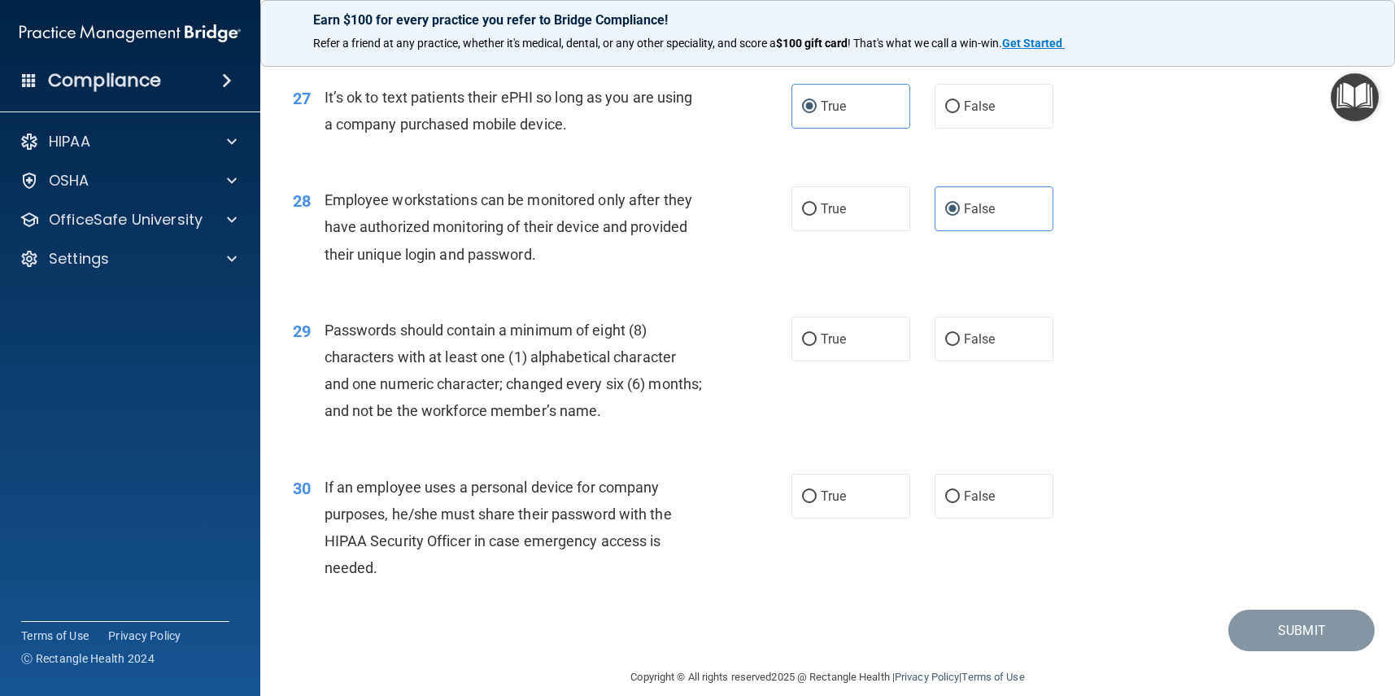
drag, startPoint x: 1003, startPoint y: 316, endPoint x: 978, endPoint y: 371, distance: 60.8
click at [1003, 317] on label "False" at bounding box center [994, 339] width 119 height 45
click at [960, 334] on input "False" at bounding box center [952, 340] width 15 height 12
radio input "true"
click at [838, 317] on label "True" at bounding box center [851, 339] width 119 height 45
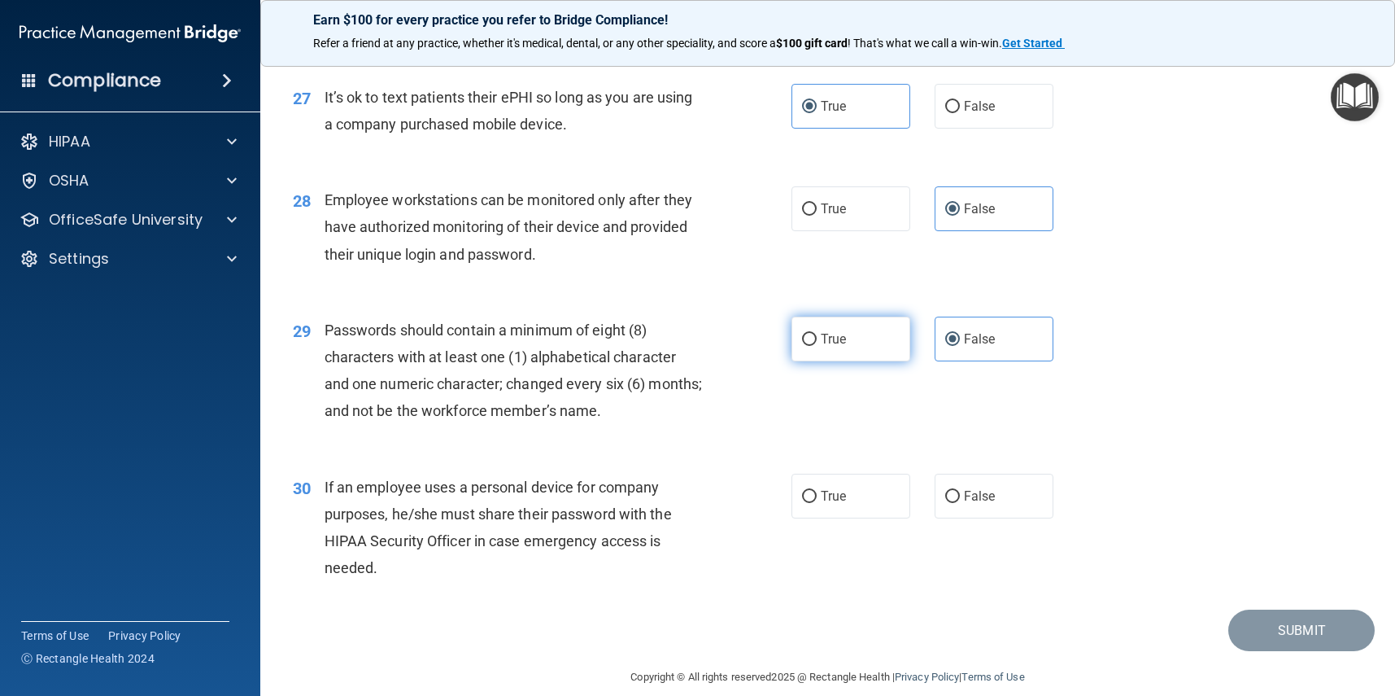
click at [817, 334] on input "True" at bounding box center [809, 340] width 15 height 12
radio input "true"
radio input "false"
drag, startPoint x: 786, startPoint y: 476, endPoint x: 814, endPoint y: 476, distance: 28.5
click at [787, 476] on div "30 If an employee uses a personal device for company purposes, he/she must shar…" at bounding box center [543, 532] width 548 height 116
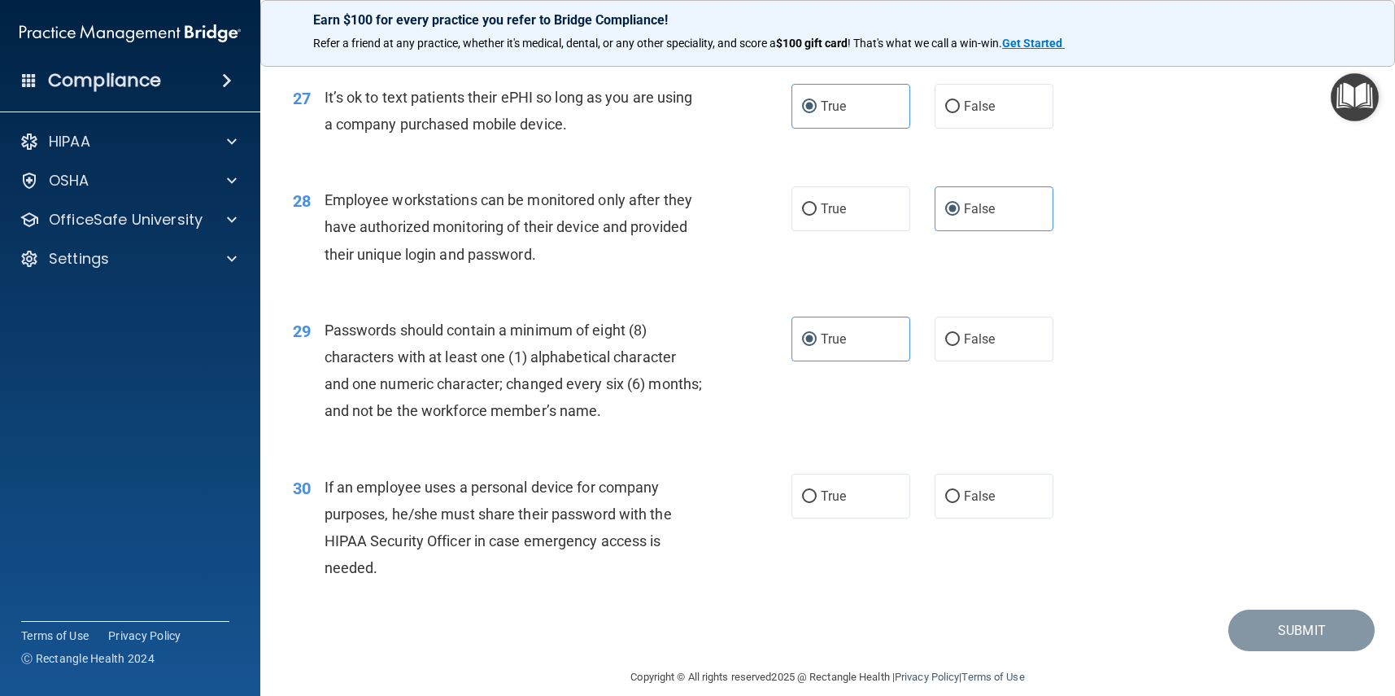
drag, startPoint x: 870, startPoint y: 478, endPoint x: 927, endPoint y: 484, distance: 57.2
click at [872, 478] on label "True" at bounding box center [851, 496] width 119 height 45
click at [817, 491] on input "True" at bounding box center [809, 497] width 15 height 12
radio input "true"
click at [1264, 609] on button "Submit" at bounding box center [1302, 629] width 146 height 41
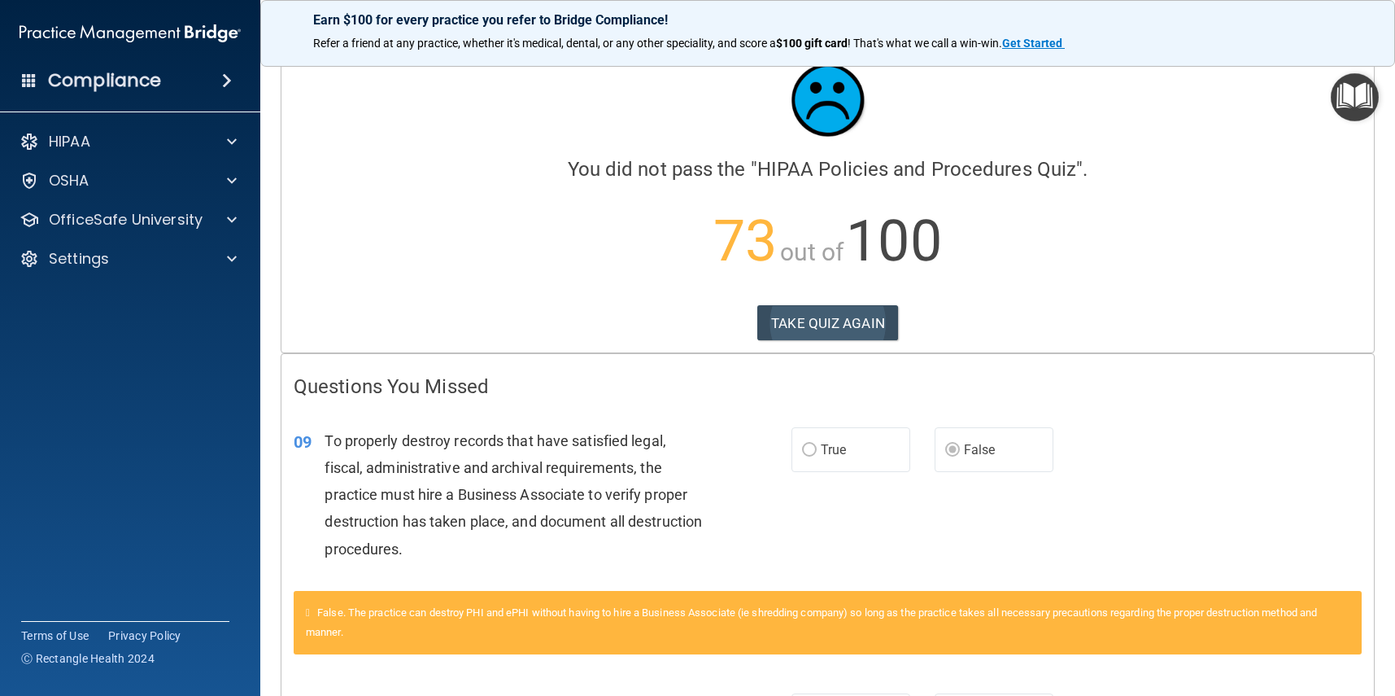
scroll to position [20, 0]
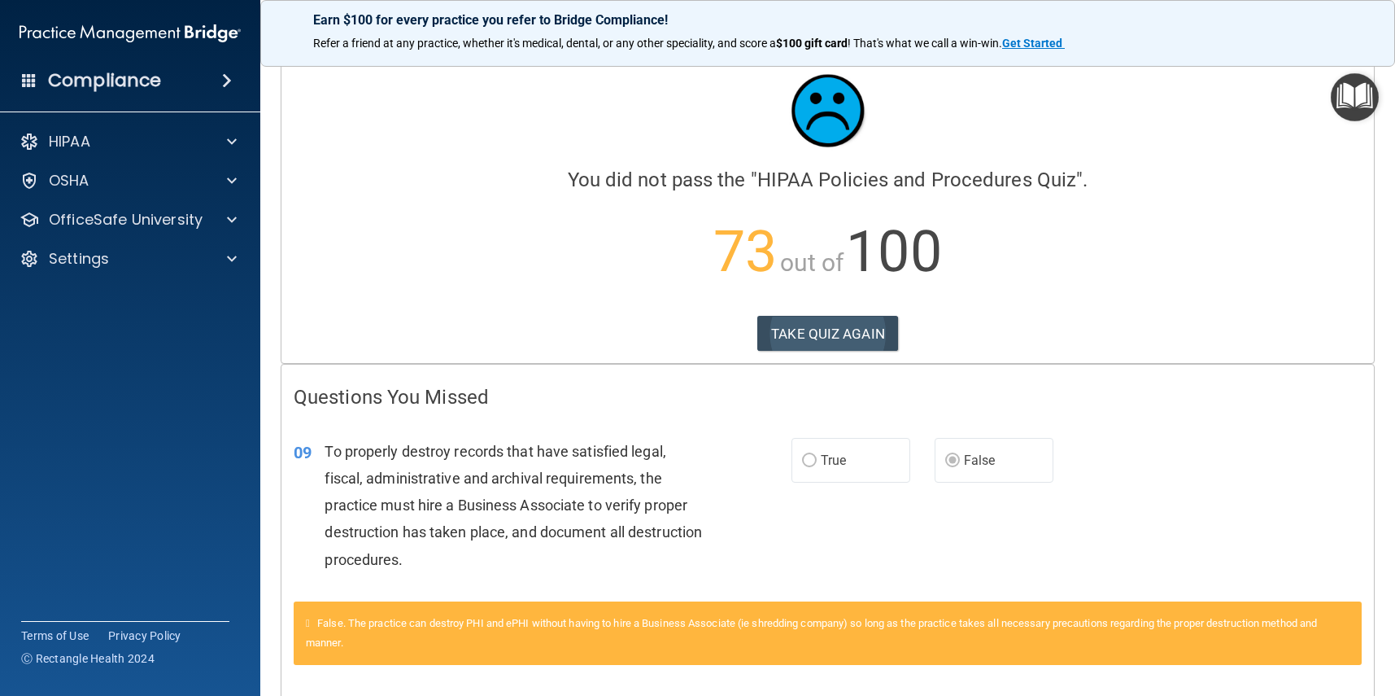
click at [855, 336] on button "TAKE QUIZ AGAIN" at bounding box center [828, 334] width 141 height 36
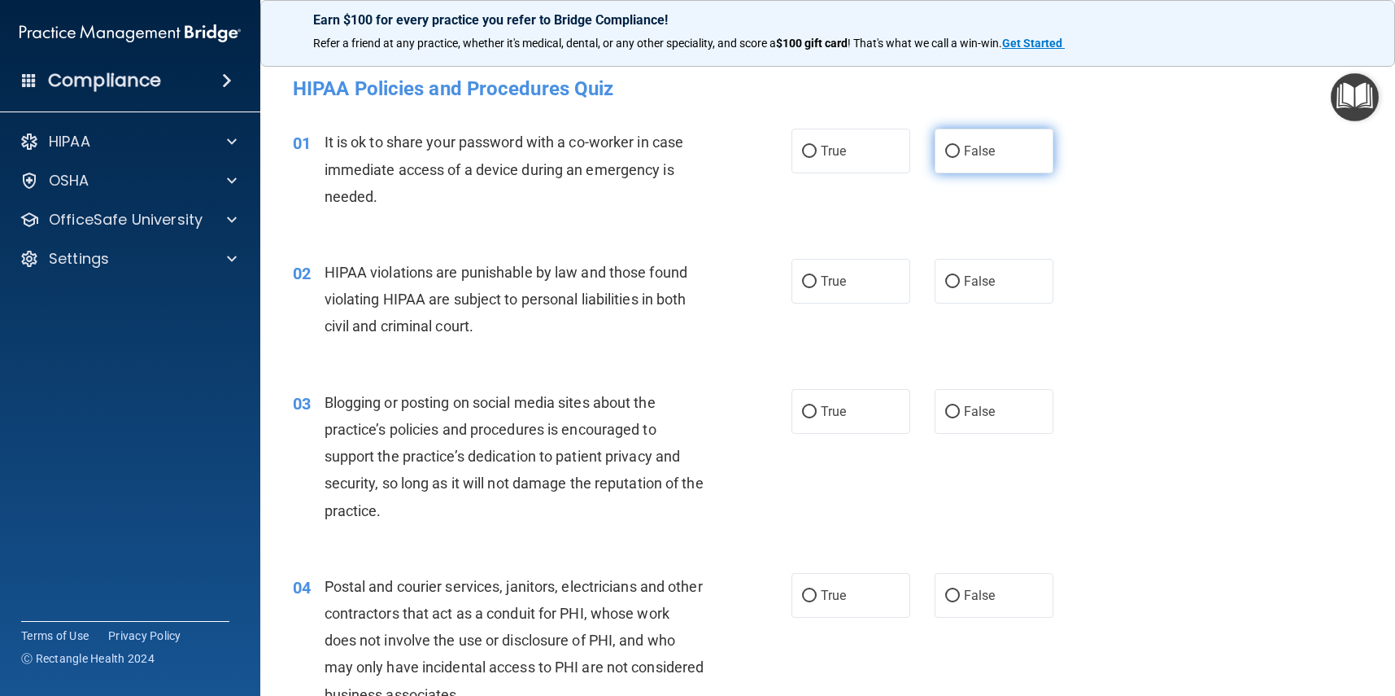
click at [999, 155] on label "False" at bounding box center [994, 151] width 119 height 45
click at [960, 155] on input "False" at bounding box center [952, 152] width 15 height 12
radio input "true"
click at [888, 251] on div "02 HIPAA violations are punishable by law and those found violating HIPAA are s…" at bounding box center [828, 303] width 1094 height 130
click at [867, 272] on label "True" at bounding box center [851, 281] width 119 height 45
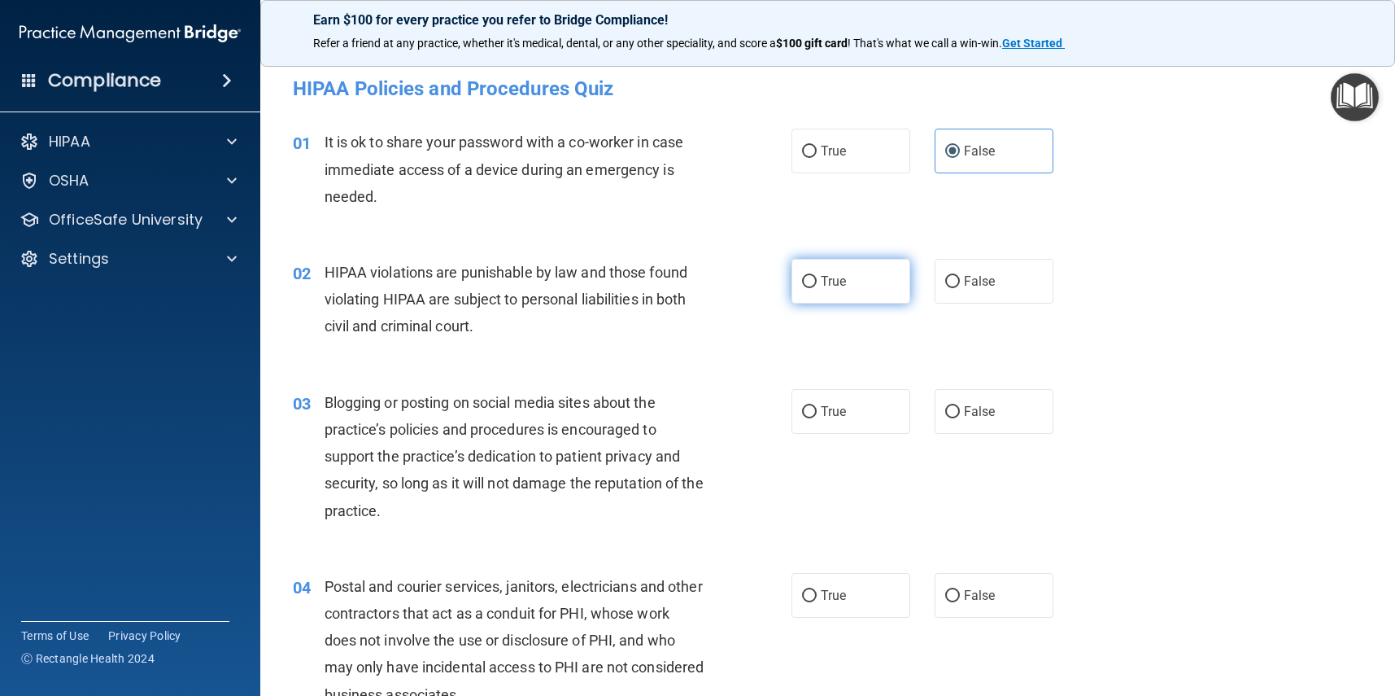
click at [817, 276] on input "True" at bounding box center [809, 282] width 15 height 12
radio input "true"
click at [836, 415] on span "True" at bounding box center [833, 411] width 25 height 15
click at [817, 415] on input "True" at bounding box center [809, 412] width 15 height 12
radio input "true"
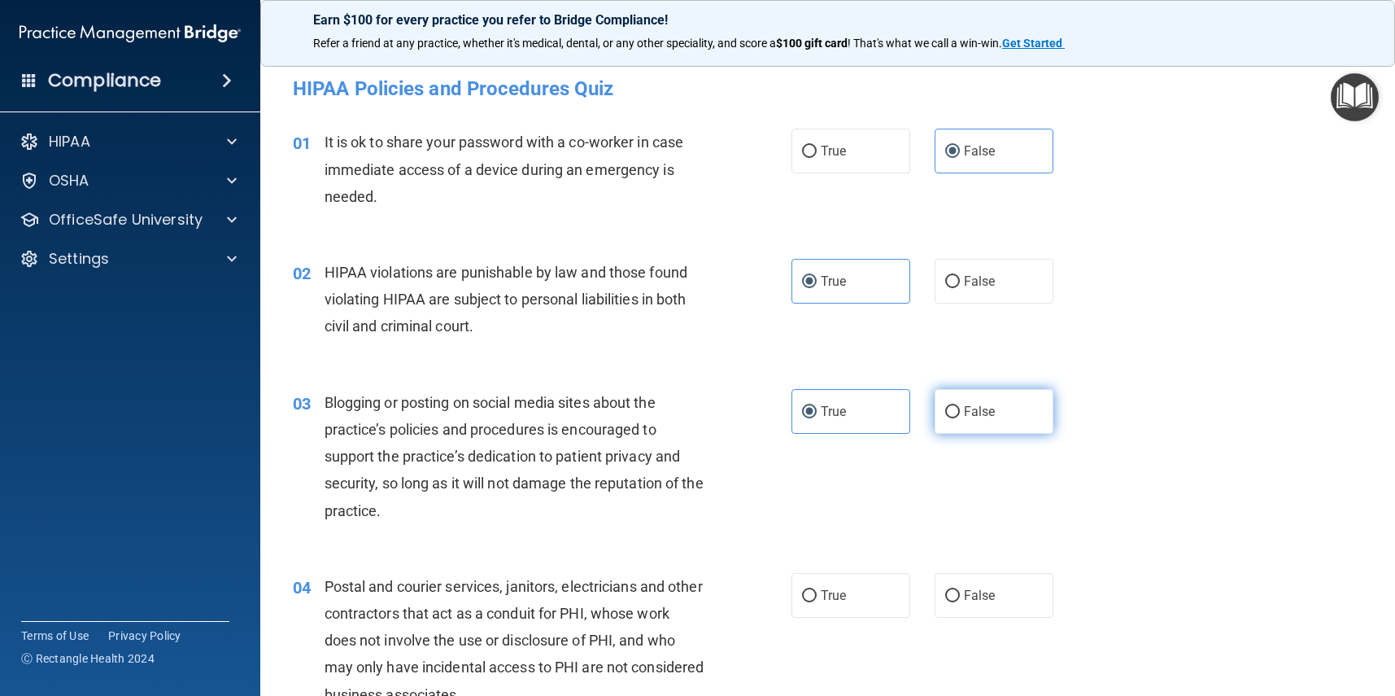
click at [1015, 413] on label "False" at bounding box center [994, 411] width 119 height 45
click at [960, 413] on input "False" at bounding box center [952, 412] width 15 height 12
radio input "true"
radio input "false"
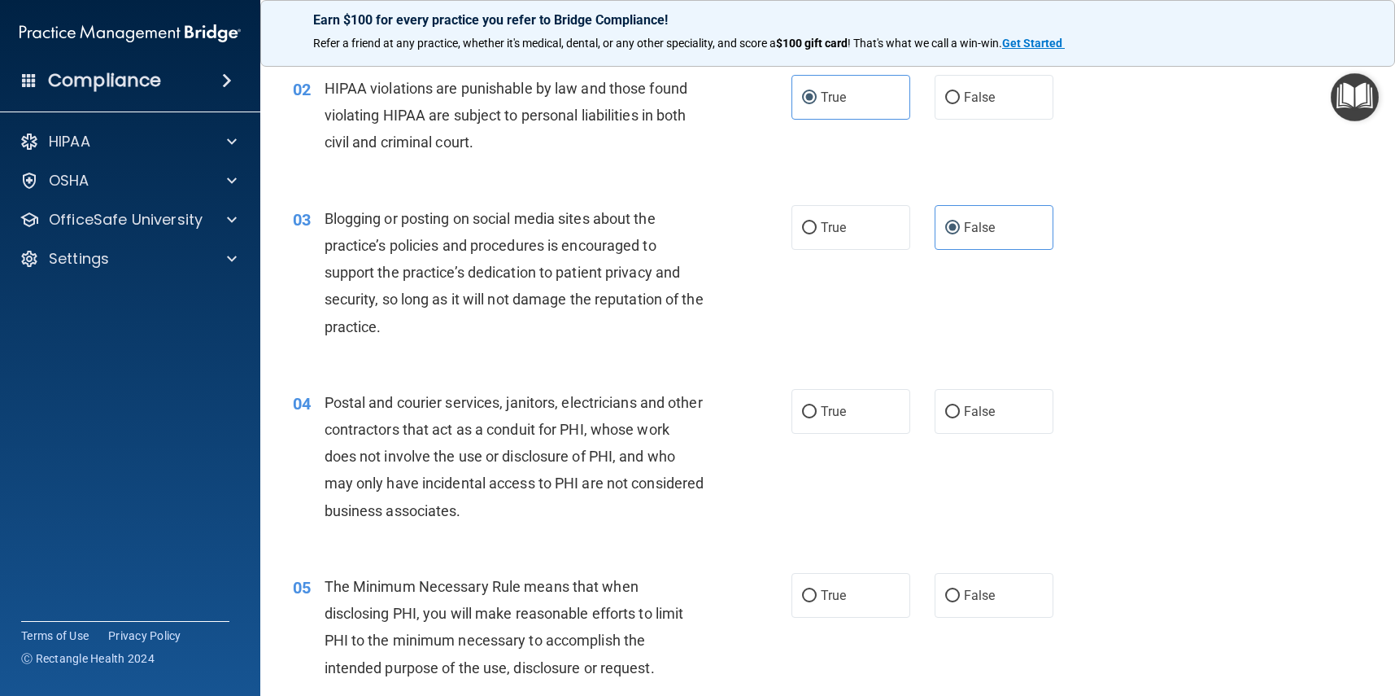
scroll to position [187, 0]
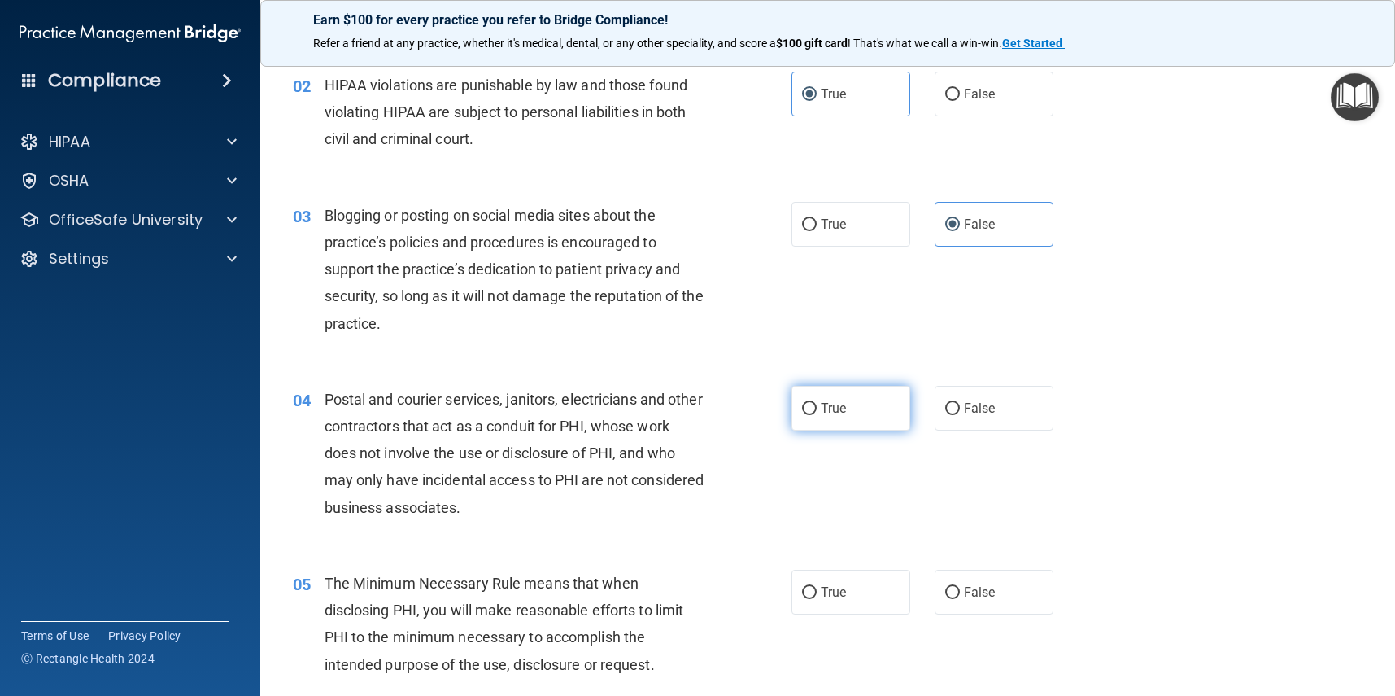
click at [866, 405] on label "True" at bounding box center [851, 408] width 119 height 45
click at [817, 405] on input "True" at bounding box center [809, 409] width 15 height 12
radio input "true"
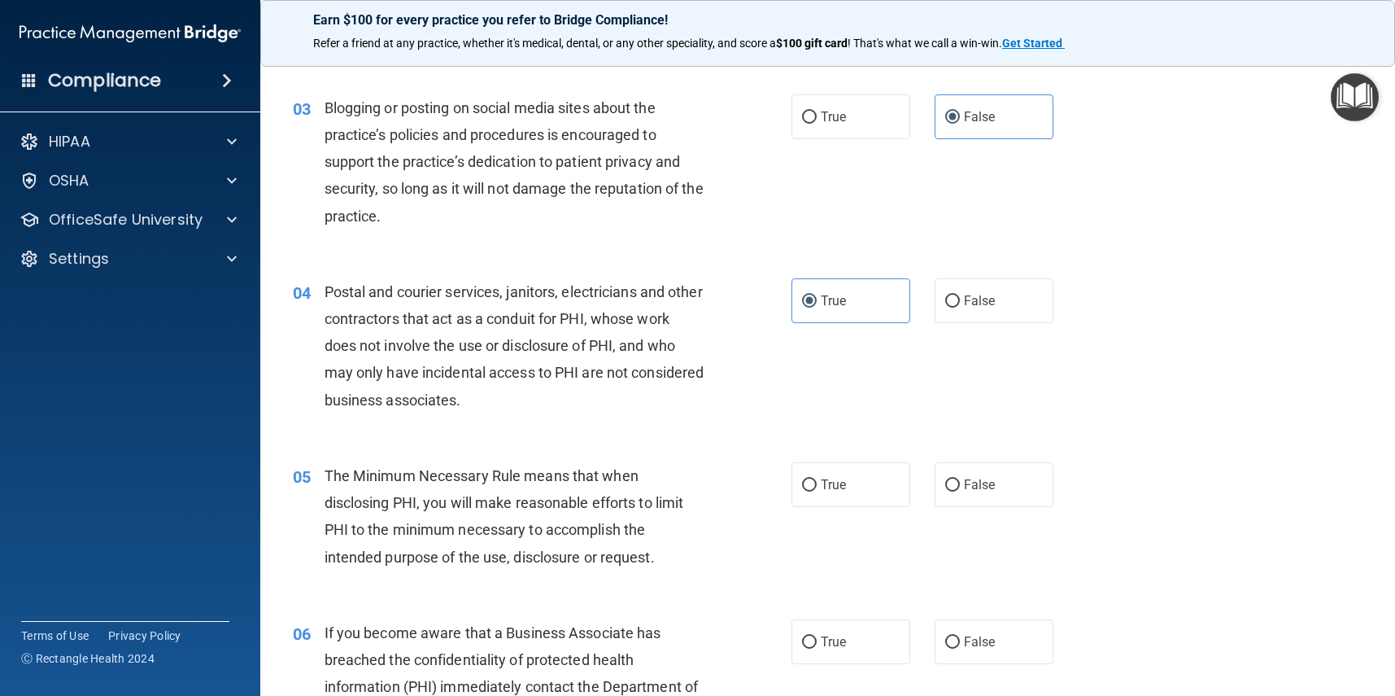
scroll to position [297, 0]
click at [898, 489] on label "True" at bounding box center [851, 482] width 119 height 45
click at [817, 489] on input "True" at bounding box center [809, 483] width 15 height 12
radio input "true"
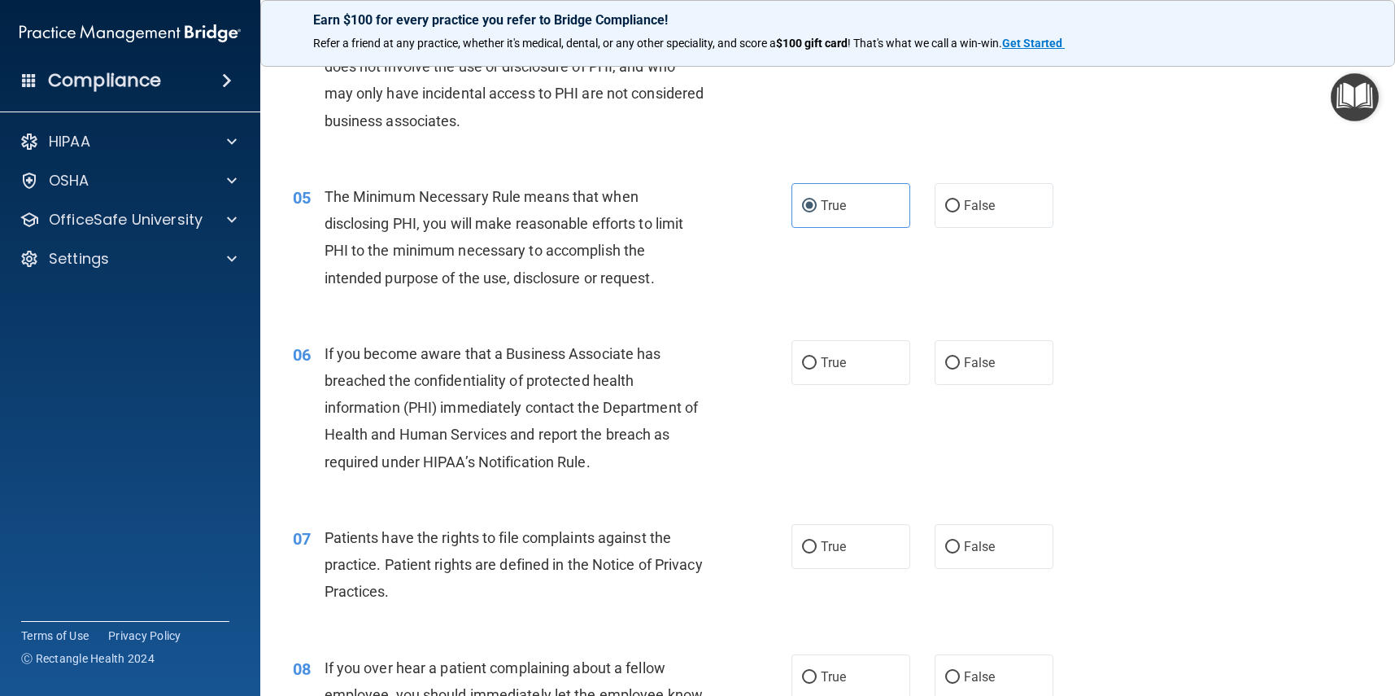
scroll to position [574, 0]
click at [1024, 359] on label "False" at bounding box center [994, 361] width 119 height 45
click at [960, 359] on input "False" at bounding box center [952, 362] width 15 height 12
radio input "true"
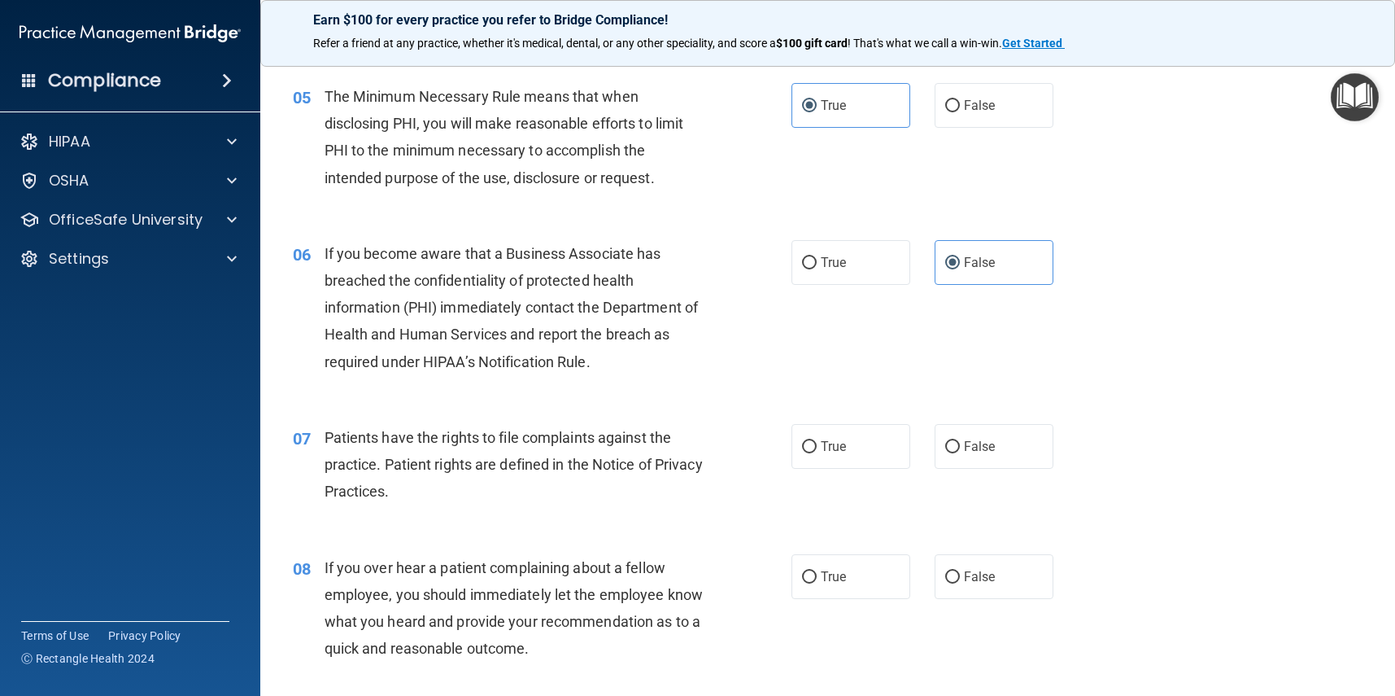
scroll to position [681, 0]
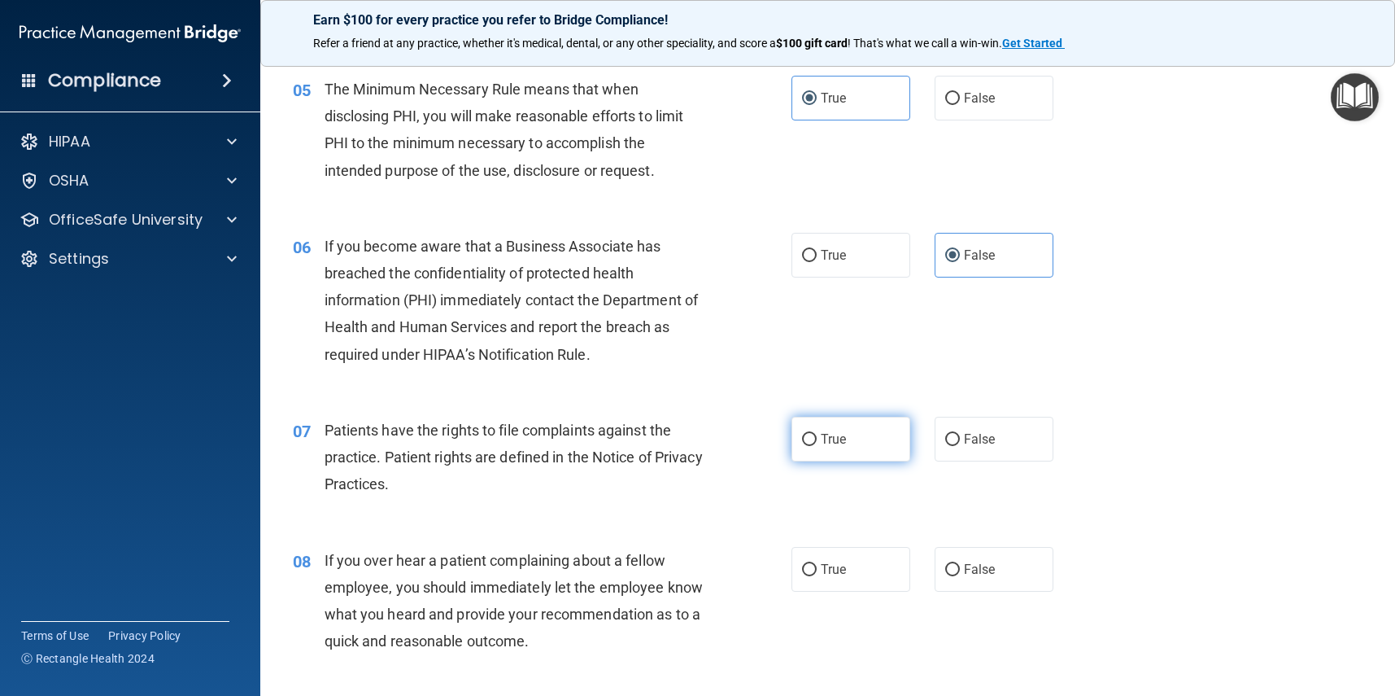
drag, startPoint x: 858, startPoint y: 421, endPoint x: 848, endPoint y: 430, distance: 13.9
click at [858, 421] on label "True" at bounding box center [851, 439] width 119 height 45
click at [817, 434] on input "True" at bounding box center [809, 440] width 15 height 12
radio input "true"
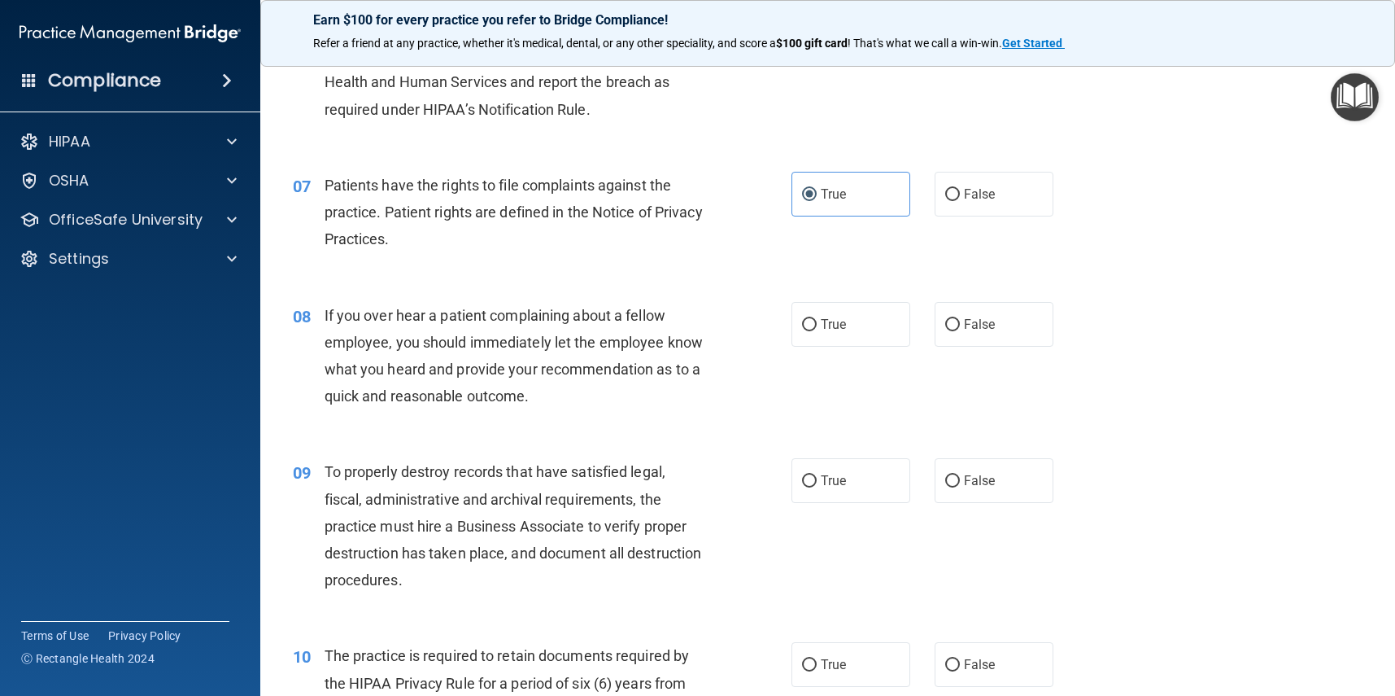
scroll to position [927, 0]
click at [1029, 334] on label "False" at bounding box center [994, 323] width 119 height 45
click at [960, 330] on input "False" at bounding box center [952, 324] width 15 height 12
radio input "true"
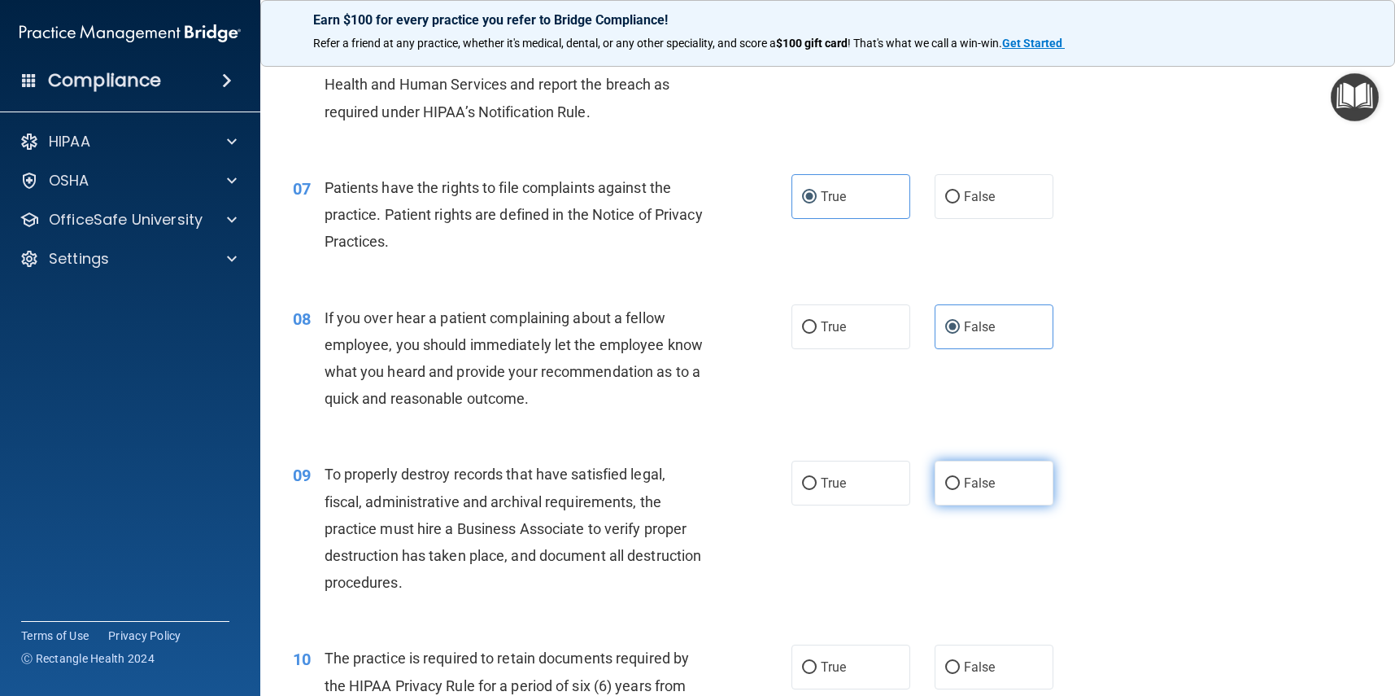
click at [976, 494] on label "False" at bounding box center [994, 483] width 119 height 45
click at [960, 490] on input "False" at bounding box center [952, 484] width 15 height 12
radio input "true"
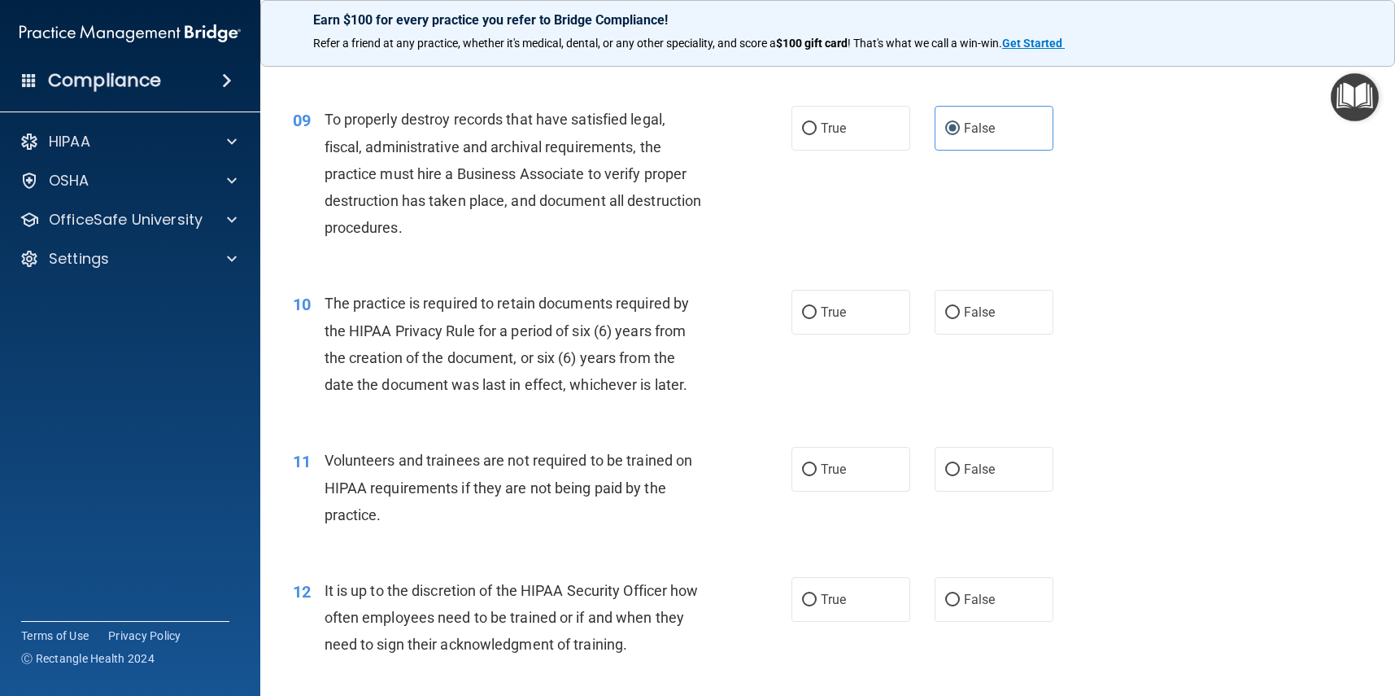
scroll to position [1280, 0]
click at [834, 328] on div "10 The practice is required to retain documents required by the HIPAA Privacy R…" at bounding box center [828, 346] width 1094 height 157
click at [832, 314] on label "True" at bounding box center [851, 310] width 119 height 45
click at [817, 314] on input "True" at bounding box center [809, 311] width 15 height 12
radio input "true"
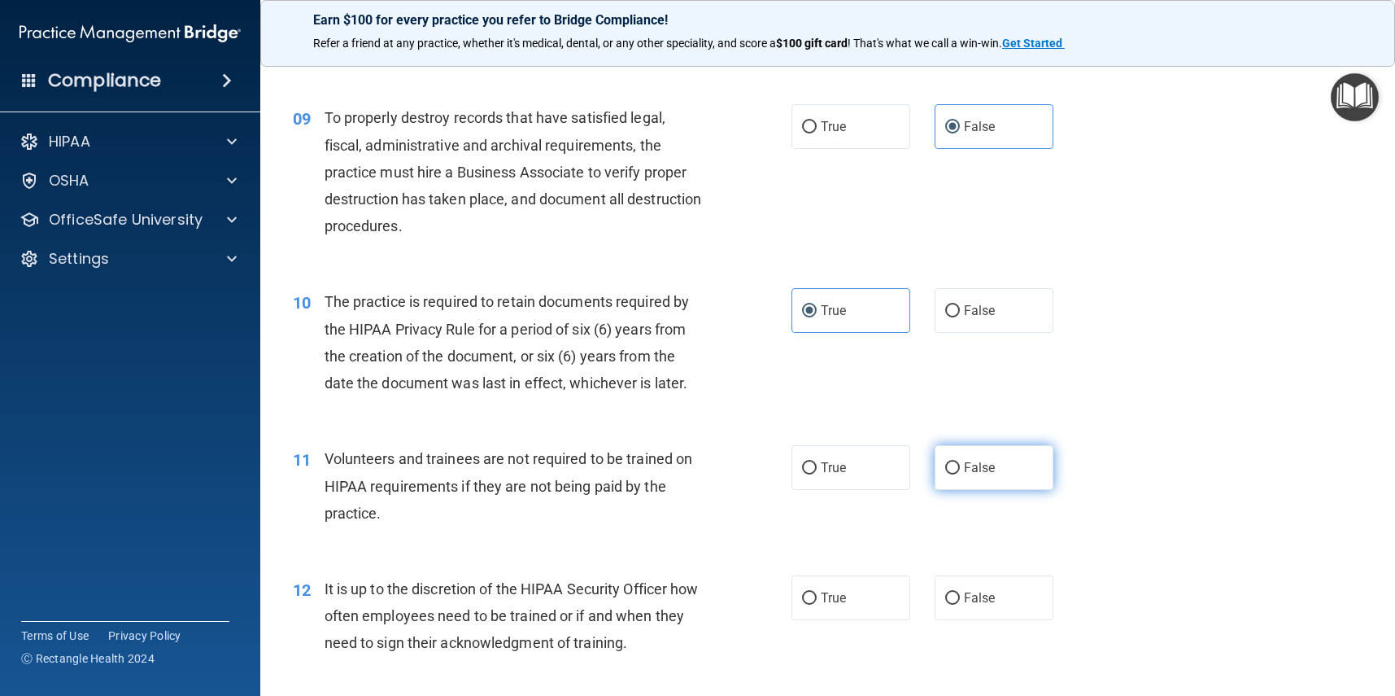
click at [992, 474] on label "False" at bounding box center [994, 467] width 119 height 45
click at [960, 474] on input "False" at bounding box center [952, 468] width 15 height 12
radio input "true"
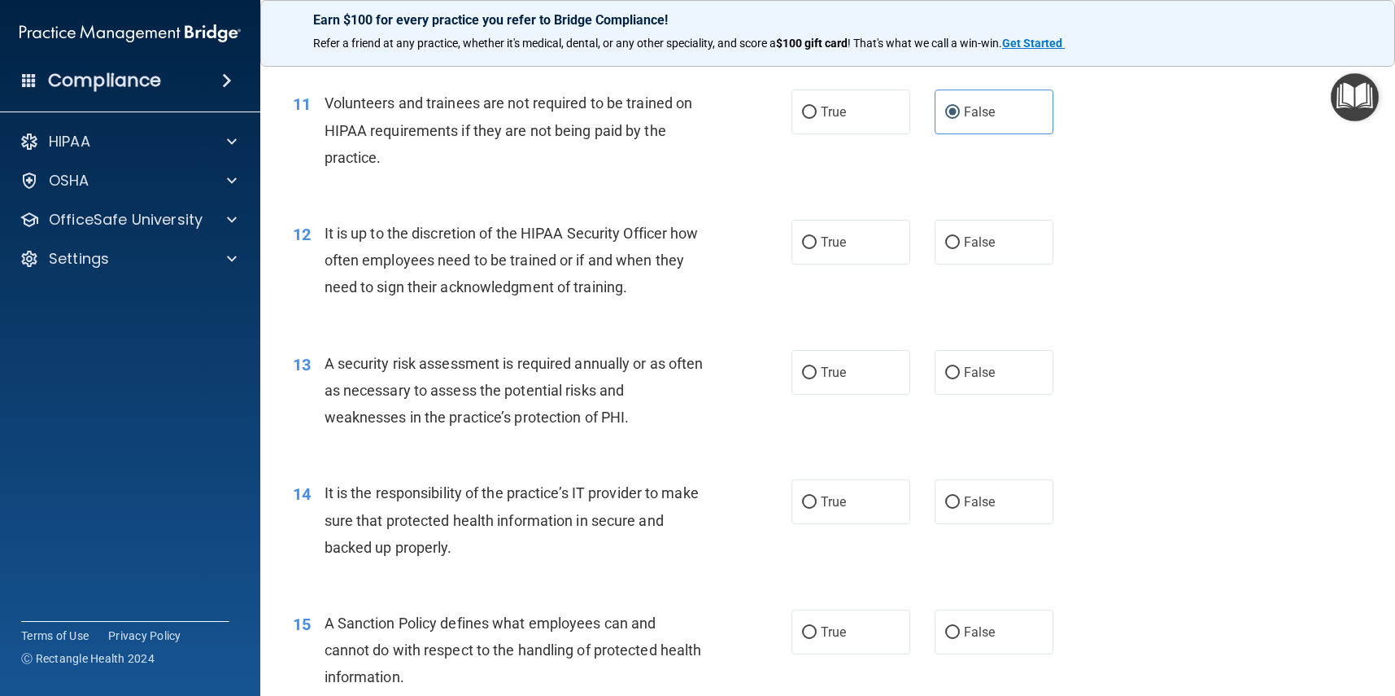
scroll to position [1639, 0]
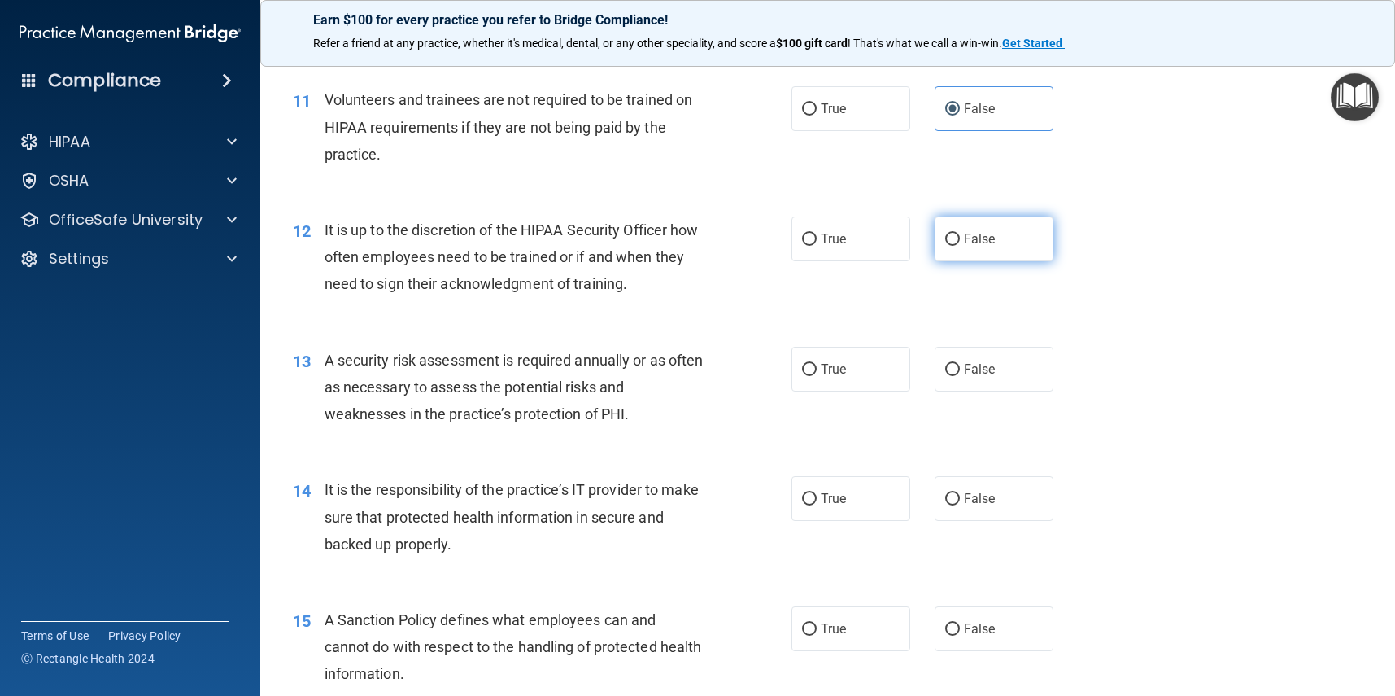
click at [1002, 251] on label "False" at bounding box center [994, 238] width 119 height 45
click at [960, 246] on input "False" at bounding box center [952, 240] width 15 height 12
radio input "true"
click at [836, 375] on label "True" at bounding box center [851, 369] width 119 height 45
click at [817, 375] on input "True" at bounding box center [809, 371] width 15 height 12
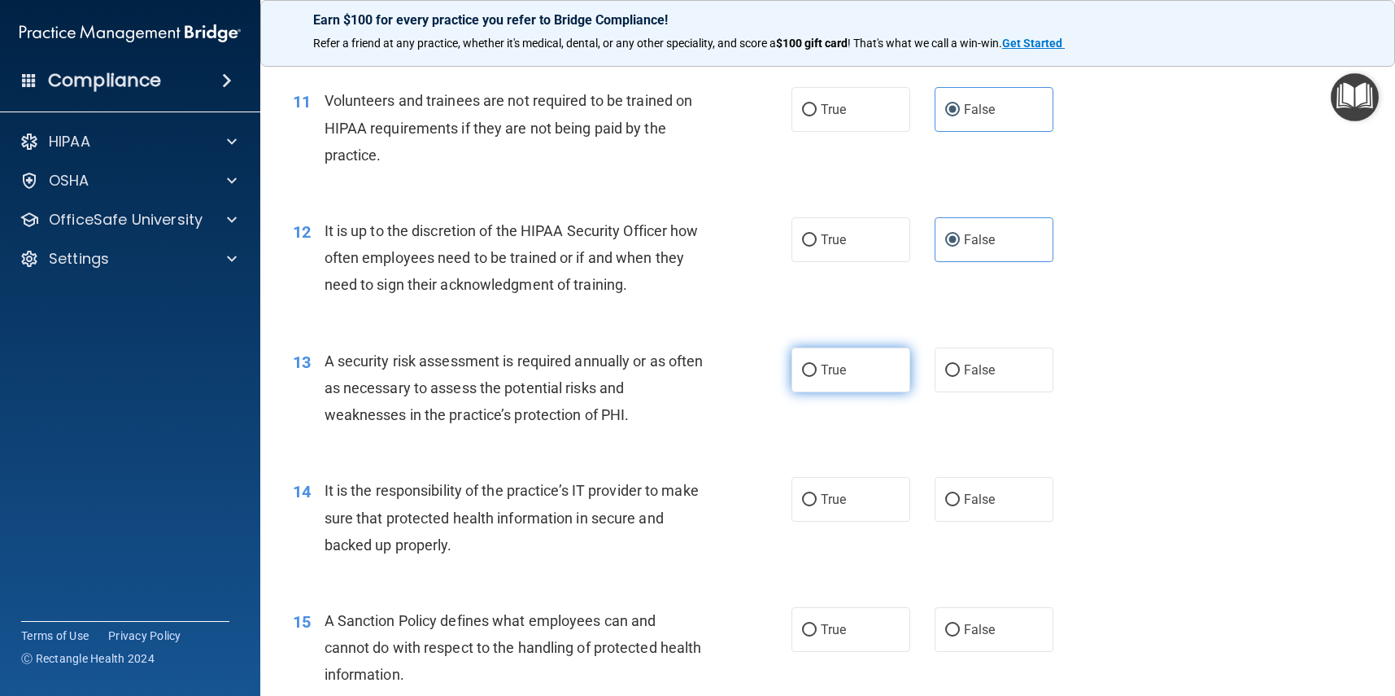
radio input "true"
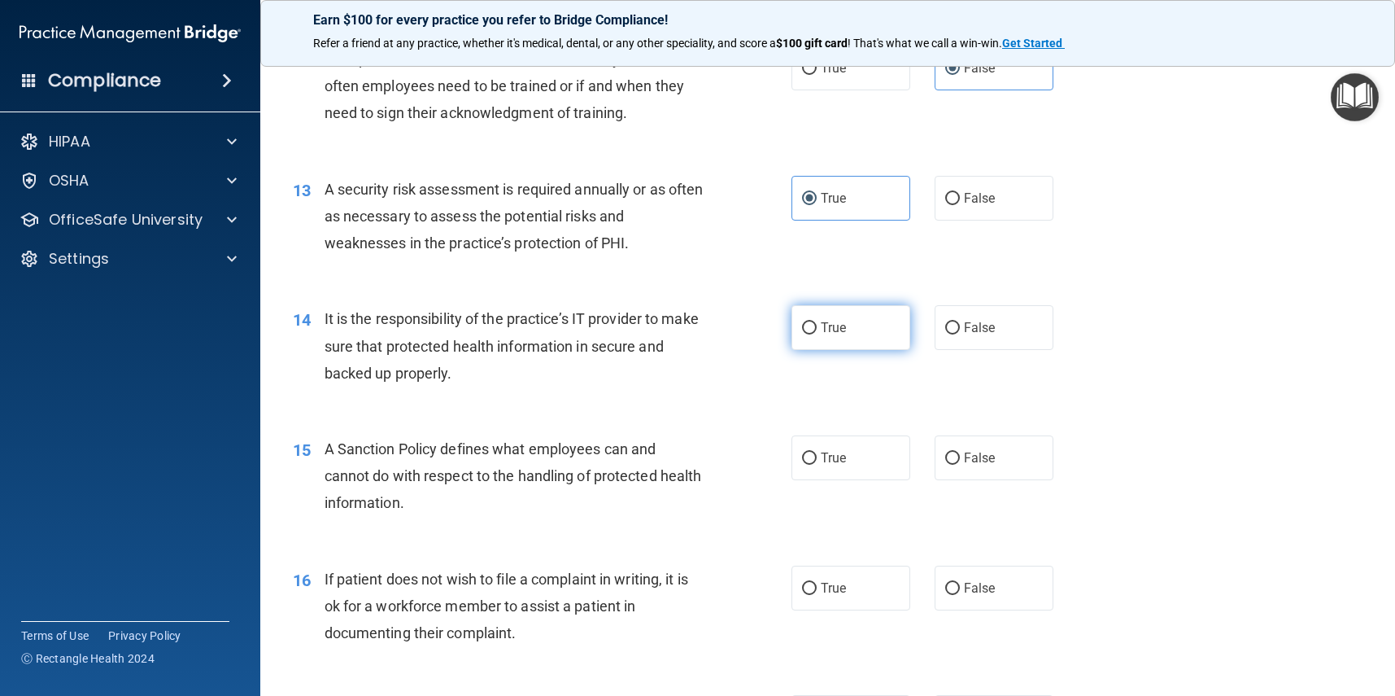
scroll to position [1812, 0]
click at [968, 336] on label "False" at bounding box center [994, 325] width 119 height 45
click at [960, 332] on input "False" at bounding box center [952, 326] width 15 height 12
radio input "true"
click at [880, 433] on label "True" at bounding box center [851, 455] width 119 height 45
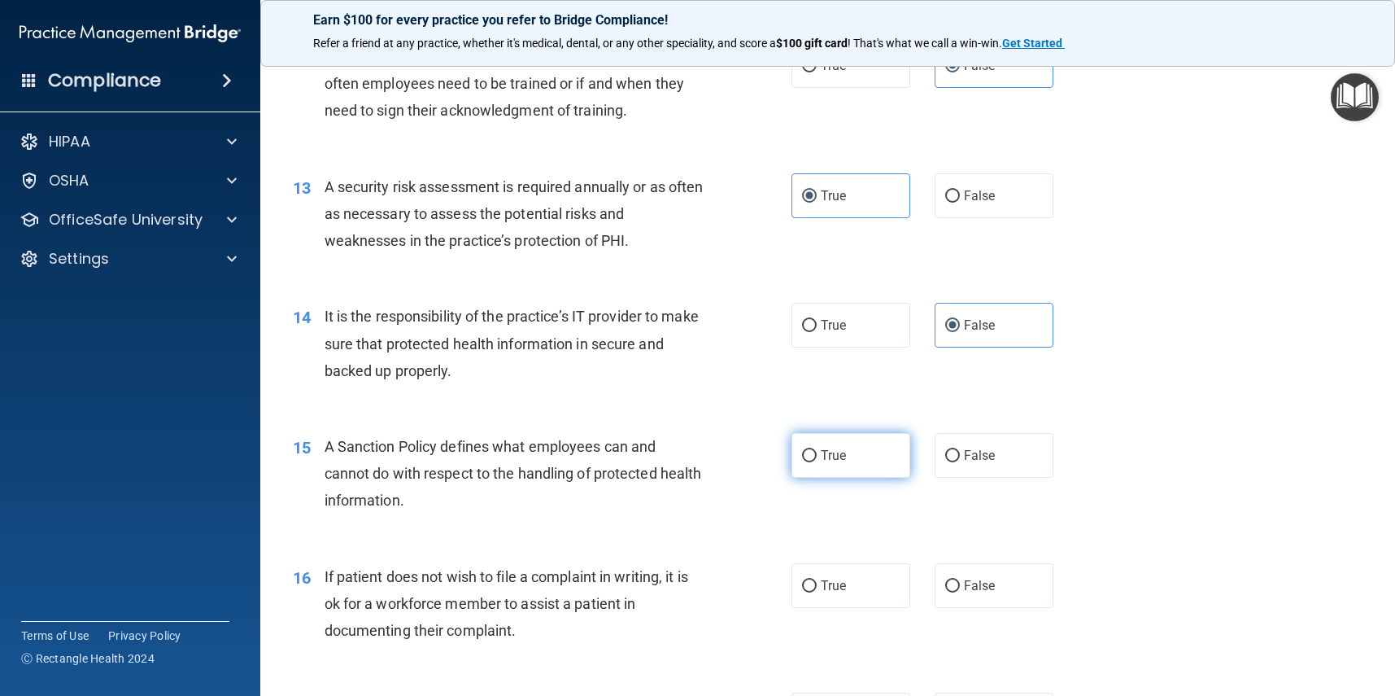
click at [817, 450] on input "True" at bounding box center [809, 456] width 15 height 12
radio input "true"
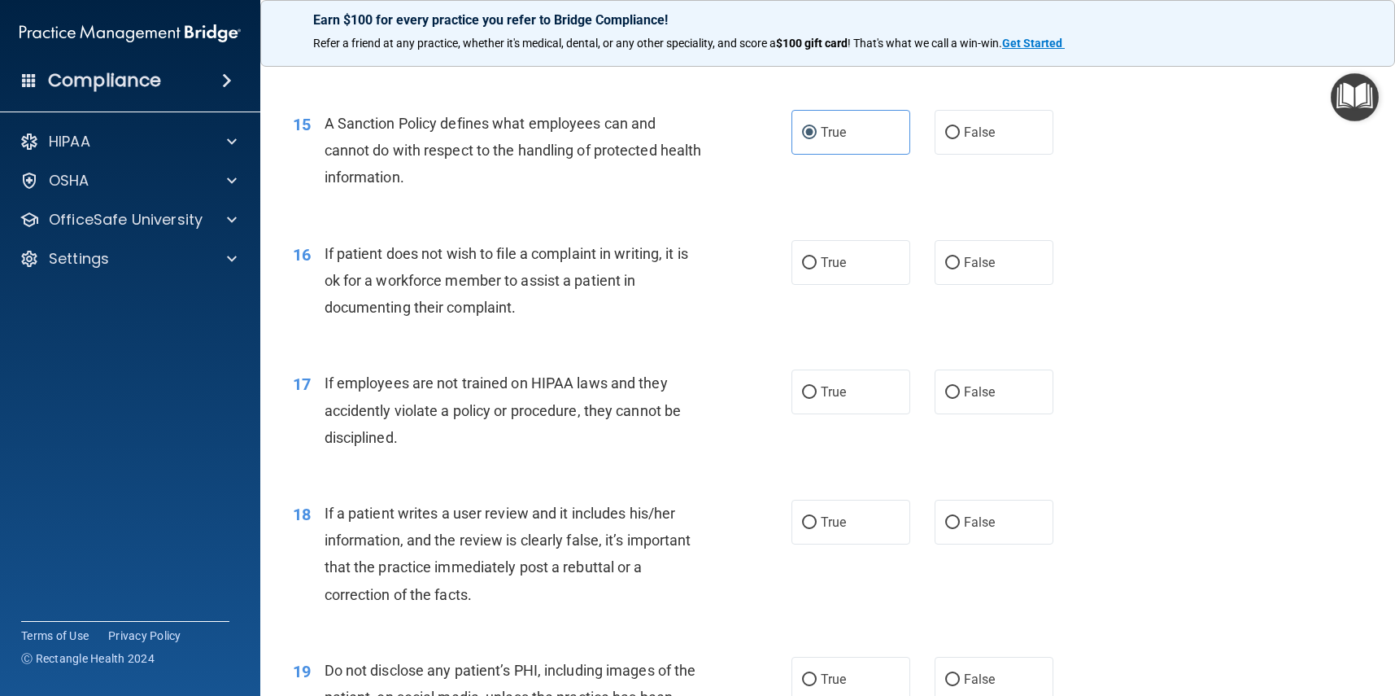
scroll to position [2137, 0]
click at [819, 248] on label "True" at bounding box center [851, 260] width 119 height 45
click at [817, 255] on input "True" at bounding box center [809, 261] width 15 height 12
radio input "true"
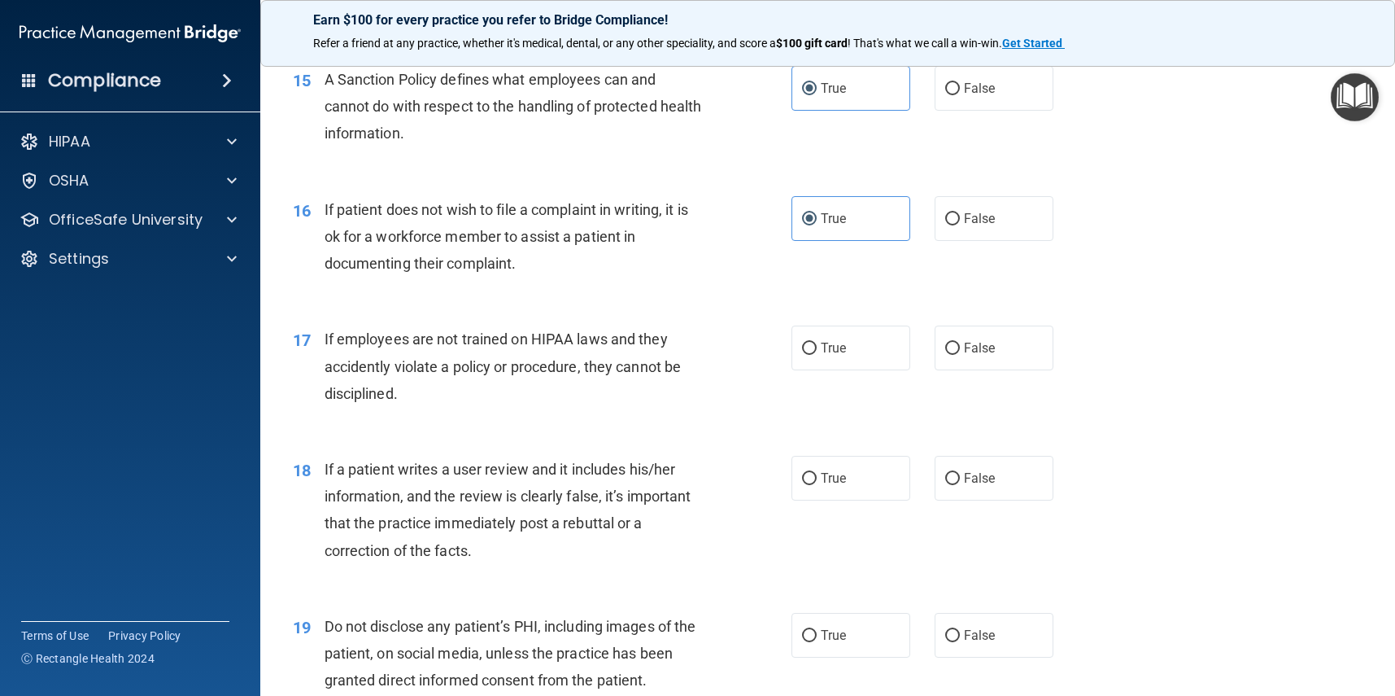
scroll to position [2184, 0]
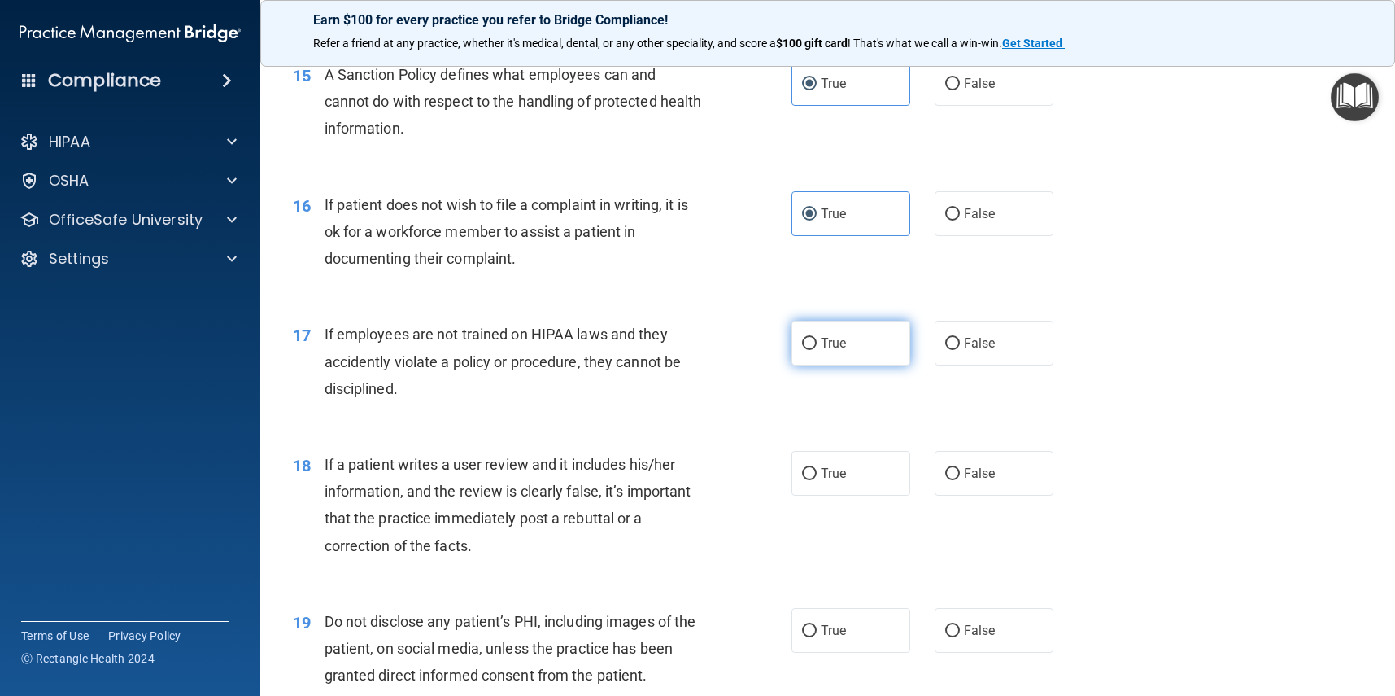
drag, startPoint x: 831, startPoint y: 333, endPoint x: 902, endPoint y: 338, distance: 71.0
click at [831, 335] on span "True" at bounding box center [833, 342] width 25 height 15
click at [817, 338] on input "True" at bounding box center [809, 344] width 15 height 12
radio input "true"
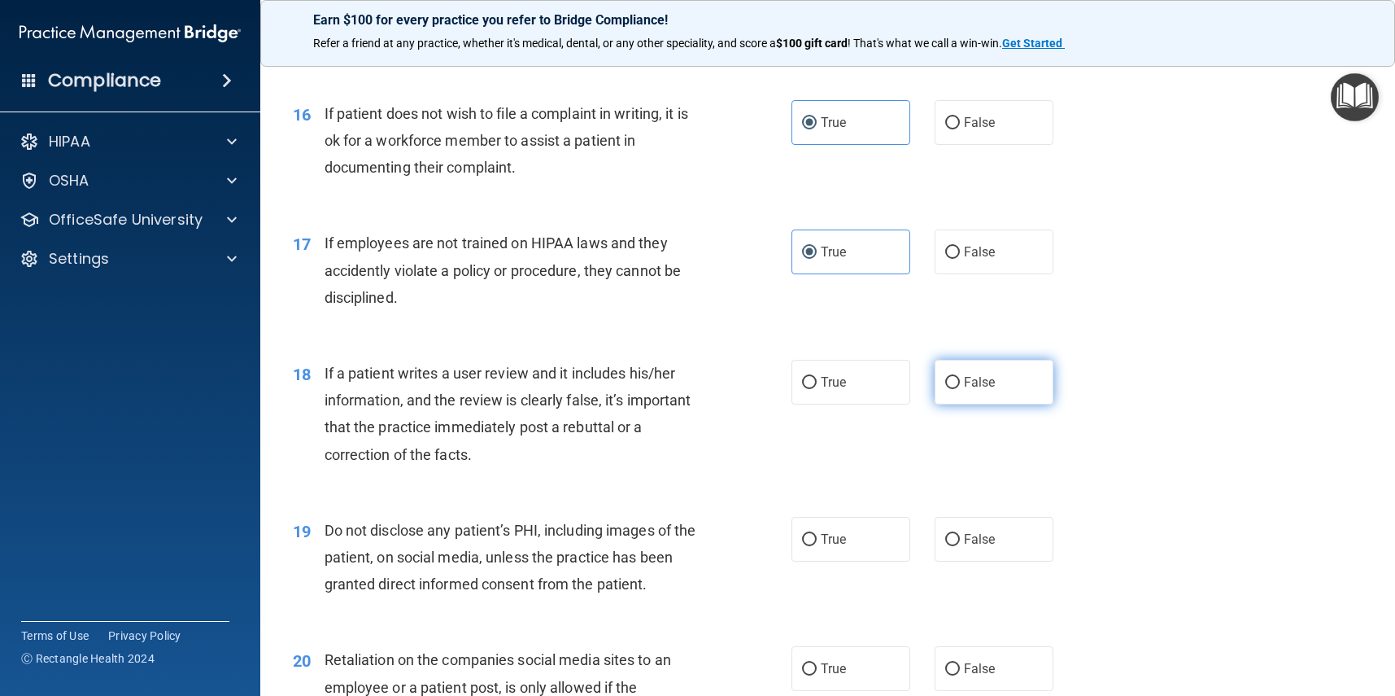
scroll to position [2278, 0]
click at [1023, 363] on label "False" at bounding box center [994, 378] width 119 height 45
click at [960, 373] on input "False" at bounding box center [952, 379] width 15 height 12
radio input "true"
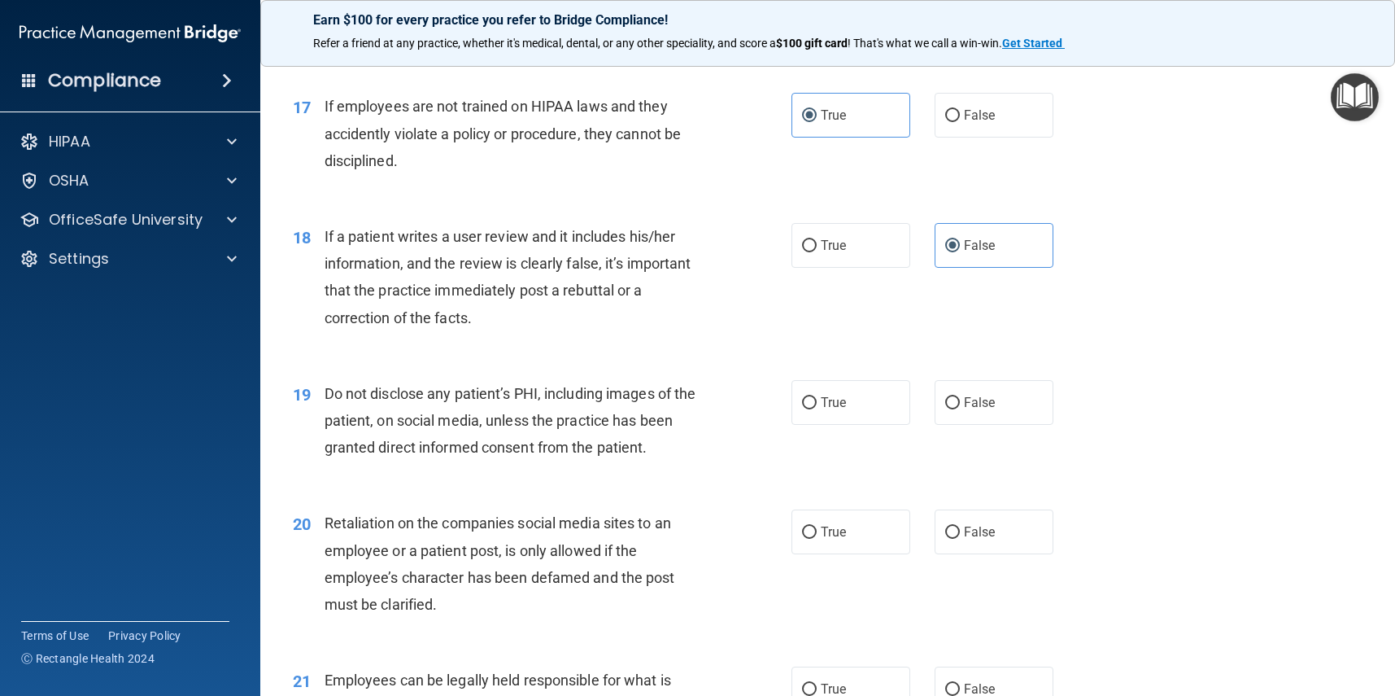
scroll to position [2413, 0]
drag, startPoint x: 866, startPoint y: 238, endPoint x: 1047, endPoint y: 324, distance: 200.9
click at [866, 238] on label "True" at bounding box center [851, 243] width 119 height 45
click at [817, 238] on input "True" at bounding box center [809, 244] width 15 height 12
radio input "true"
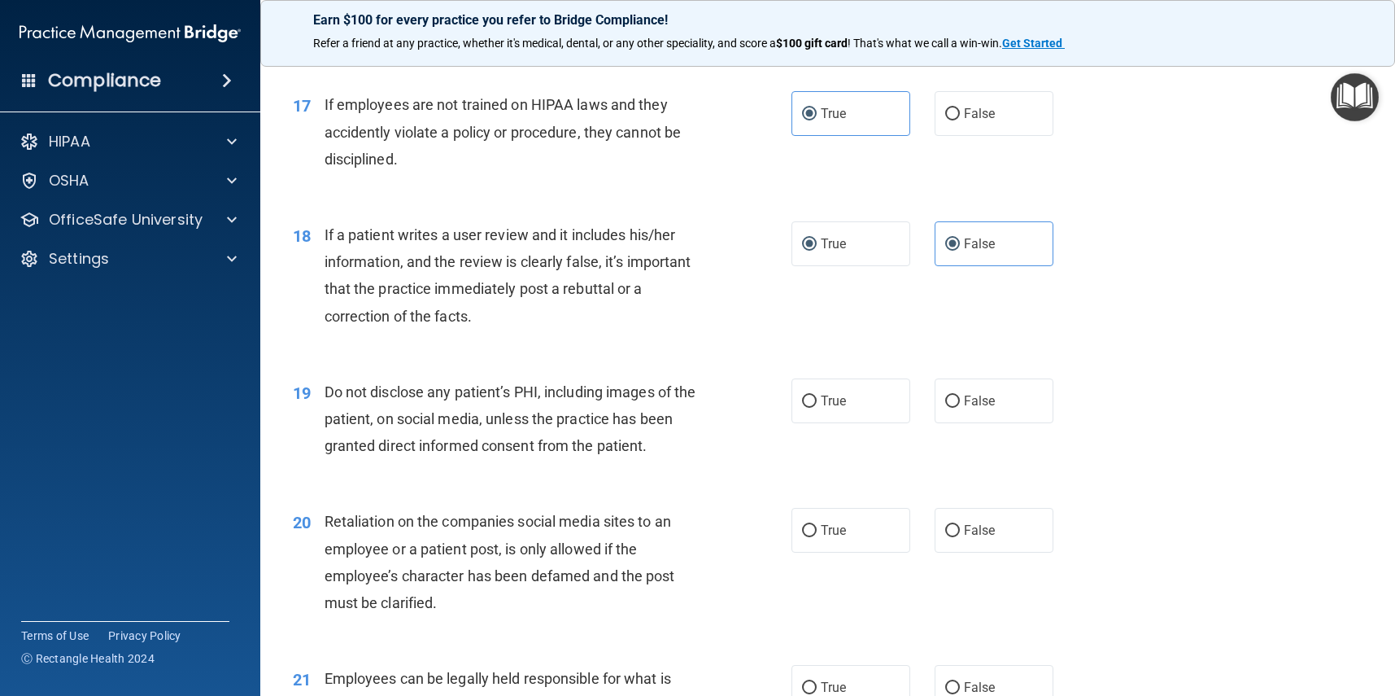
radio input "false"
click at [840, 393] on span "True" at bounding box center [833, 400] width 25 height 15
click at [817, 395] on input "True" at bounding box center [809, 401] width 15 height 12
radio input "true"
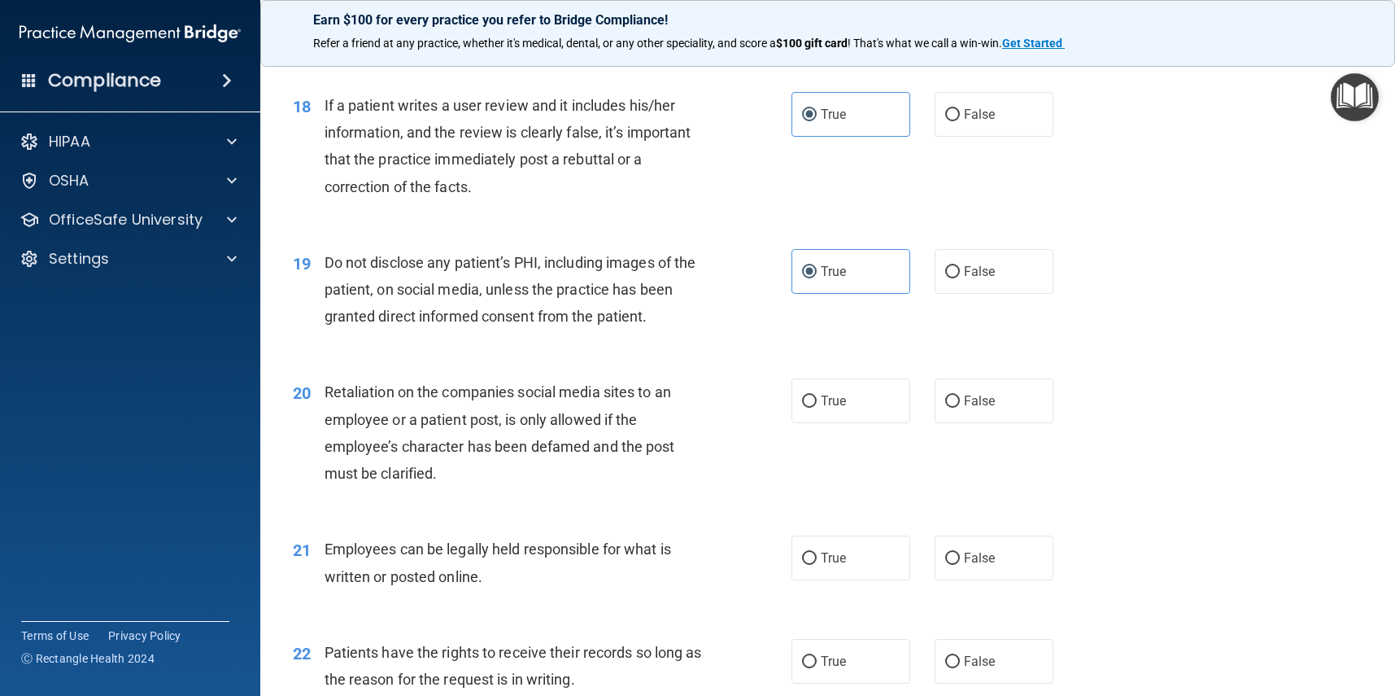
scroll to position [2545, 0]
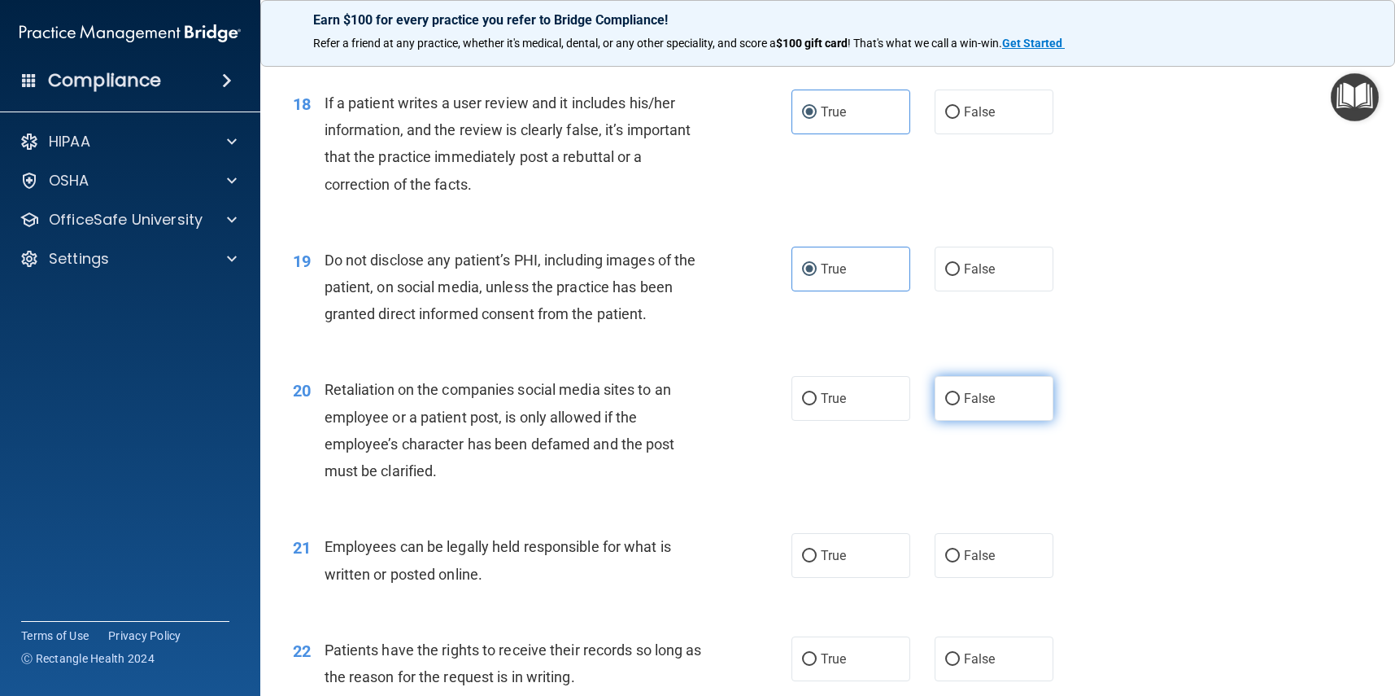
click at [1052, 391] on label "False" at bounding box center [994, 398] width 119 height 45
click at [960, 393] on input "False" at bounding box center [952, 399] width 15 height 12
radio input "true"
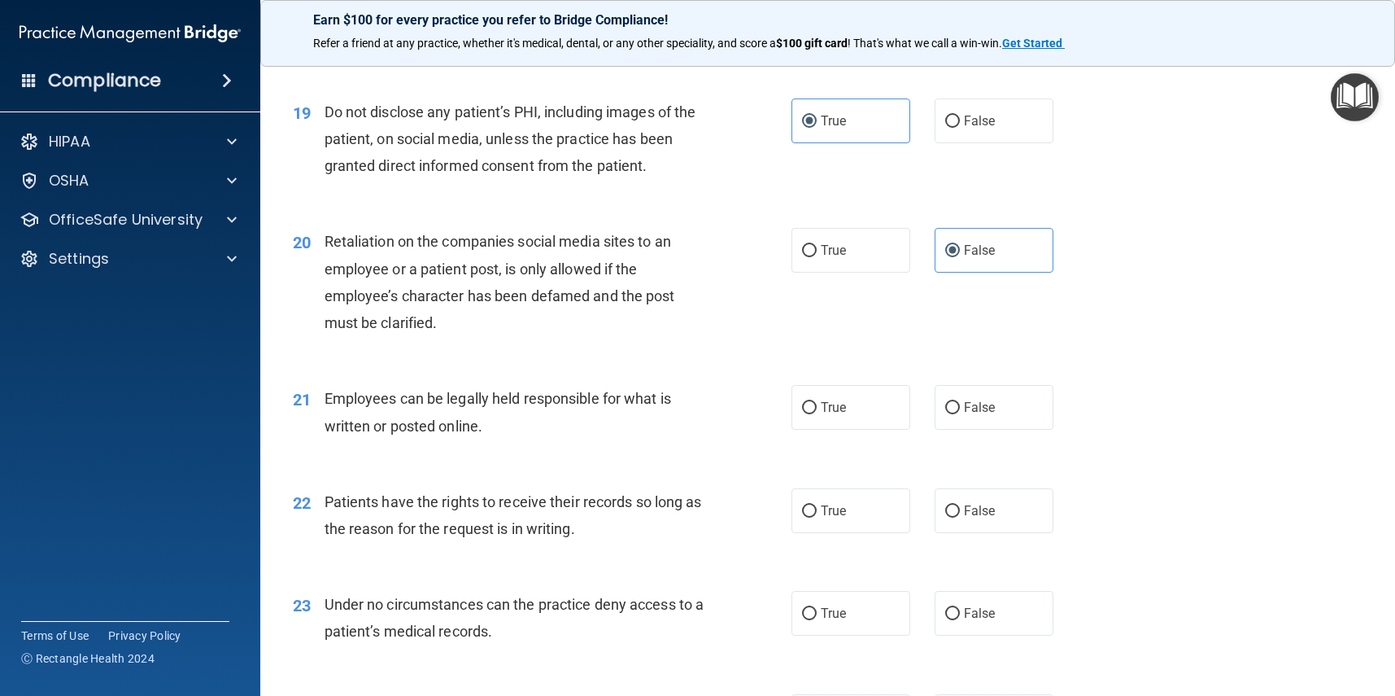
scroll to position [2696, 0]
click at [1015, 397] on label "False" at bounding box center [994, 404] width 119 height 45
click at [960, 399] on input "False" at bounding box center [952, 405] width 15 height 12
radio input "true"
click at [889, 388] on label "True" at bounding box center [851, 404] width 119 height 45
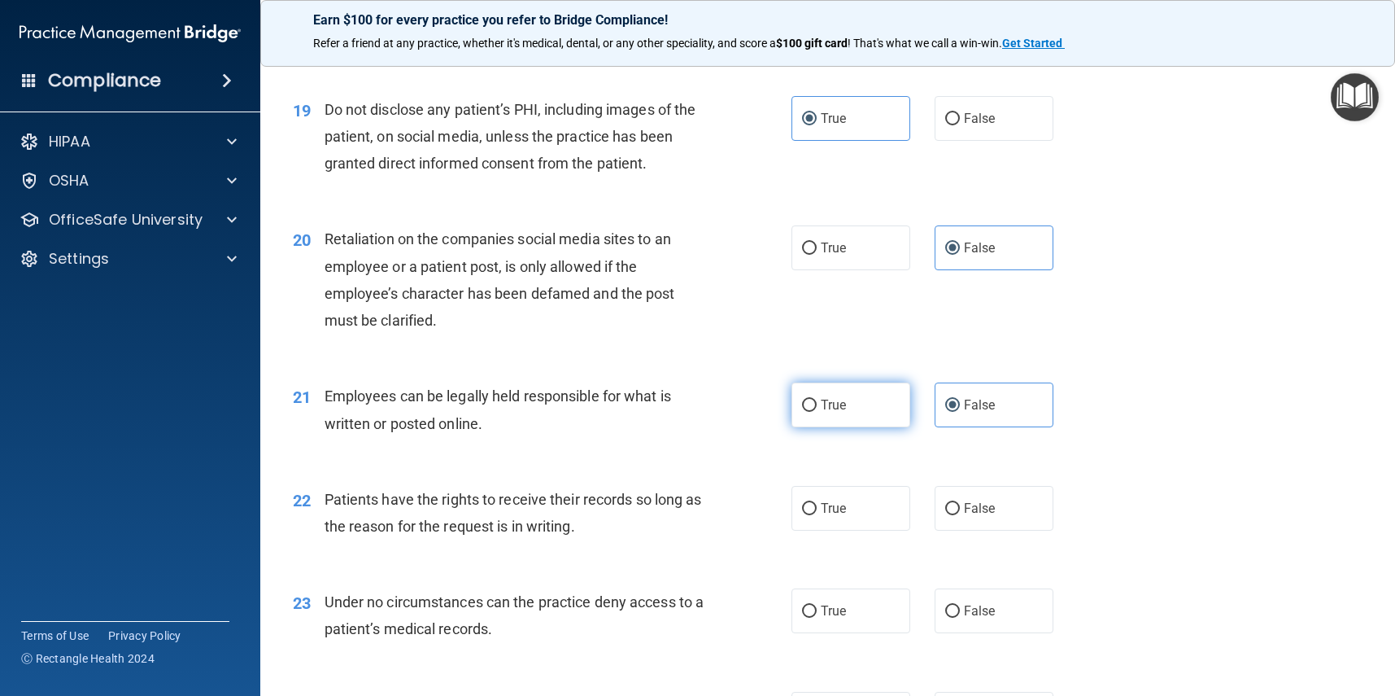
click at [817, 399] on input "True" at bounding box center [809, 405] width 15 height 12
radio input "true"
radio input "false"
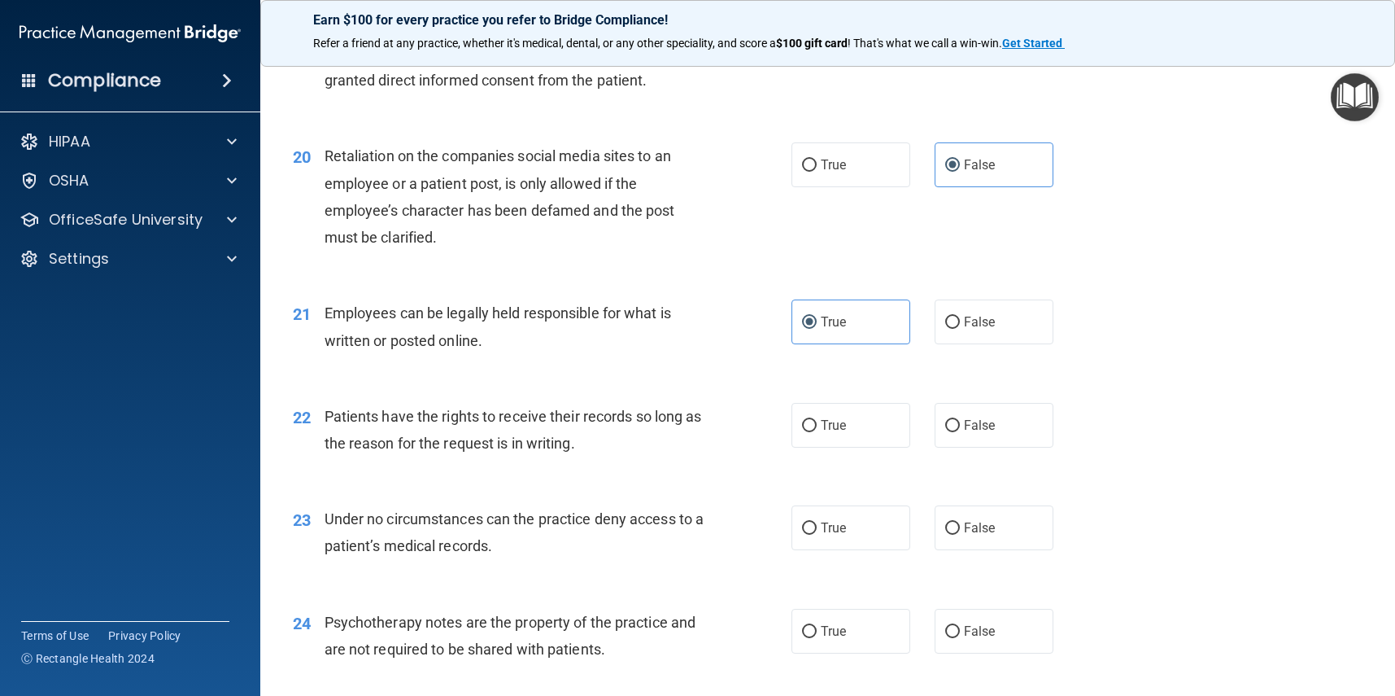
scroll to position [2780, 0]
click at [875, 414] on label "True" at bounding box center [851, 423] width 119 height 45
click at [817, 418] on input "True" at bounding box center [809, 424] width 15 height 12
radio input "true"
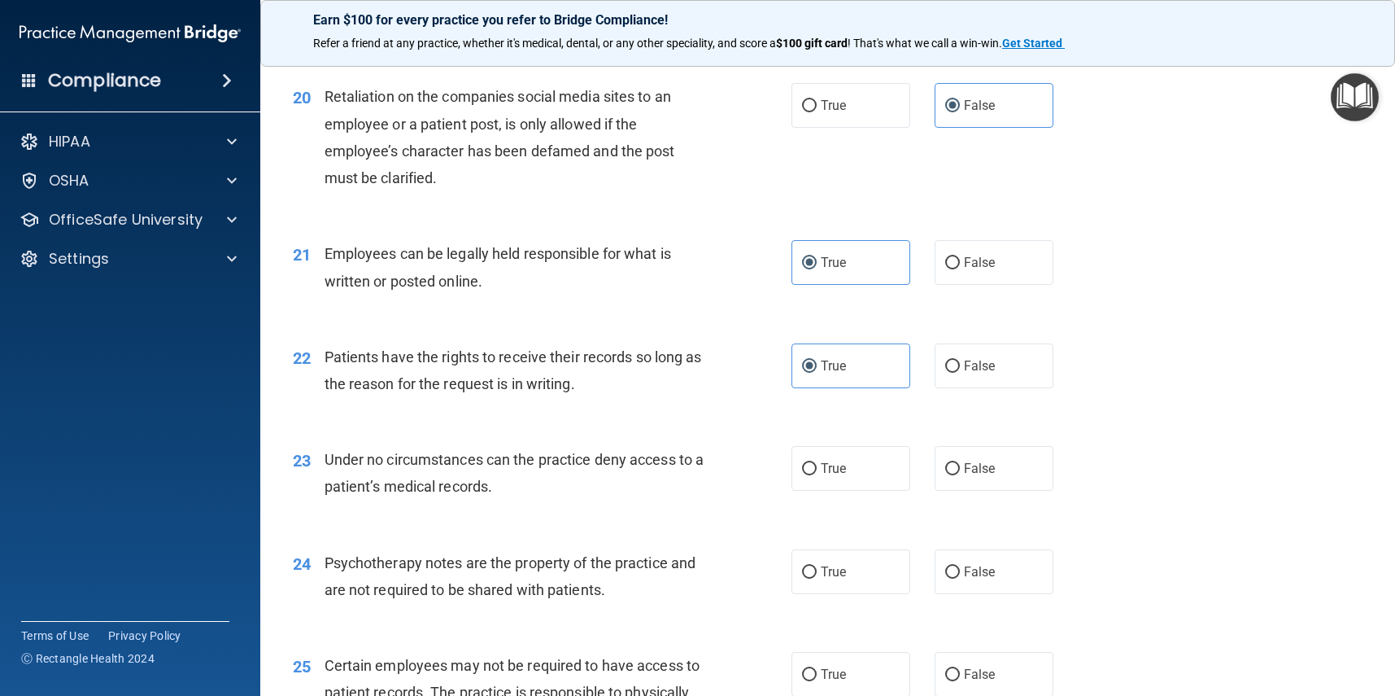
scroll to position [2855, 0]
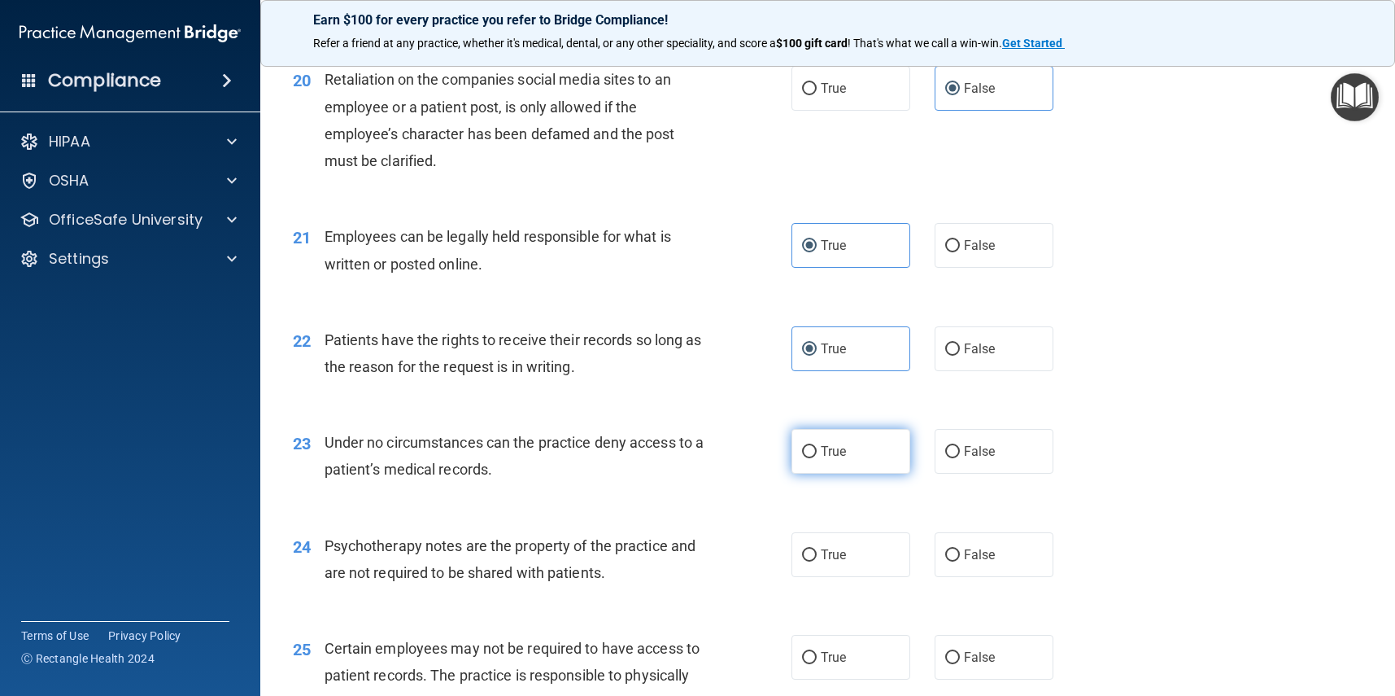
click at [878, 450] on label "True" at bounding box center [851, 451] width 119 height 45
click at [817, 450] on input "True" at bounding box center [809, 452] width 15 height 12
radio input "true"
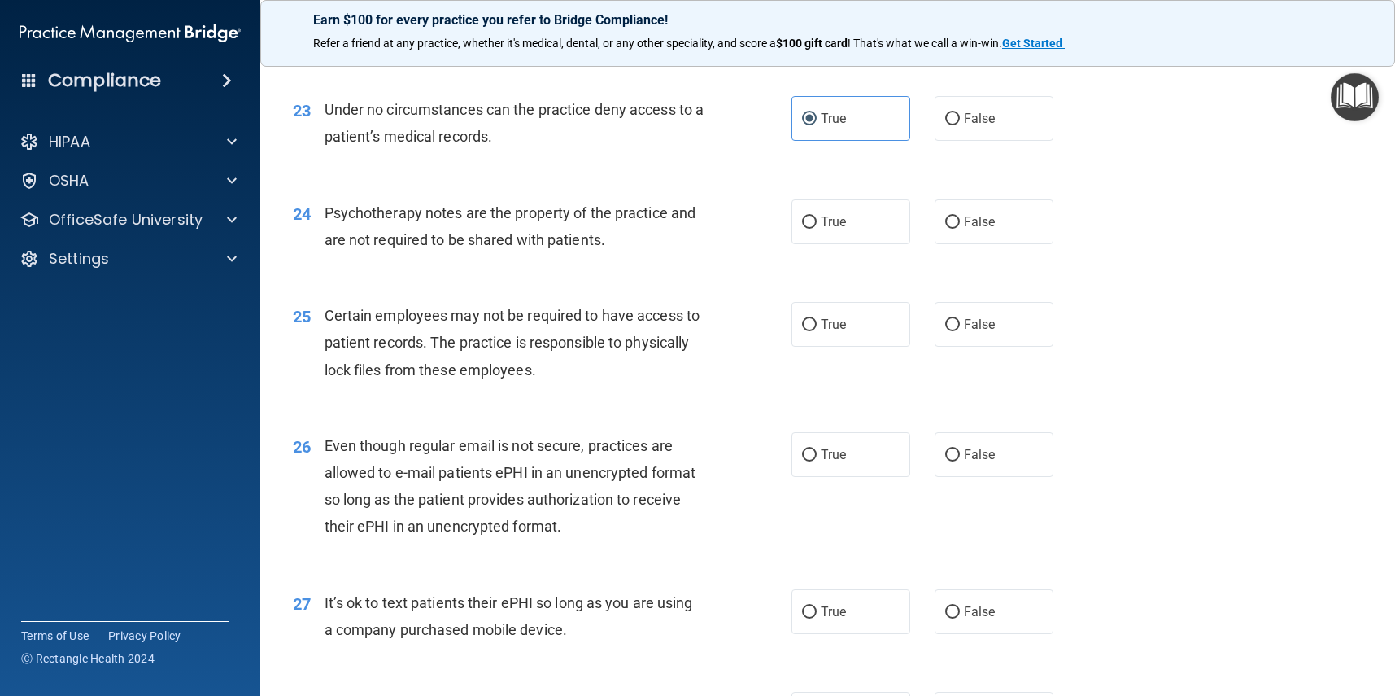
scroll to position [3211, 0]
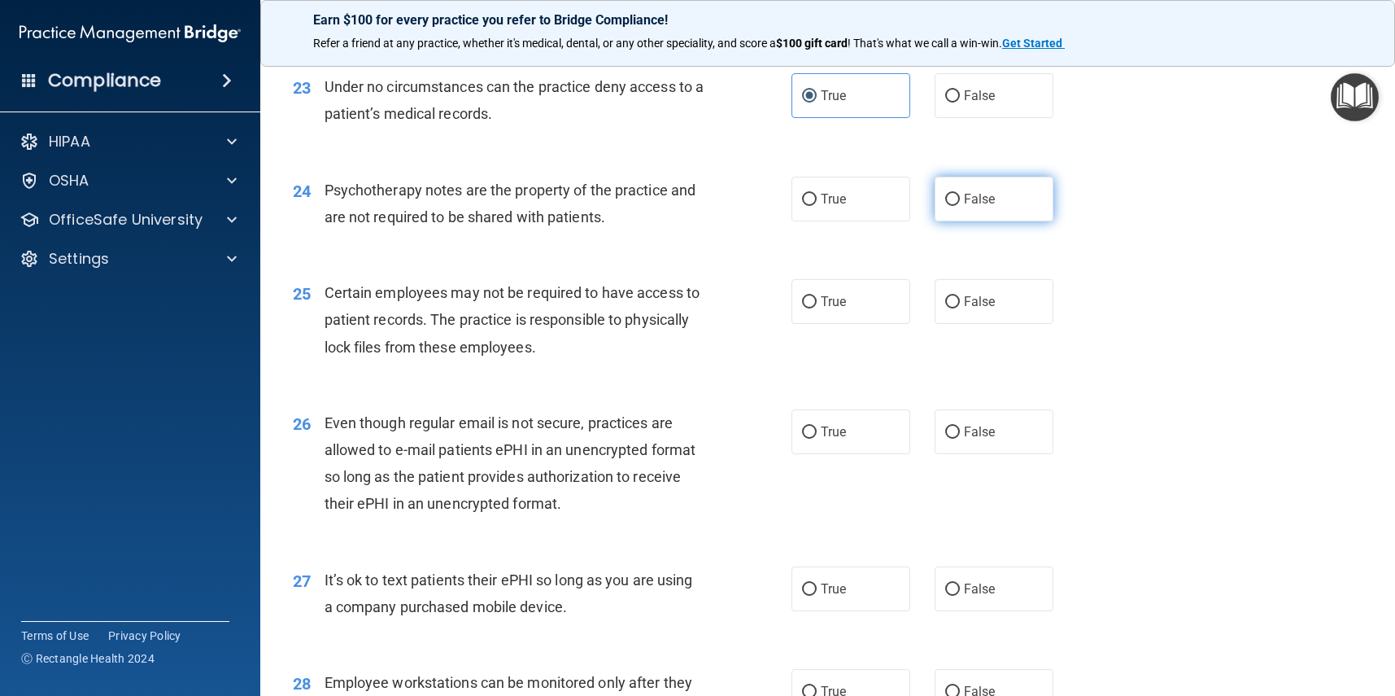
click at [967, 177] on label "False" at bounding box center [994, 199] width 119 height 45
click at [960, 194] on input "False" at bounding box center [952, 200] width 15 height 12
radio input "true"
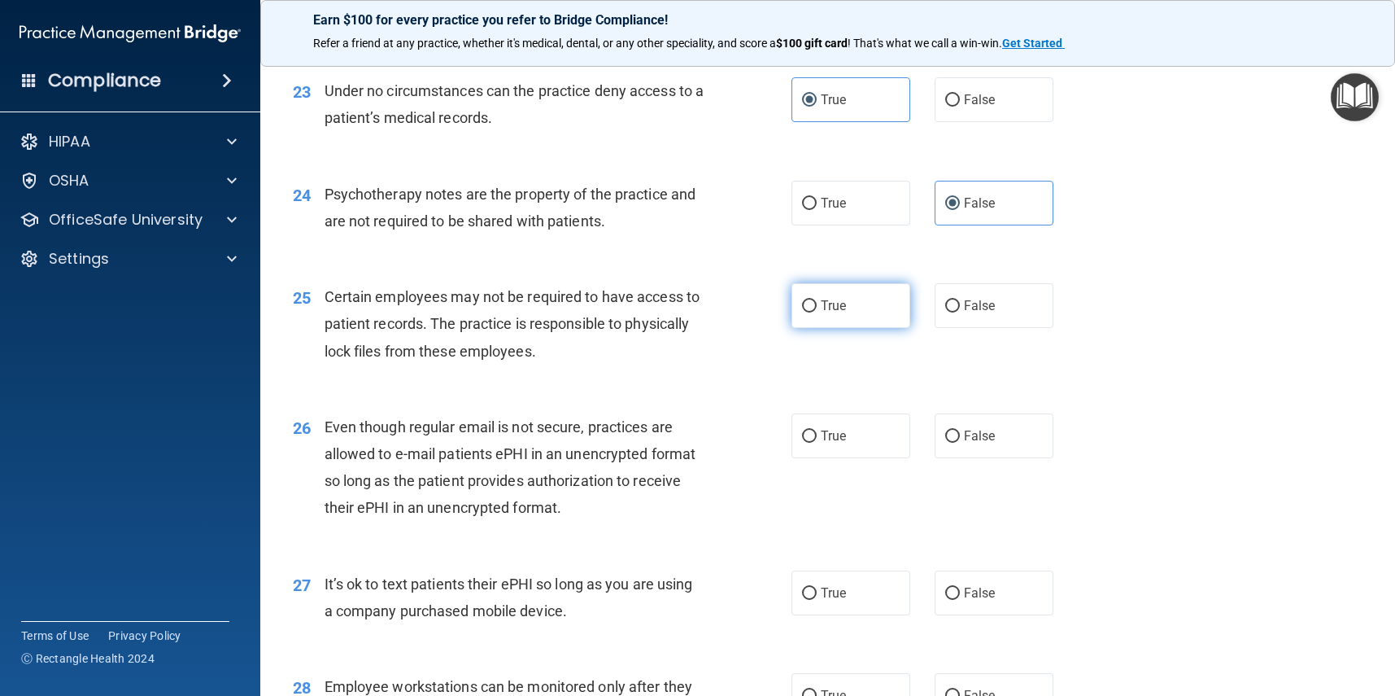
drag, startPoint x: 851, startPoint y: 299, endPoint x: 876, endPoint y: 301, distance: 25.3
click at [851, 299] on label "True" at bounding box center [851, 305] width 119 height 45
click at [817, 300] on input "True" at bounding box center [809, 306] width 15 height 12
radio input "true"
click at [986, 429] on label "False" at bounding box center [994, 435] width 119 height 45
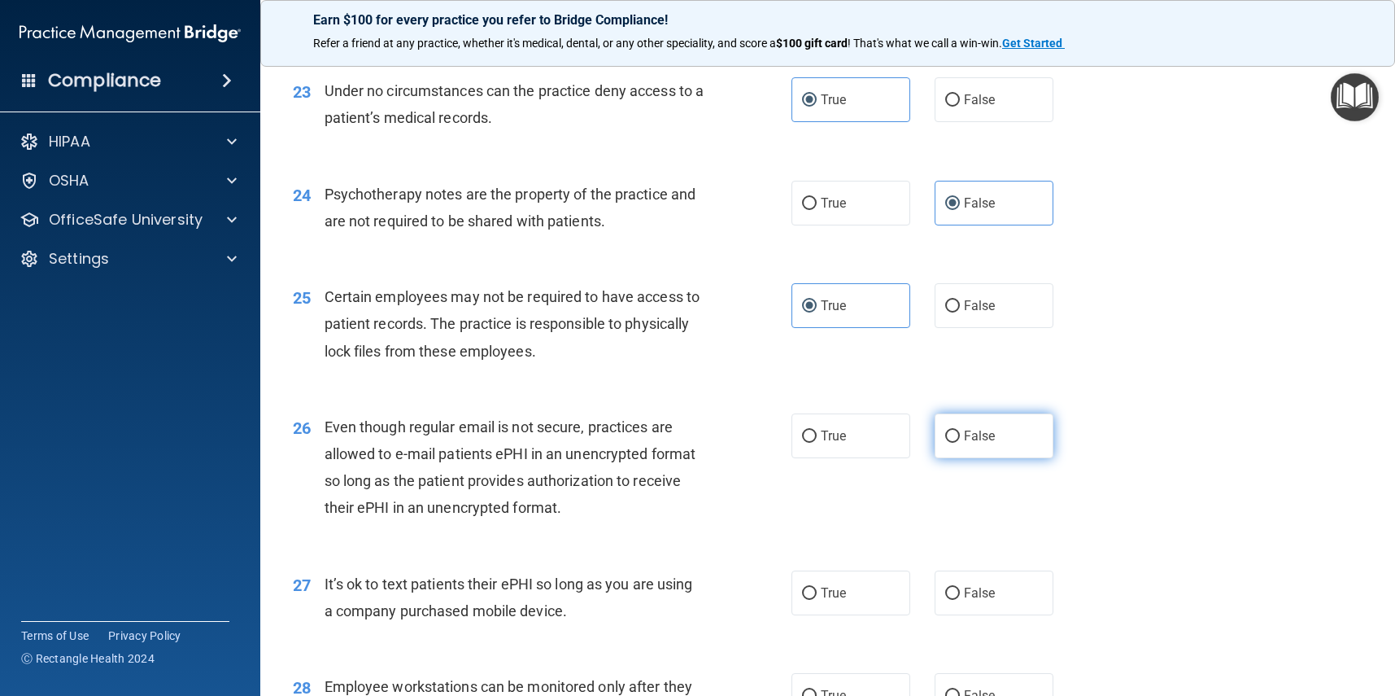
click at [960, 430] on input "False" at bounding box center [952, 436] width 15 height 12
radio input "true"
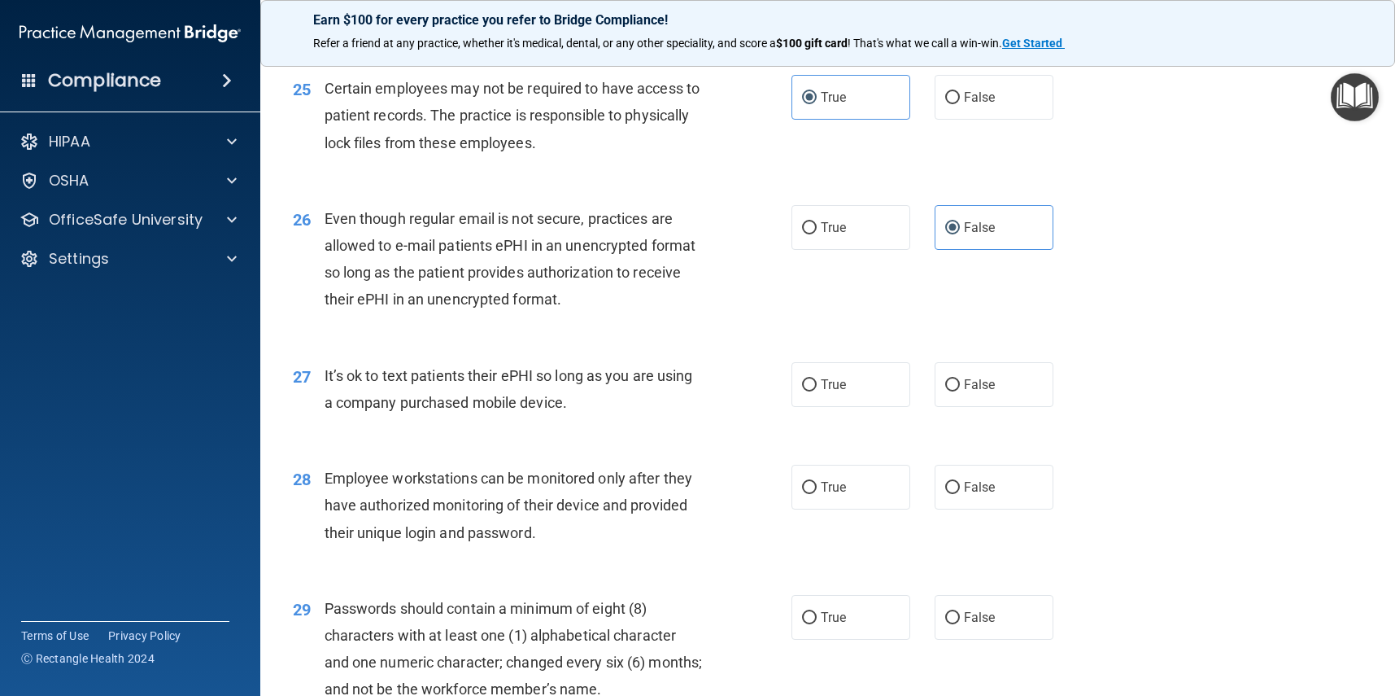
scroll to position [3416, 0]
click at [1024, 365] on label "False" at bounding box center [994, 383] width 119 height 45
click at [960, 378] on input "False" at bounding box center [952, 384] width 15 height 12
radio input "true"
click at [1006, 464] on label "False" at bounding box center [994, 486] width 119 height 45
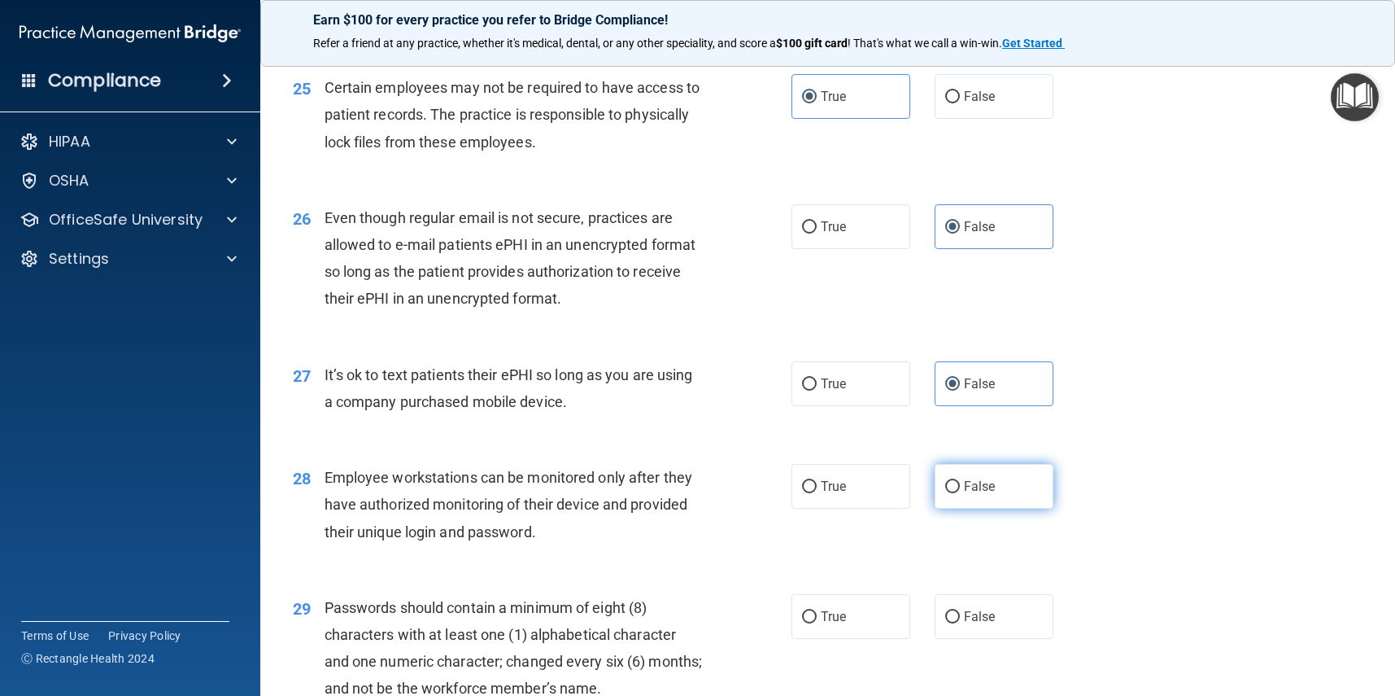
click at [960, 481] on input "False" at bounding box center [952, 487] width 15 height 12
radio input "true"
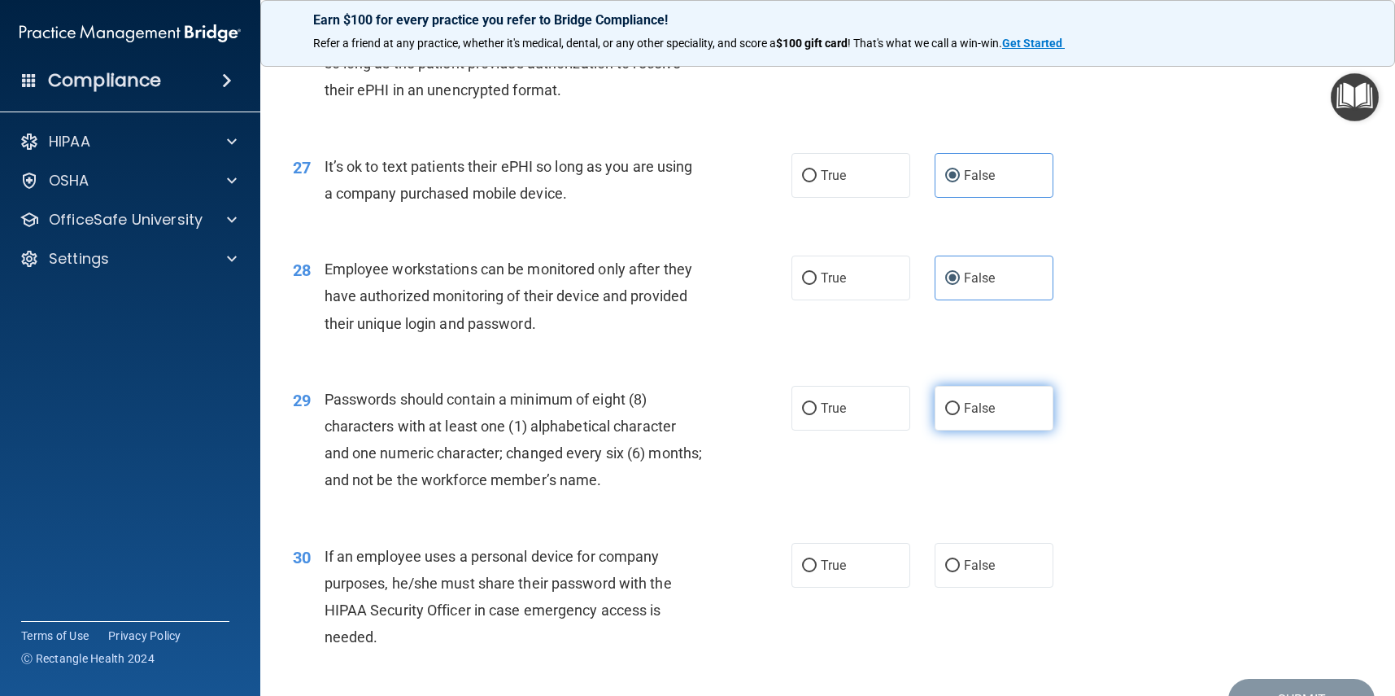
scroll to position [3636, 0]
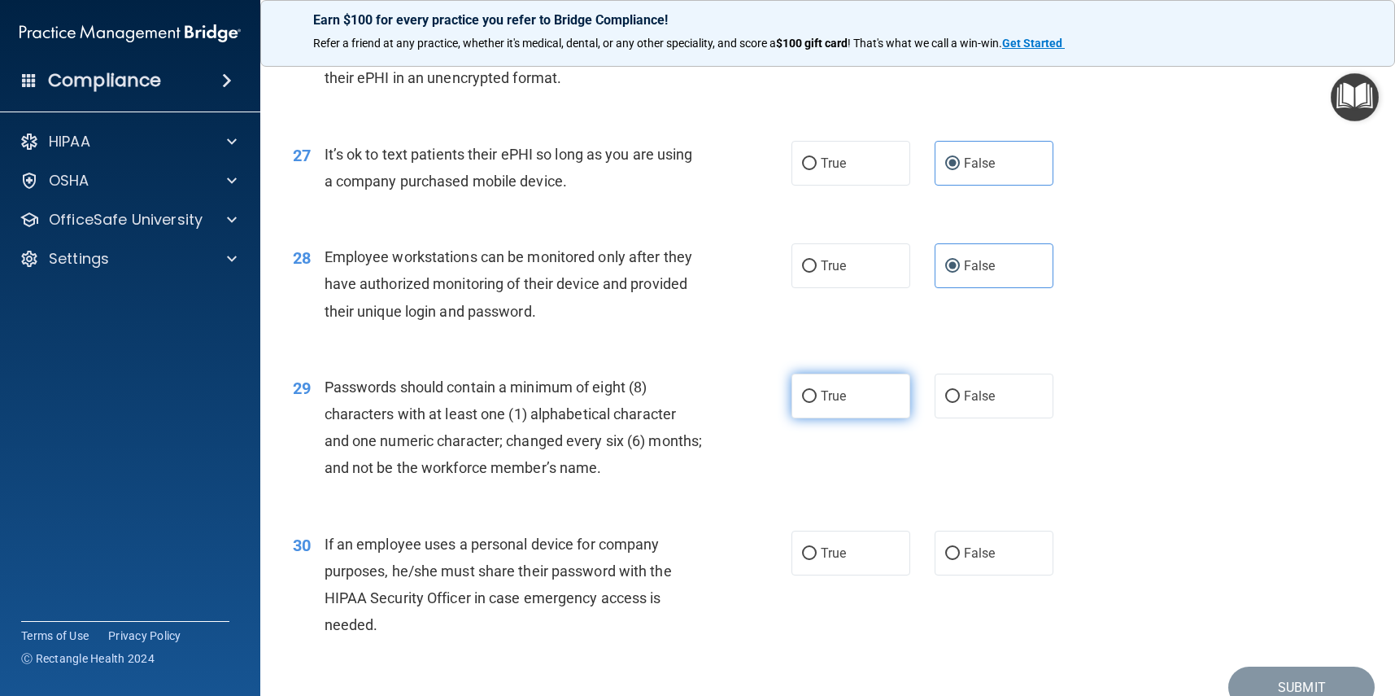
click at [842, 388] on span "True" at bounding box center [833, 395] width 25 height 15
click at [817, 391] on input "True" at bounding box center [809, 397] width 15 height 12
radio input "true"
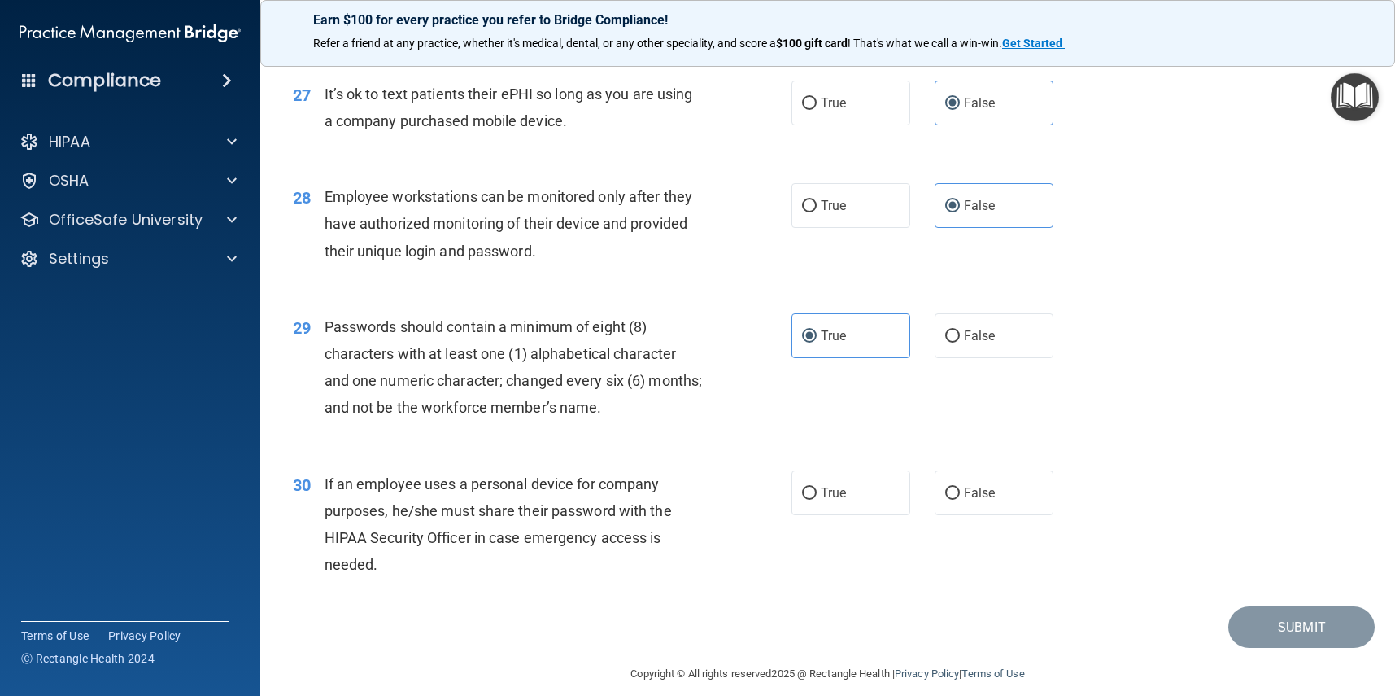
scroll to position [3695, 0]
click at [991, 487] on span "False" at bounding box center [980, 494] width 32 height 15
click at [960, 489] on input "False" at bounding box center [952, 495] width 15 height 12
radio input "true"
click at [1314, 618] on button "Submit" at bounding box center [1302, 628] width 146 height 41
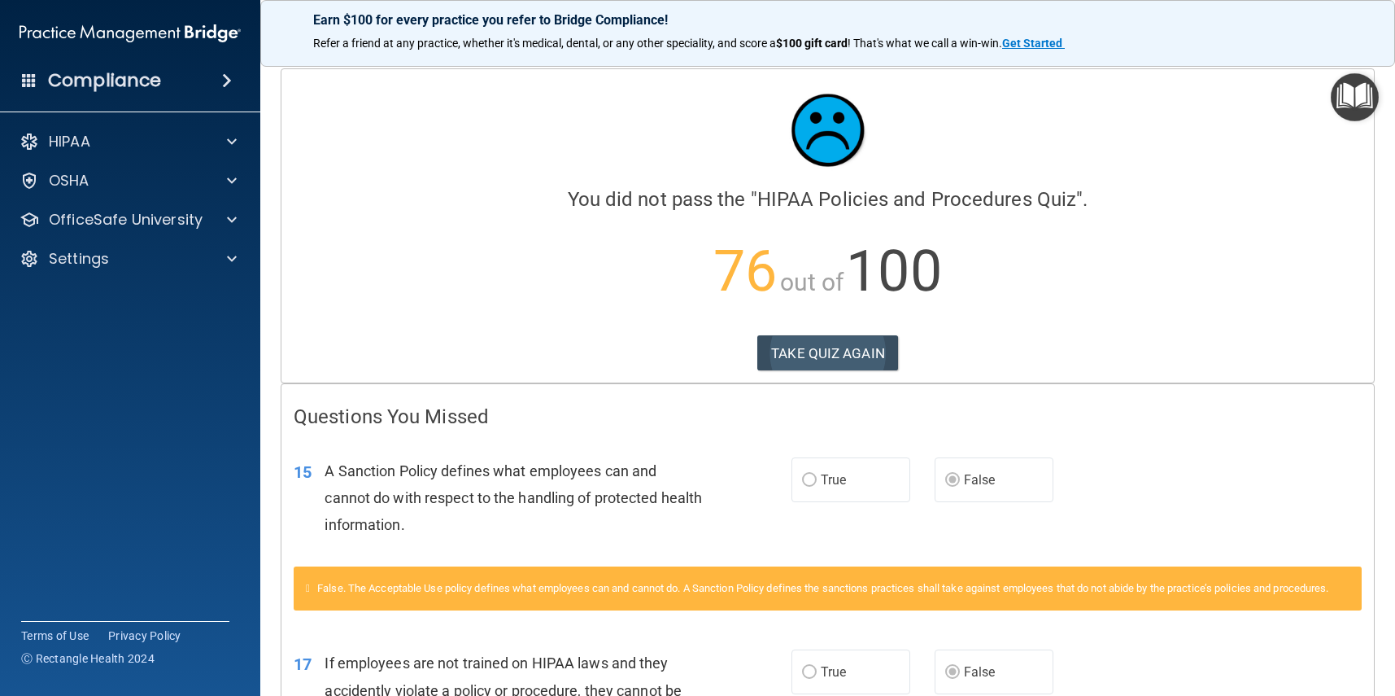
click at [817, 358] on button "TAKE QUIZ AGAIN" at bounding box center [828, 353] width 141 height 36
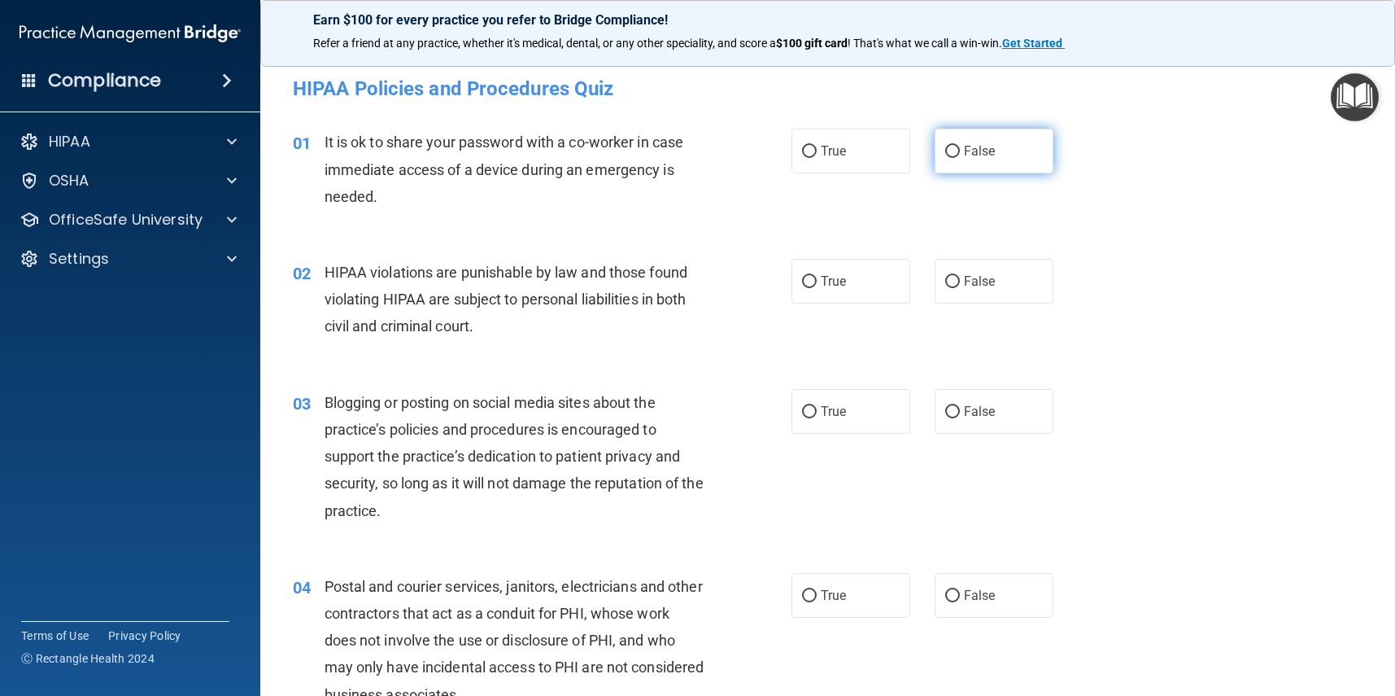
scroll to position [7, 0]
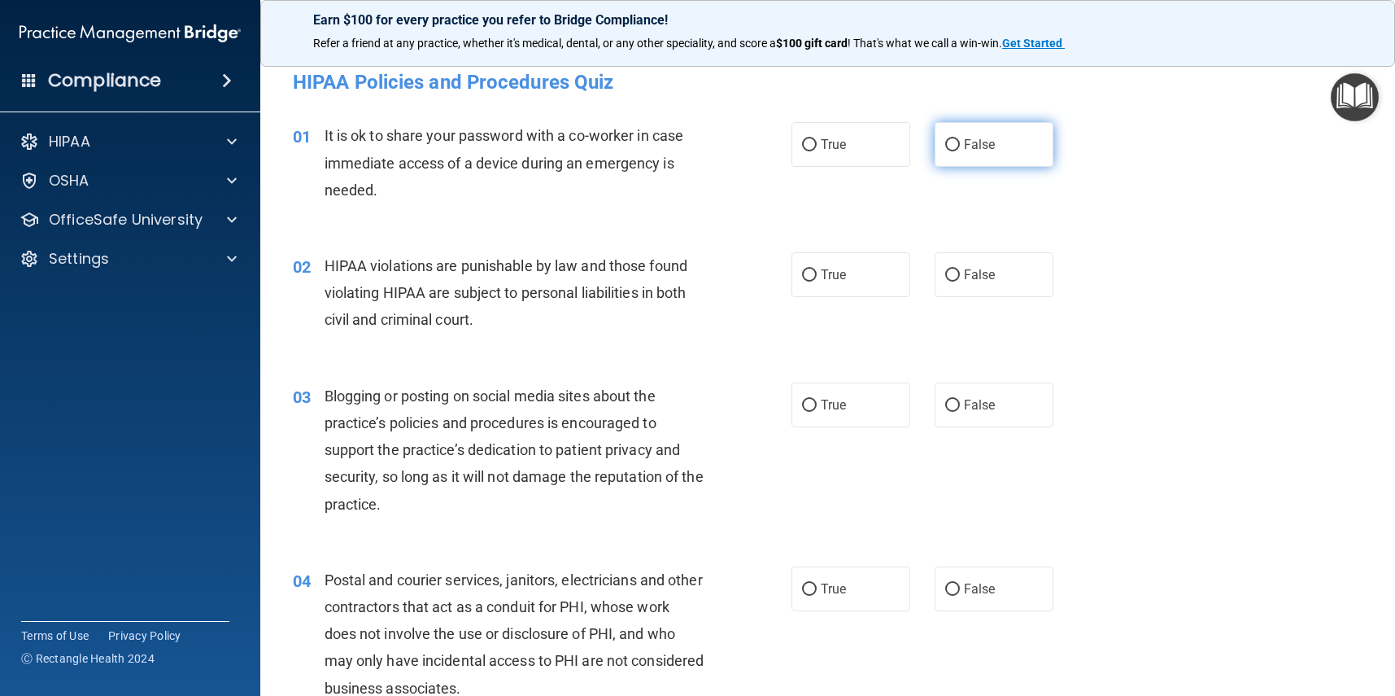
click at [970, 154] on label "False" at bounding box center [994, 144] width 119 height 45
click at [960, 151] on input "False" at bounding box center [952, 145] width 15 height 12
radio input "true"
drag, startPoint x: 862, startPoint y: 267, endPoint x: 868, endPoint y: 318, distance: 51.6
click at [862, 267] on label "True" at bounding box center [851, 274] width 119 height 45
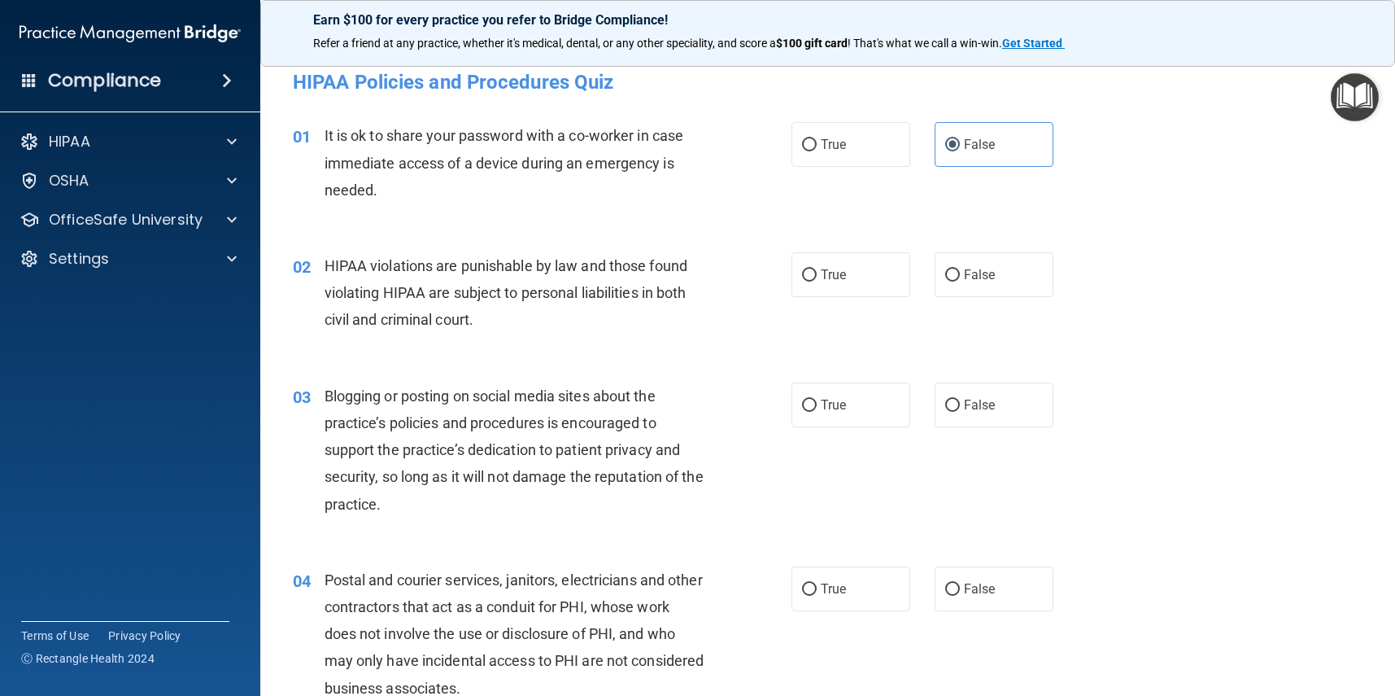
click at [817, 269] on input "True" at bounding box center [809, 275] width 15 height 12
radio input "true"
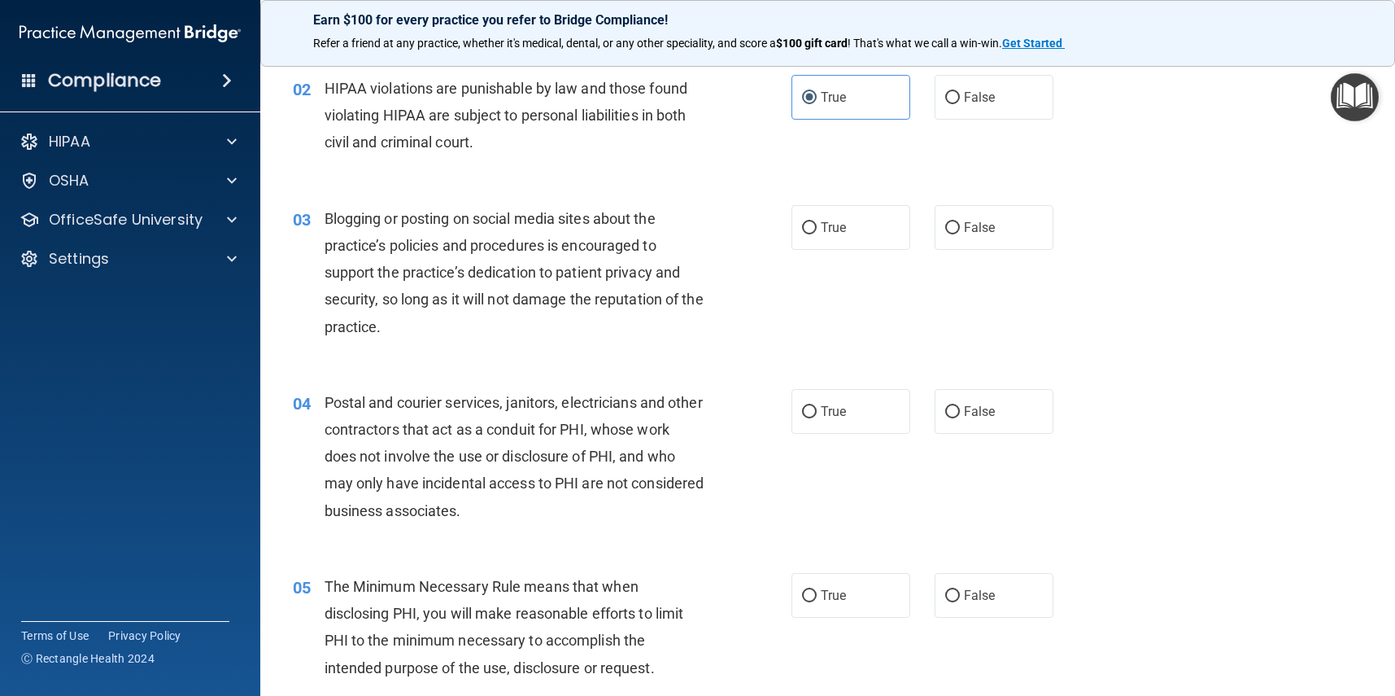
scroll to position [186, 0]
click at [989, 234] on label "False" at bounding box center [994, 225] width 119 height 45
click at [960, 233] on input "False" at bounding box center [952, 226] width 15 height 12
radio input "true"
drag, startPoint x: 831, startPoint y: 415, endPoint x: 868, endPoint y: 464, distance: 61.5
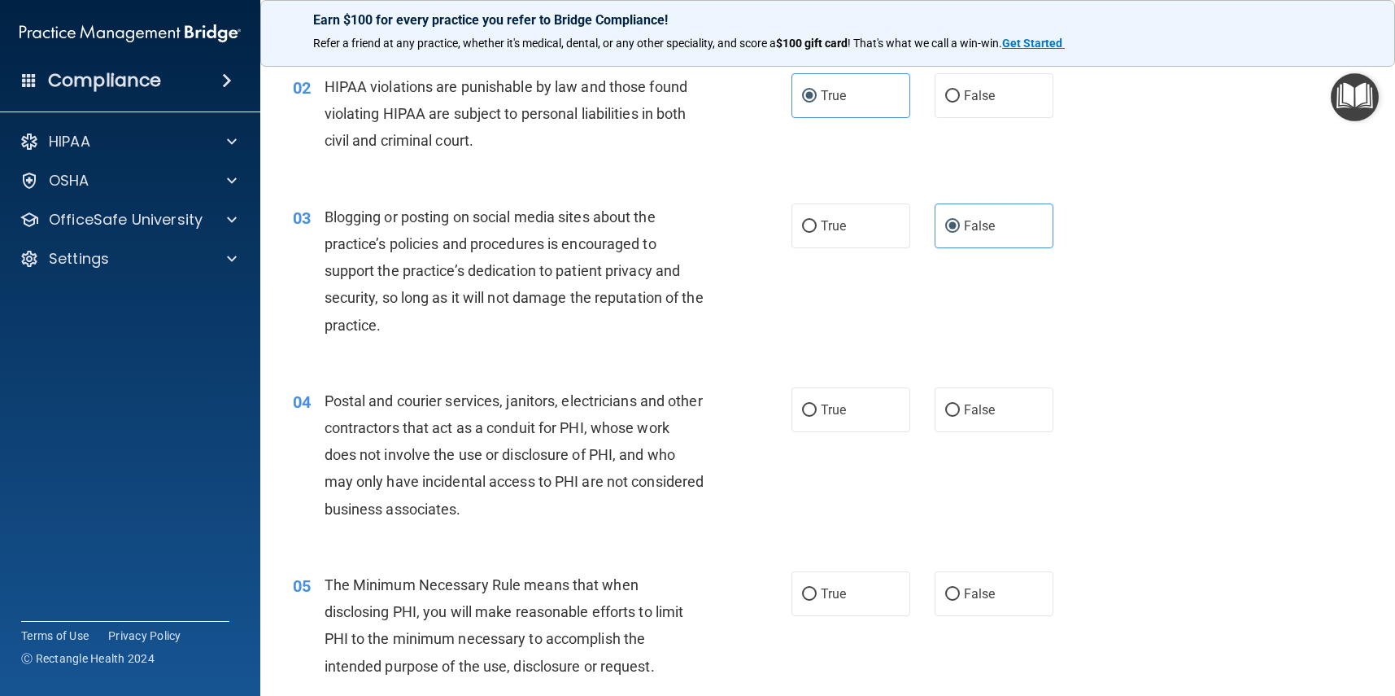
click at [831, 415] on label "True" at bounding box center [851, 409] width 119 height 45
click at [817, 415] on input "True" at bounding box center [809, 410] width 15 height 12
radio input "true"
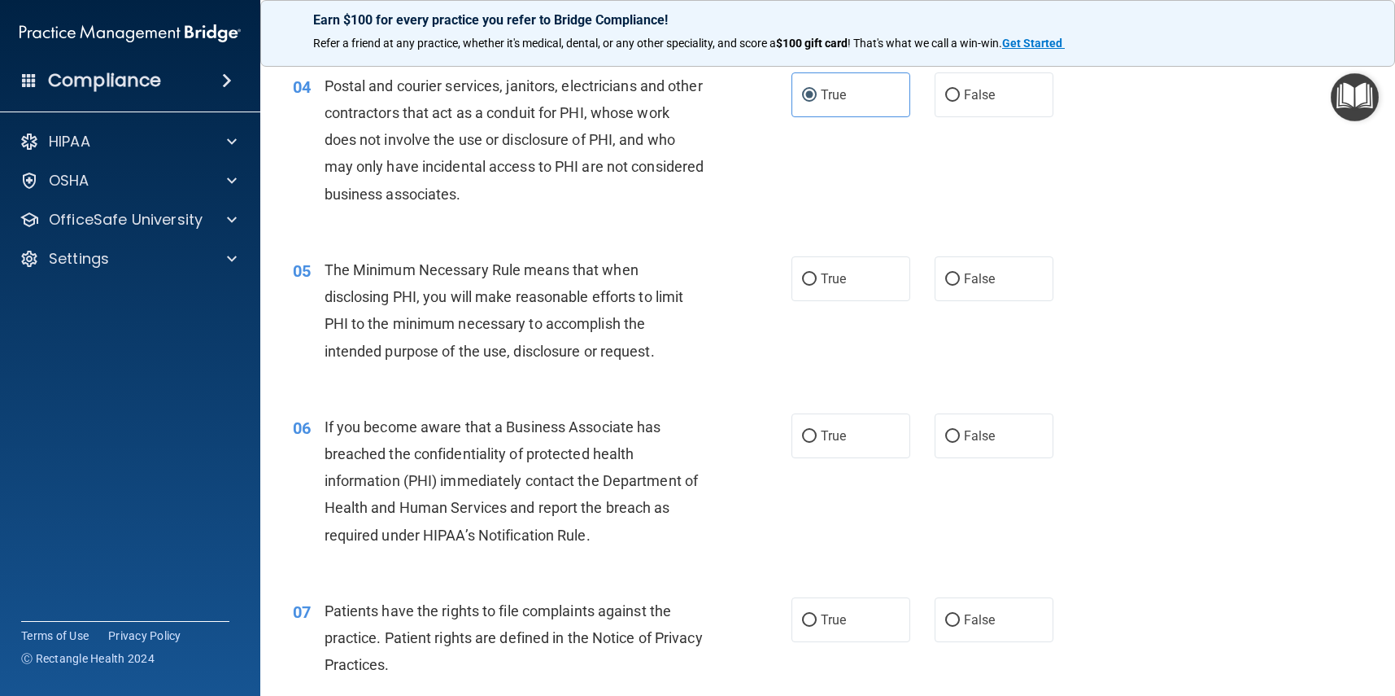
scroll to position [502, 0]
drag, startPoint x: 839, startPoint y: 275, endPoint x: 900, endPoint y: 369, distance: 111.7
click at [839, 275] on span "True" at bounding box center [833, 276] width 25 height 15
click at [817, 275] on input "True" at bounding box center [809, 278] width 15 height 12
radio input "true"
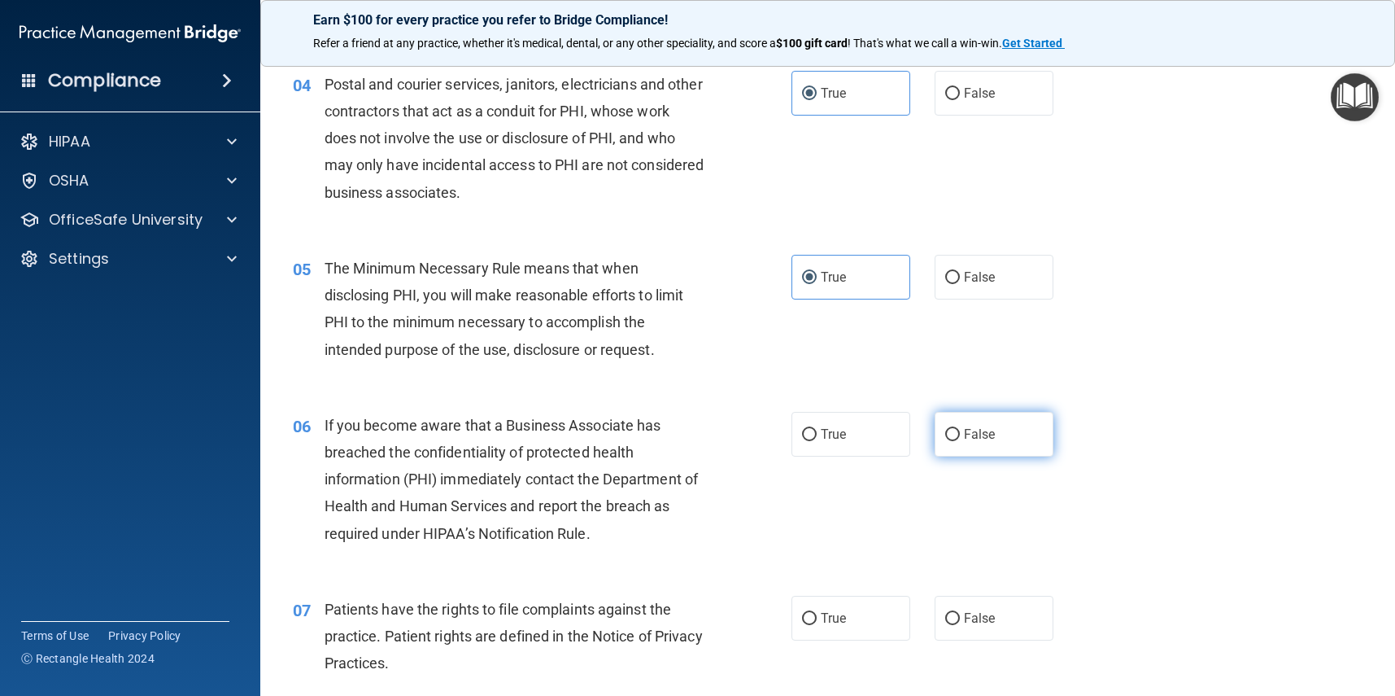
click at [988, 434] on span "False" at bounding box center [980, 433] width 32 height 15
click at [960, 434] on input "False" at bounding box center [952, 435] width 15 height 12
radio input "true"
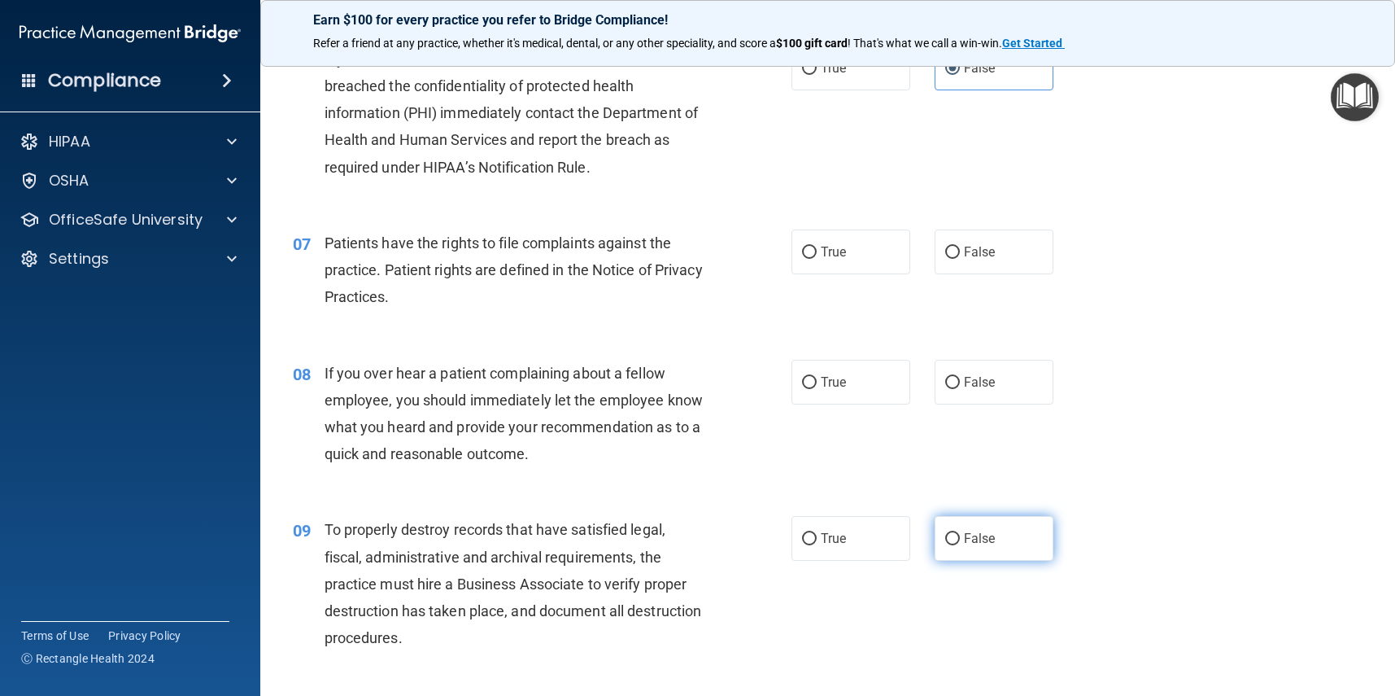
scroll to position [871, 0]
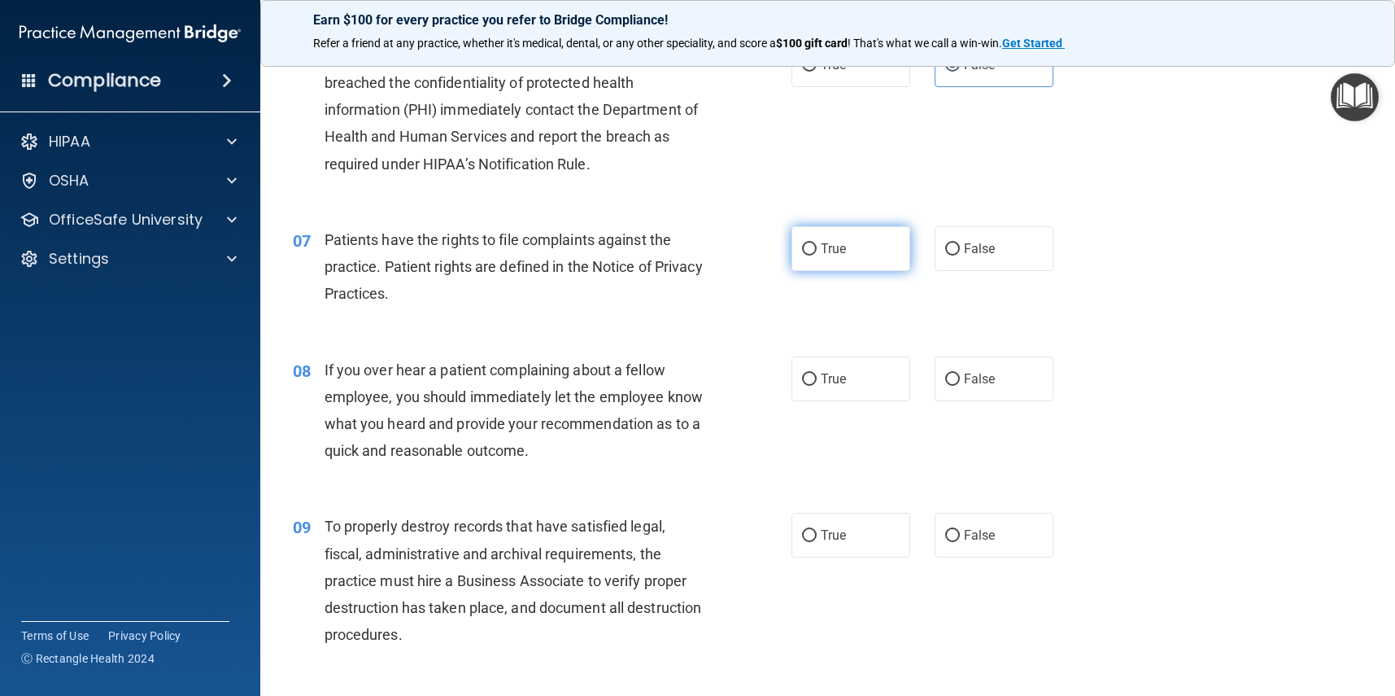
click at [858, 253] on label "True" at bounding box center [851, 248] width 119 height 45
click at [817, 253] on input "True" at bounding box center [809, 249] width 15 height 12
radio input "true"
click at [1023, 356] on label "False" at bounding box center [994, 378] width 119 height 45
click at [960, 373] on input "False" at bounding box center [952, 379] width 15 height 12
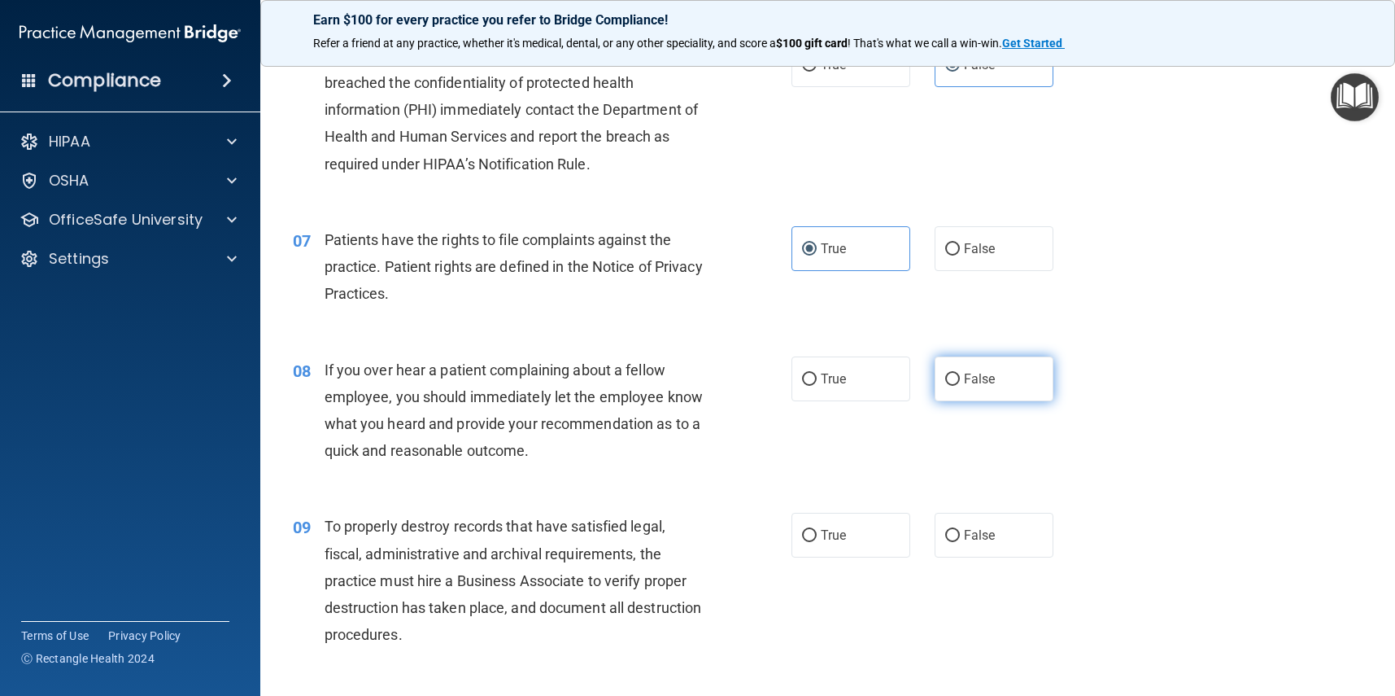
radio input "true"
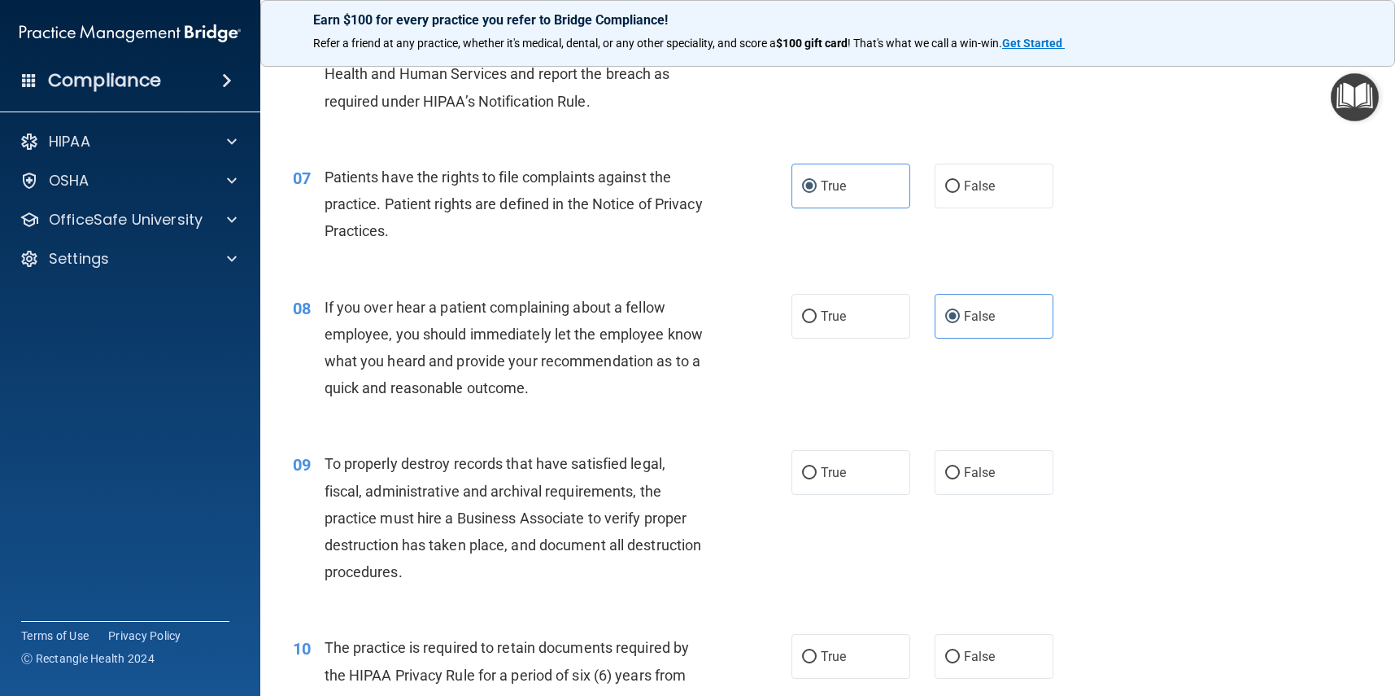
scroll to position [950, 0]
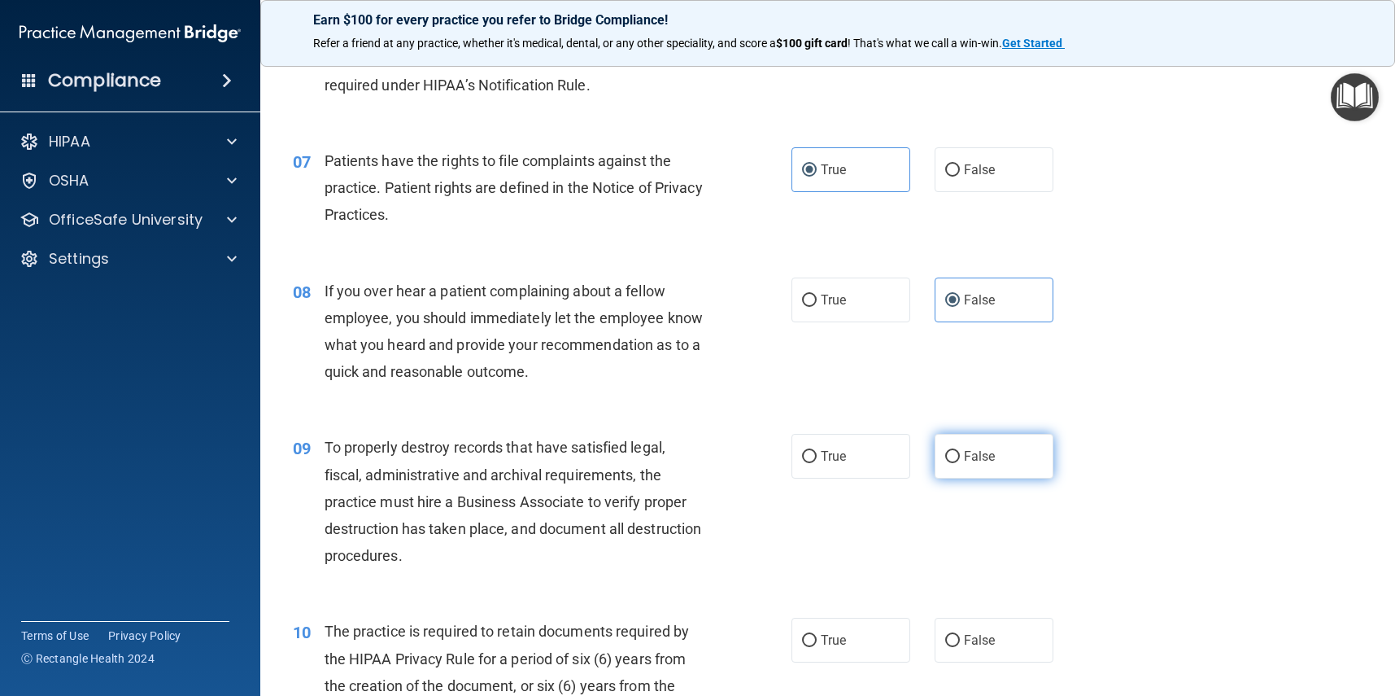
click at [996, 460] on label "False" at bounding box center [994, 456] width 119 height 45
click at [960, 460] on input "False" at bounding box center [952, 457] width 15 height 12
radio input "true"
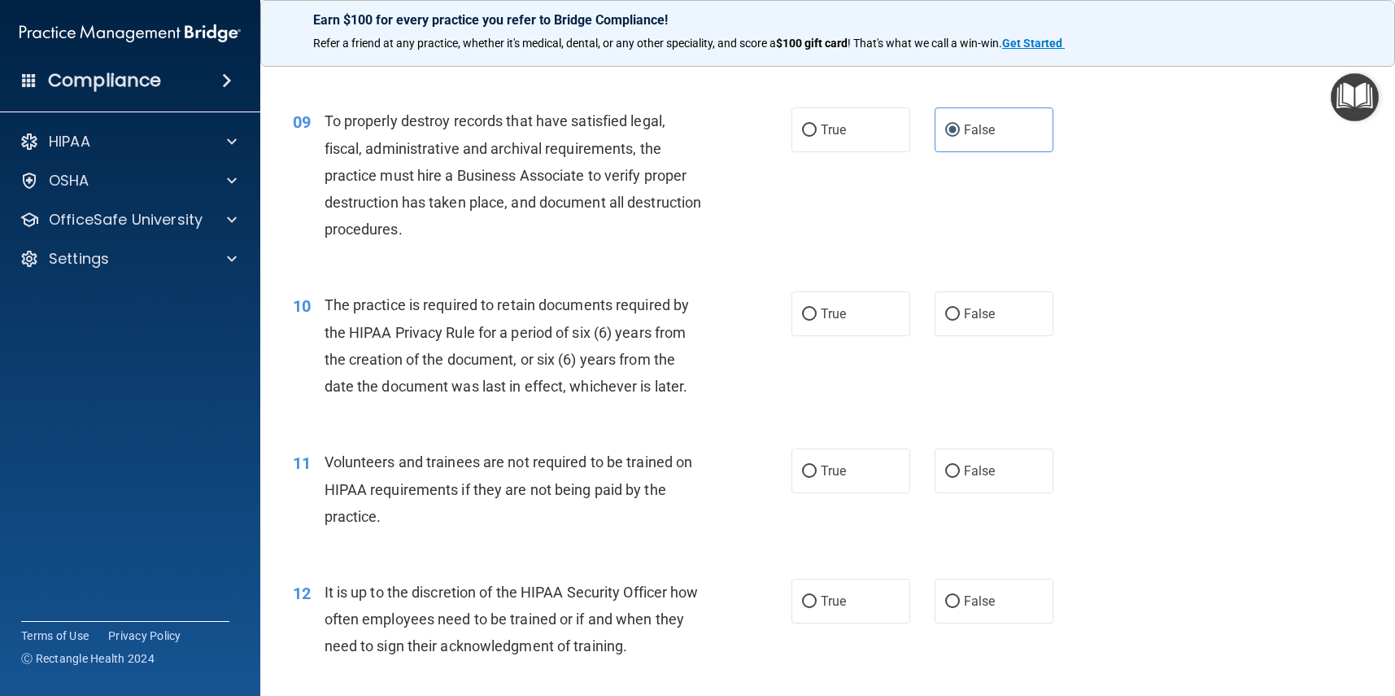
scroll to position [1278, 0]
click at [870, 299] on label "True" at bounding box center [851, 312] width 119 height 45
click at [817, 307] on input "True" at bounding box center [809, 313] width 15 height 12
radio input "true"
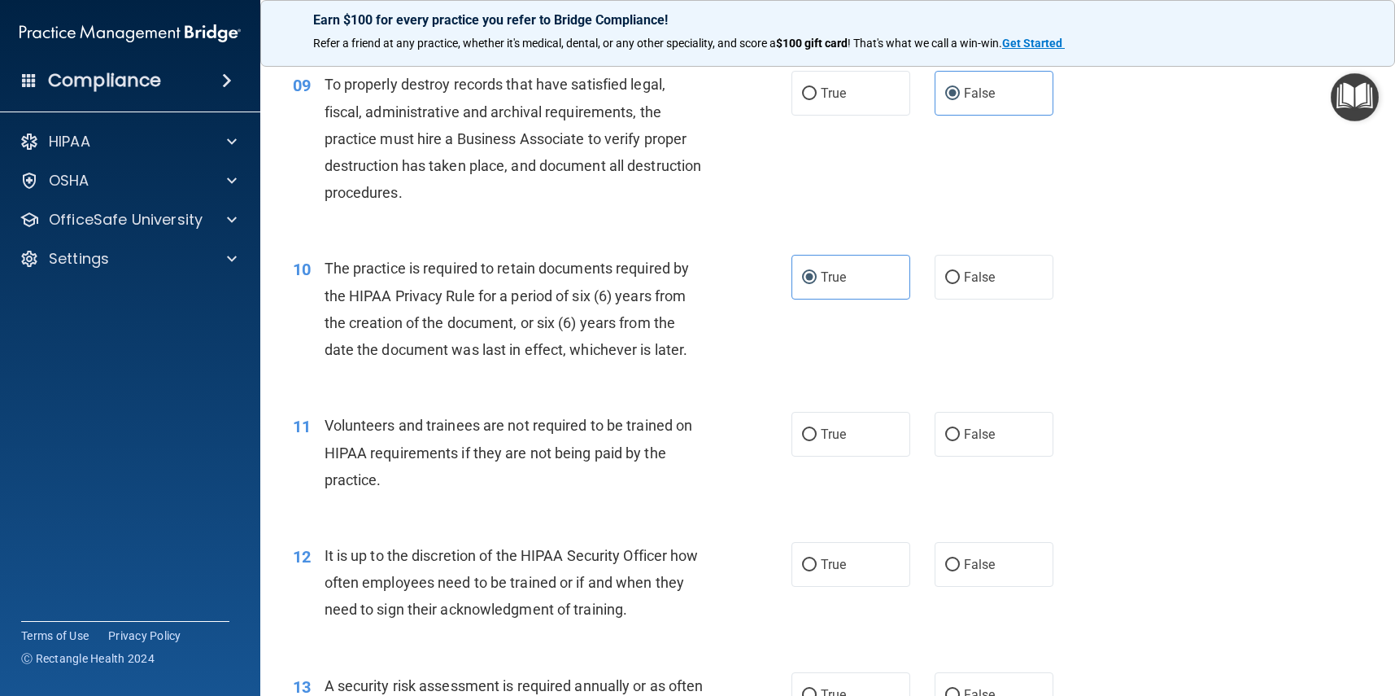
scroll to position [1314, 0]
click at [1006, 442] on label "False" at bounding box center [994, 433] width 119 height 45
click at [960, 440] on input "False" at bounding box center [952, 434] width 15 height 12
radio input "true"
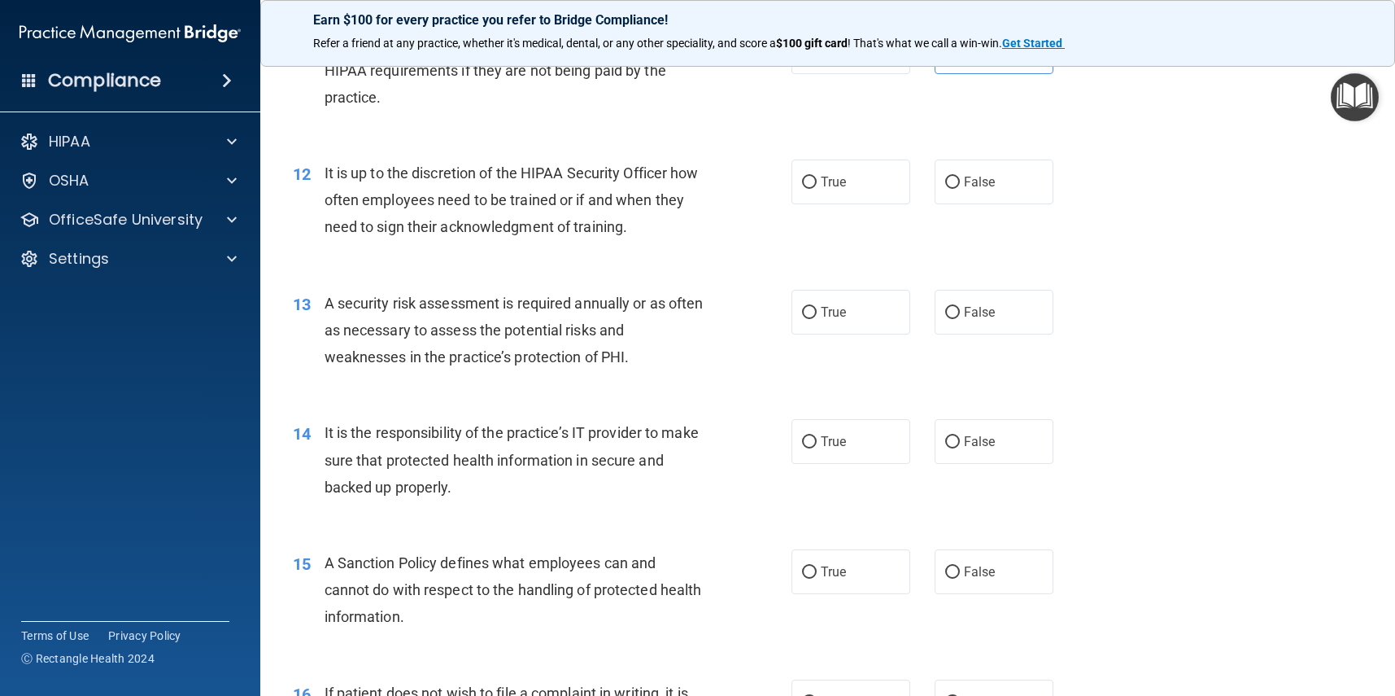
scroll to position [1696, 0]
click at [998, 185] on label "False" at bounding box center [994, 181] width 119 height 45
click at [960, 185] on input "False" at bounding box center [952, 182] width 15 height 12
radio input "true"
click at [868, 310] on label "True" at bounding box center [851, 311] width 119 height 45
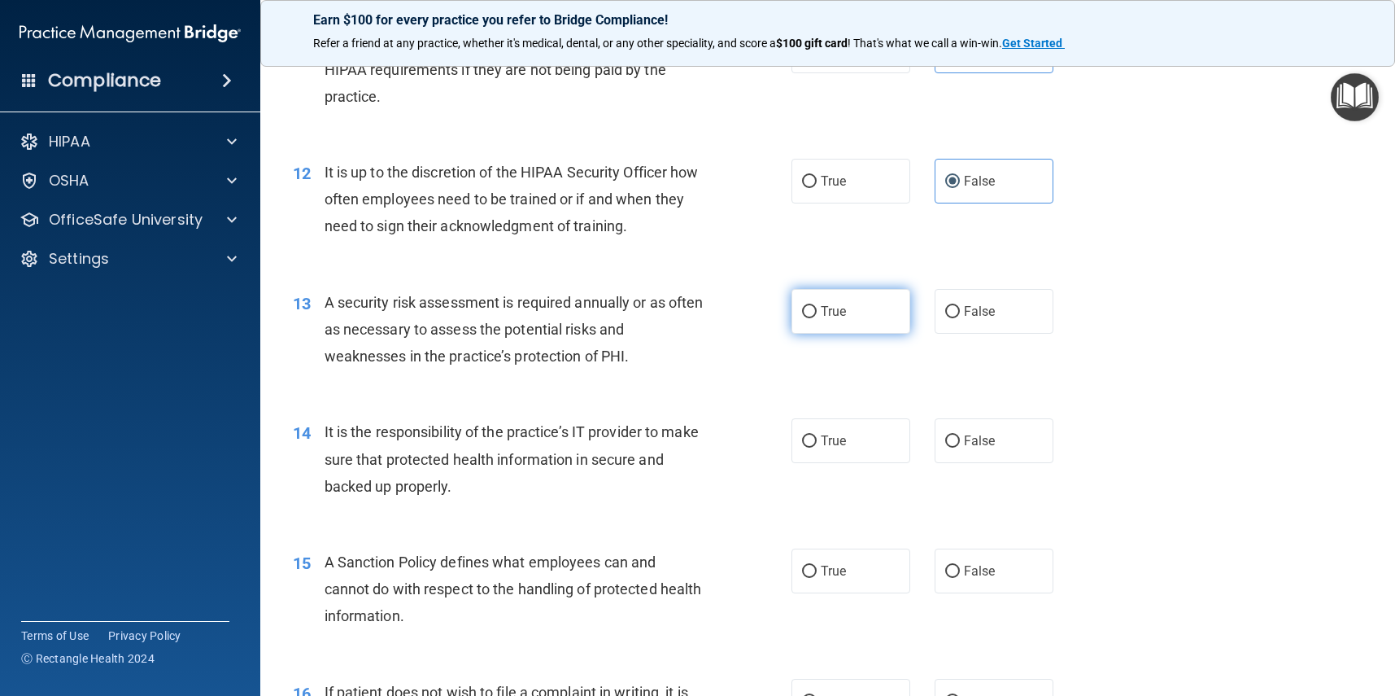
click at [817, 310] on input "True" at bounding box center [809, 312] width 15 height 12
radio input "true"
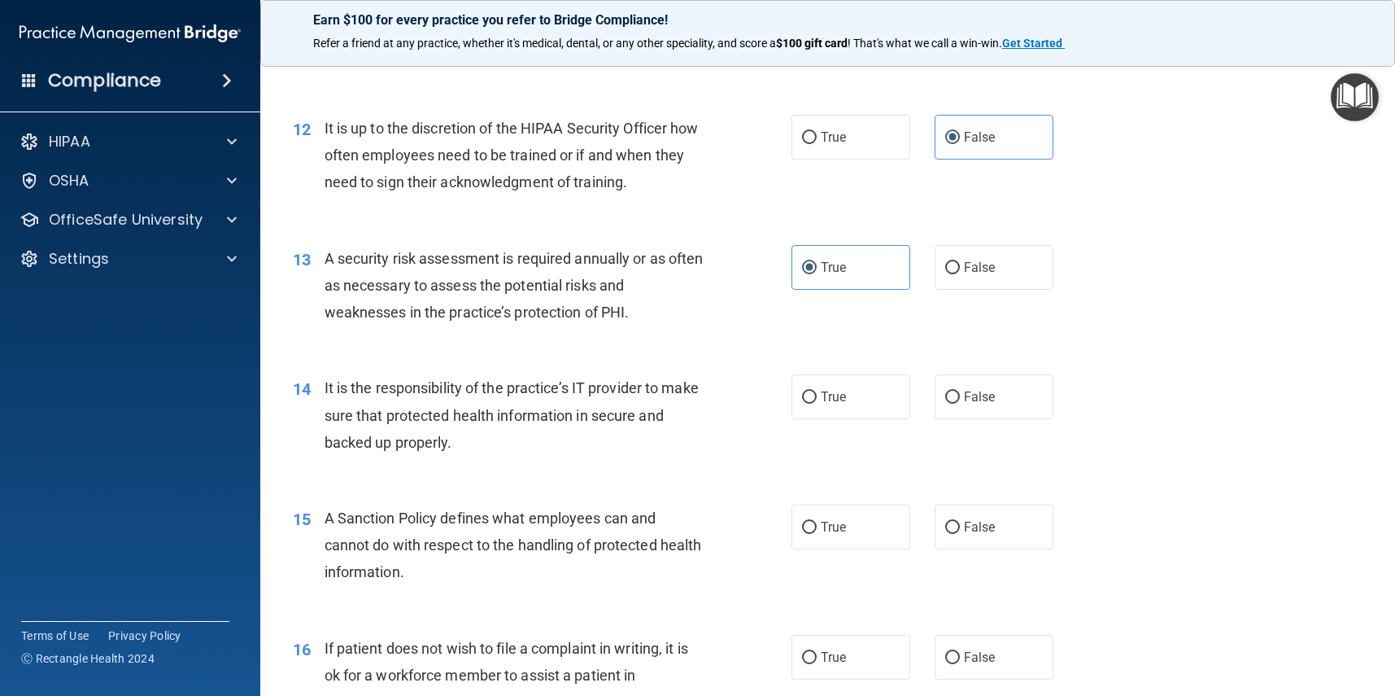
scroll to position [1751, 0]
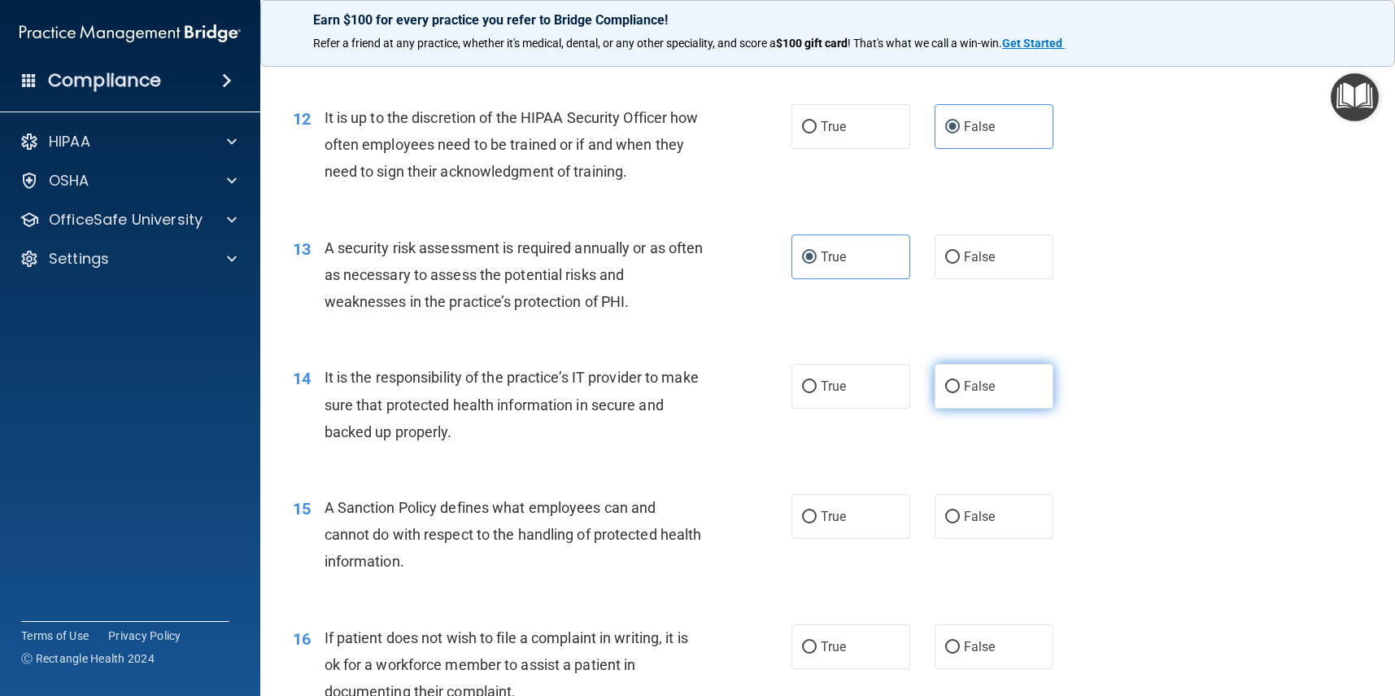
click at [970, 391] on label "False" at bounding box center [994, 386] width 119 height 45
click at [960, 391] on input "False" at bounding box center [952, 387] width 15 height 12
radio input "true"
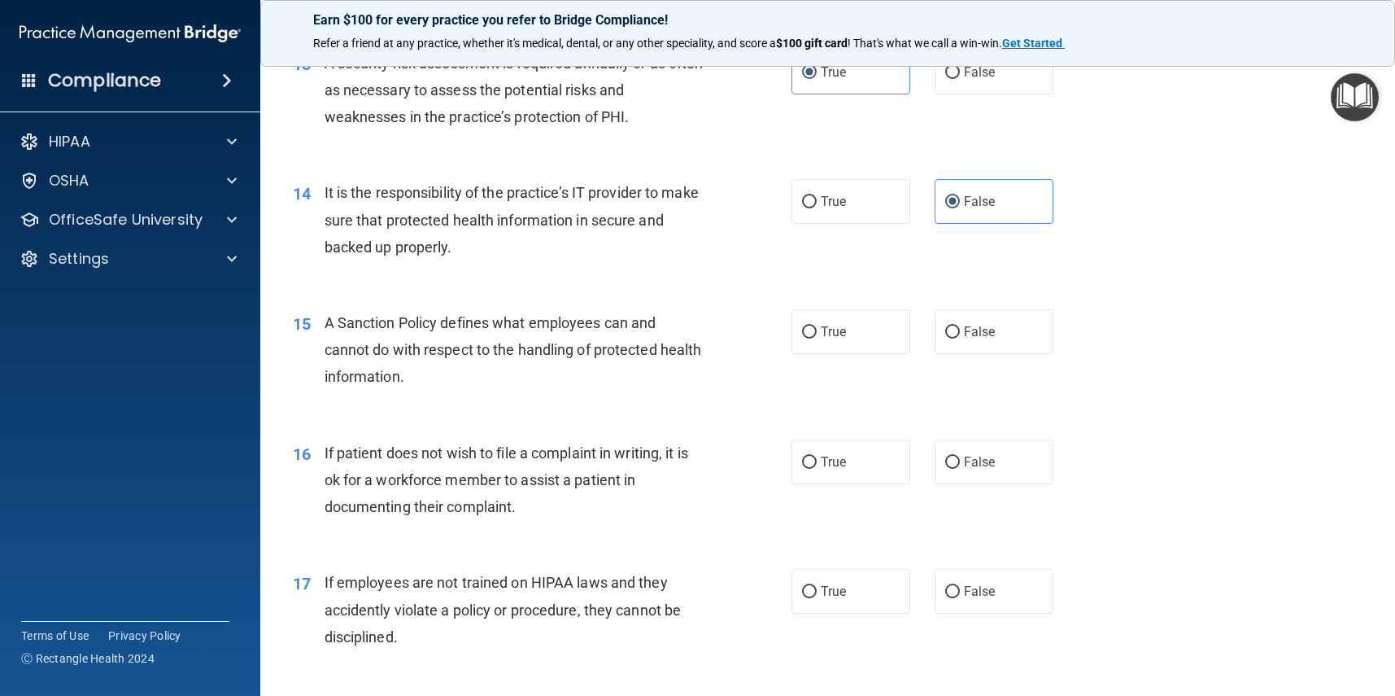
scroll to position [1937, 0]
click at [998, 331] on label "False" at bounding box center [994, 330] width 119 height 45
click at [960, 331] on input "False" at bounding box center [952, 331] width 15 height 12
radio input "true"
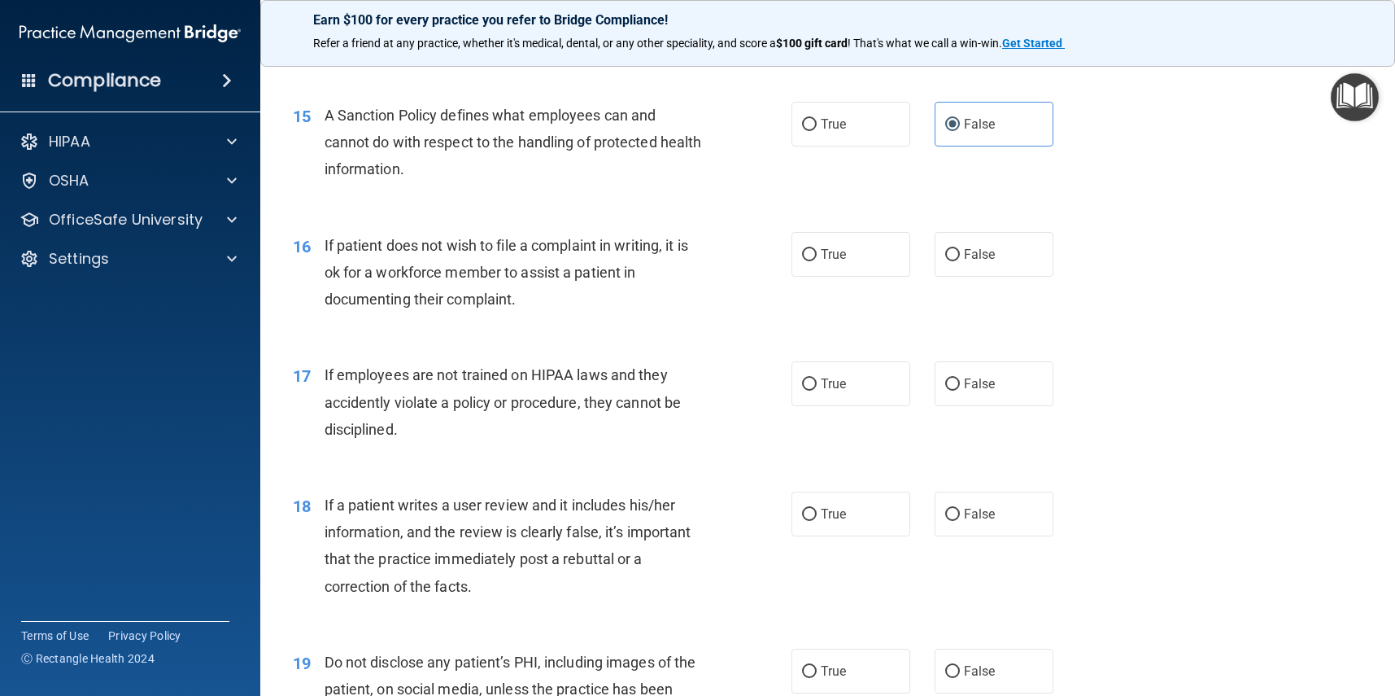
scroll to position [2144, 0]
click at [852, 241] on label "True" at bounding box center [851, 253] width 119 height 45
click at [817, 248] on input "True" at bounding box center [809, 254] width 15 height 12
radio input "true"
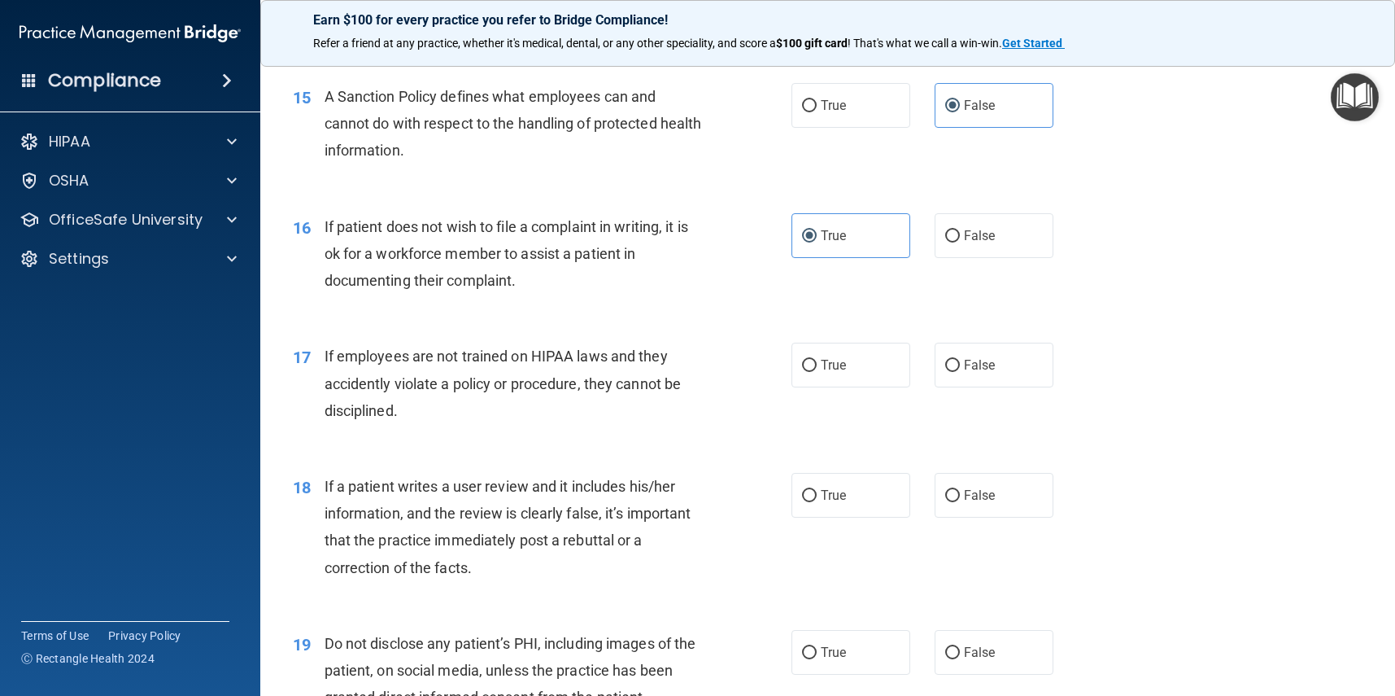
scroll to position [2193, 0]
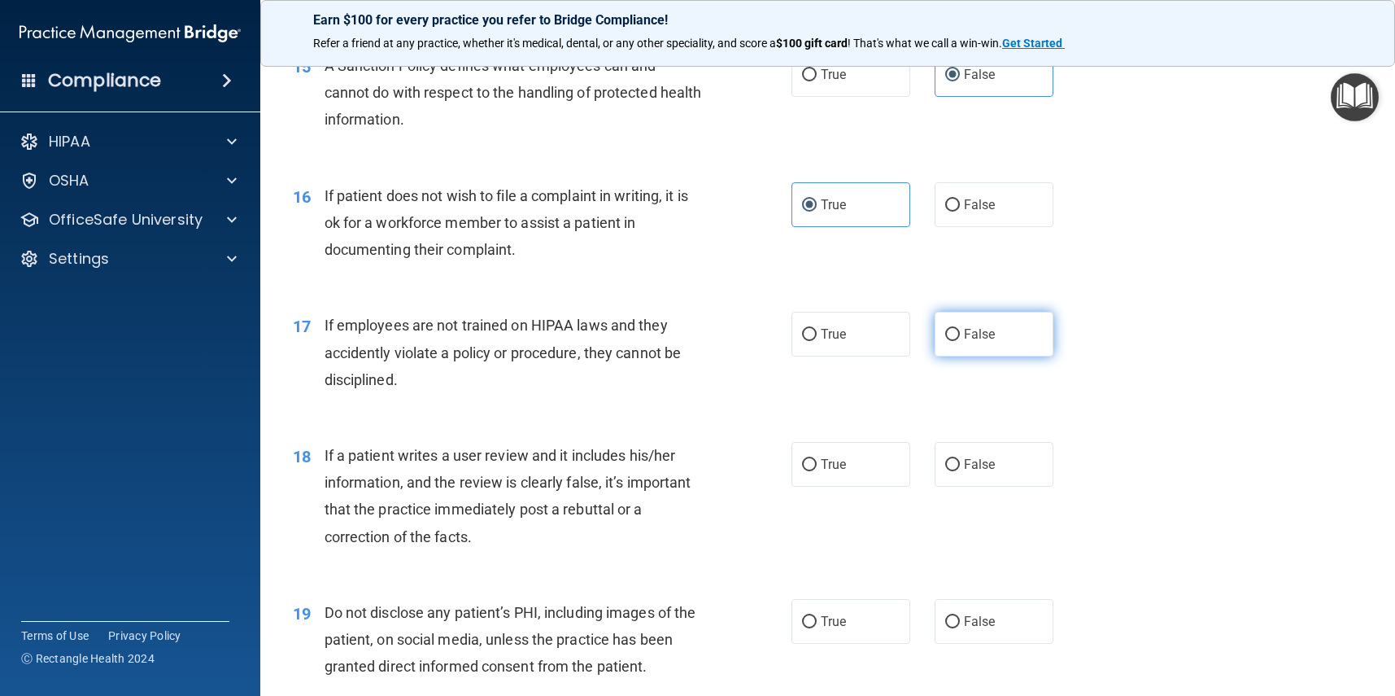
click at [995, 326] on span "False" at bounding box center [980, 333] width 32 height 15
click at [960, 329] on input "False" at bounding box center [952, 335] width 15 height 12
radio input "true"
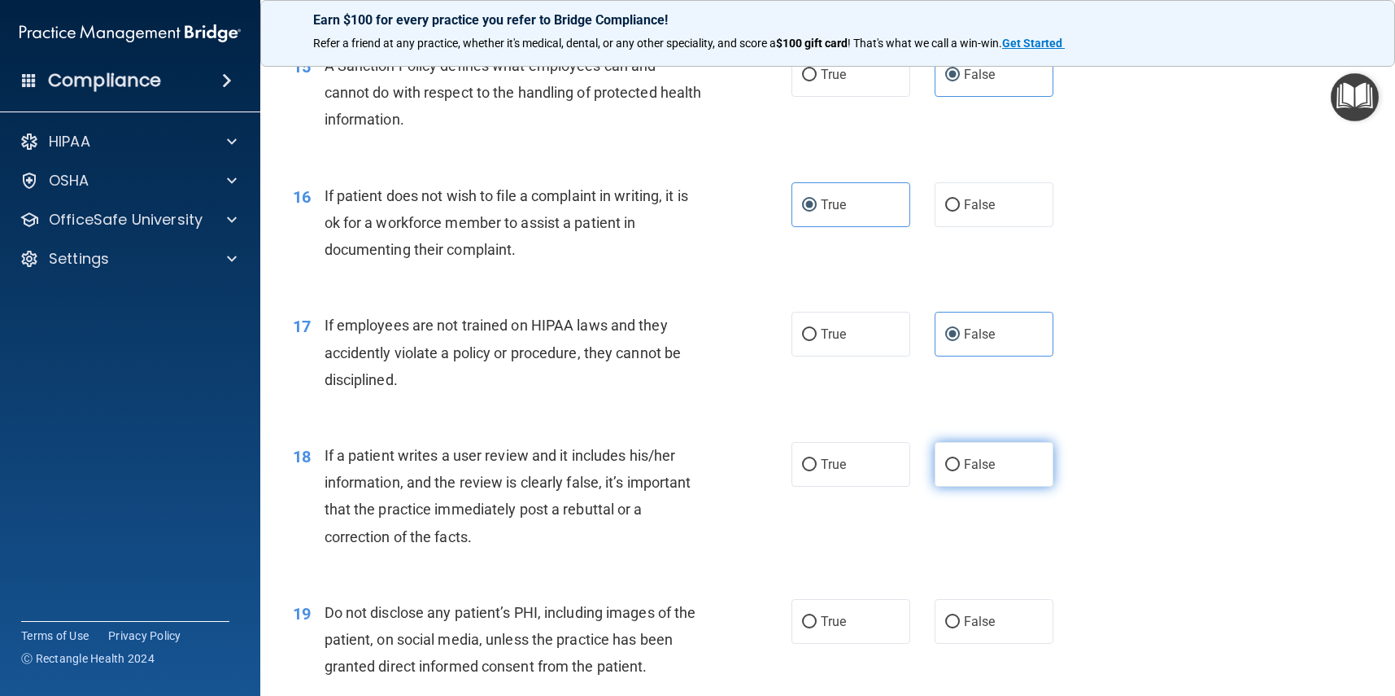
click at [1041, 450] on label "False" at bounding box center [994, 464] width 119 height 45
click at [960, 459] on input "False" at bounding box center [952, 465] width 15 height 12
radio input "true"
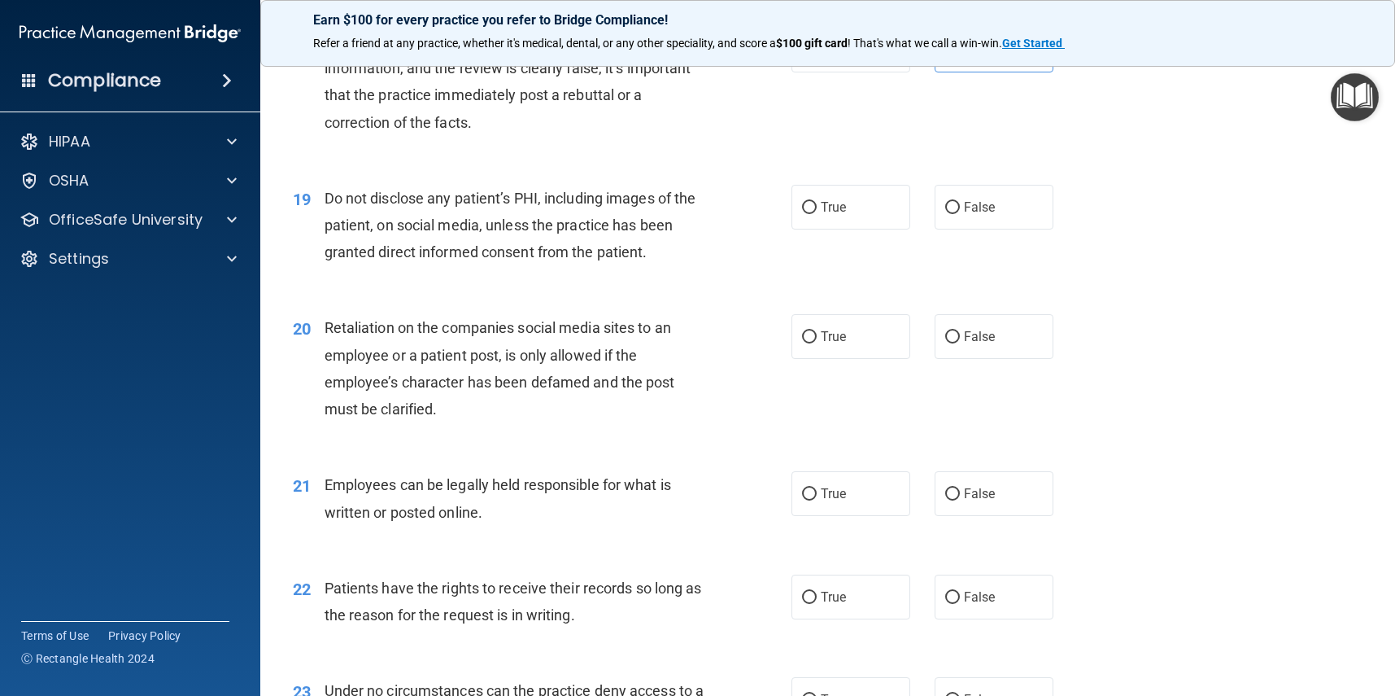
scroll to position [2608, 0]
click at [838, 203] on label "True" at bounding box center [851, 206] width 119 height 45
click at [817, 203] on input "True" at bounding box center [809, 207] width 15 height 12
radio input "true"
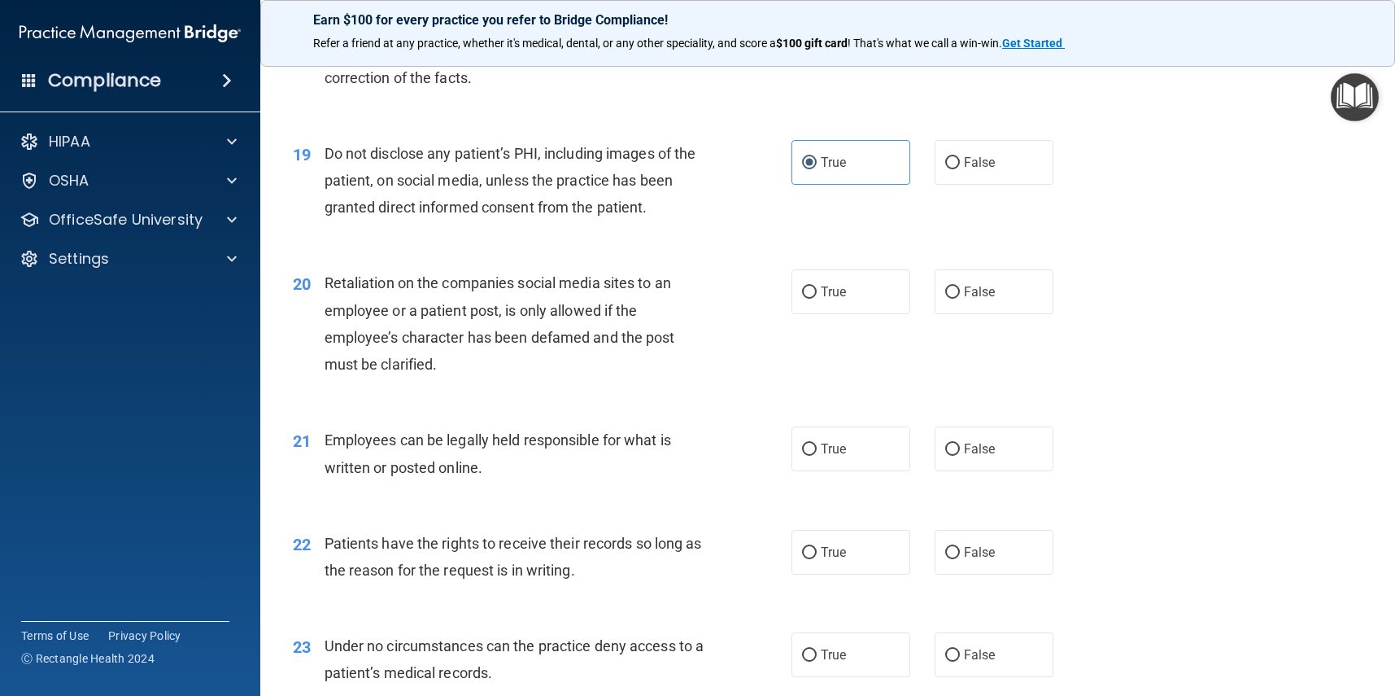
scroll to position [2653, 0]
click at [962, 268] on label "False" at bounding box center [994, 290] width 119 height 45
click at [960, 285] on input "False" at bounding box center [952, 291] width 15 height 12
radio input "true"
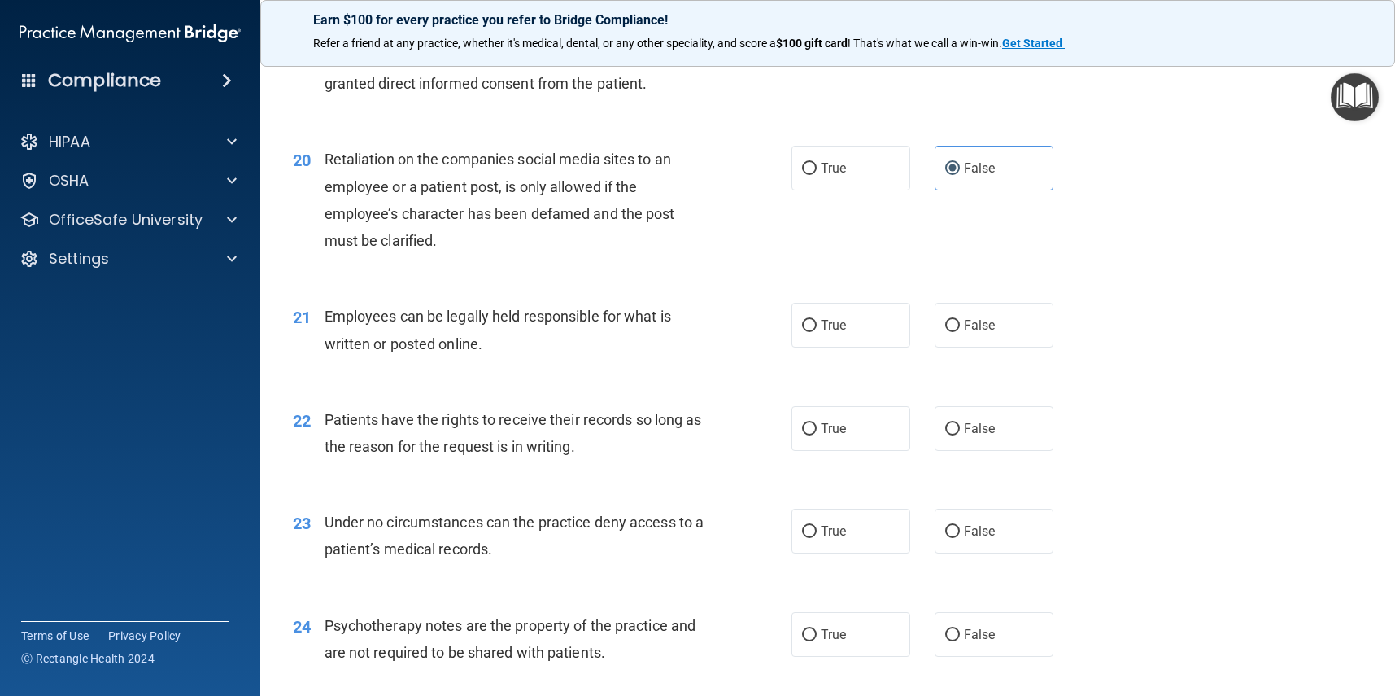
scroll to position [2778, 0]
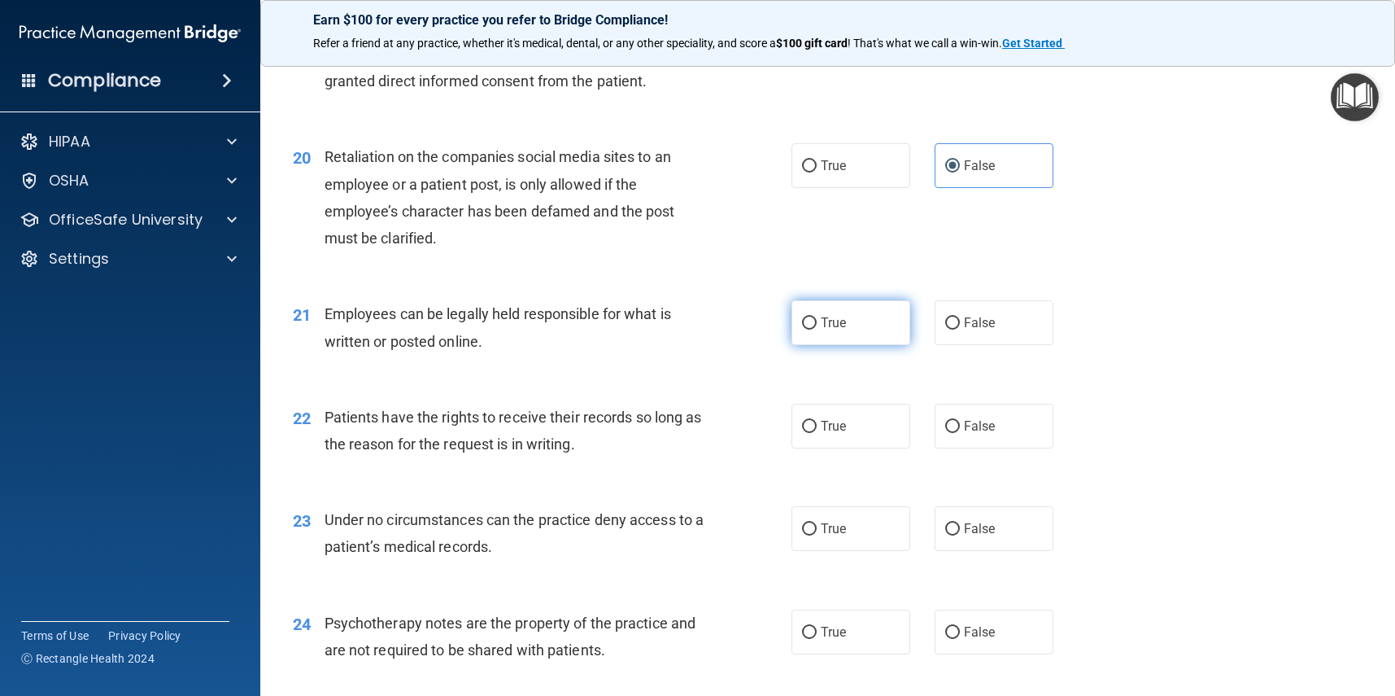
click at [876, 321] on label "True" at bounding box center [851, 322] width 119 height 45
click at [817, 321] on input "True" at bounding box center [809, 323] width 15 height 12
radio input "true"
click at [1023, 414] on label "False" at bounding box center [994, 426] width 119 height 45
click at [960, 421] on input "False" at bounding box center [952, 427] width 15 height 12
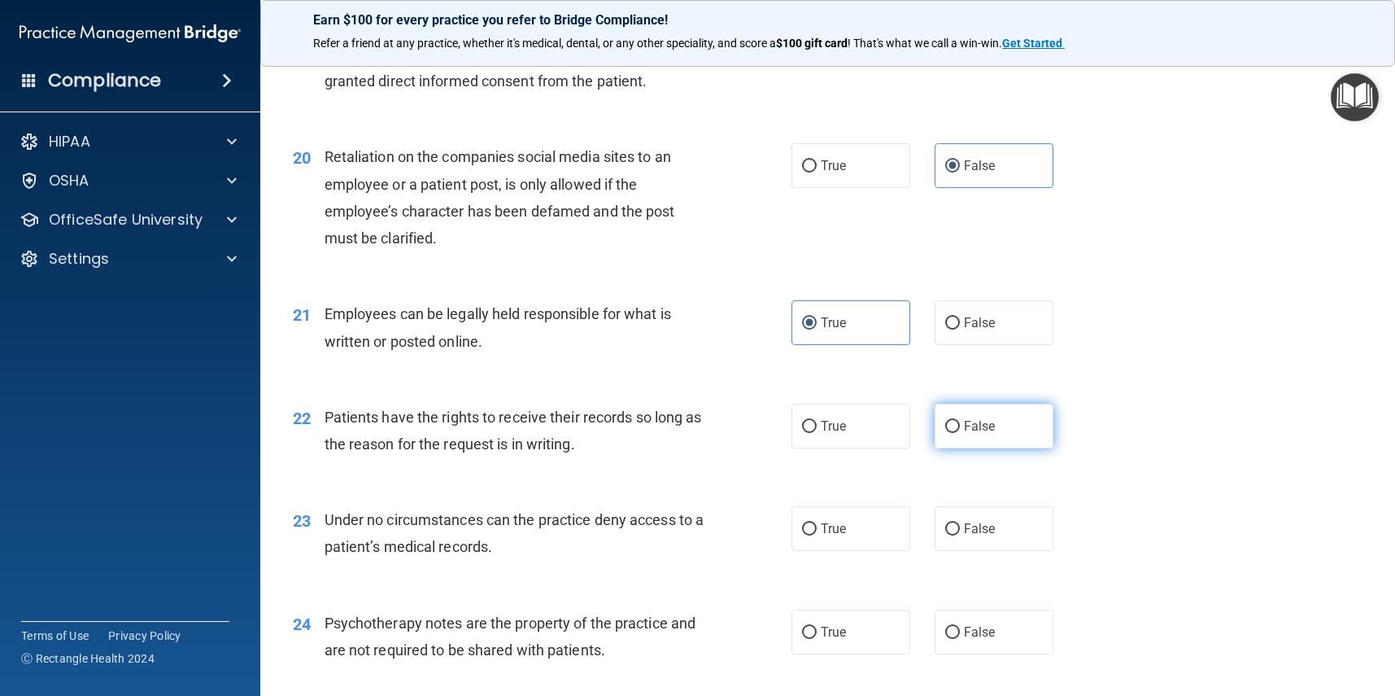
radio input "true"
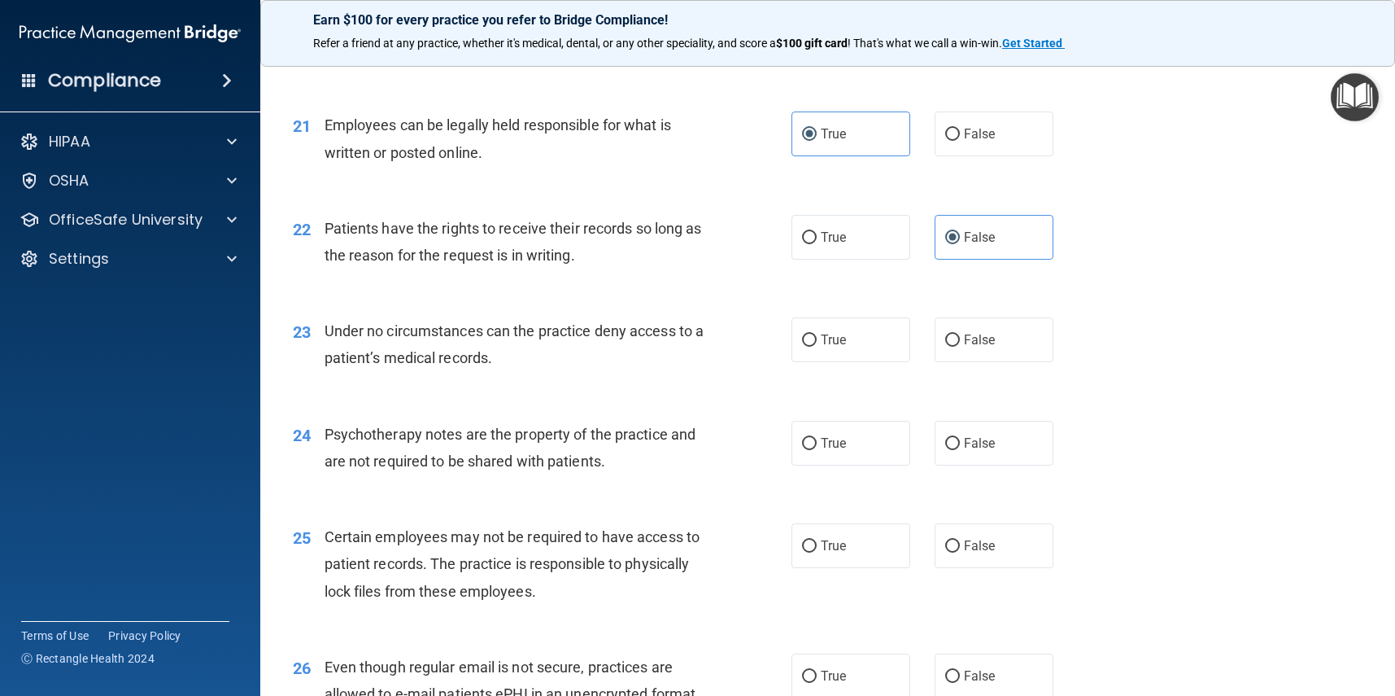
scroll to position [2970, 0]
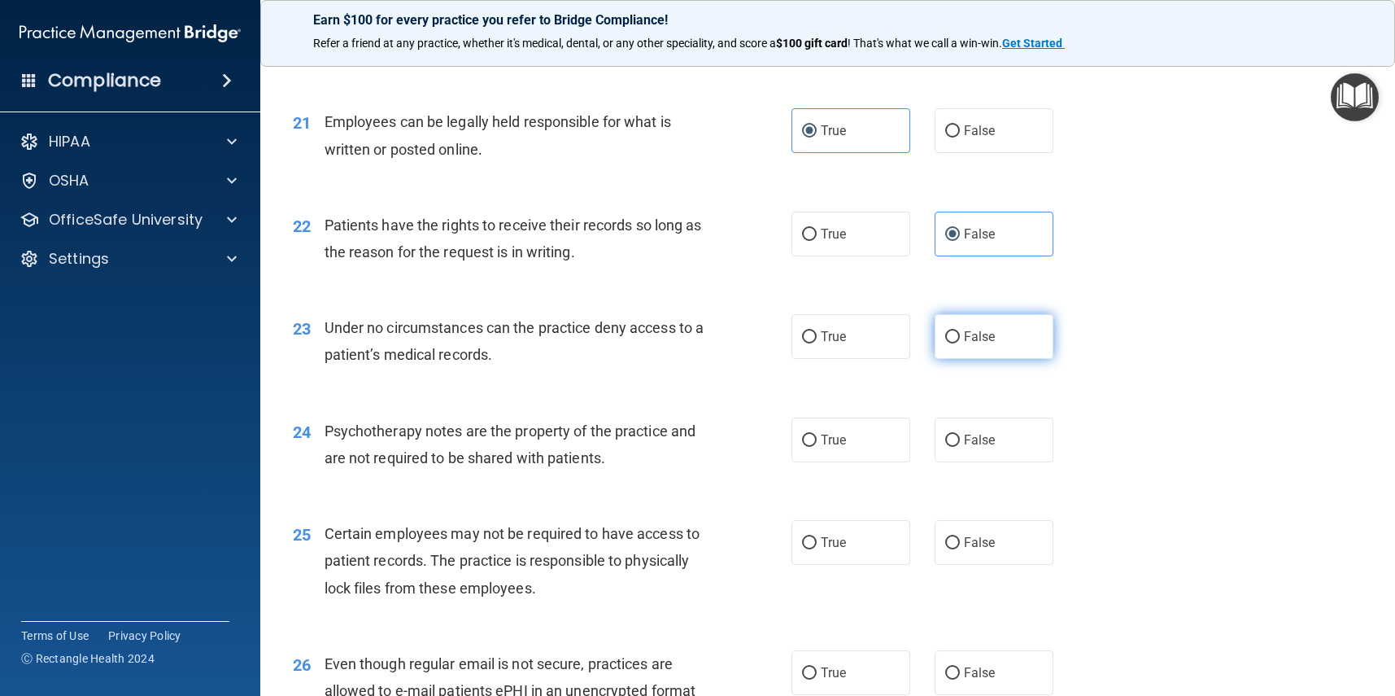
click at [1002, 317] on label "False" at bounding box center [994, 336] width 119 height 45
click at [960, 331] on input "False" at bounding box center [952, 337] width 15 height 12
radio input "true"
click at [849, 429] on label "True" at bounding box center [851, 439] width 119 height 45
click at [817, 434] on input "True" at bounding box center [809, 440] width 15 height 12
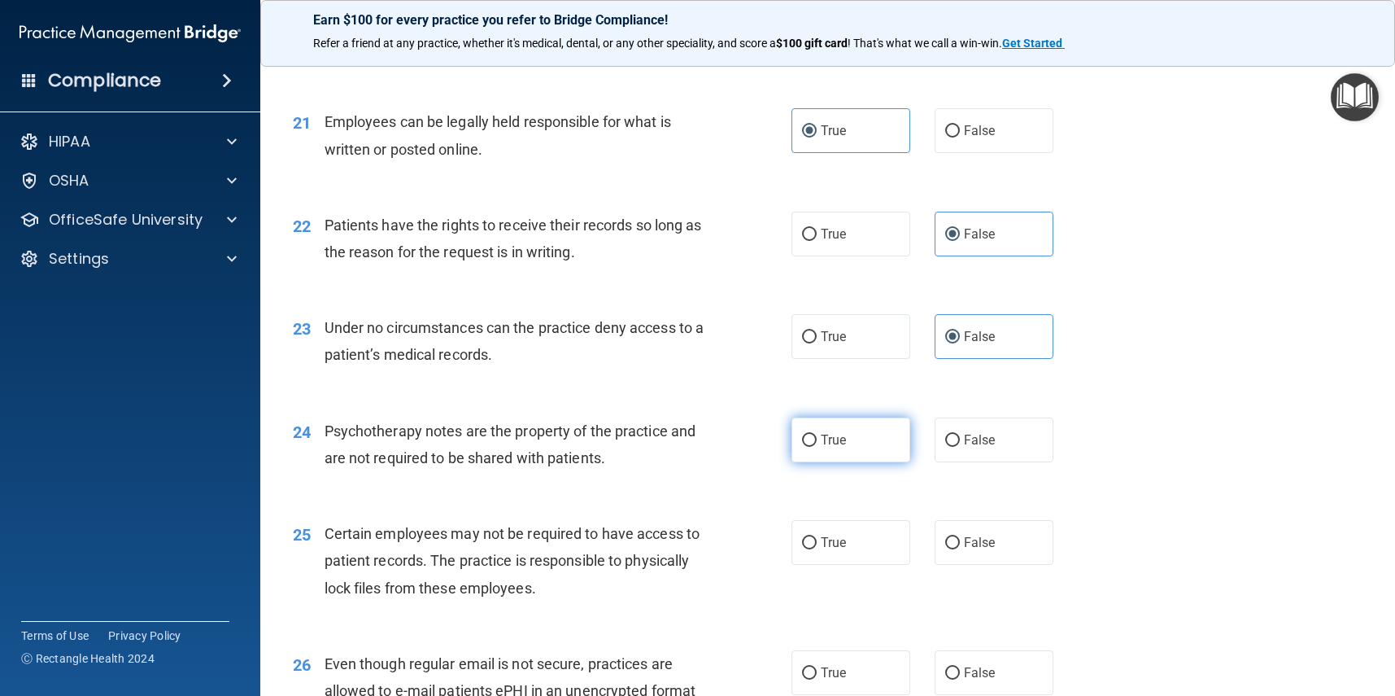
radio input "true"
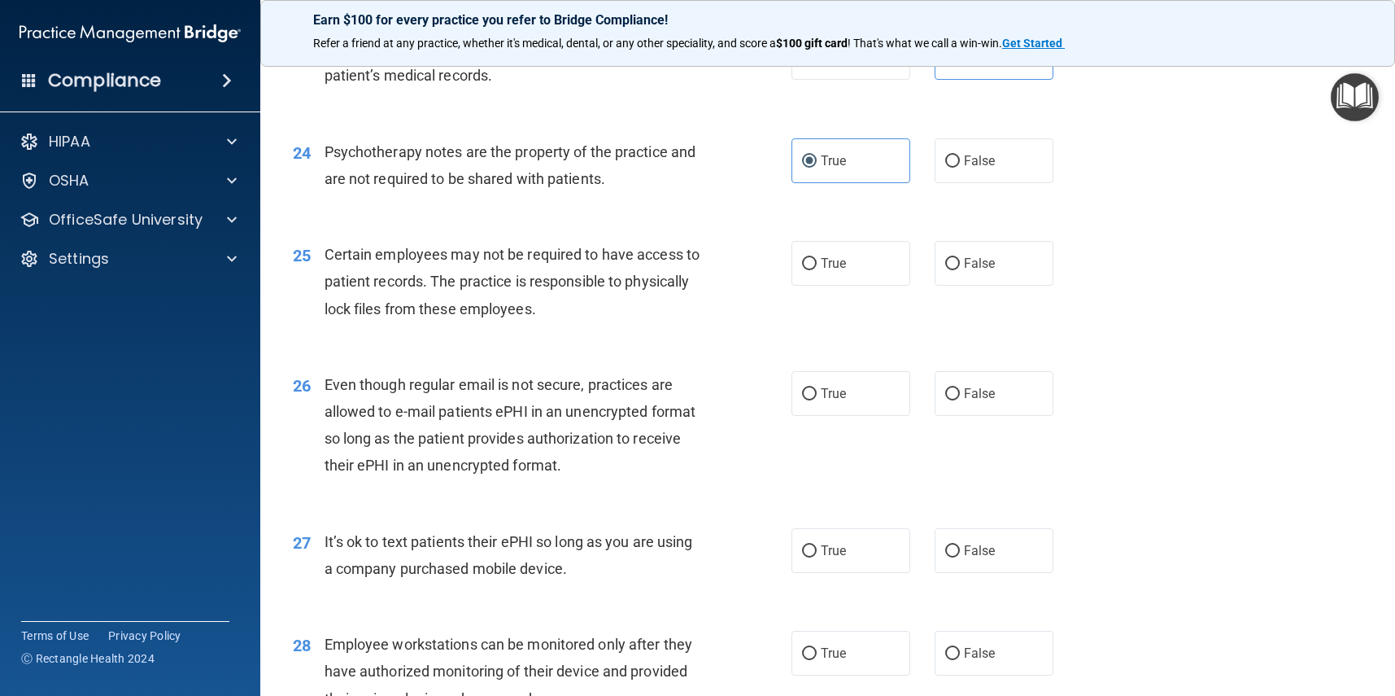
scroll to position [3250, 0]
click at [841, 258] on span "True" at bounding box center [833, 265] width 25 height 15
click at [817, 260] on input "True" at bounding box center [809, 266] width 15 height 12
radio input "true"
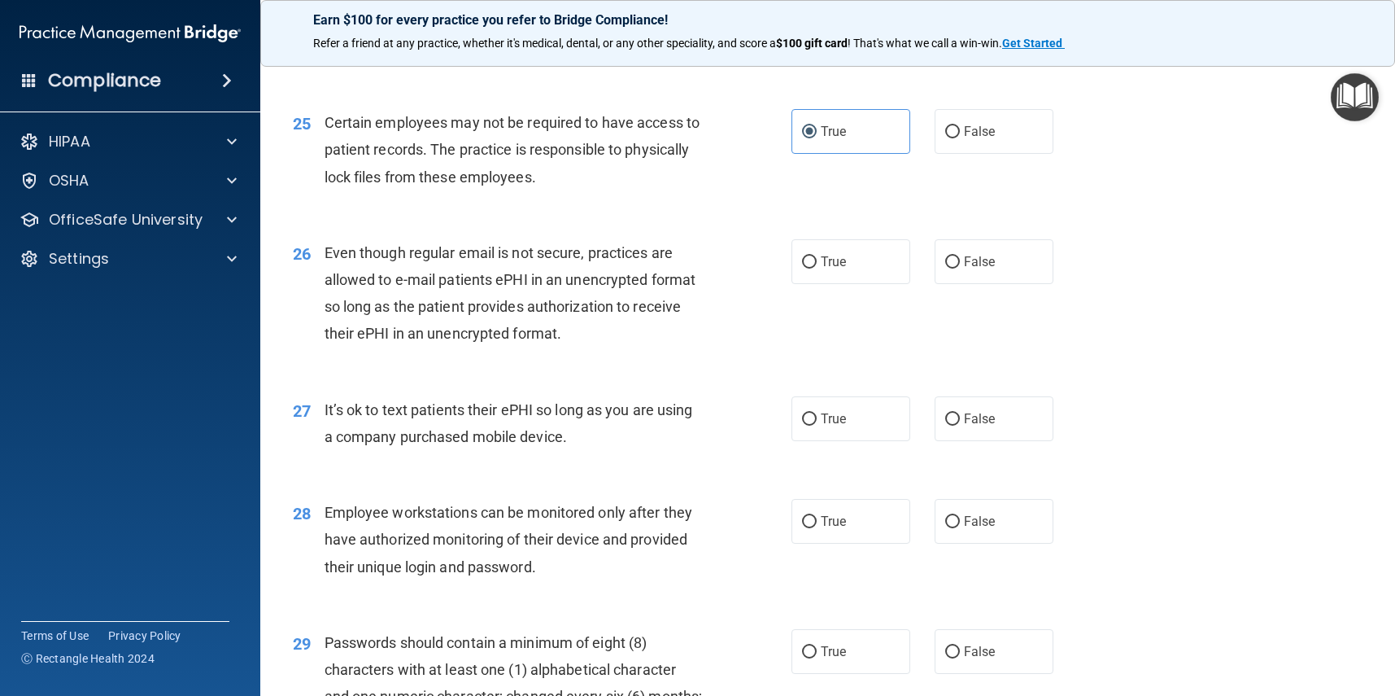
scroll to position [3382, 0]
click at [838, 252] on span "True" at bounding box center [833, 259] width 25 height 15
click at [817, 255] on input "True" at bounding box center [809, 261] width 15 height 12
radio input "true"
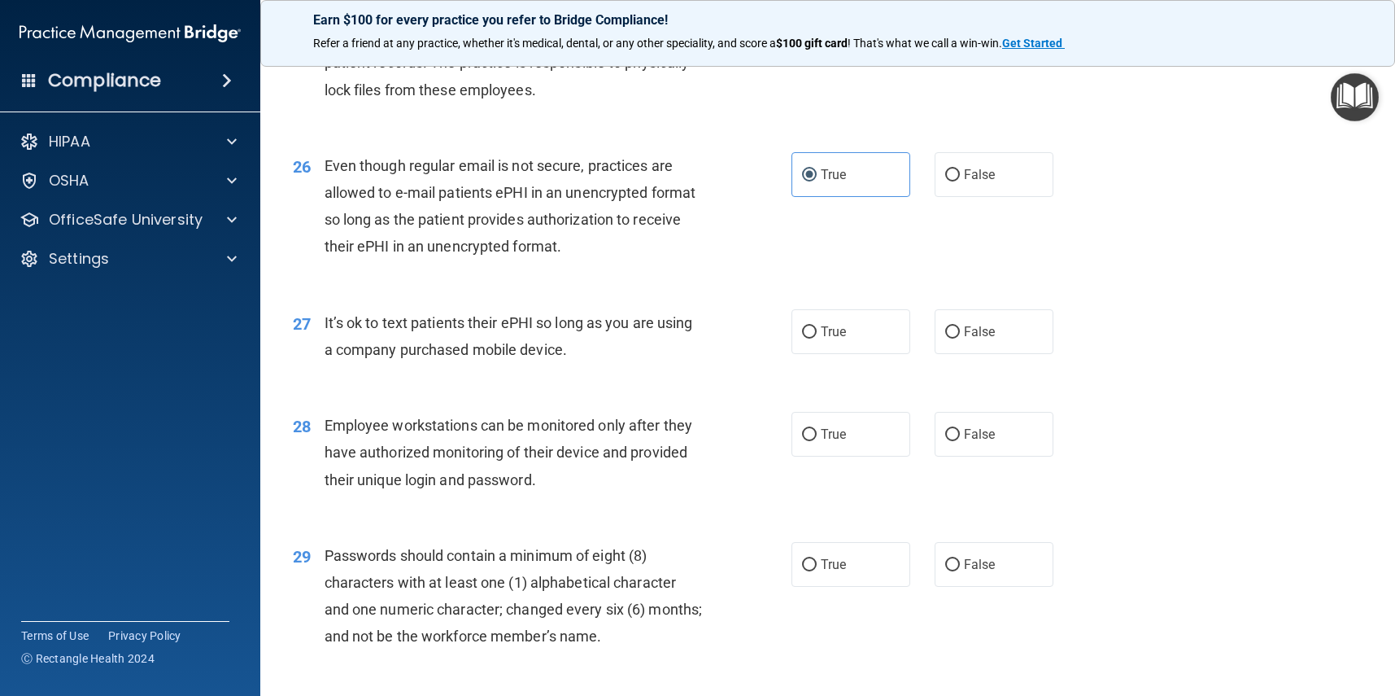
scroll to position [3492, 0]
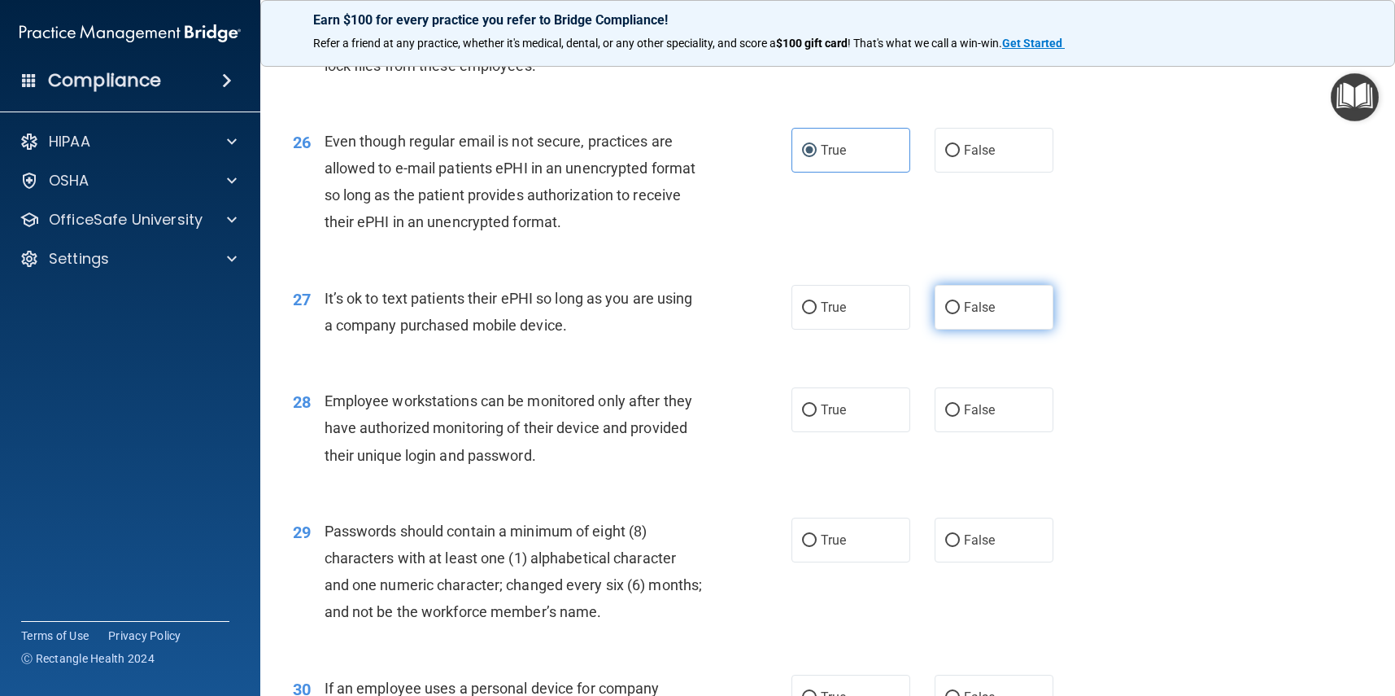
click at [981, 299] on span "False" at bounding box center [980, 306] width 32 height 15
click at [960, 302] on input "False" at bounding box center [952, 308] width 15 height 12
radio input "true"
drag, startPoint x: 871, startPoint y: 297, endPoint x: 939, endPoint y: 323, distance: 73.1
click at [871, 297] on label "True" at bounding box center [851, 307] width 119 height 45
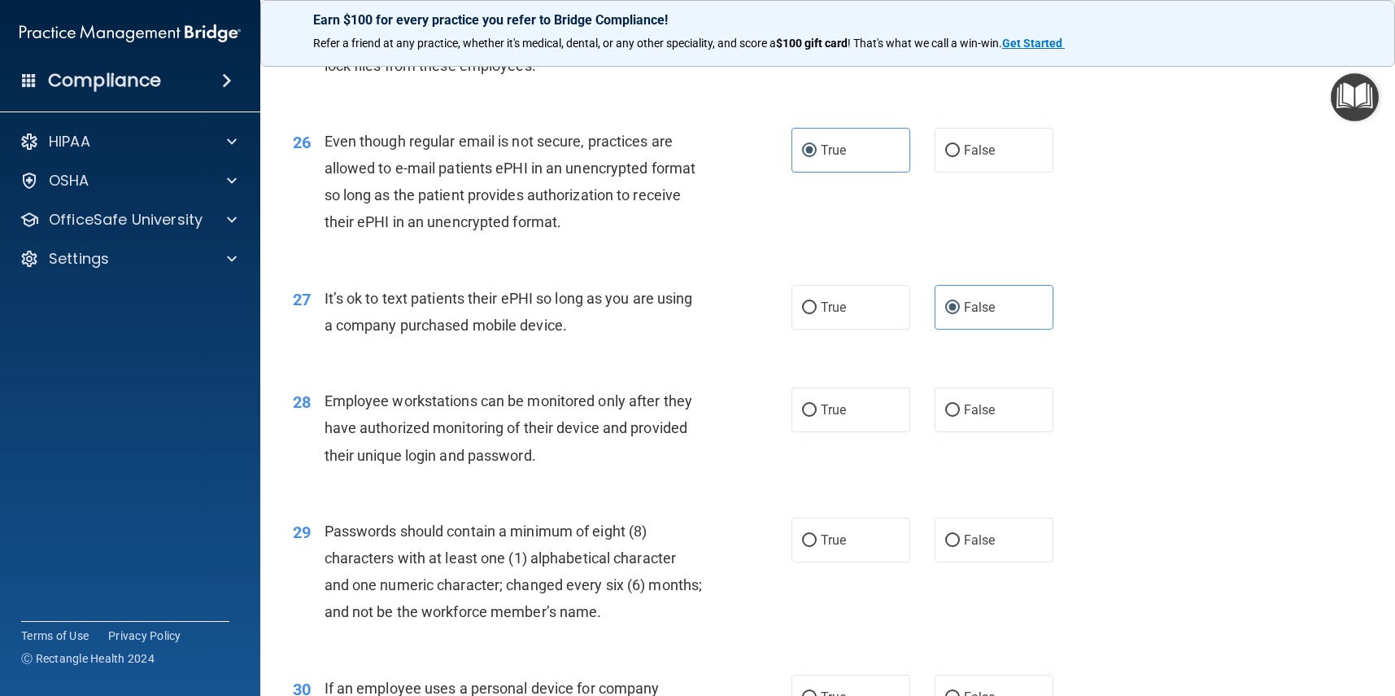
click at [817, 302] on input "True" at bounding box center [809, 308] width 15 height 12
radio input "true"
radio input "false"
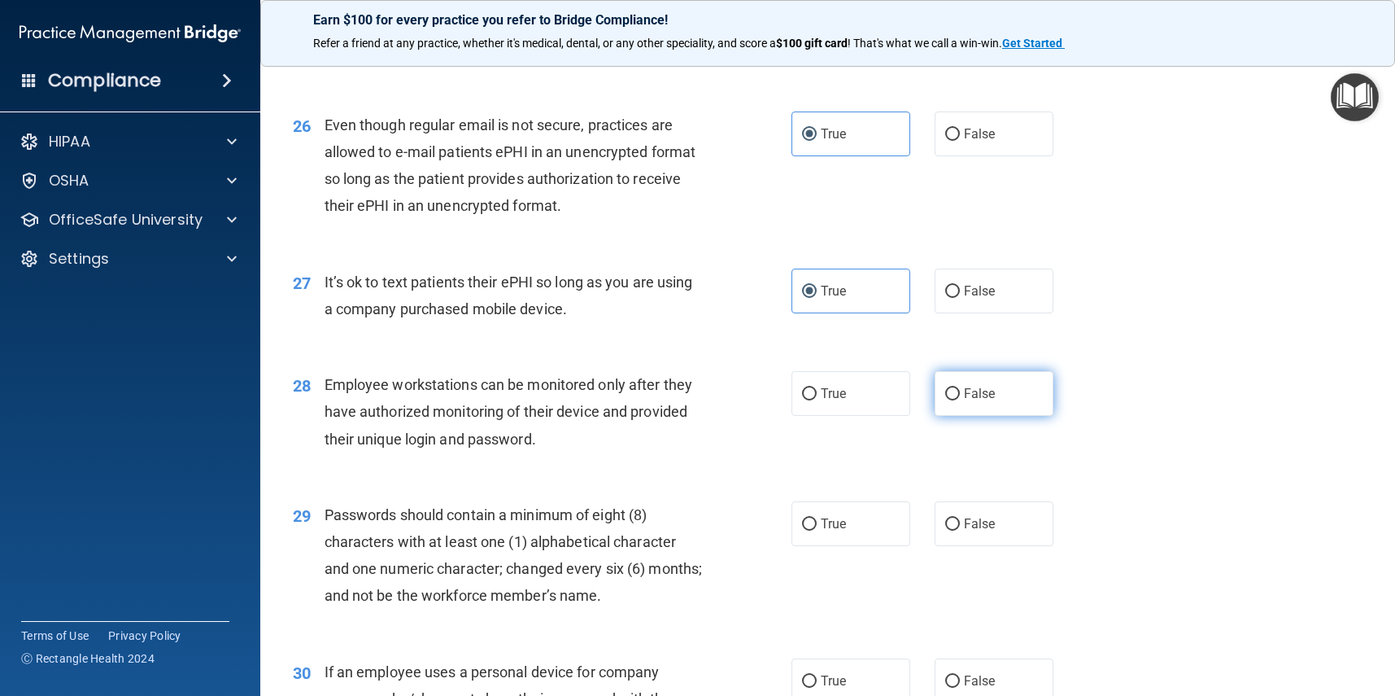
scroll to position [3514, 0]
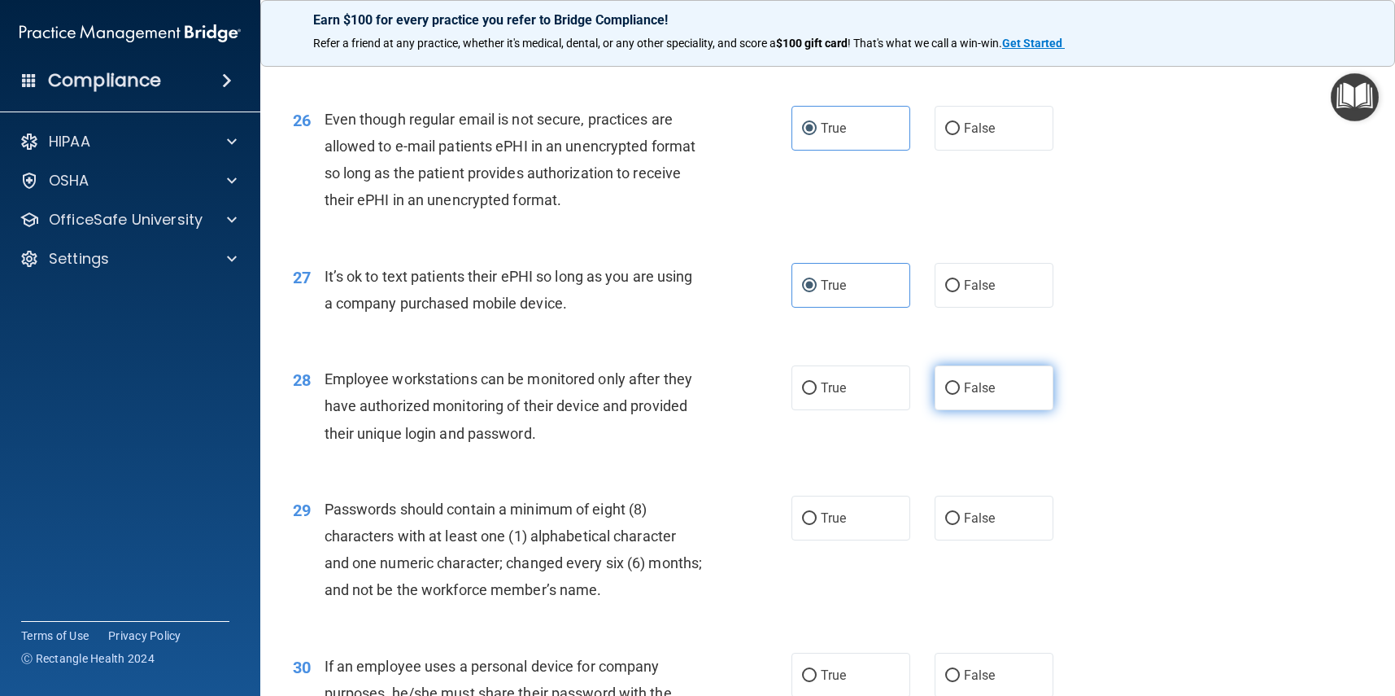
click at [1028, 381] on label "False" at bounding box center [994, 387] width 119 height 45
click at [960, 382] on input "False" at bounding box center [952, 388] width 15 height 12
radio input "true"
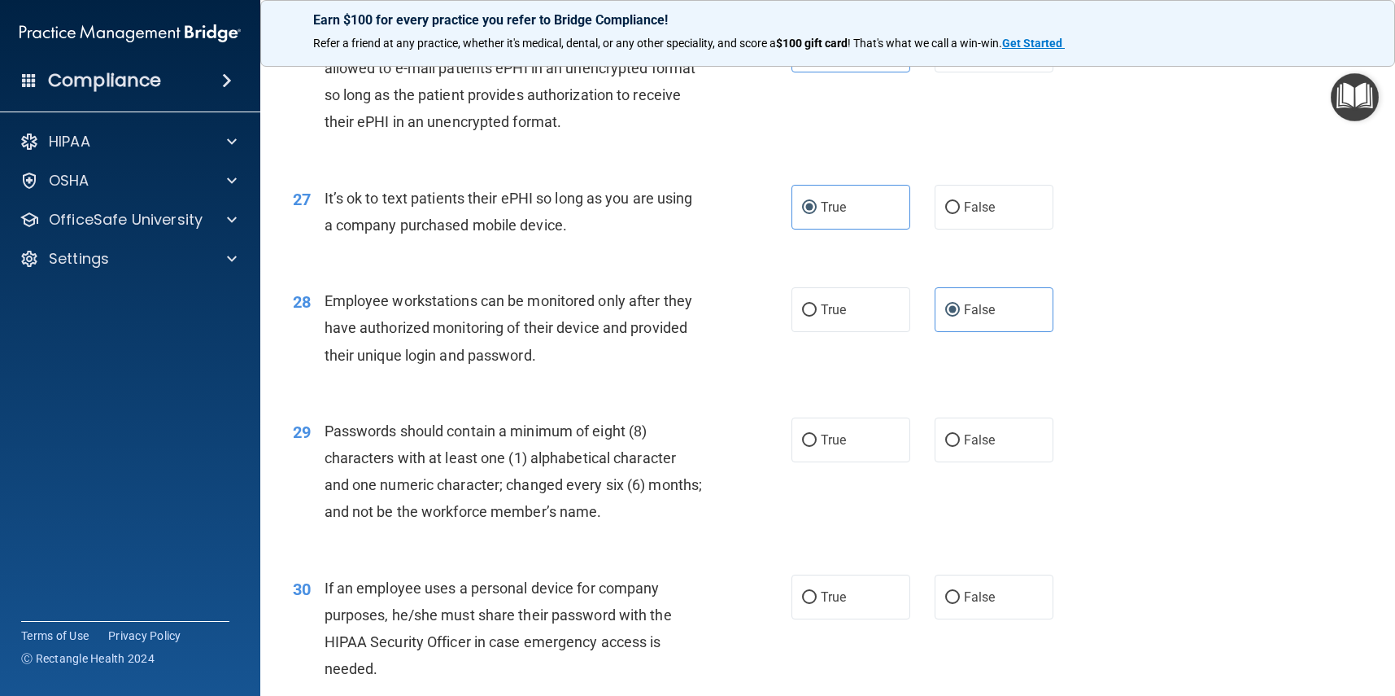
scroll to position [3602, 0]
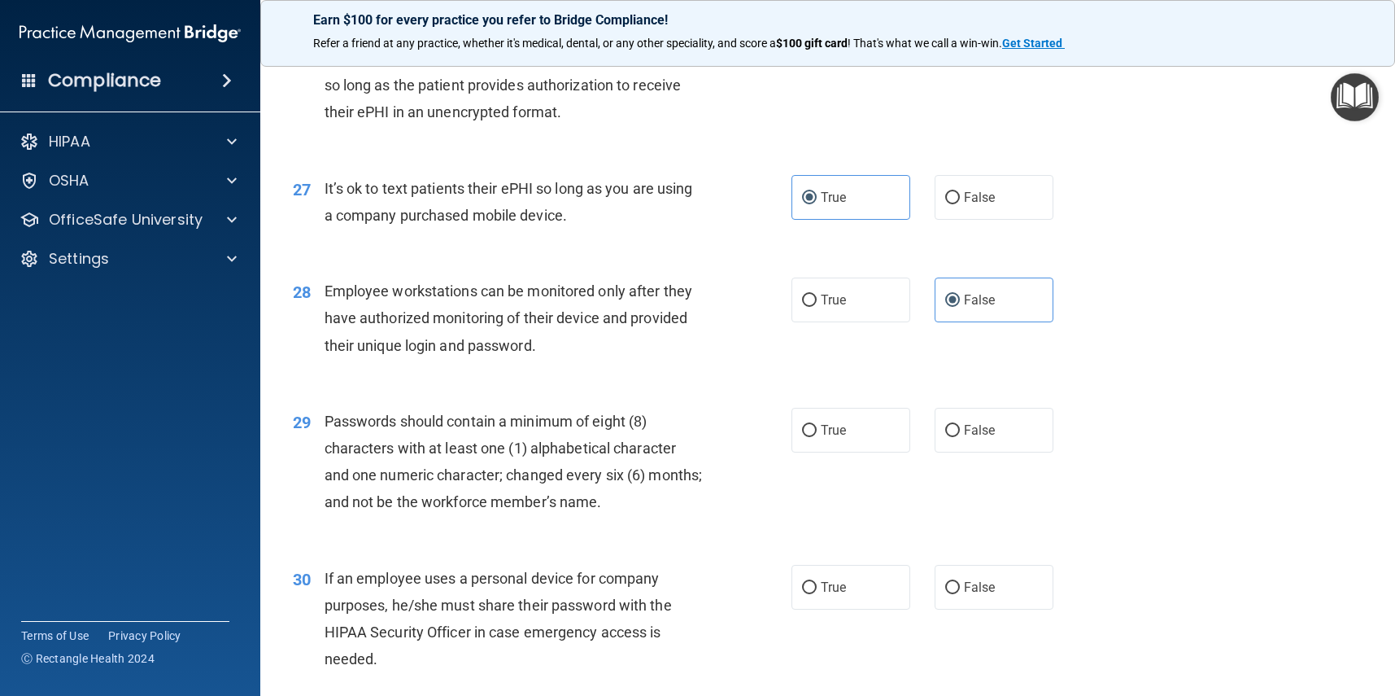
drag, startPoint x: 823, startPoint y: 397, endPoint x: 914, endPoint y: 478, distance: 121.6
click at [823, 408] on label "True" at bounding box center [851, 430] width 119 height 45
click at [817, 425] on input "True" at bounding box center [809, 431] width 15 height 12
radio input "true"
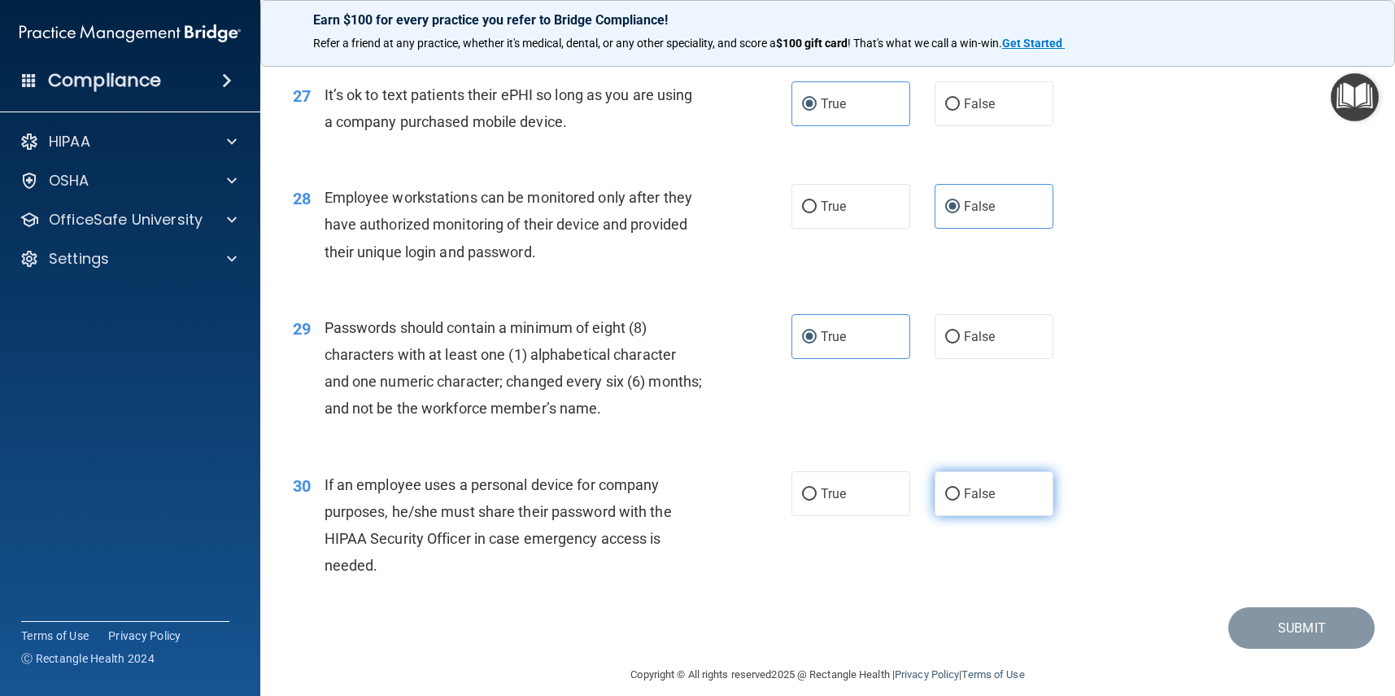
scroll to position [3695, 0]
click at [995, 487] on span "False" at bounding box center [980, 494] width 32 height 15
click at [960, 489] on input "False" at bounding box center [952, 495] width 15 height 12
radio input "true"
click at [1301, 608] on button "Submit" at bounding box center [1302, 628] width 146 height 41
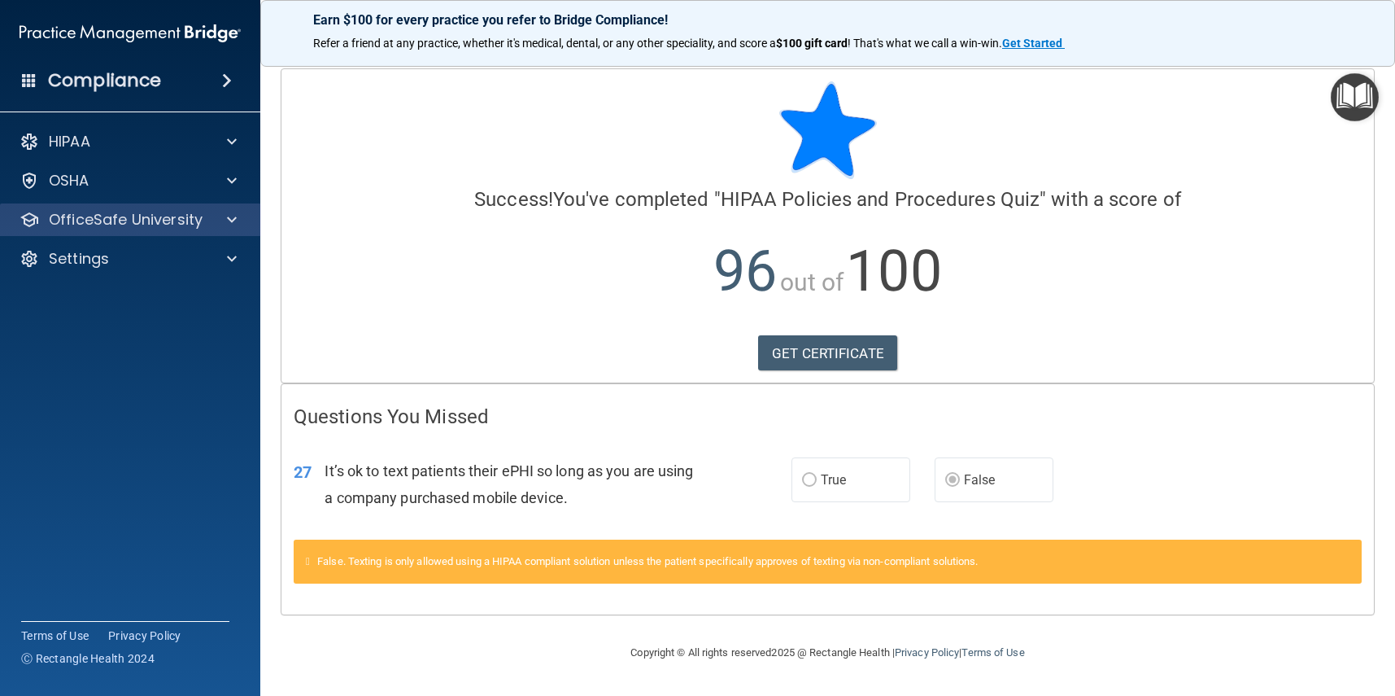
click at [232, 222] on span at bounding box center [232, 220] width 10 height 20
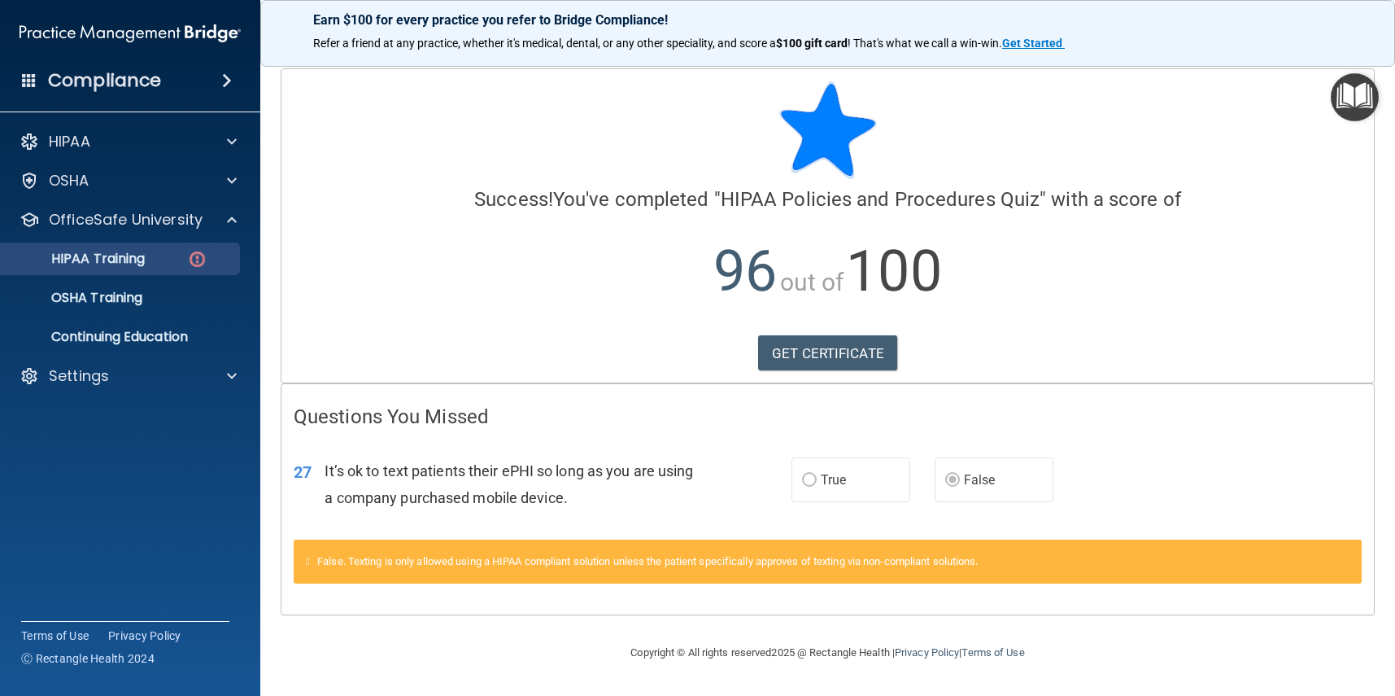
click at [181, 264] on div "HIPAA Training" at bounding box center [122, 259] width 222 height 16
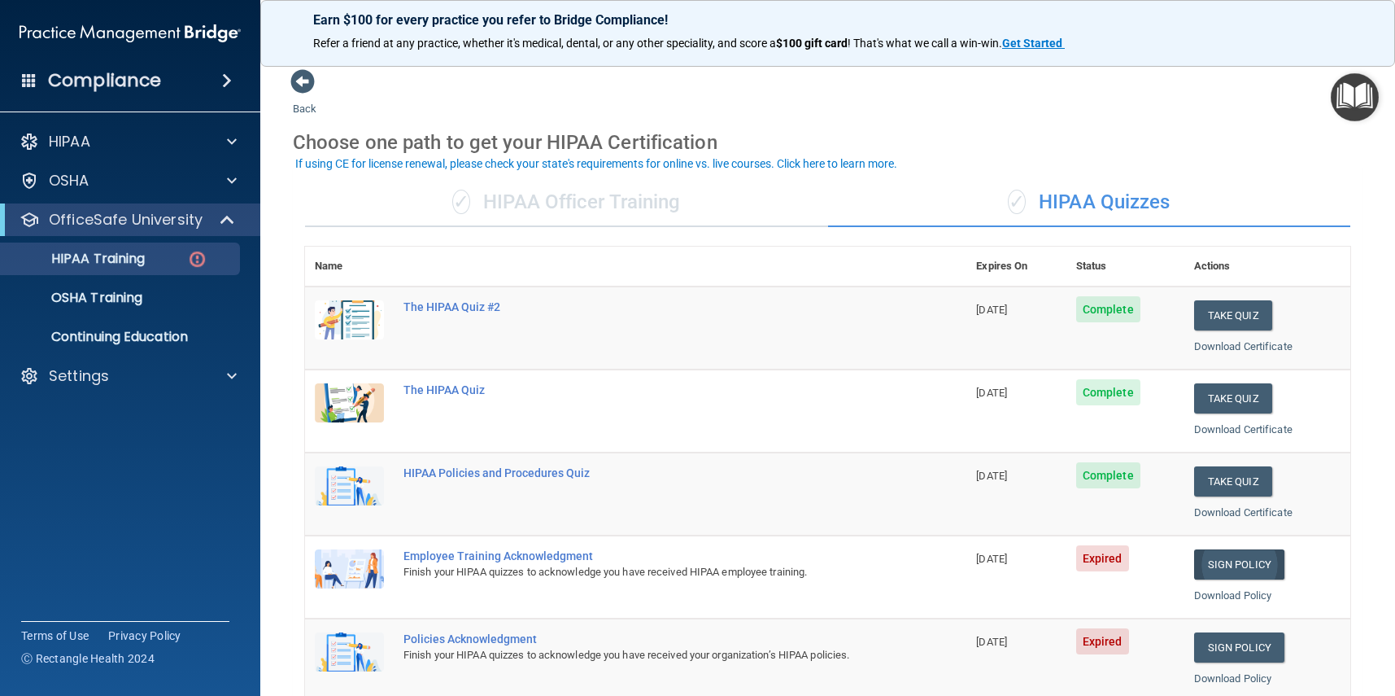
click at [1216, 559] on link "Sign Policy" at bounding box center [1239, 564] width 90 height 30
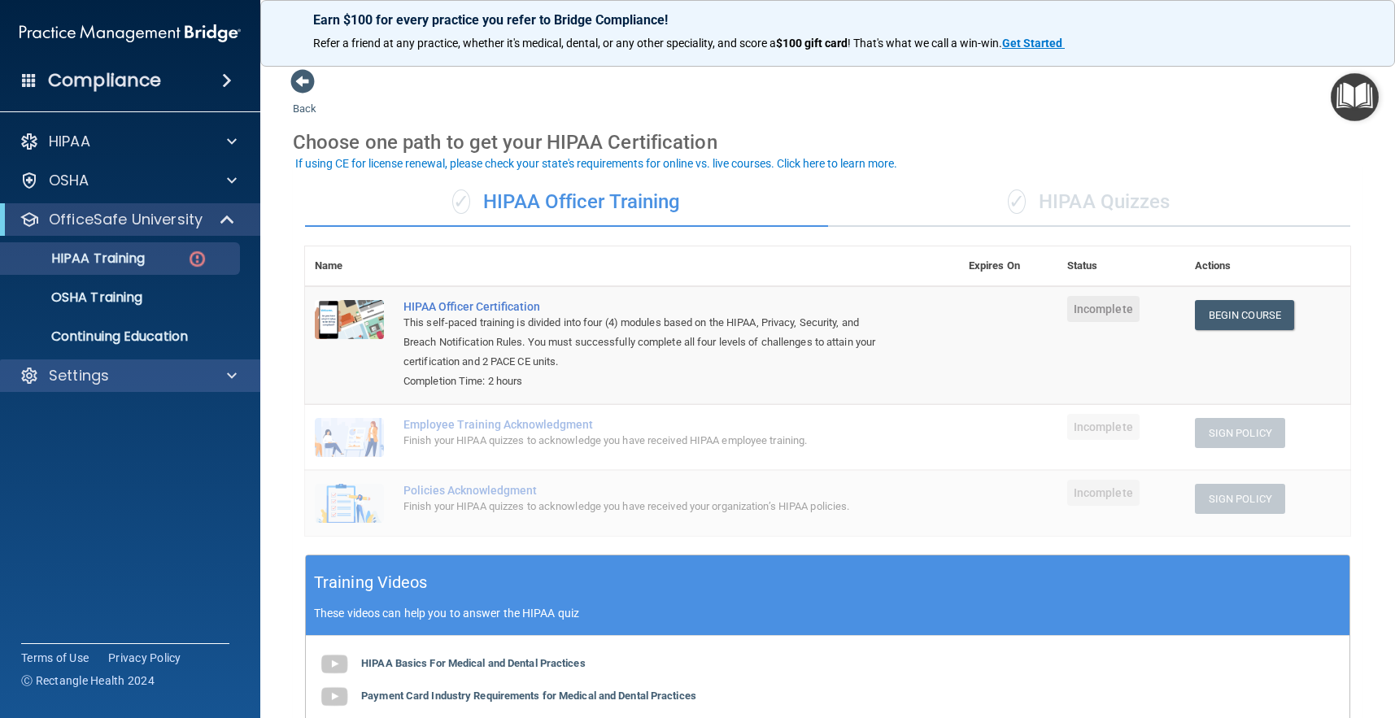
drag, startPoint x: 135, startPoint y: 377, endPoint x: 152, endPoint y: 384, distance: 18.6
click at [137, 378] on div "Settings" at bounding box center [108, 376] width 202 height 20
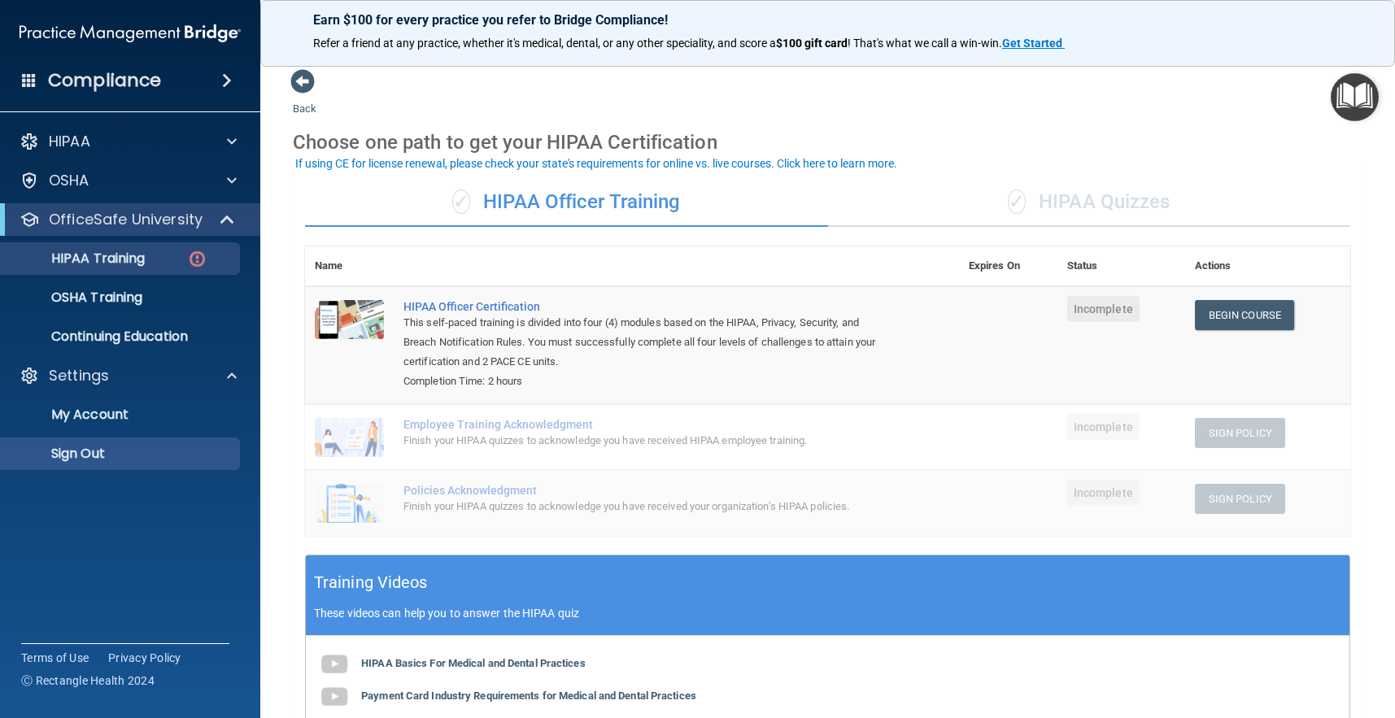
click at [124, 452] on p "Sign Out" at bounding box center [122, 454] width 222 height 16
